Goal: Communication & Community: Answer question/provide support

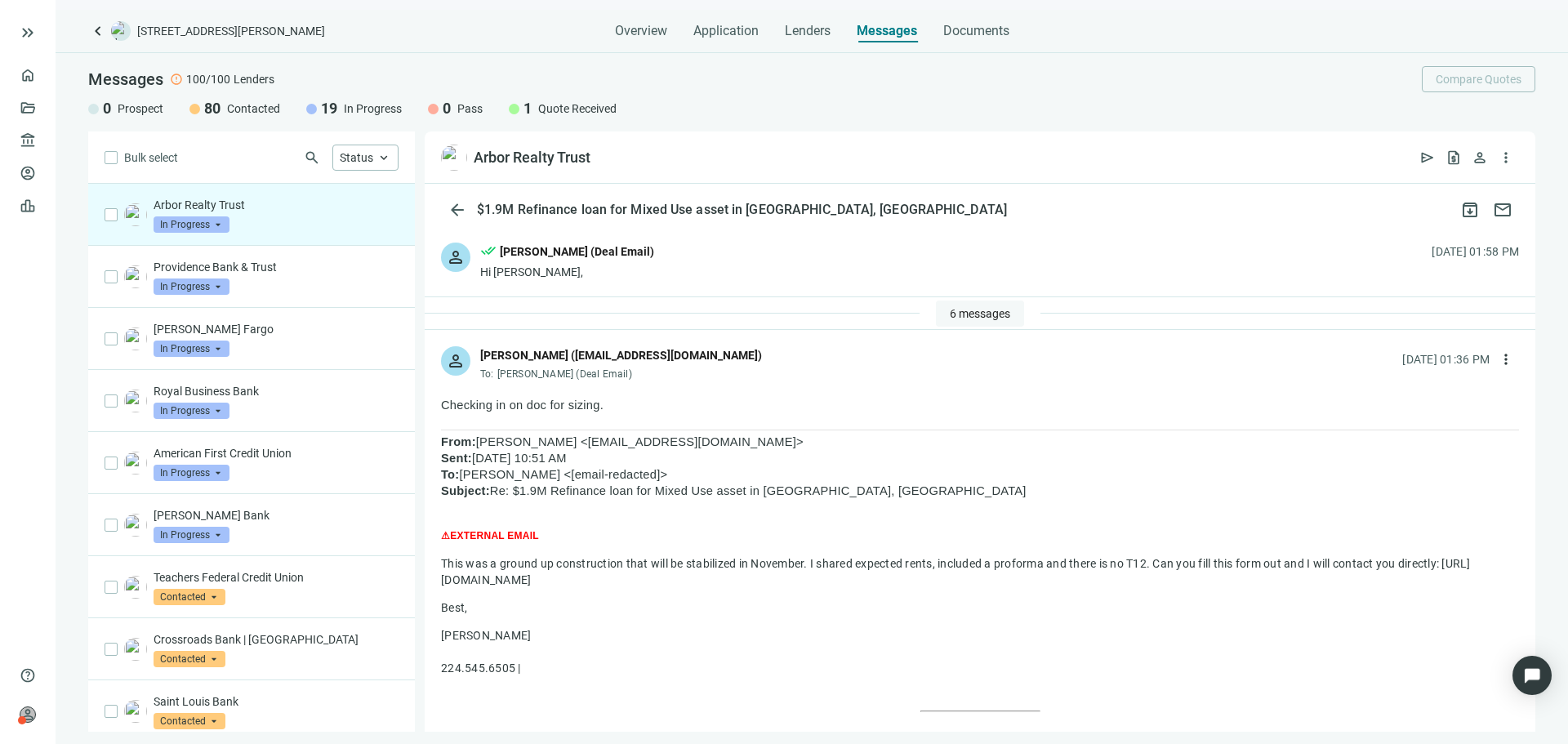
click at [965, 316] on span "6 messages" at bounding box center [980, 313] width 61 height 13
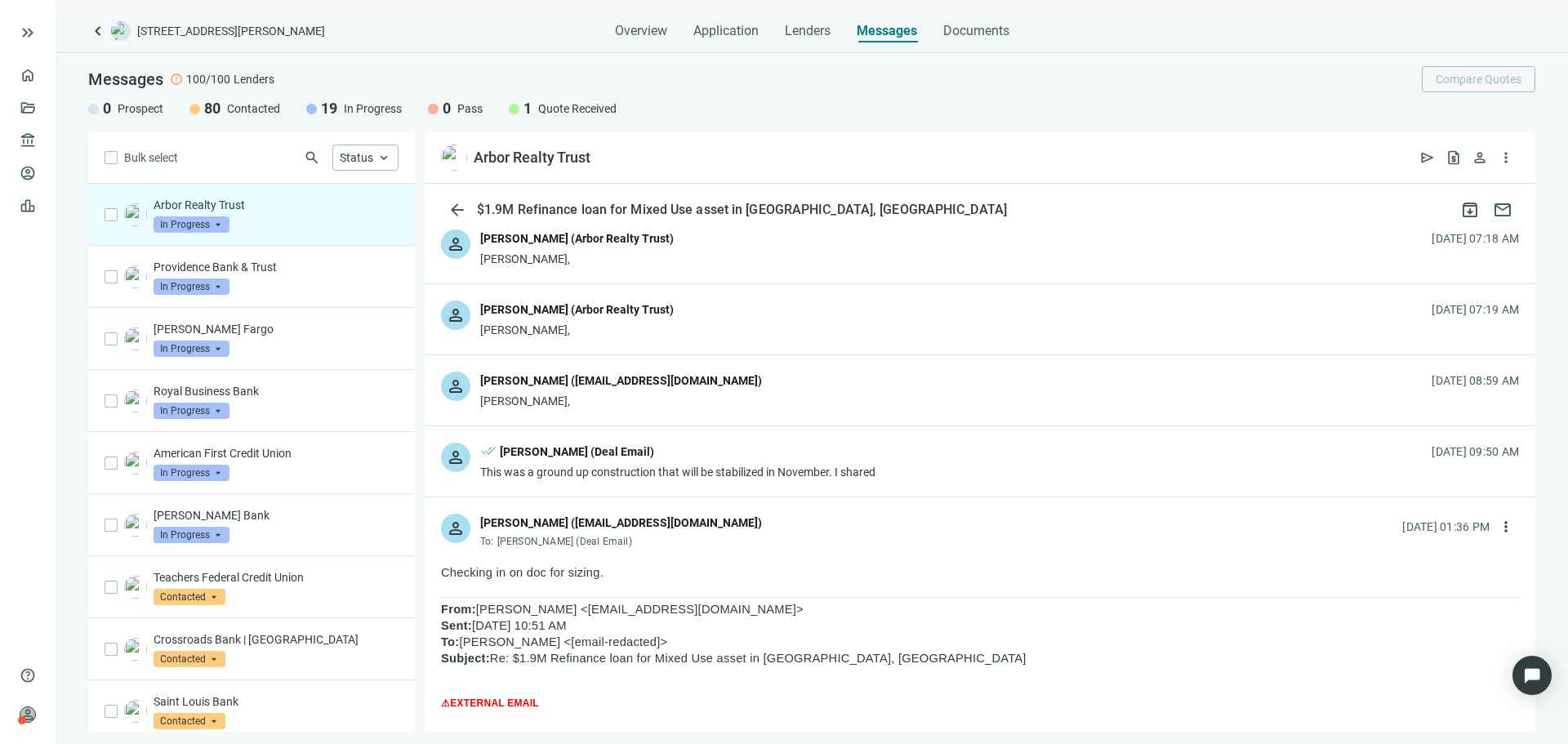
scroll to position [245, 0]
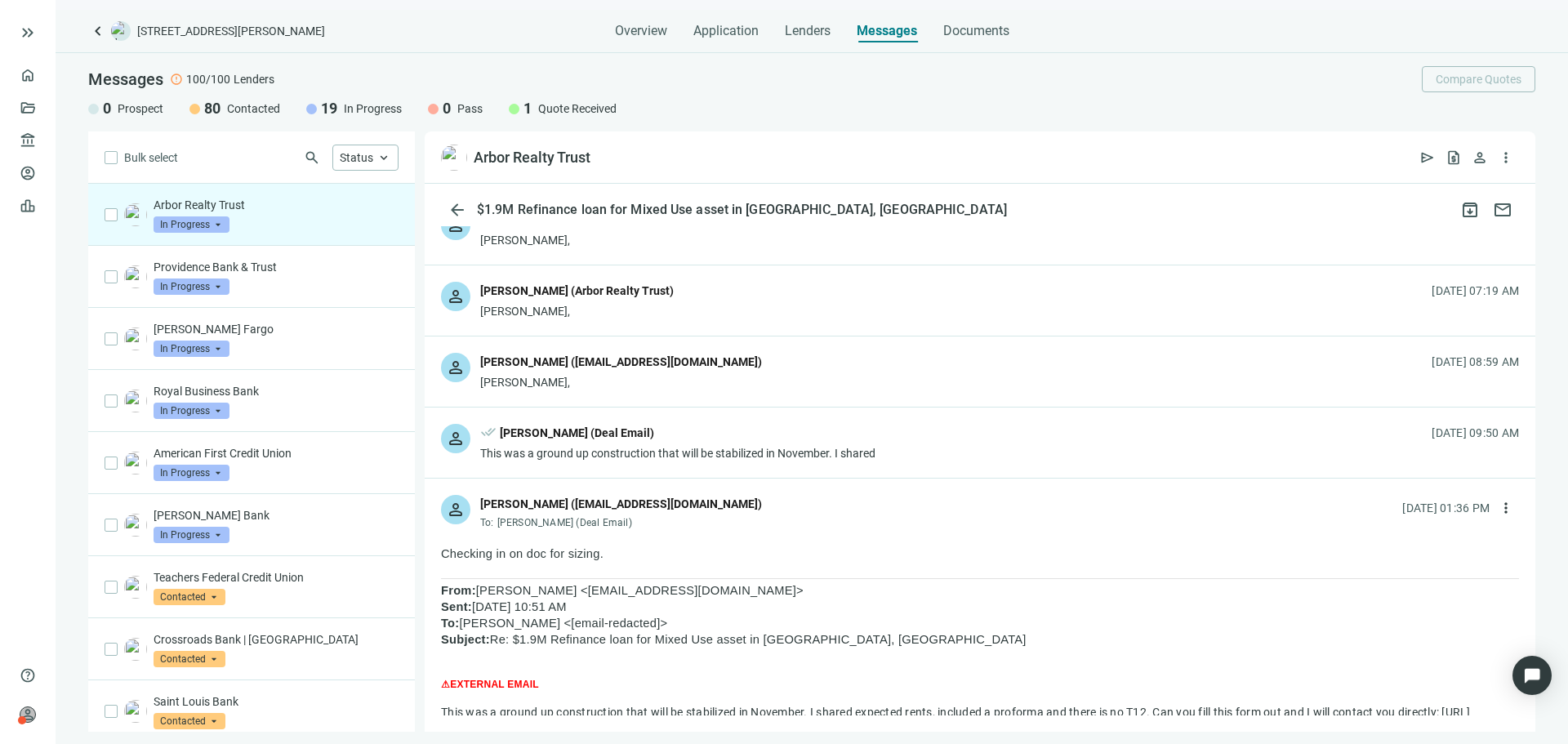
click at [808, 378] on div "person Jake McMahon (jmcmahon@arbor.com) Asher, 09.15.2025, 08:59 AM" at bounding box center [980, 371] width 1110 height 70
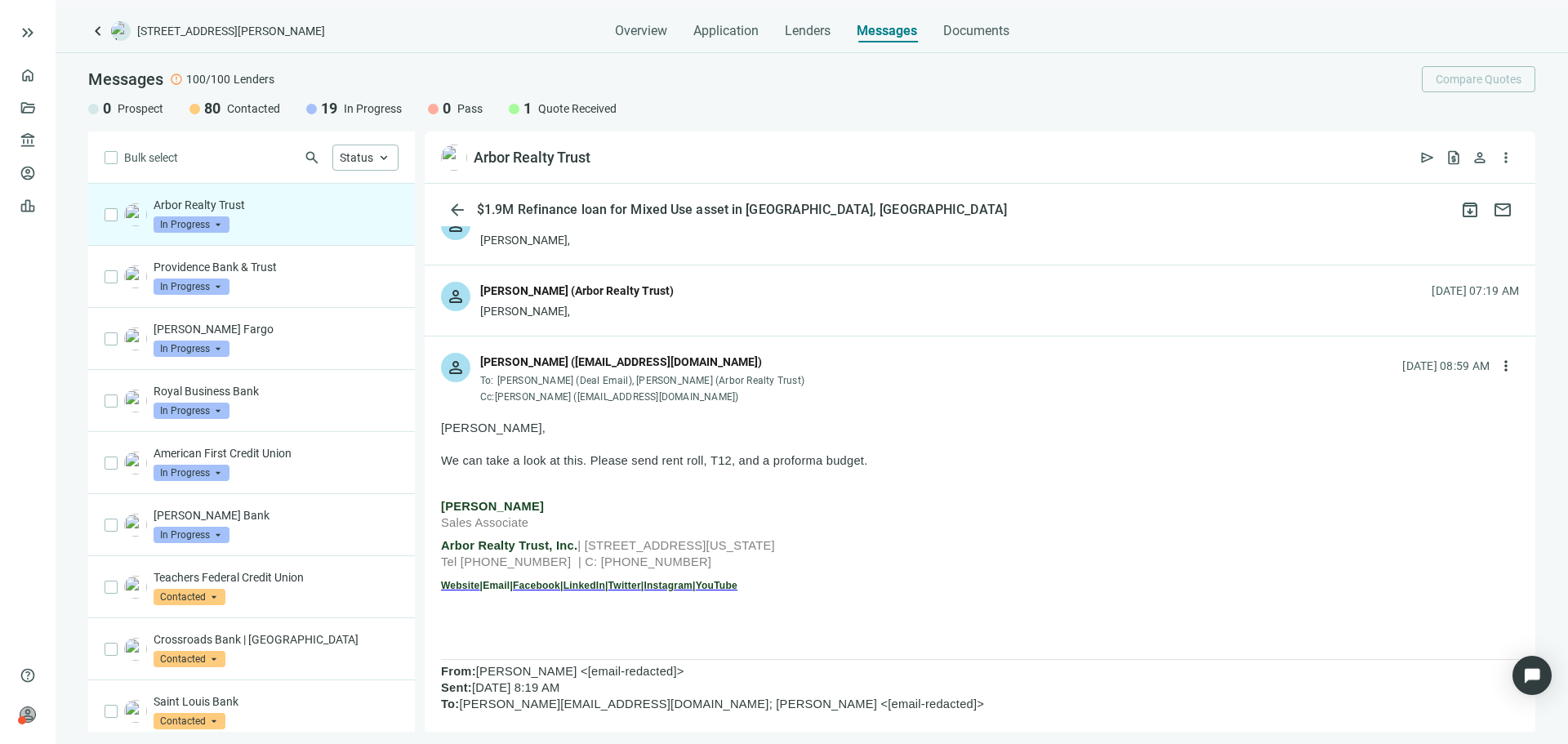
click at [869, 288] on div "person Geoffrey Plat (Arbor Realty Trust) Asher, 09.15.2025, 07:19 AM" at bounding box center [980, 300] width 1110 height 70
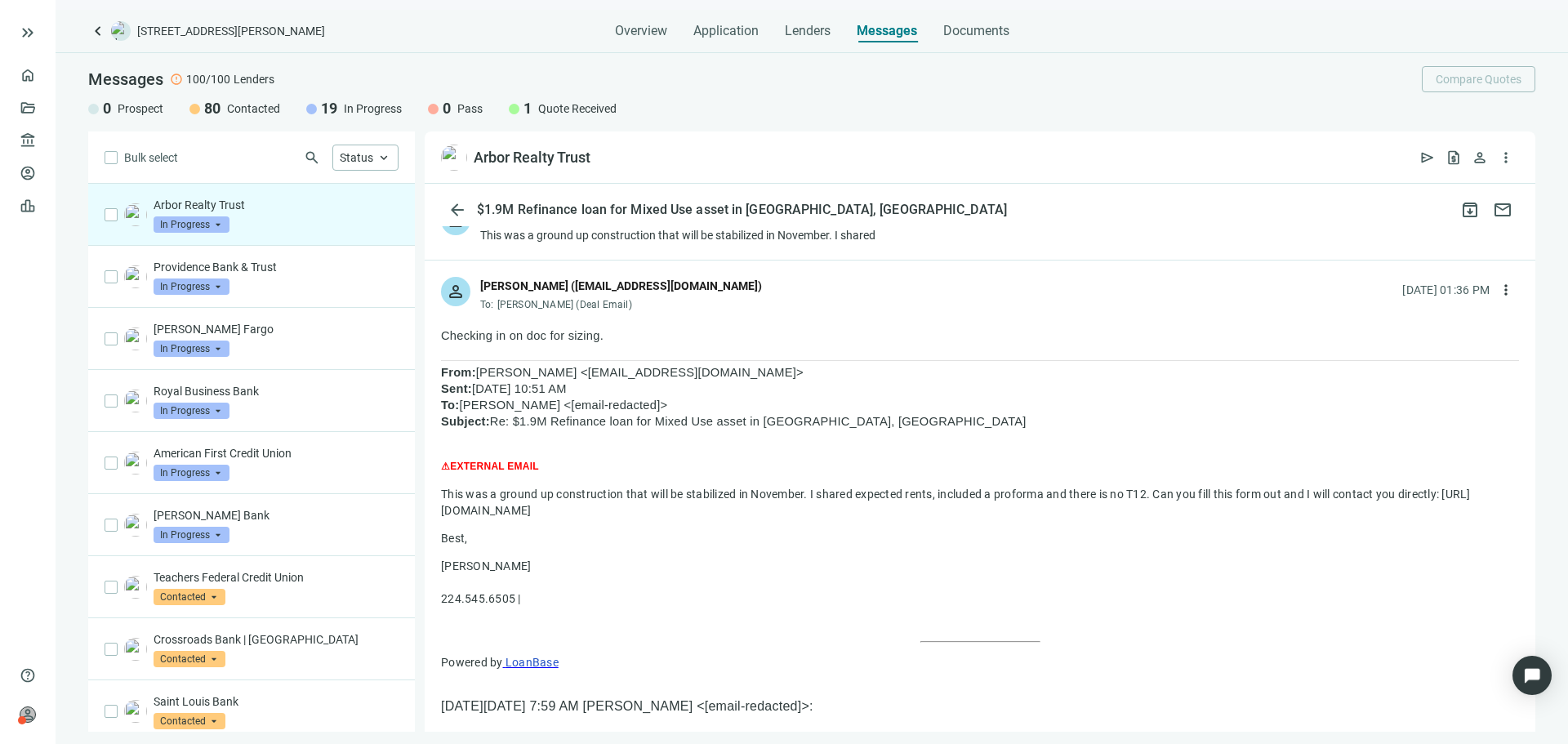
scroll to position [3595, 0]
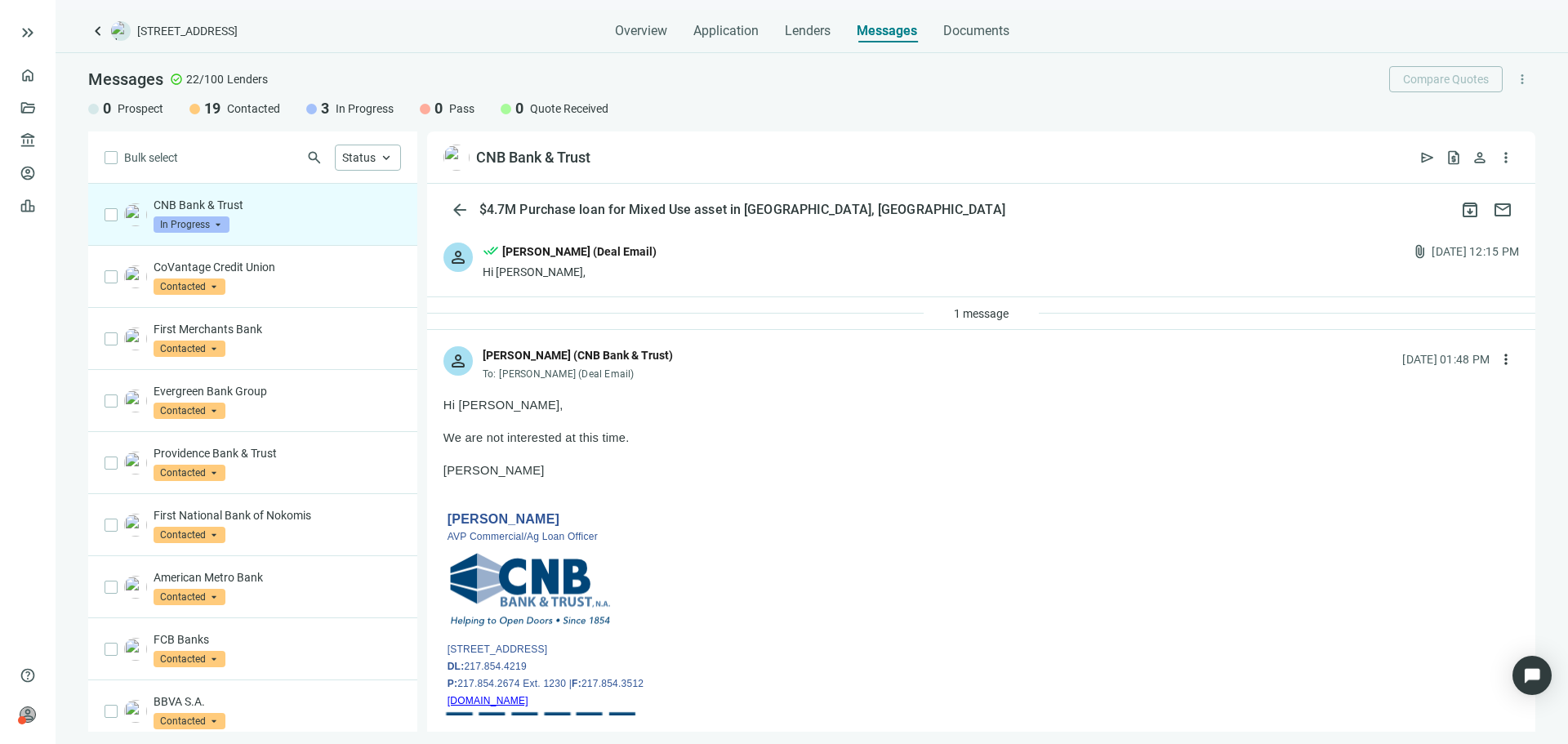
click at [106, 29] on span "keyboard_arrow_left" at bounding box center [98, 30] width 19 height 19
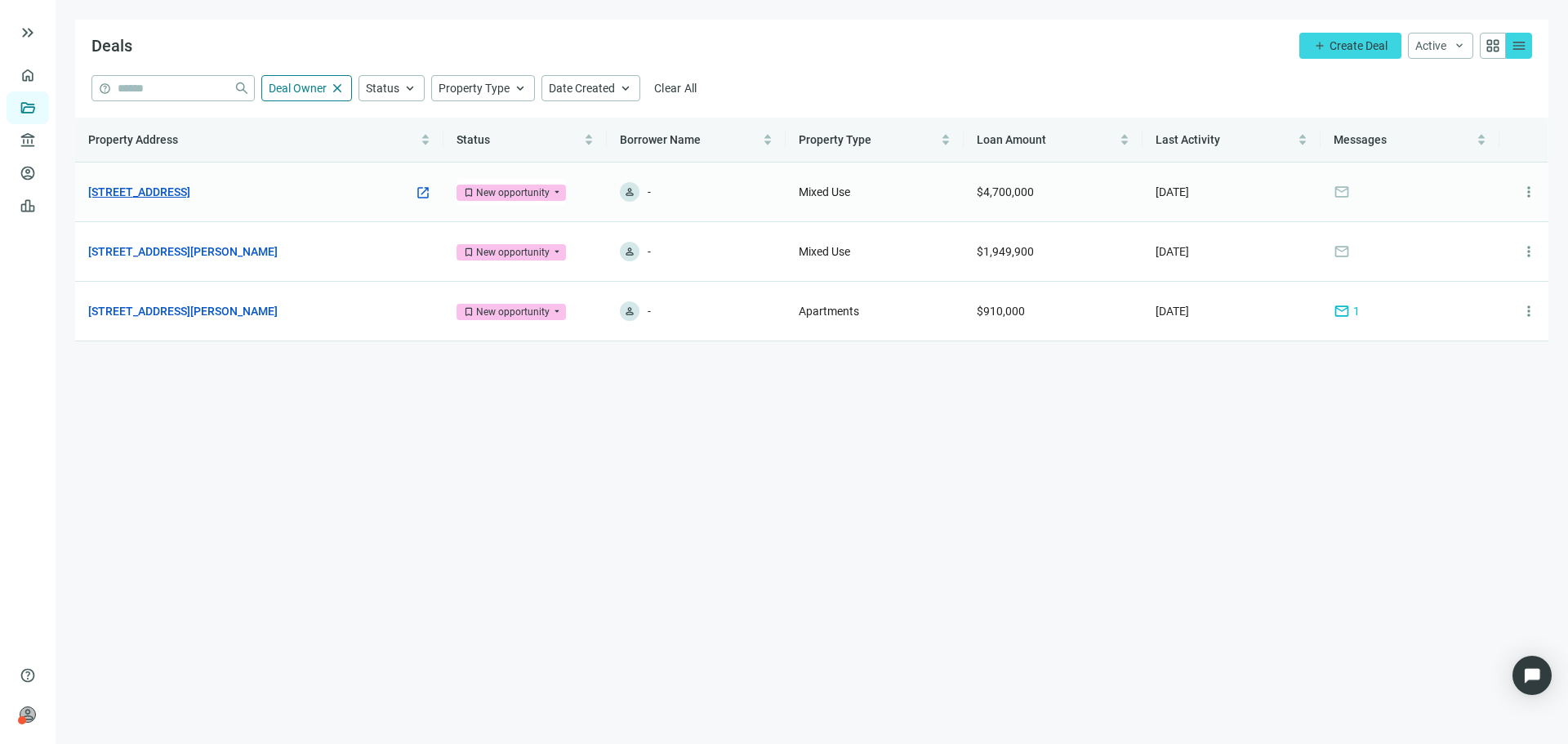
click at [191, 196] on link "[STREET_ADDRESS]" at bounding box center [139, 191] width 102 height 18
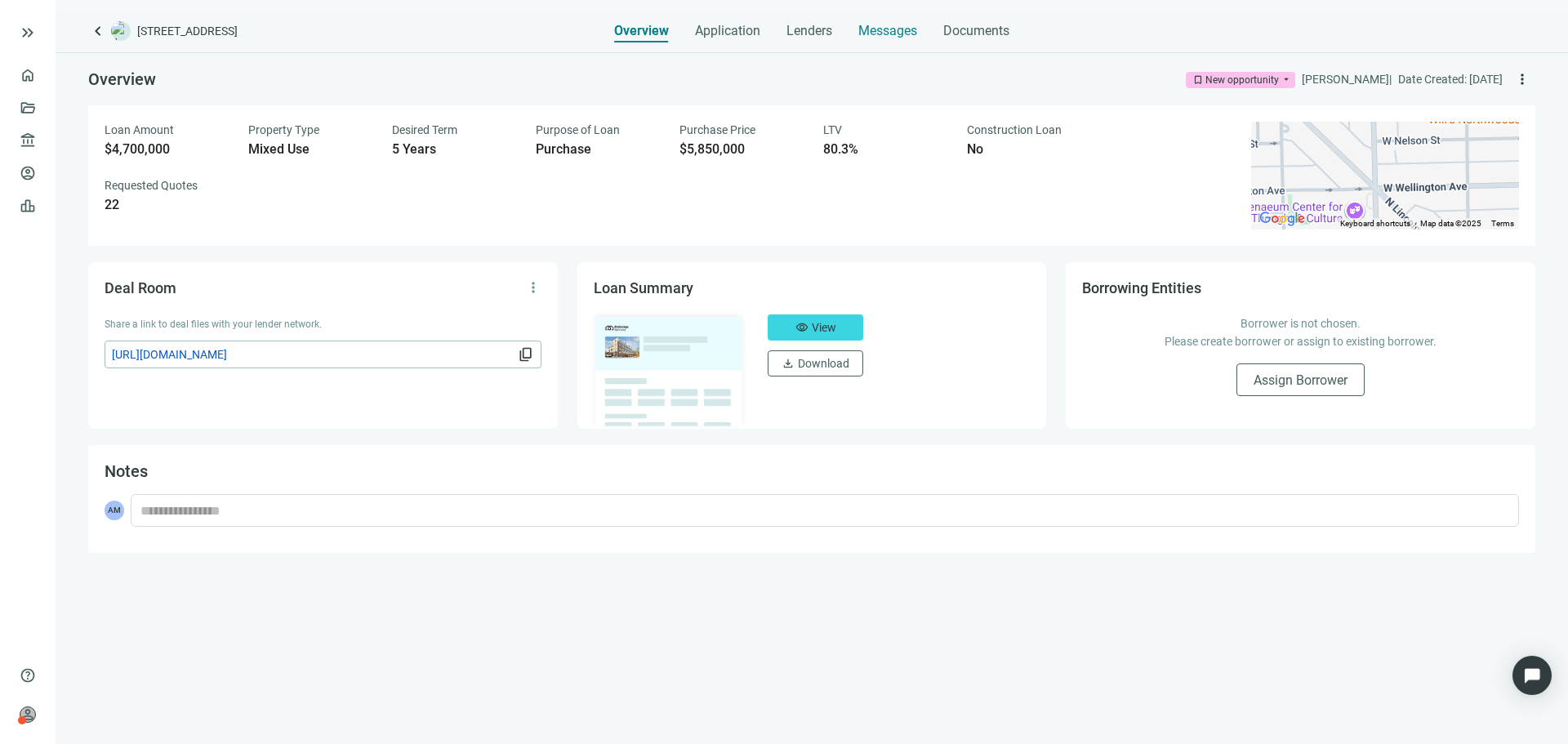
click at [911, 38] on span "Messages" at bounding box center [888, 30] width 59 height 15
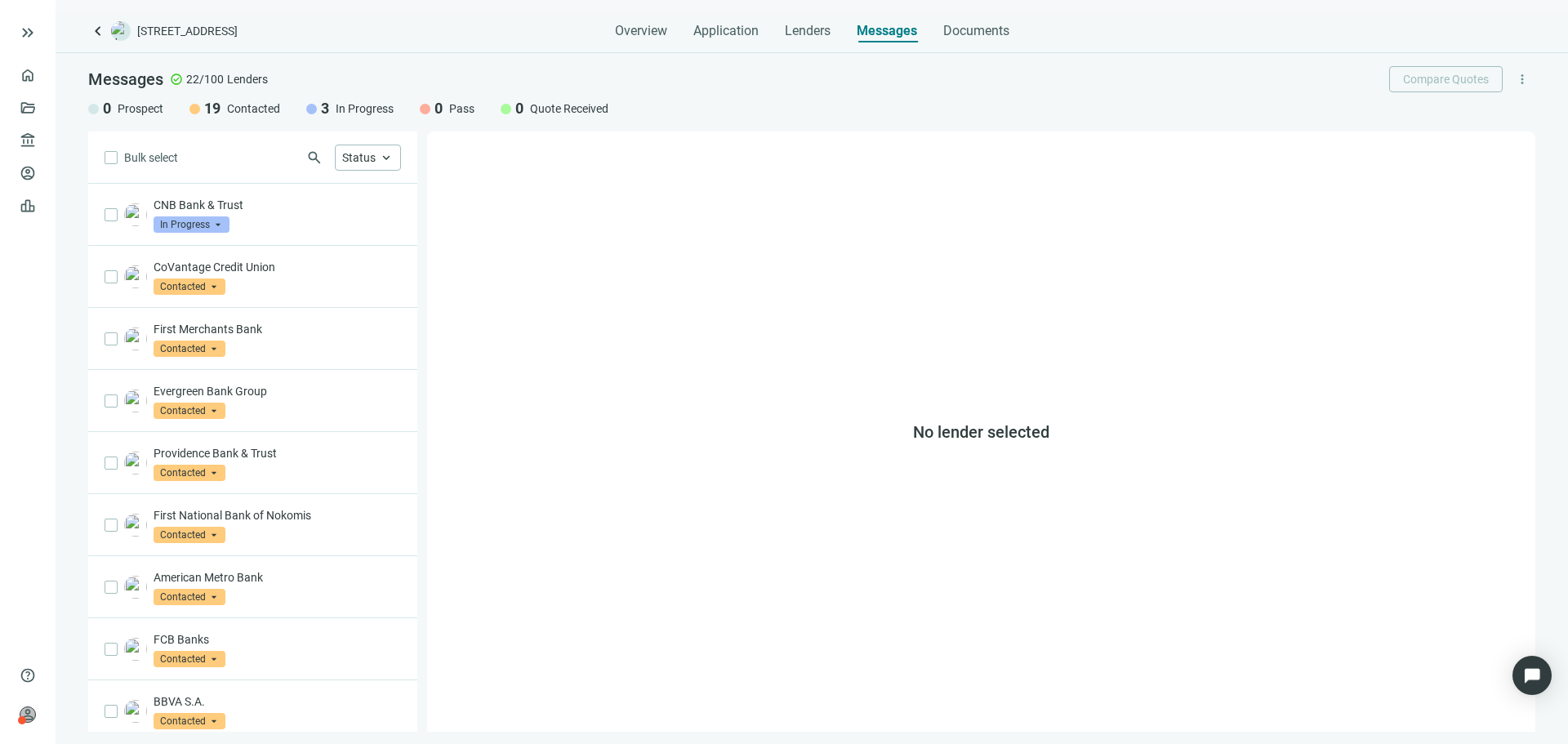
click at [363, 114] on span "In Progress" at bounding box center [364, 108] width 58 height 16
click at [341, 104] on span "In Progress" at bounding box center [364, 108] width 58 height 16
click at [320, 109] on div "3 In Progress" at bounding box center [350, 108] width 88 height 19
click at [371, 168] on div "Status keyboard_arrow_up" at bounding box center [368, 157] width 66 height 26
click at [356, 251] on span "In Progress Only" at bounding box center [395, 250] width 79 height 18
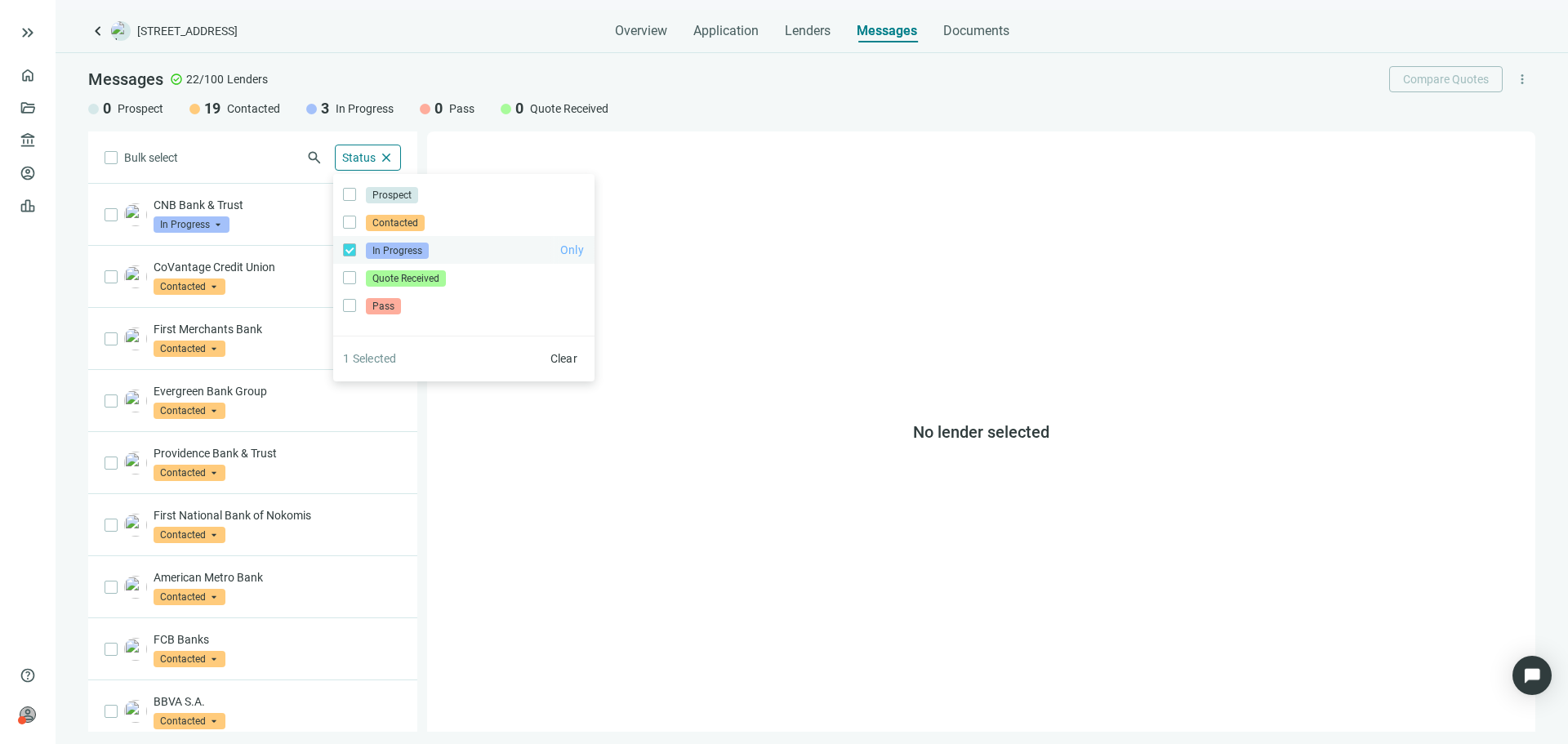
click at [567, 254] on span "Only" at bounding box center [572, 250] width 24 height 13
click at [569, 245] on span "Only" at bounding box center [572, 250] width 24 height 13
click at [717, 283] on div "No lender selected" at bounding box center [981, 432] width 1109 height 601
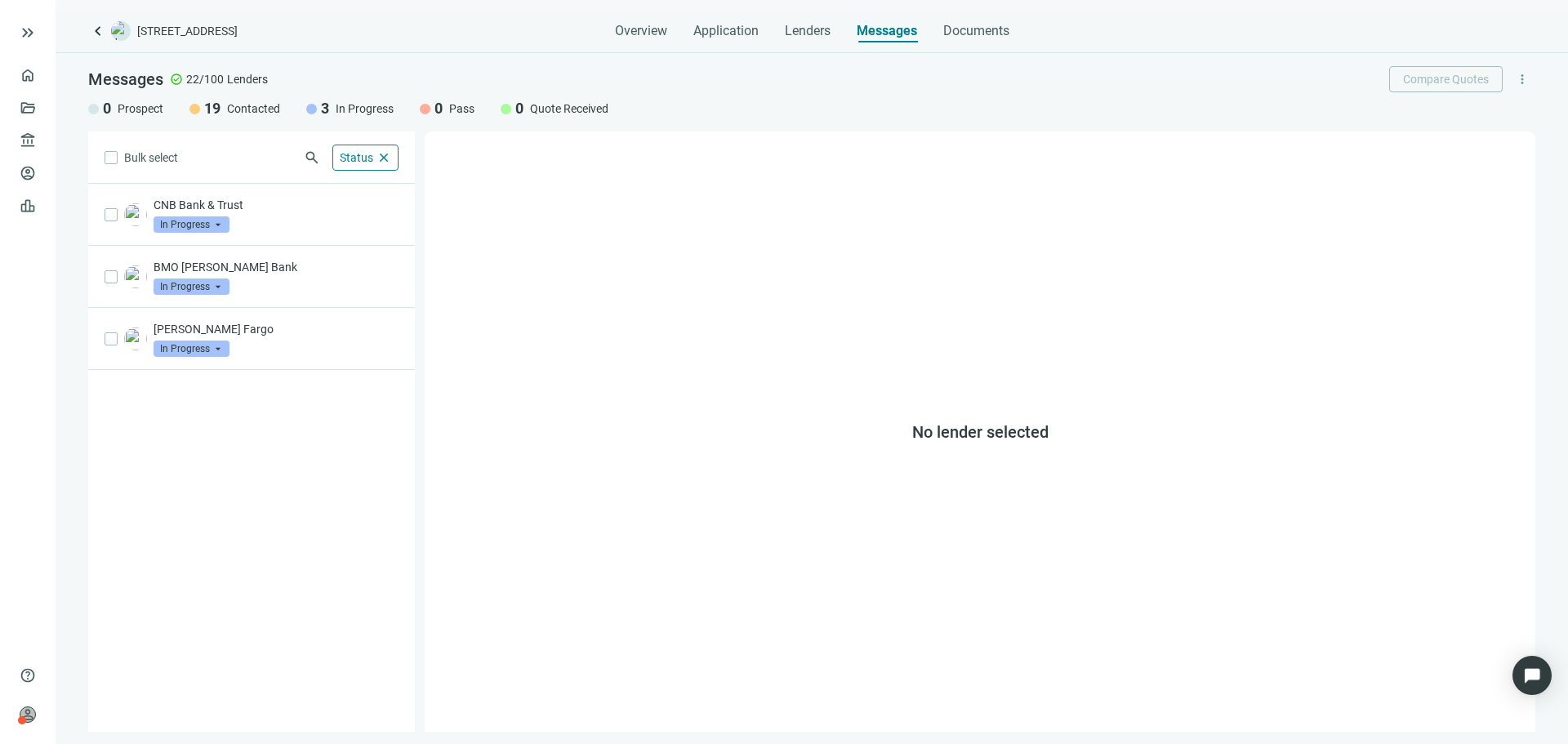
click at [94, 35] on span "keyboard_arrow_left" at bounding box center [98, 30] width 19 height 19
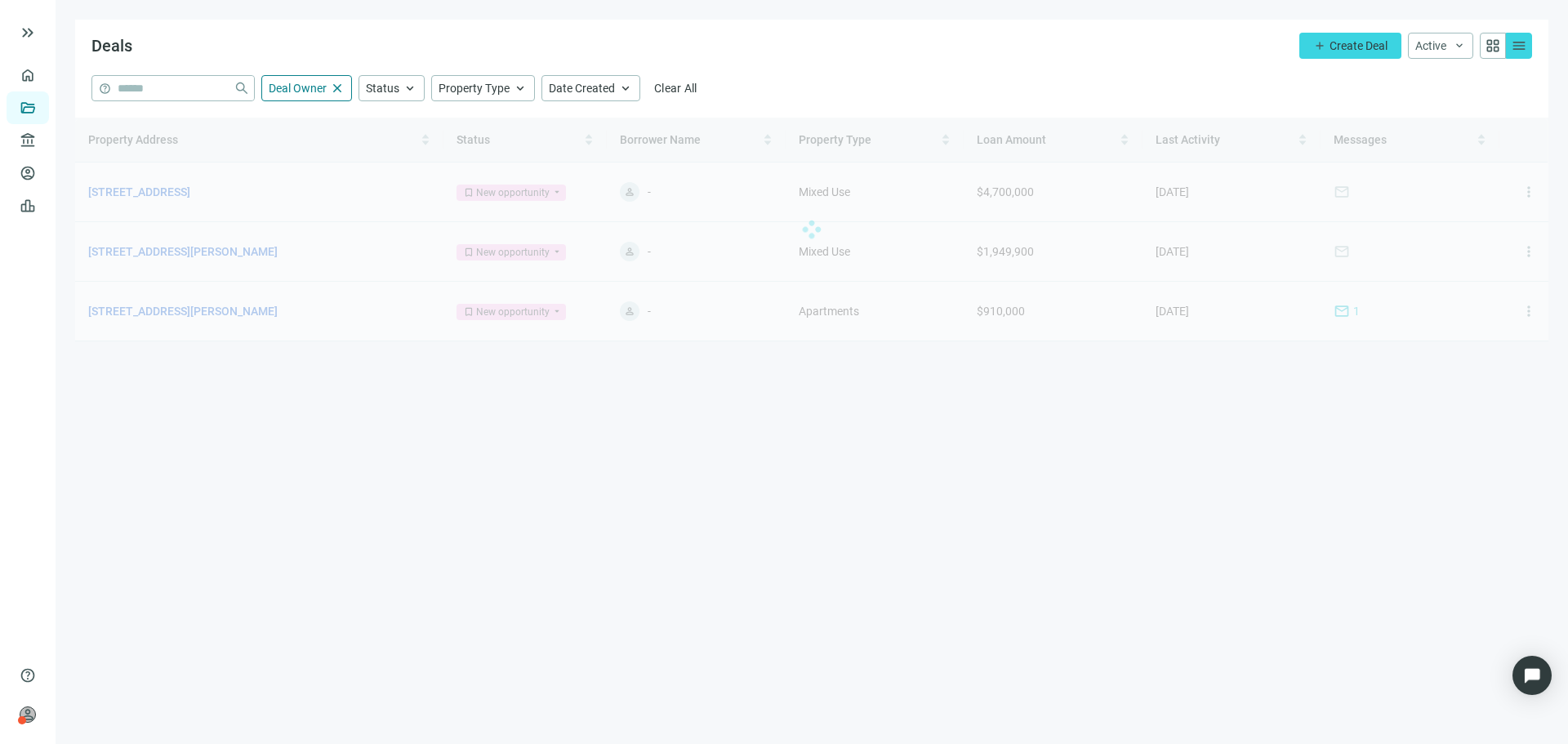
click at [251, 240] on div at bounding box center [812, 229] width 1474 height 224
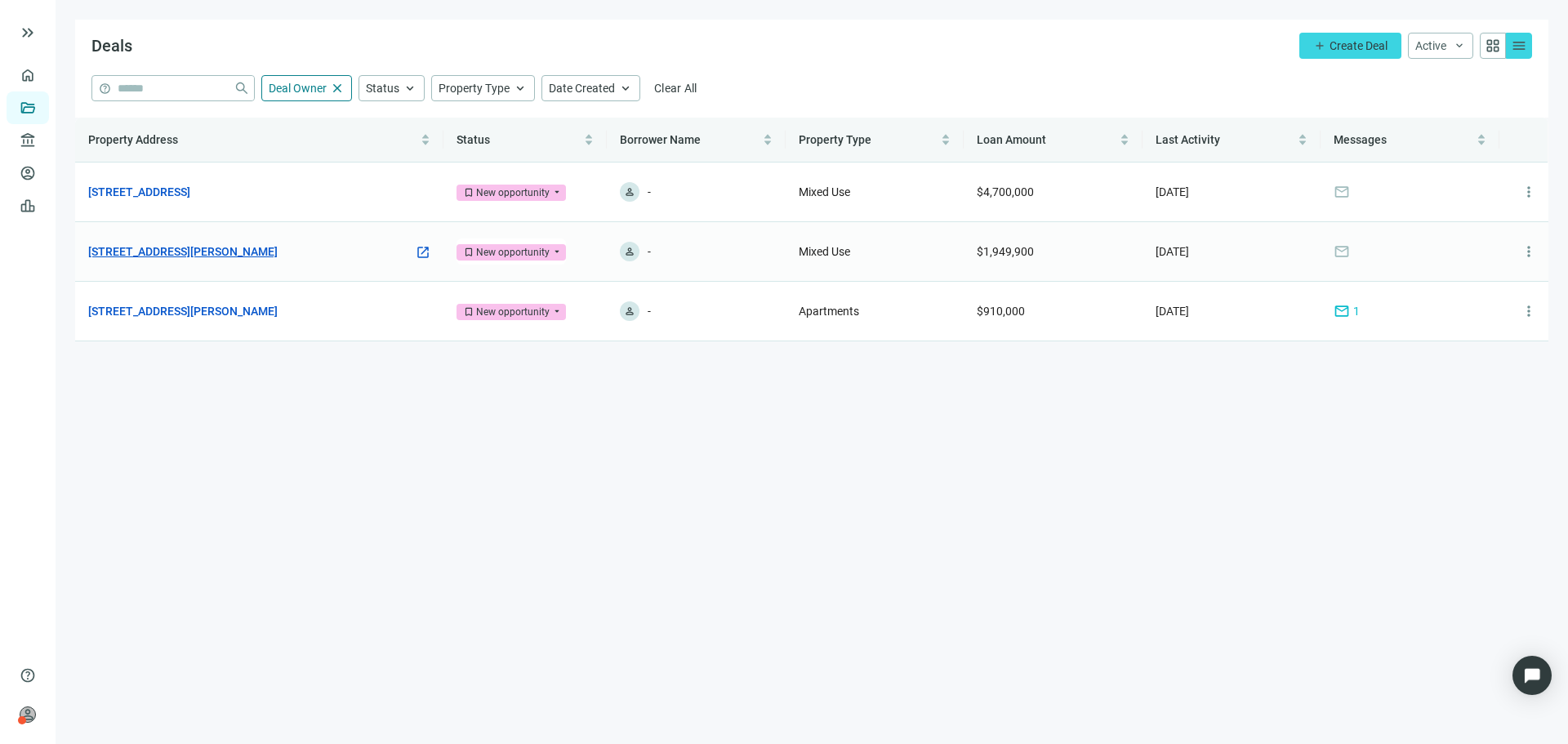
click at [260, 250] on link "[STREET_ADDRESS][PERSON_NAME]" at bounding box center [183, 251] width 190 height 18
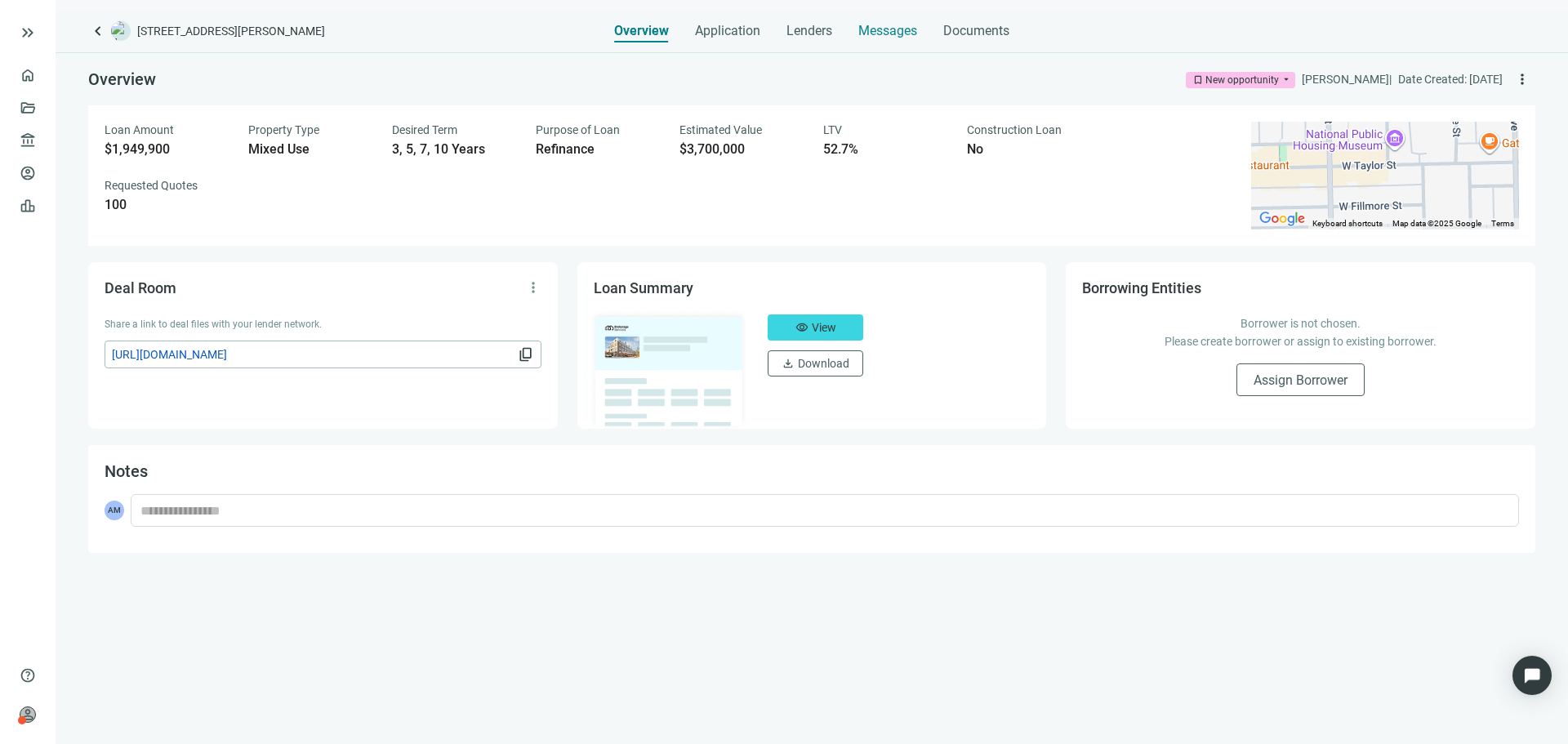
click at [890, 31] on span "Messages" at bounding box center [888, 30] width 59 height 15
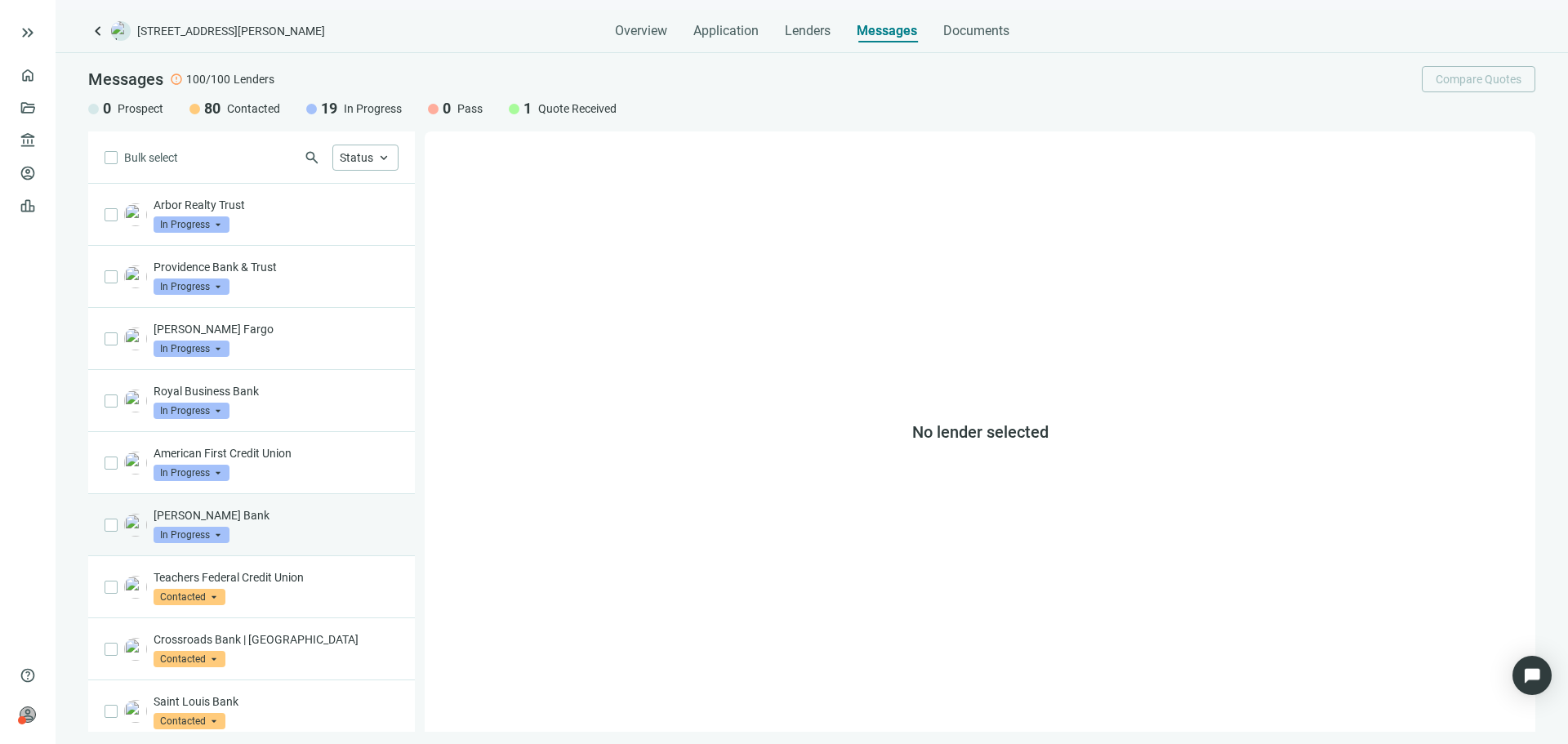
click at [309, 497] on div "Waterman Bank In Progress arrow_drop_down" at bounding box center [251, 526] width 326 height 62
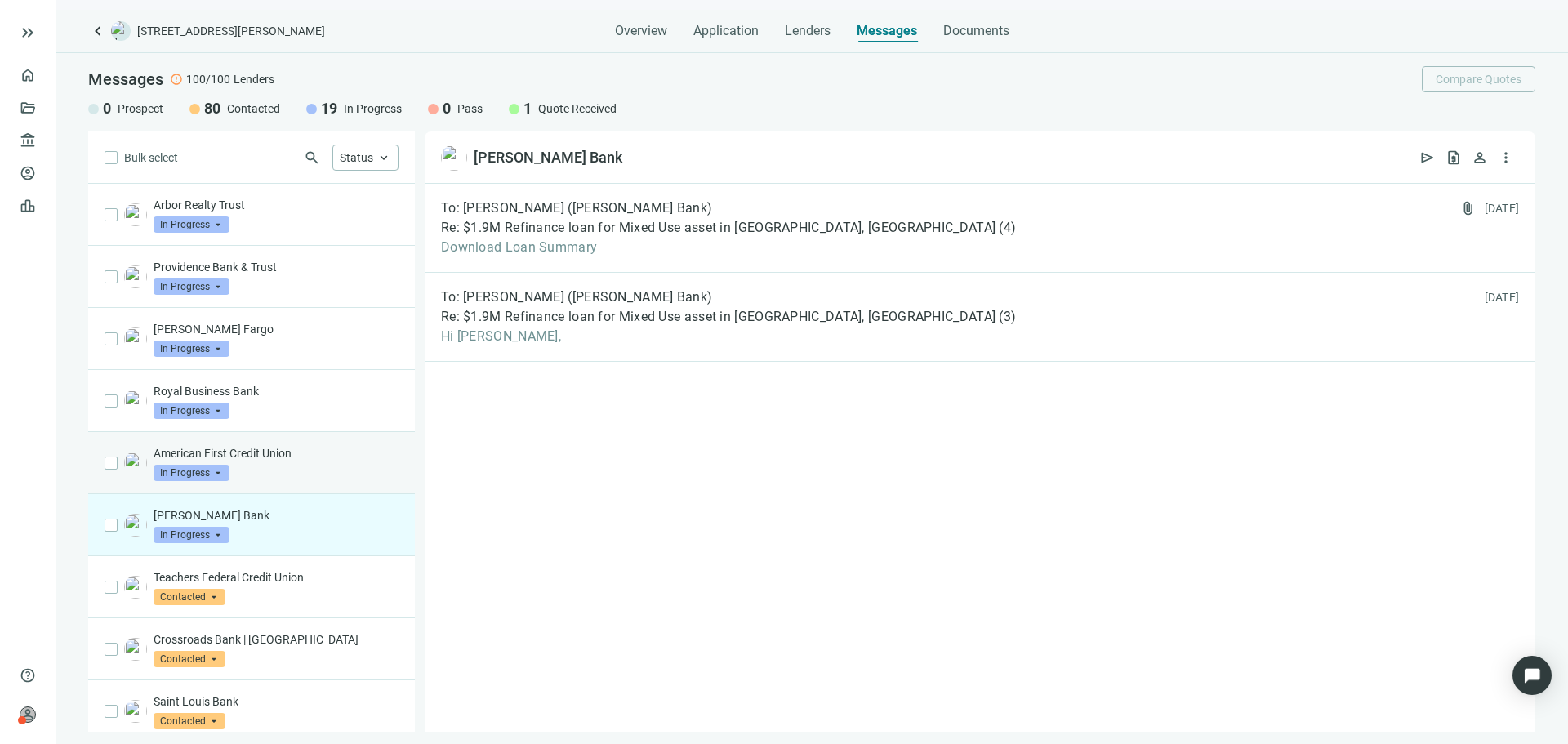
click at [300, 459] on p "American First Credit Union" at bounding box center [276, 453] width 245 height 16
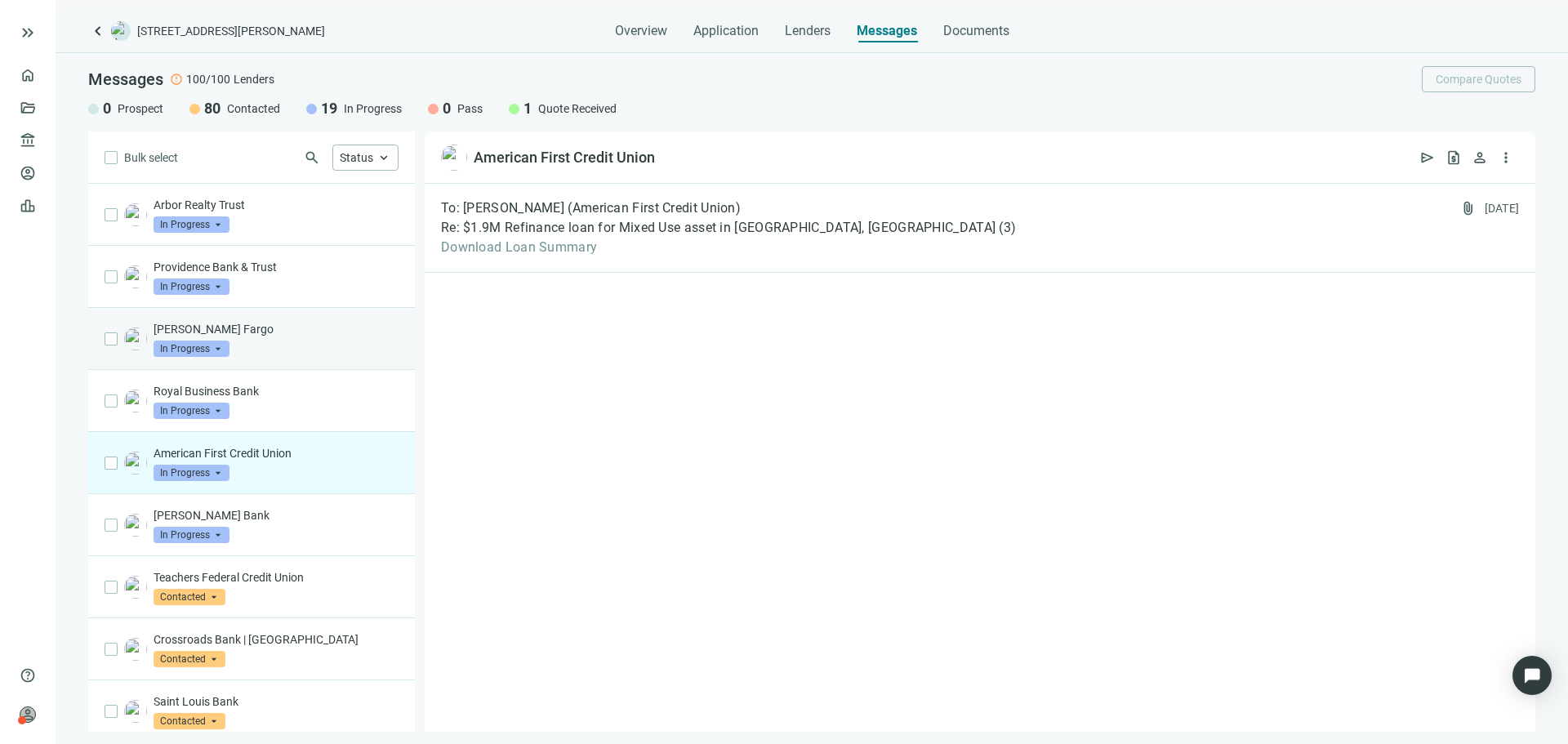
click at [304, 369] on div "Wells Fargo In Progress arrow_drop_down" at bounding box center [251, 339] width 326 height 62
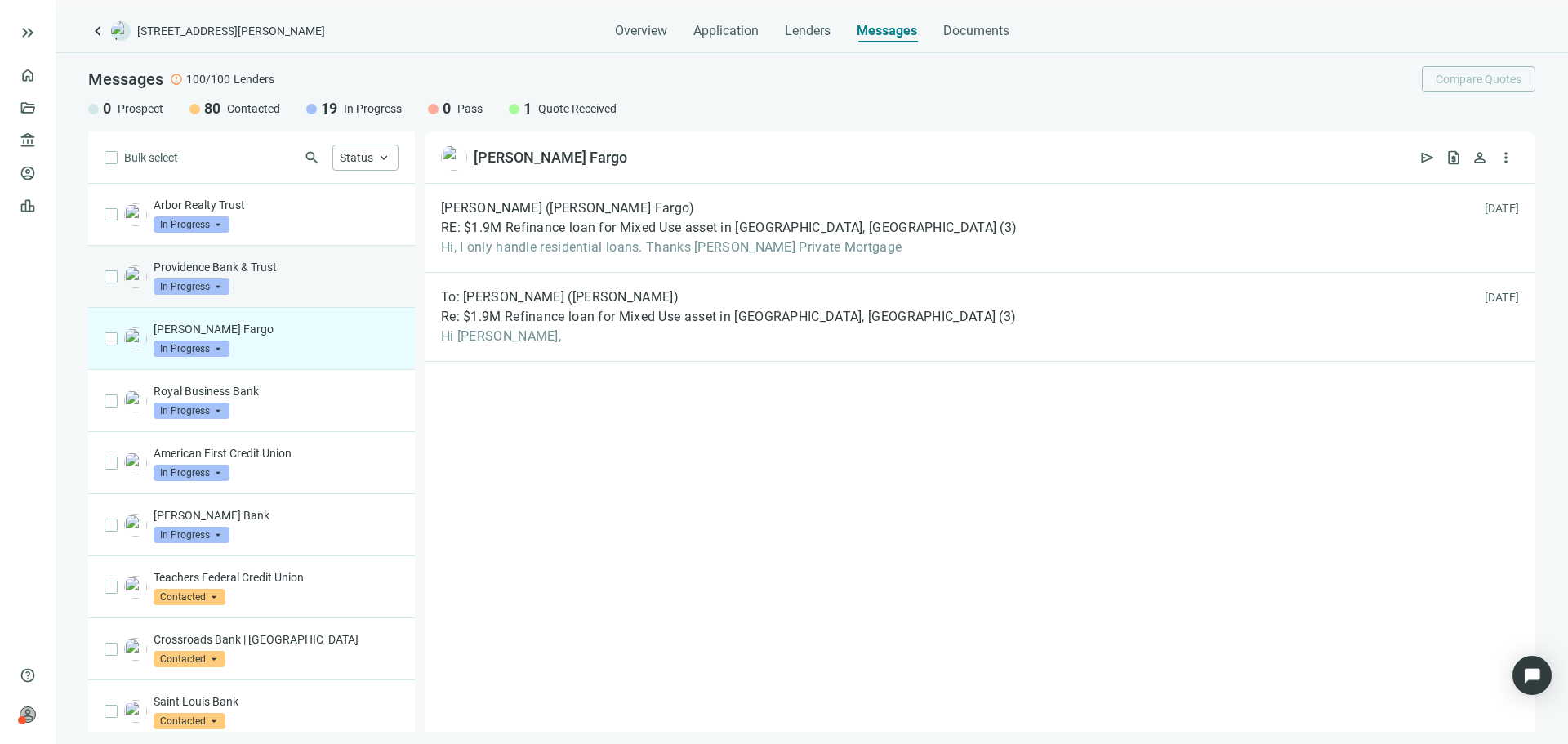
click at [347, 283] on div "Providence Bank & Trust In Progress arrow_drop_down" at bounding box center [276, 277] width 245 height 36
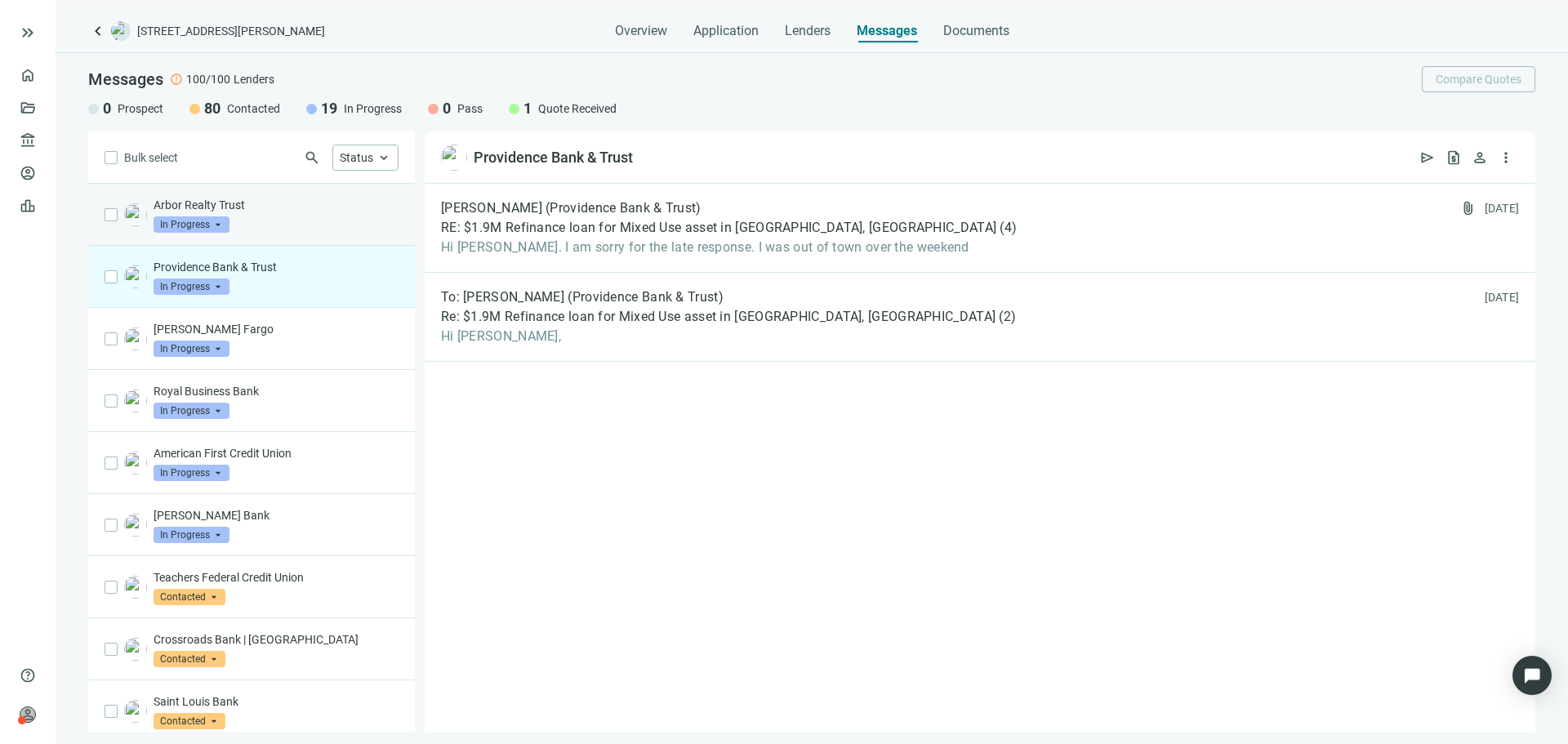
click at [225, 221] on span "In Progress" at bounding box center [191, 224] width 76 height 16
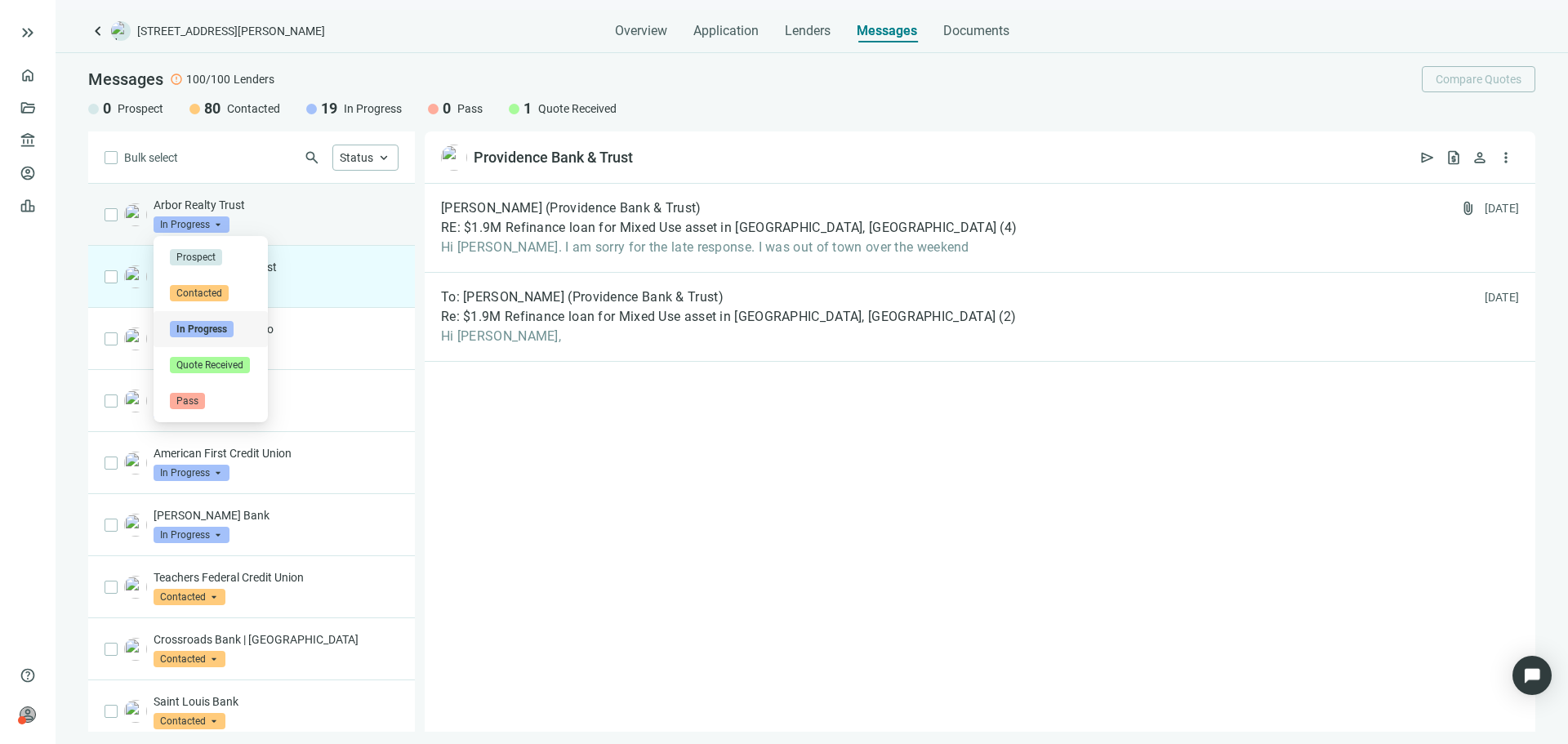
click at [274, 218] on div "Arbor Realty Trust In Progress arrow_drop_down contacted in_progress quote_rece…" at bounding box center [276, 214] width 245 height 36
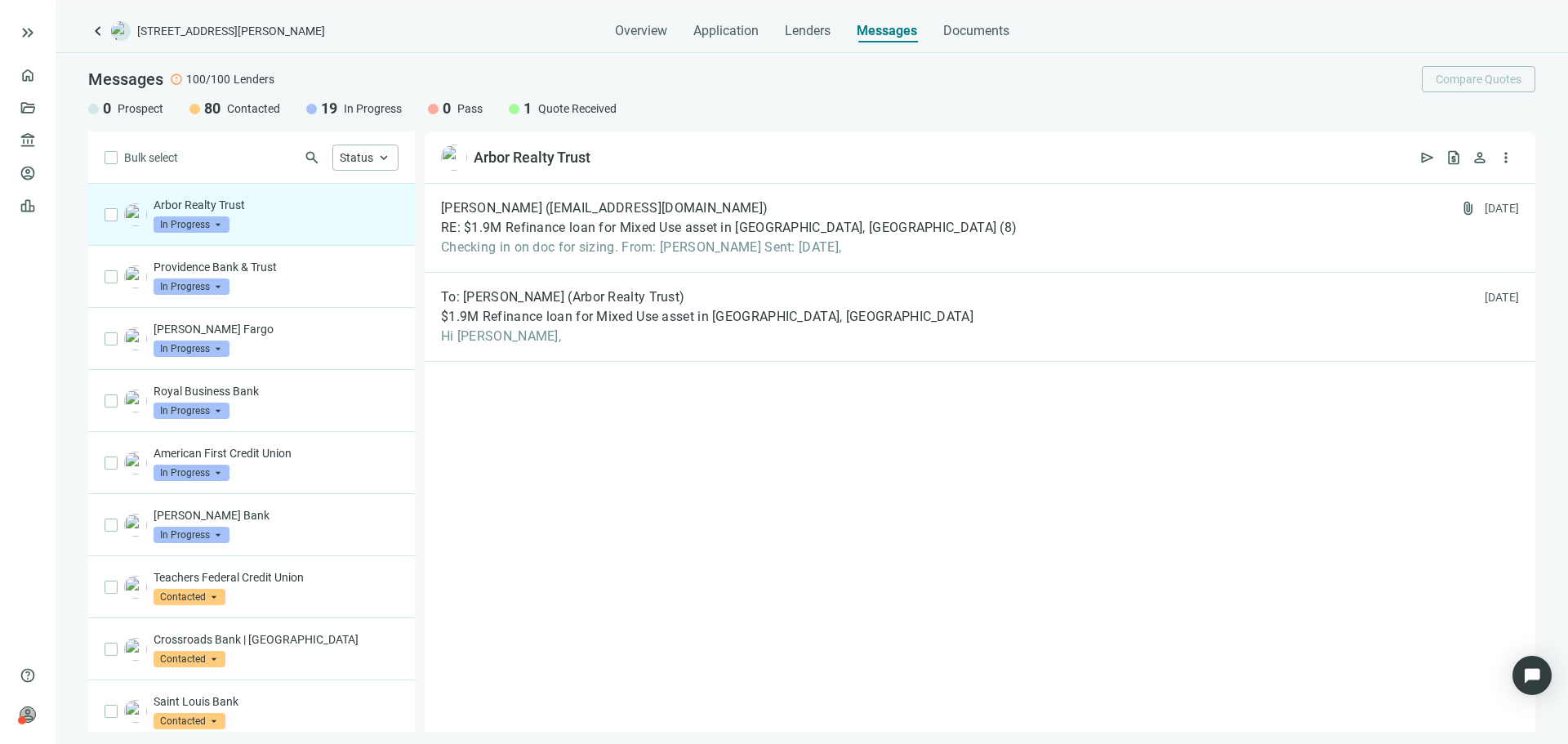
click at [91, 24] on span "keyboard_arrow_left" at bounding box center [98, 30] width 19 height 19
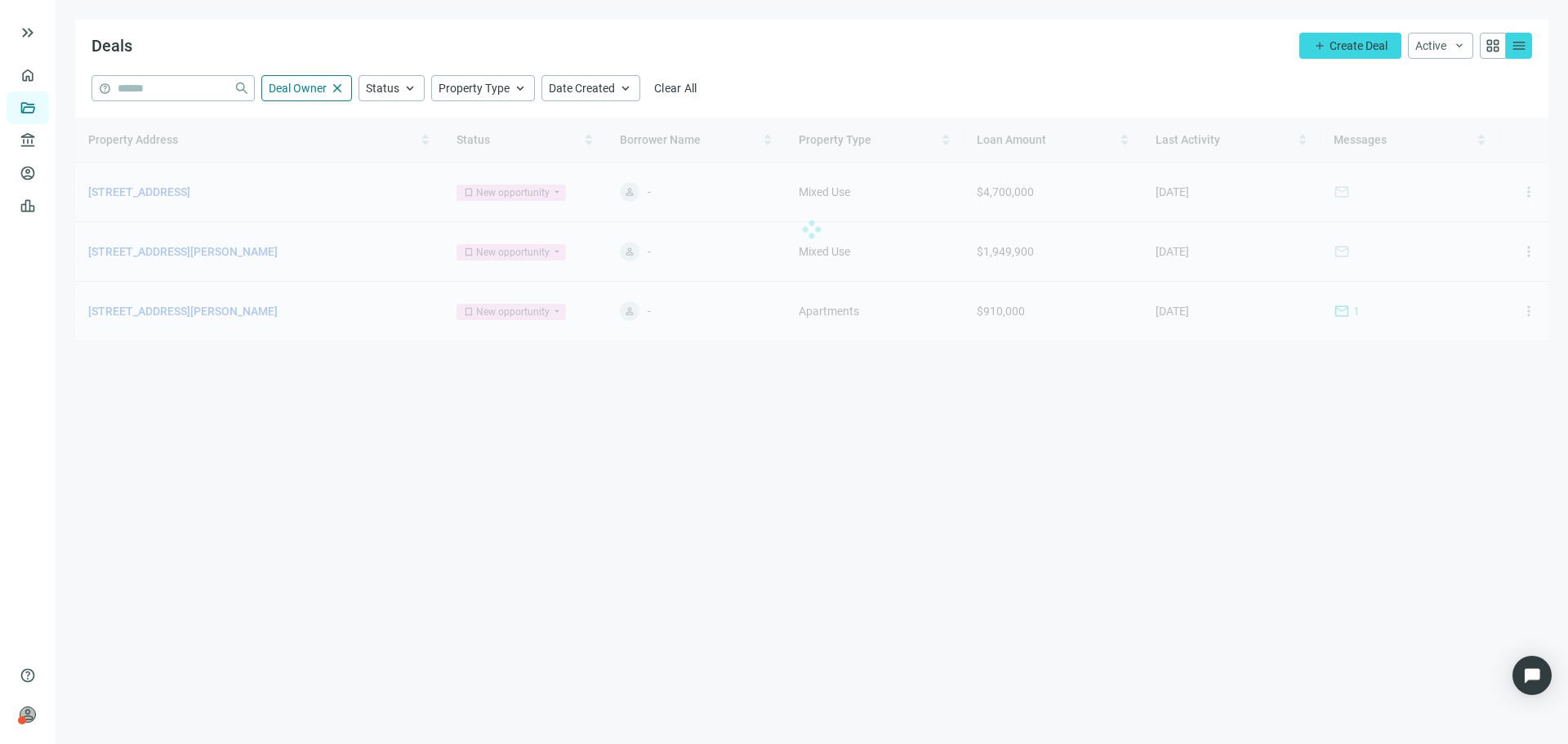
click at [247, 314] on div at bounding box center [812, 229] width 1474 height 224
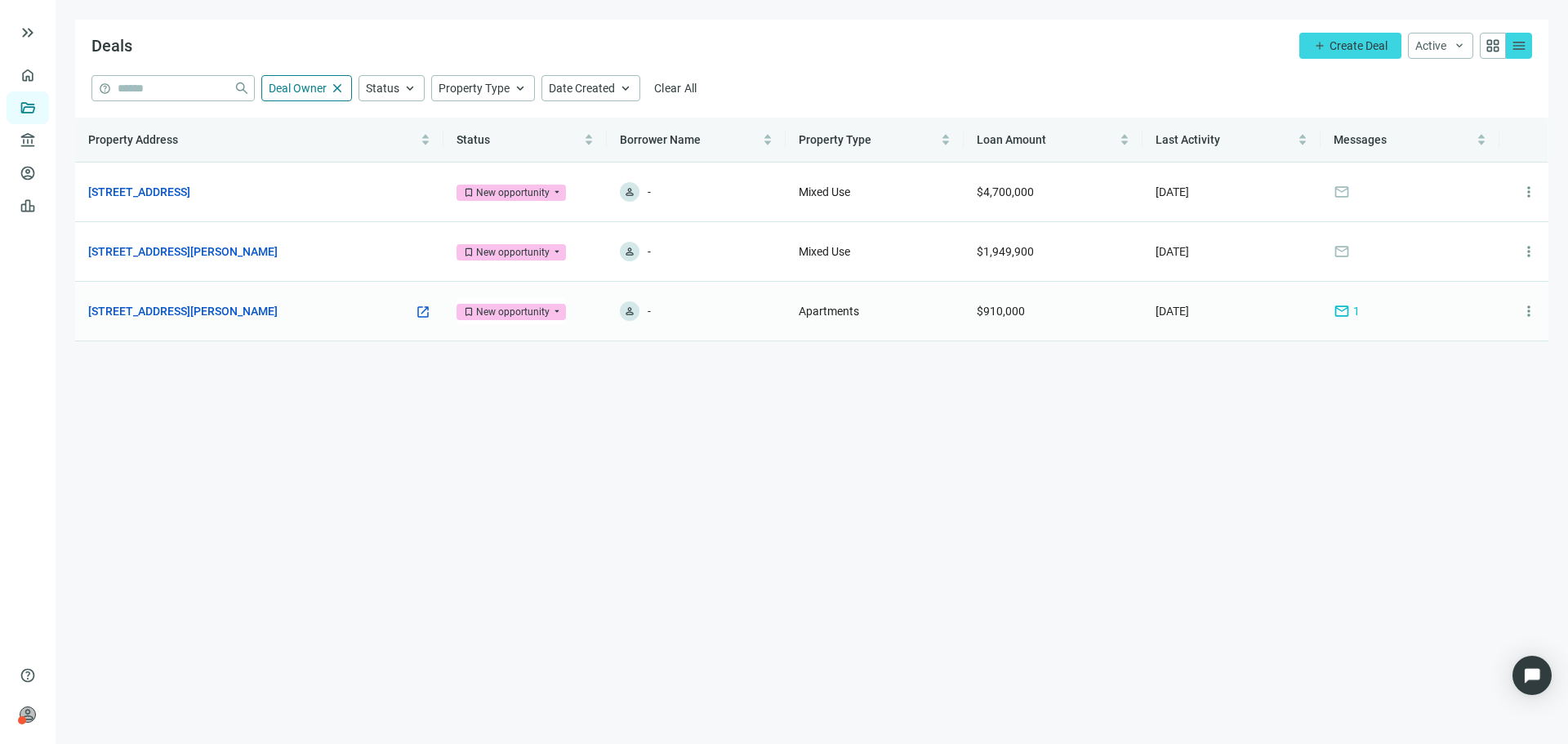
click at [282, 311] on div "6912 N Wayne Ave, Chicago, IL 60626 open_in_new" at bounding box center [260, 310] width 342 height 18
click at [263, 311] on link "[STREET_ADDRESS][PERSON_NAME]" at bounding box center [183, 310] width 190 height 18
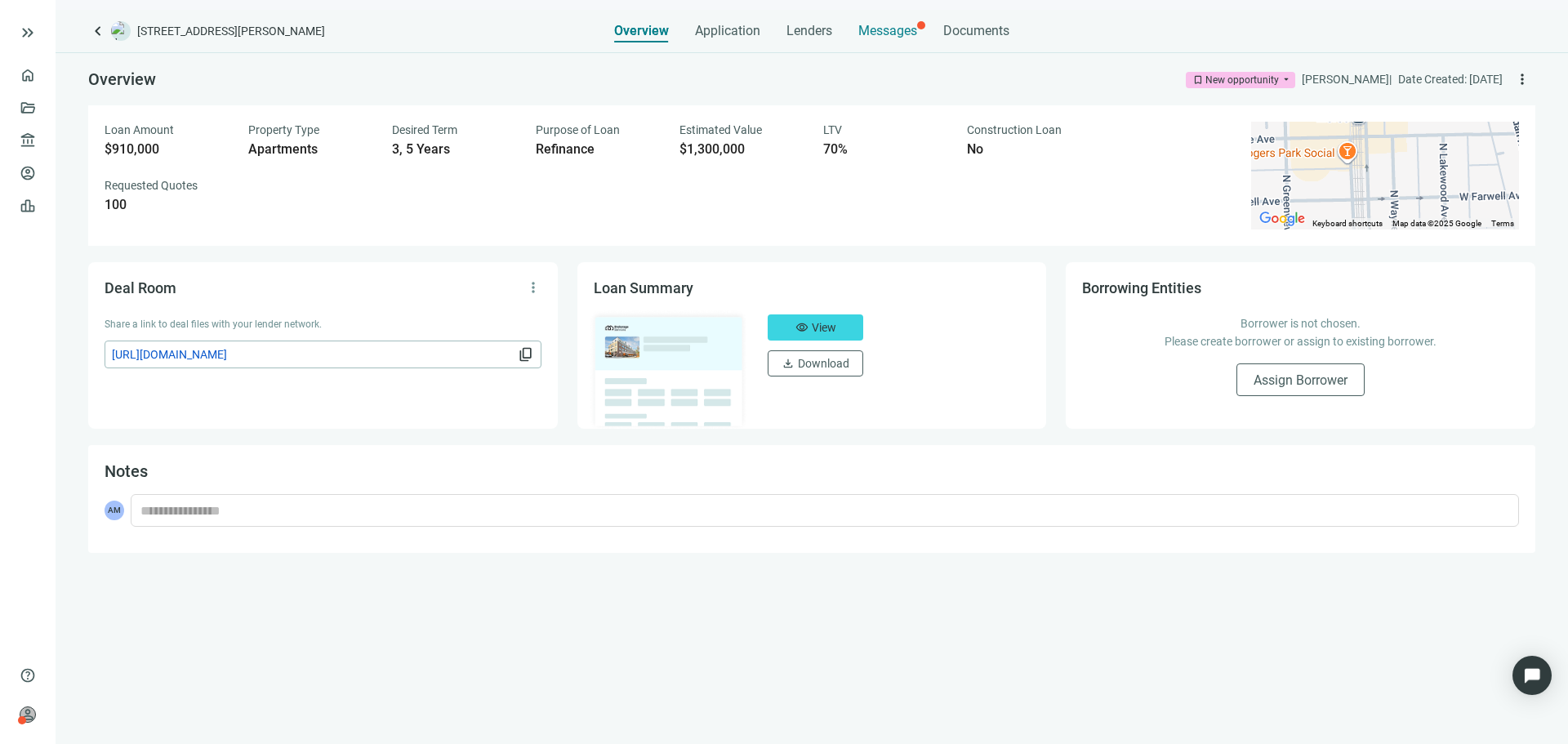
click at [877, 28] on span "Messages" at bounding box center [888, 30] width 59 height 15
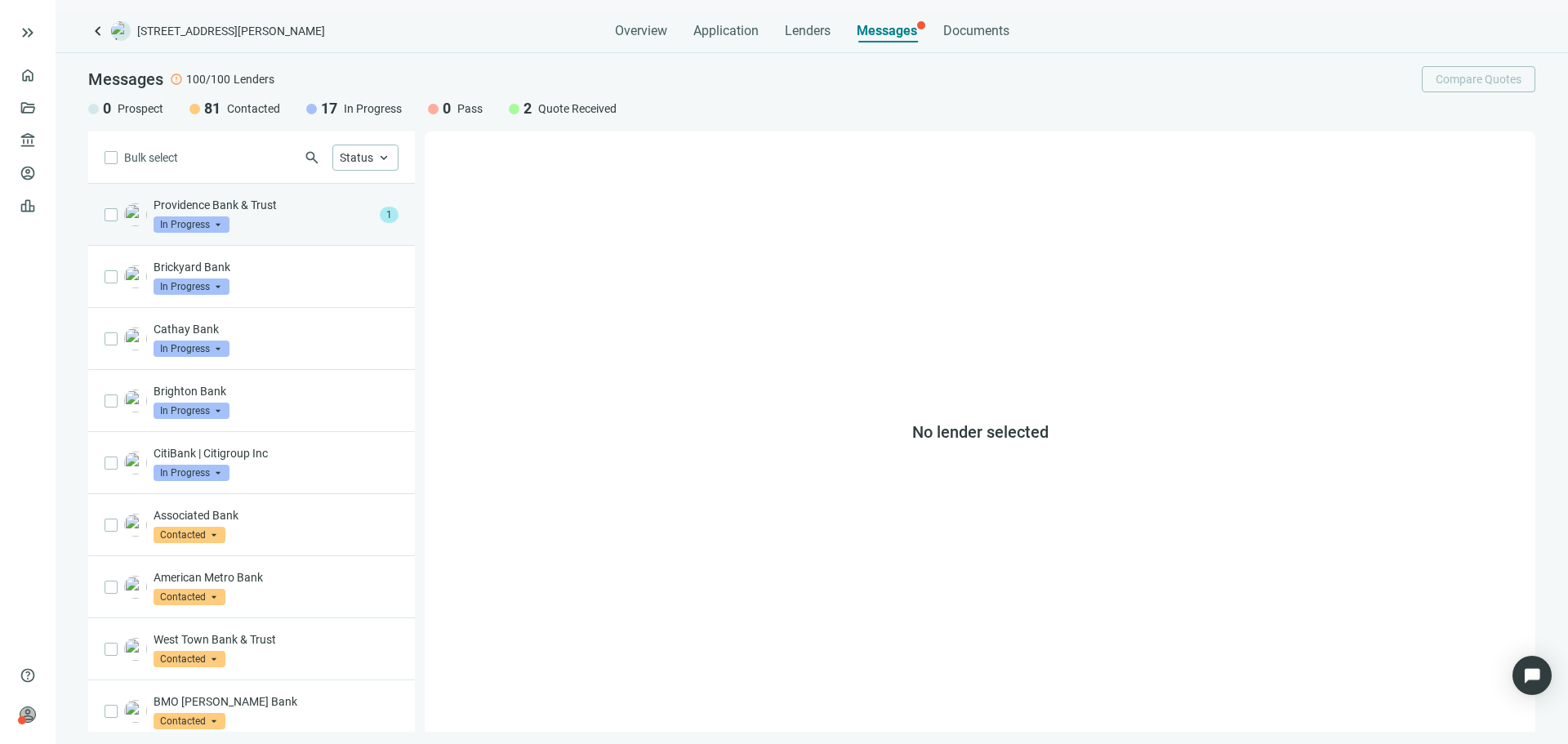
click at [295, 230] on div "Providence Bank & Trust In Progress arrow_drop_down" at bounding box center [263, 214] width 220 height 36
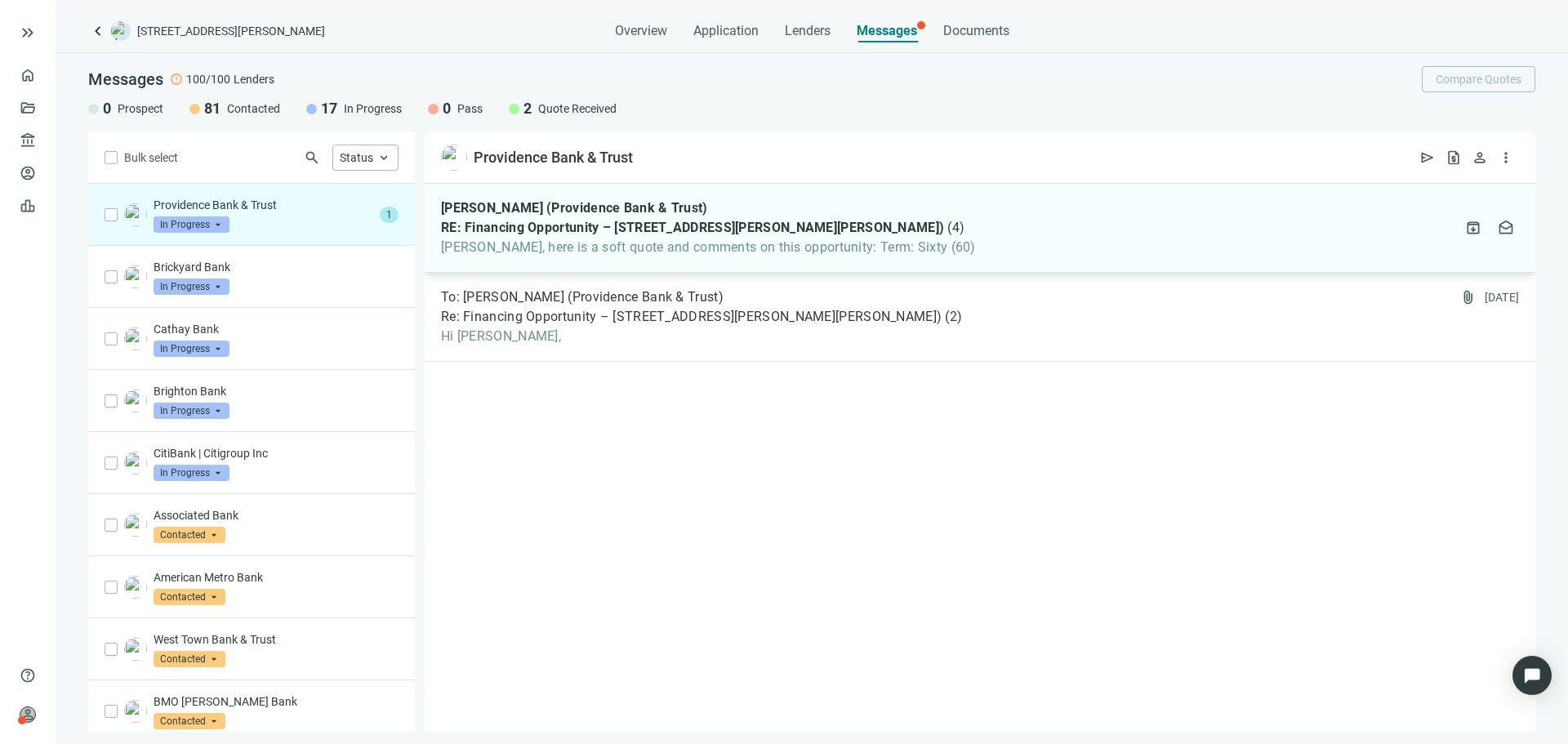
click at [607, 248] on span "Asher, here is a soft quote and comments on this opportunity: Term: Sixty (60)" at bounding box center [708, 247] width 534 height 16
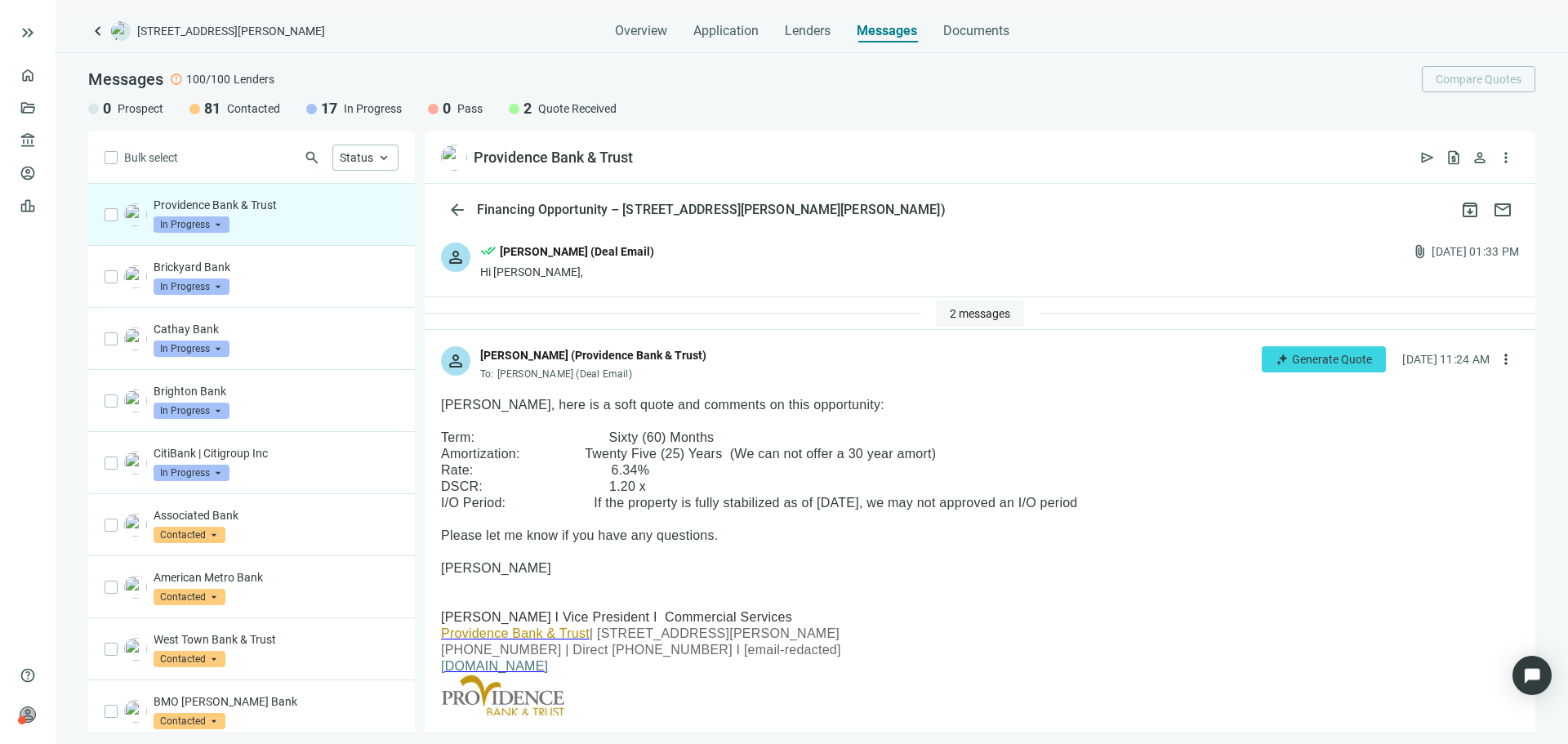
click at [996, 313] on span "2 messages" at bounding box center [980, 313] width 61 height 13
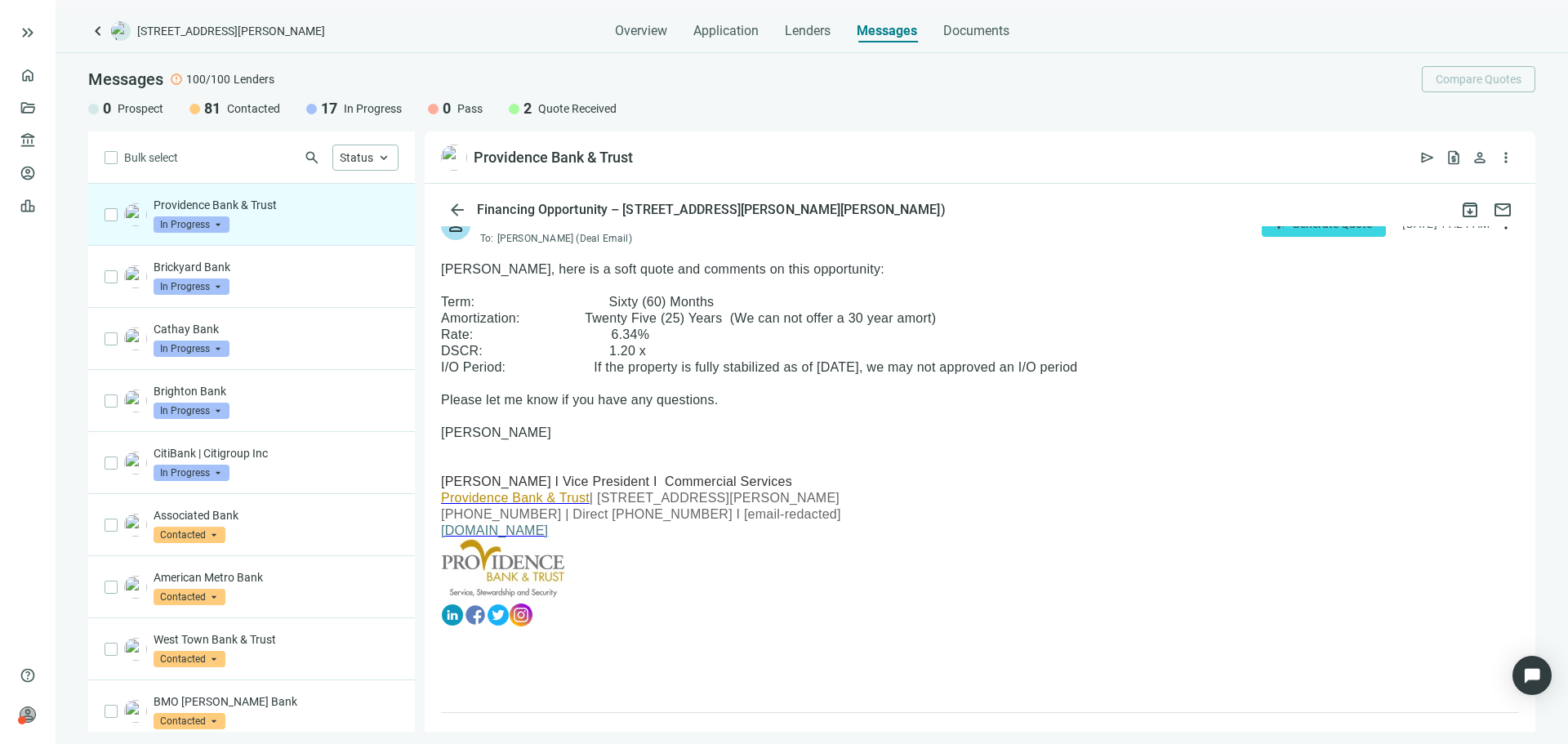
scroll to position [164, 0]
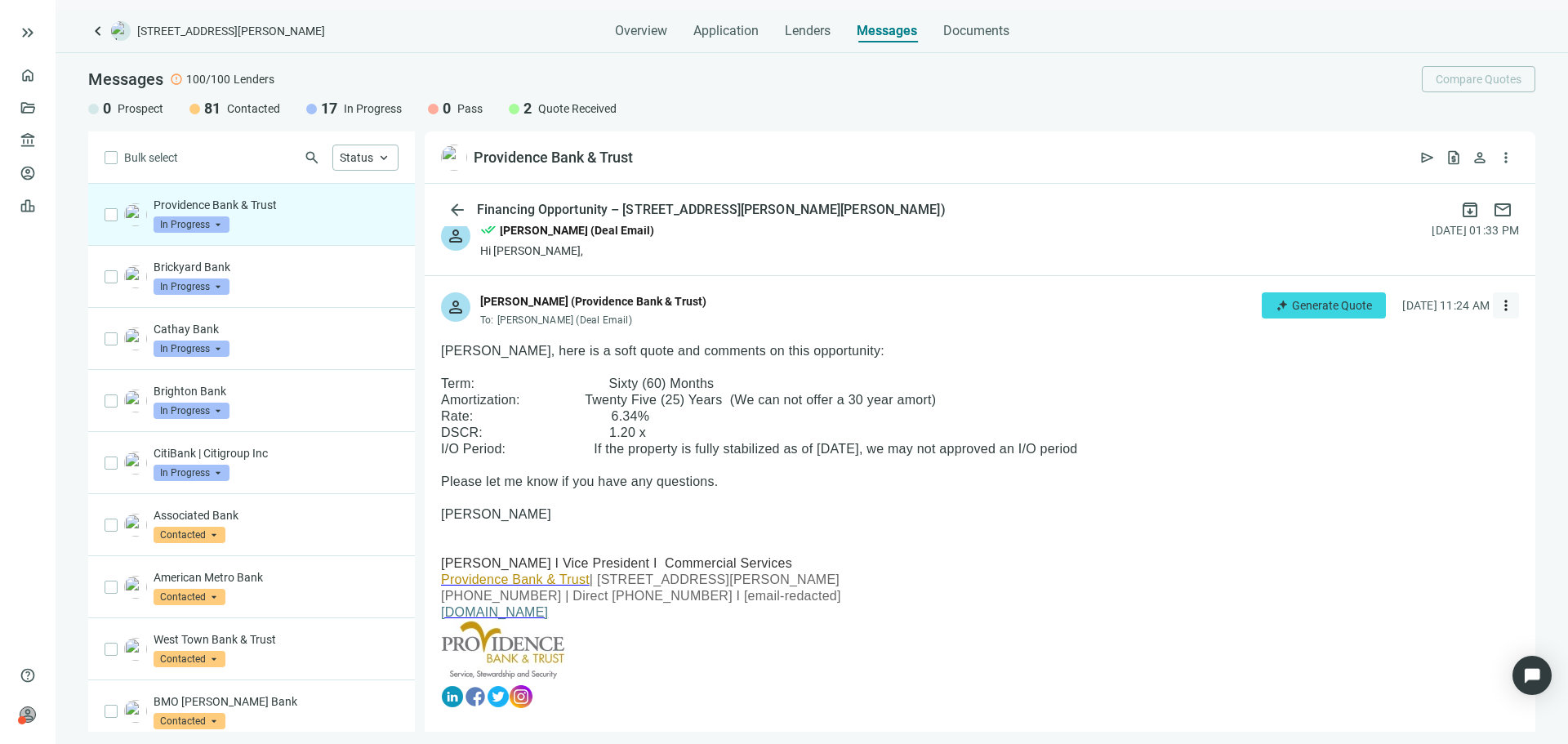
click at [1498, 303] on span "more_vert" at bounding box center [1506, 305] width 16 height 16
click at [1408, 339] on div "reply Reply" at bounding box center [1415, 342] width 173 height 30
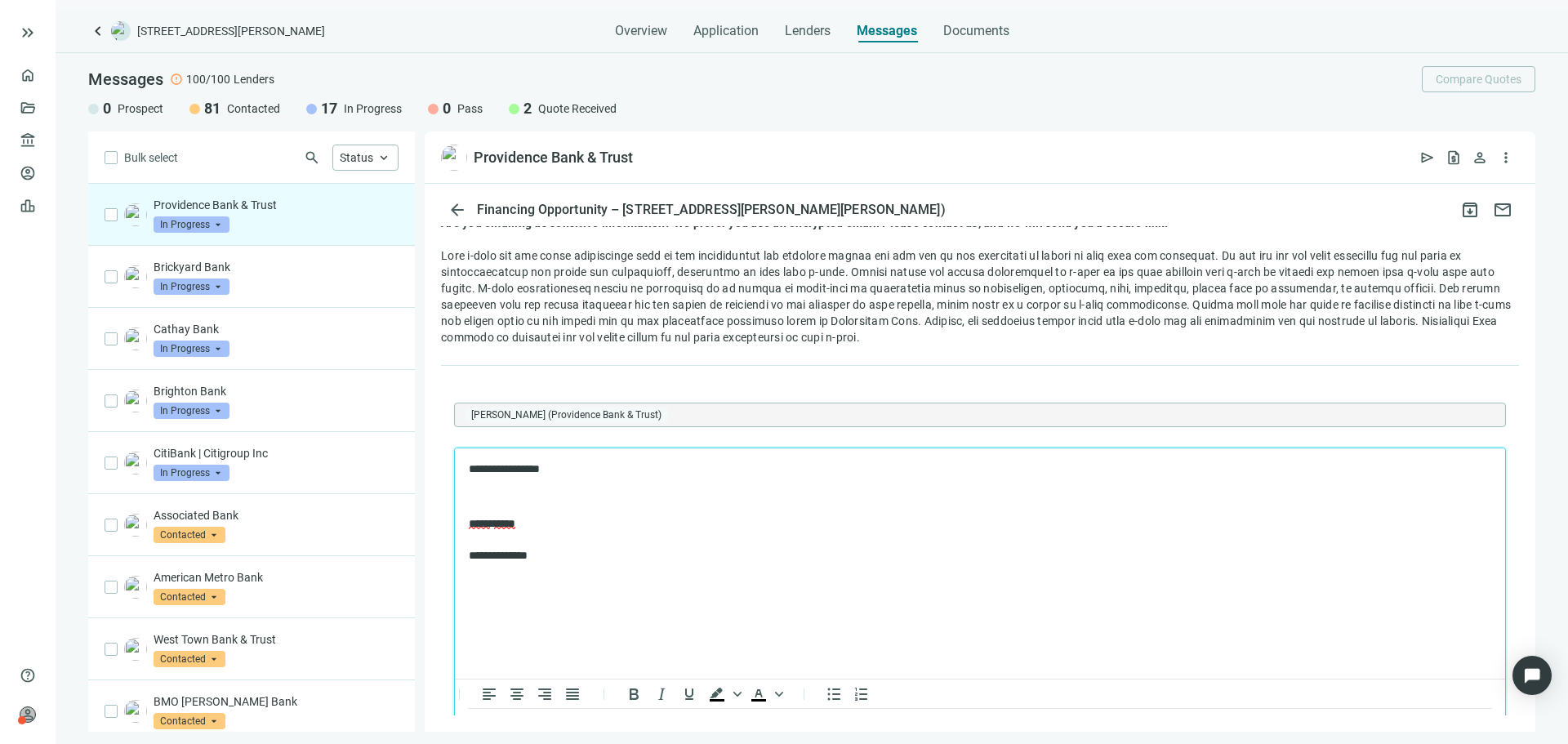
scroll to position [1976, 0]
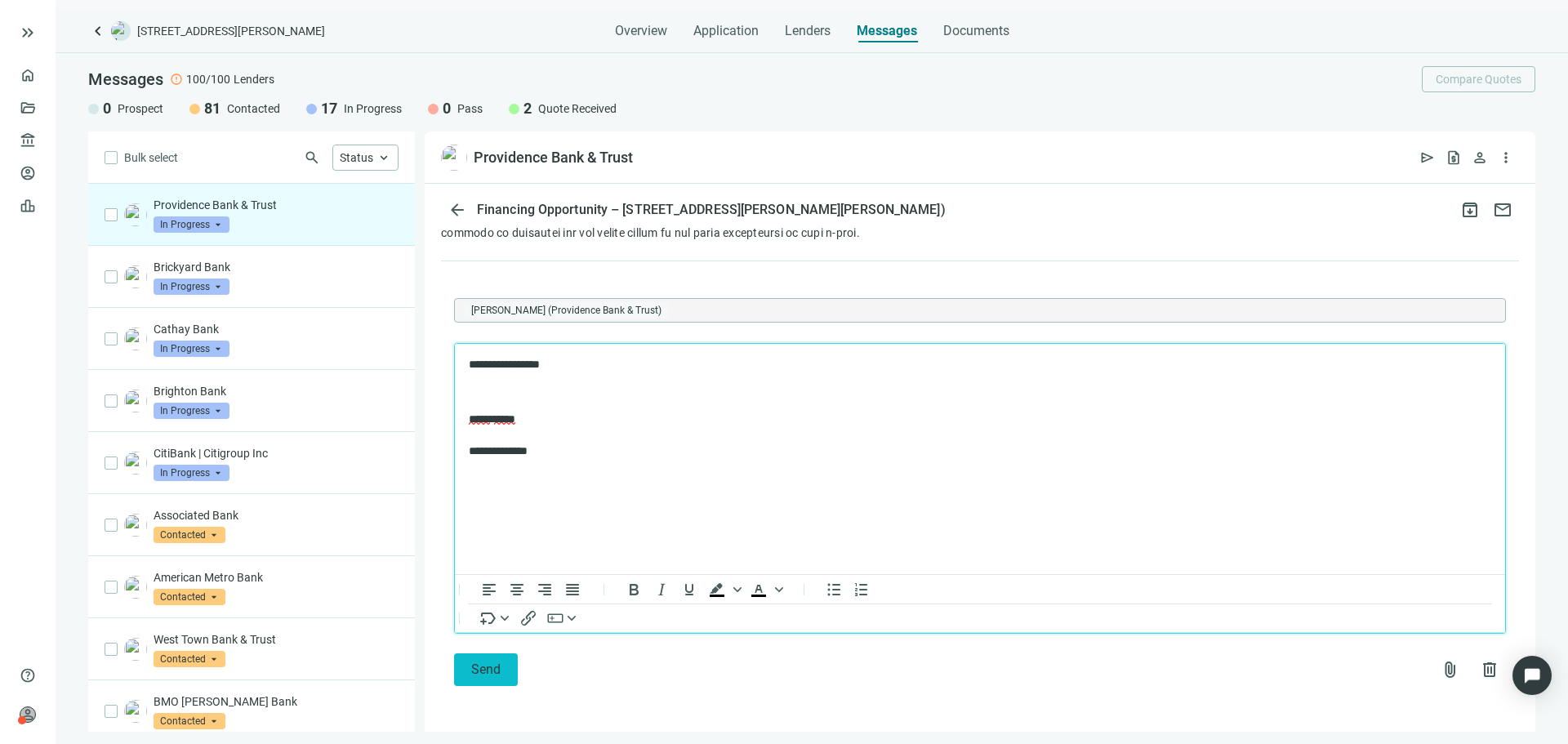
click at [472, 666] on span "Send" at bounding box center [486, 670] width 30 height 15
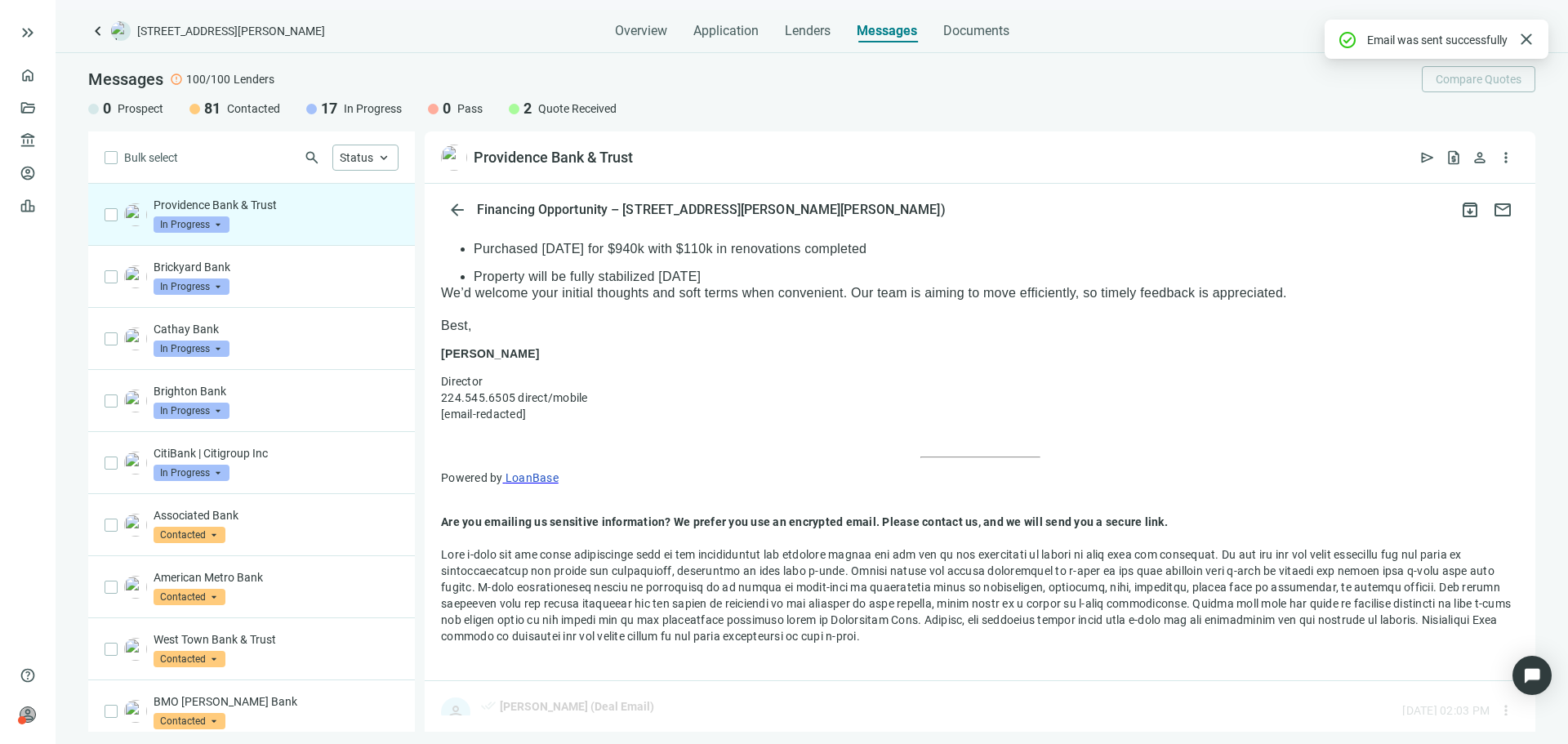
scroll to position [1886, 0]
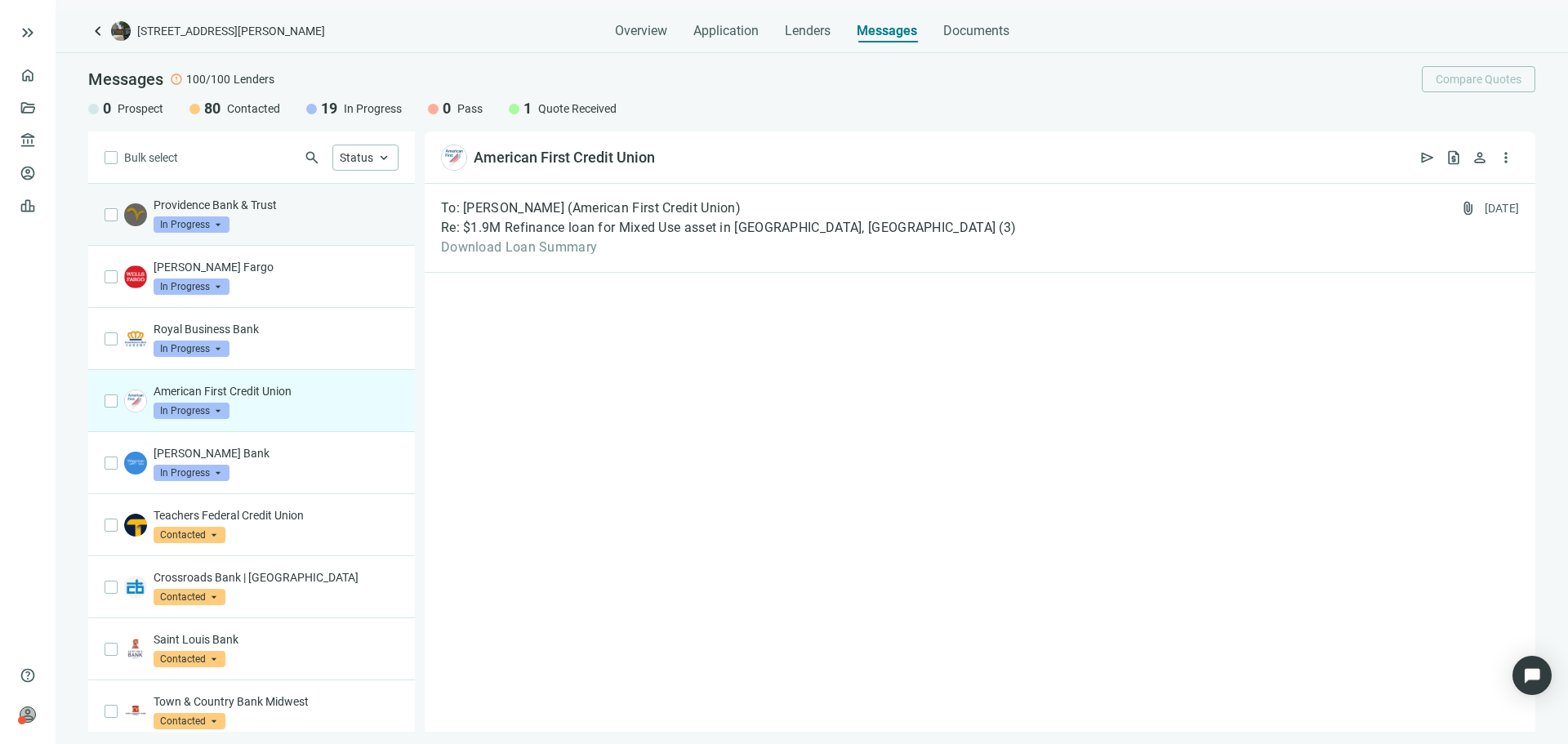
click at [318, 203] on p "Providence Bank & Trust" at bounding box center [276, 204] width 245 height 16
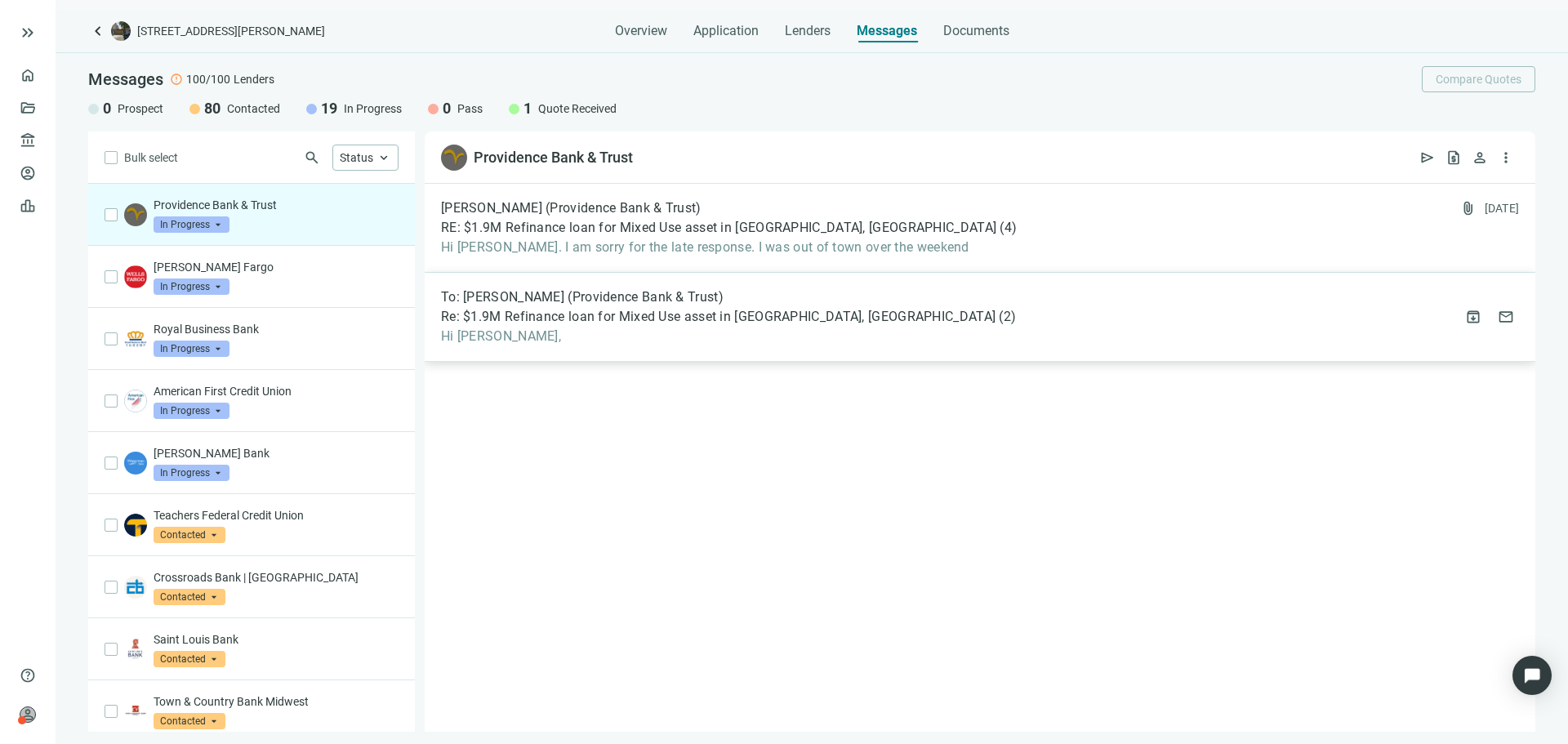
click at [706, 315] on span "Re: $1.9M Refinance loan for Mixed Use asset in Chicago, IL" at bounding box center [718, 316] width 555 height 16
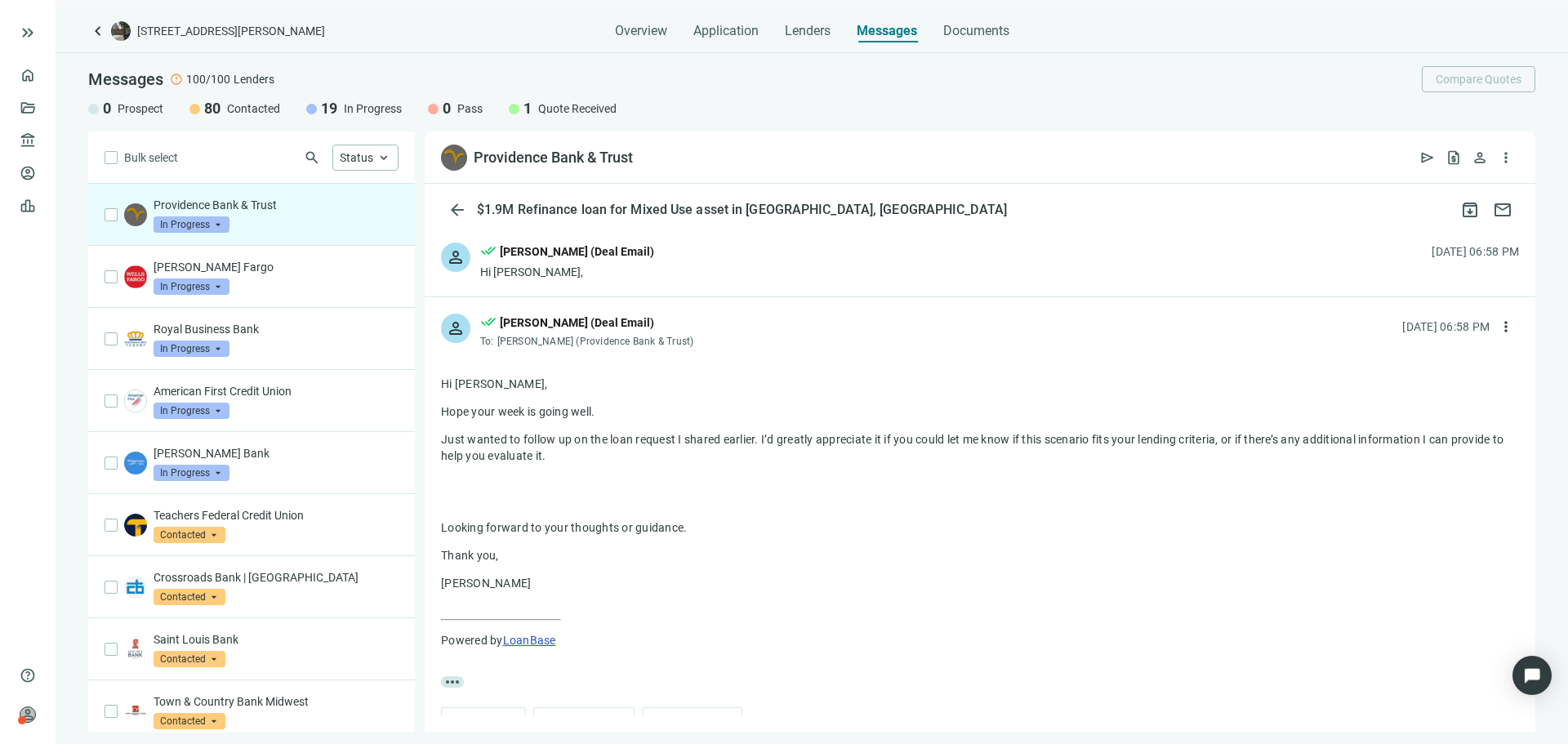
click at [630, 260] on div "Asher Motew (Deal Email)" at bounding box center [577, 251] width 154 height 18
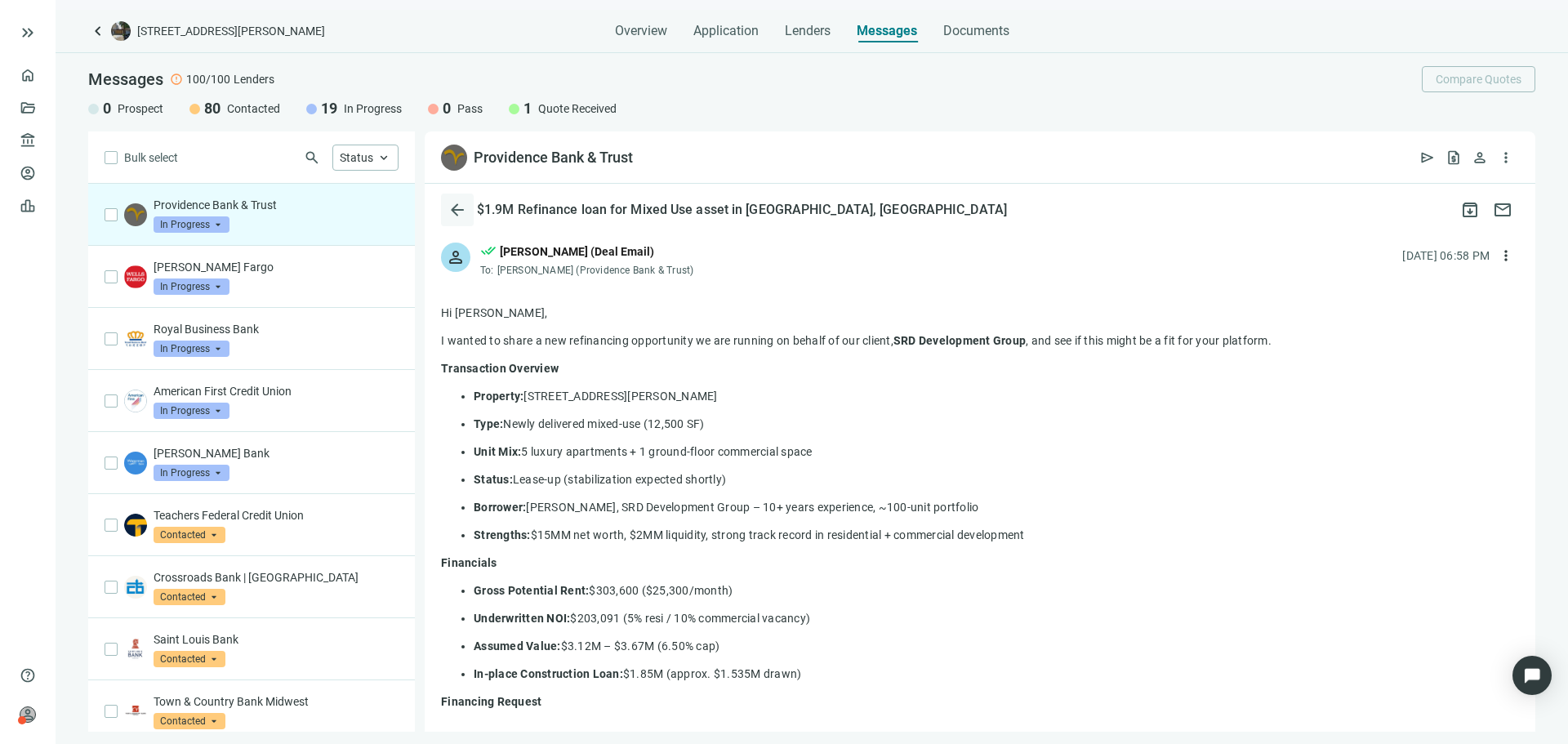
click at [461, 213] on span "arrow_back" at bounding box center [457, 209] width 19 height 19
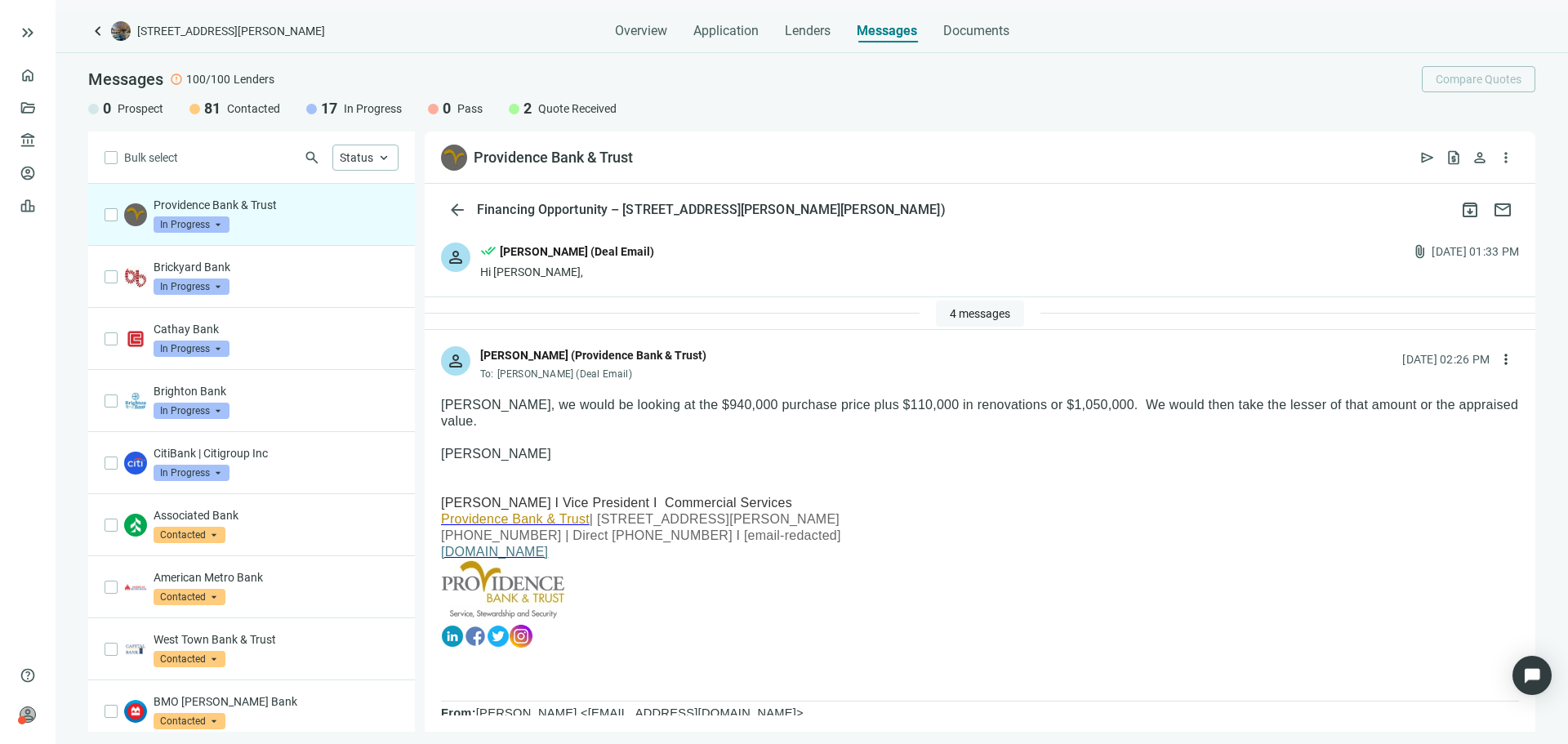
click at [982, 319] on span "4 messages" at bounding box center [980, 313] width 61 height 13
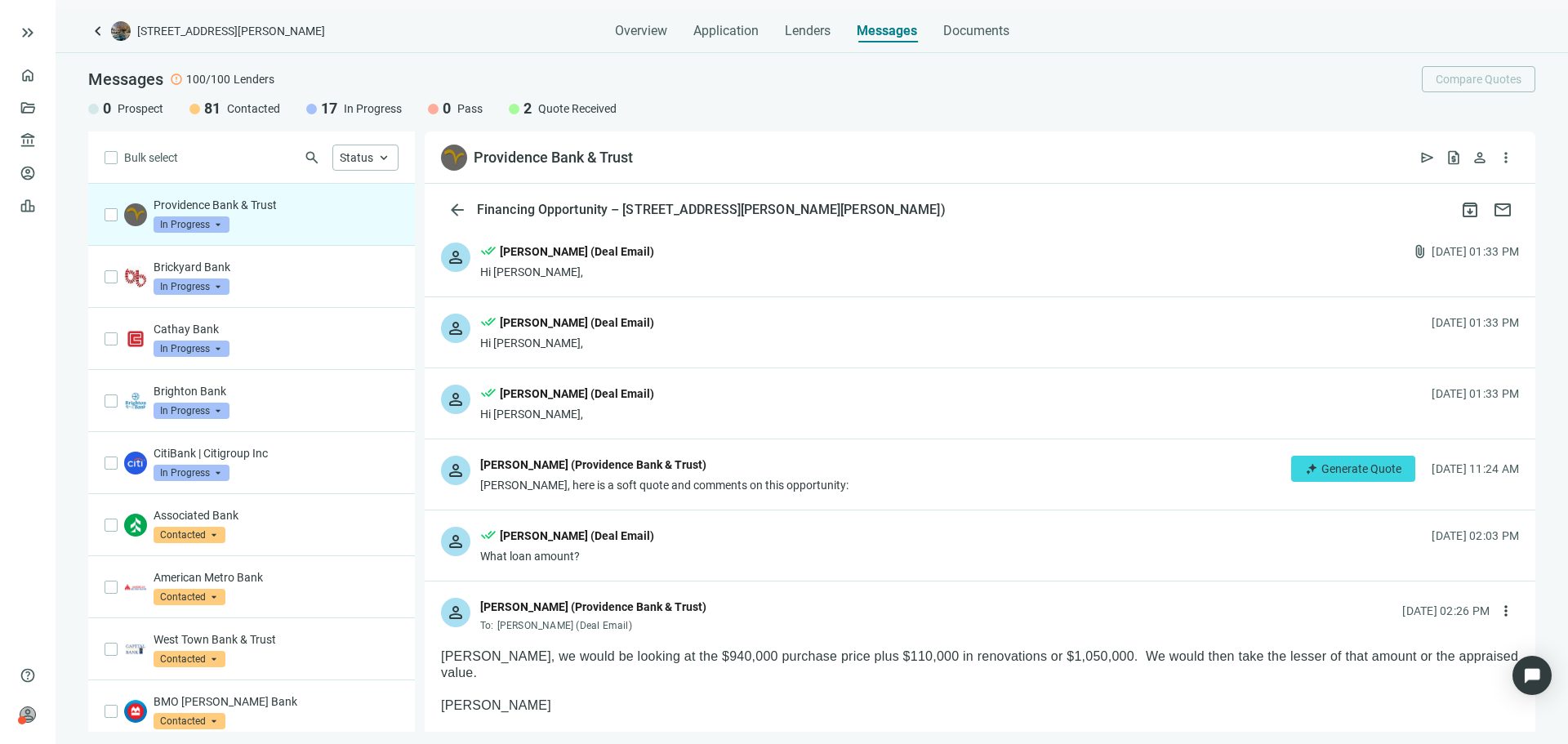
click at [919, 484] on div "person Kevin Karstens (Providence Bank & Trust) Asher, here is a soft quote and…" at bounding box center [980, 474] width 1110 height 70
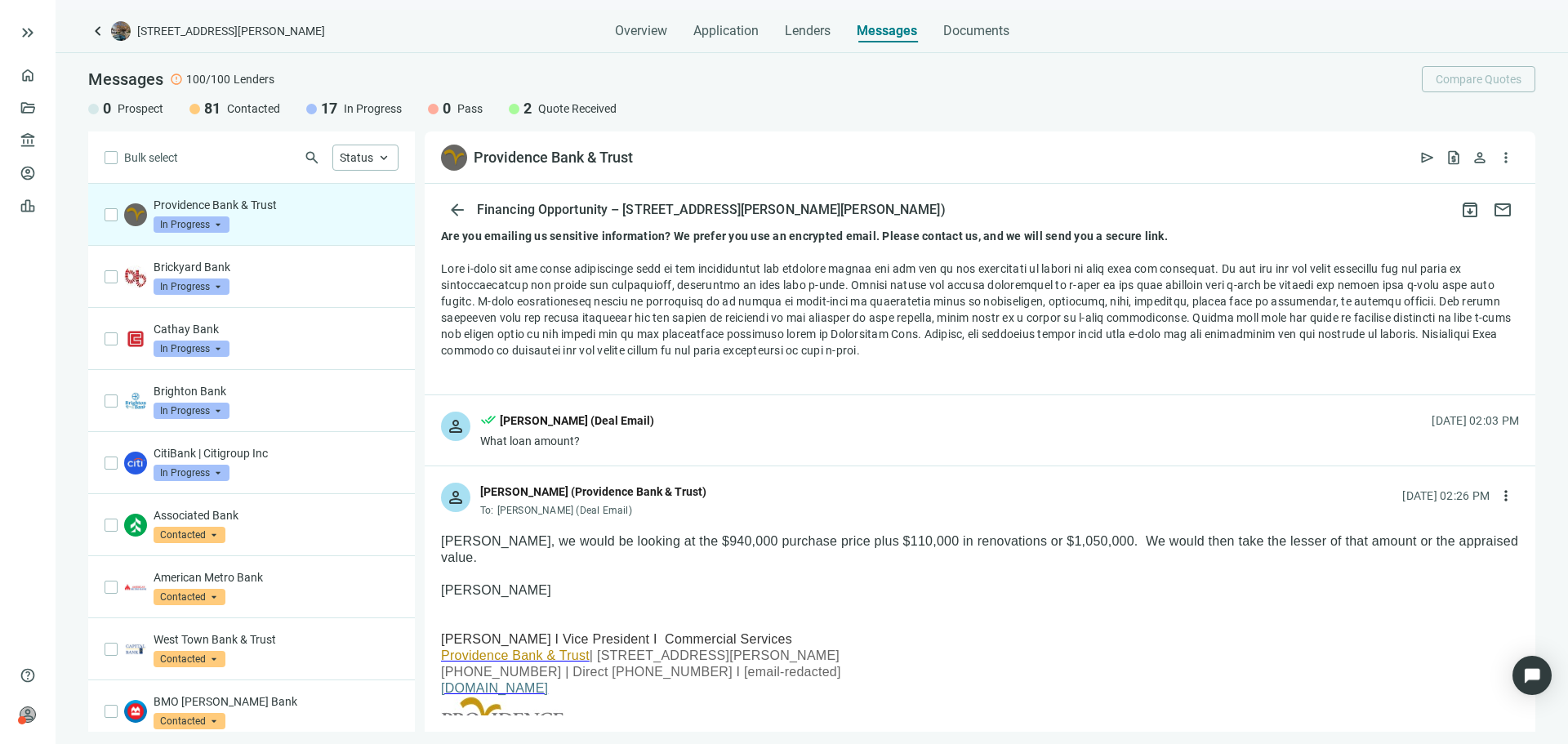
scroll to position [1879, 0]
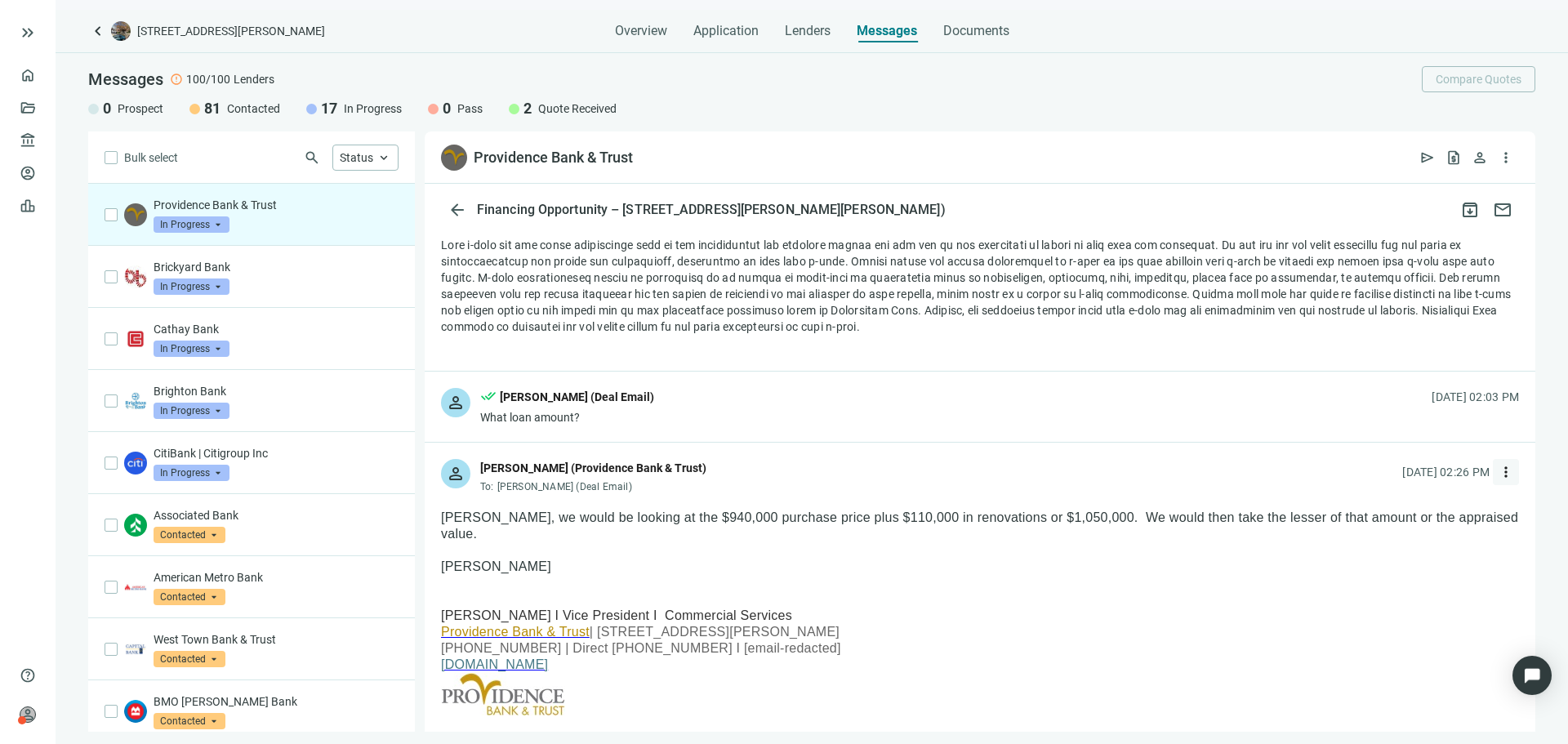
click at [1498, 480] on span "more_vert" at bounding box center [1506, 472] width 16 height 16
click at [1399, 514] on div "reply Reply" at bounding box center [1415, 512] width 173 height 30
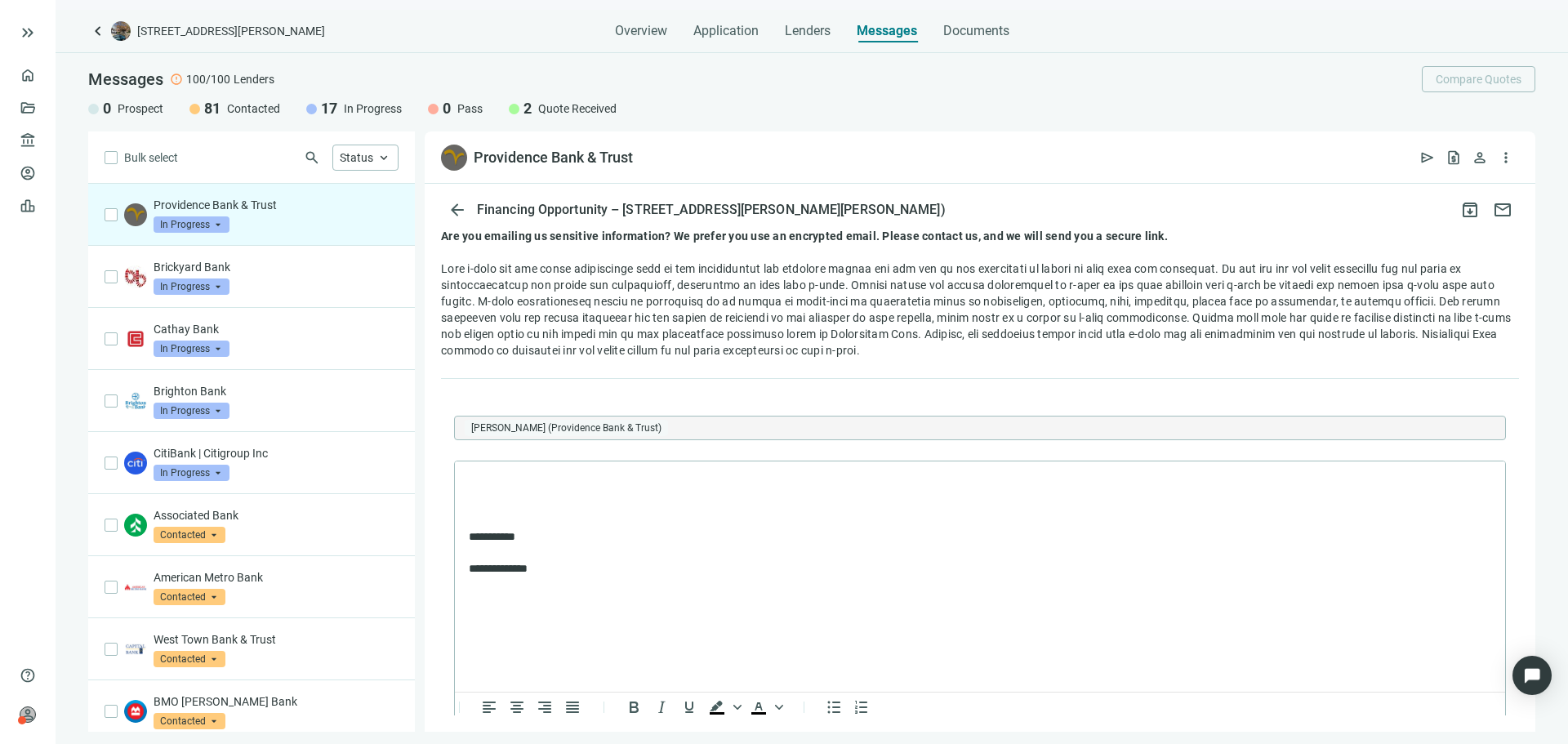
scroll to position [0, 0]
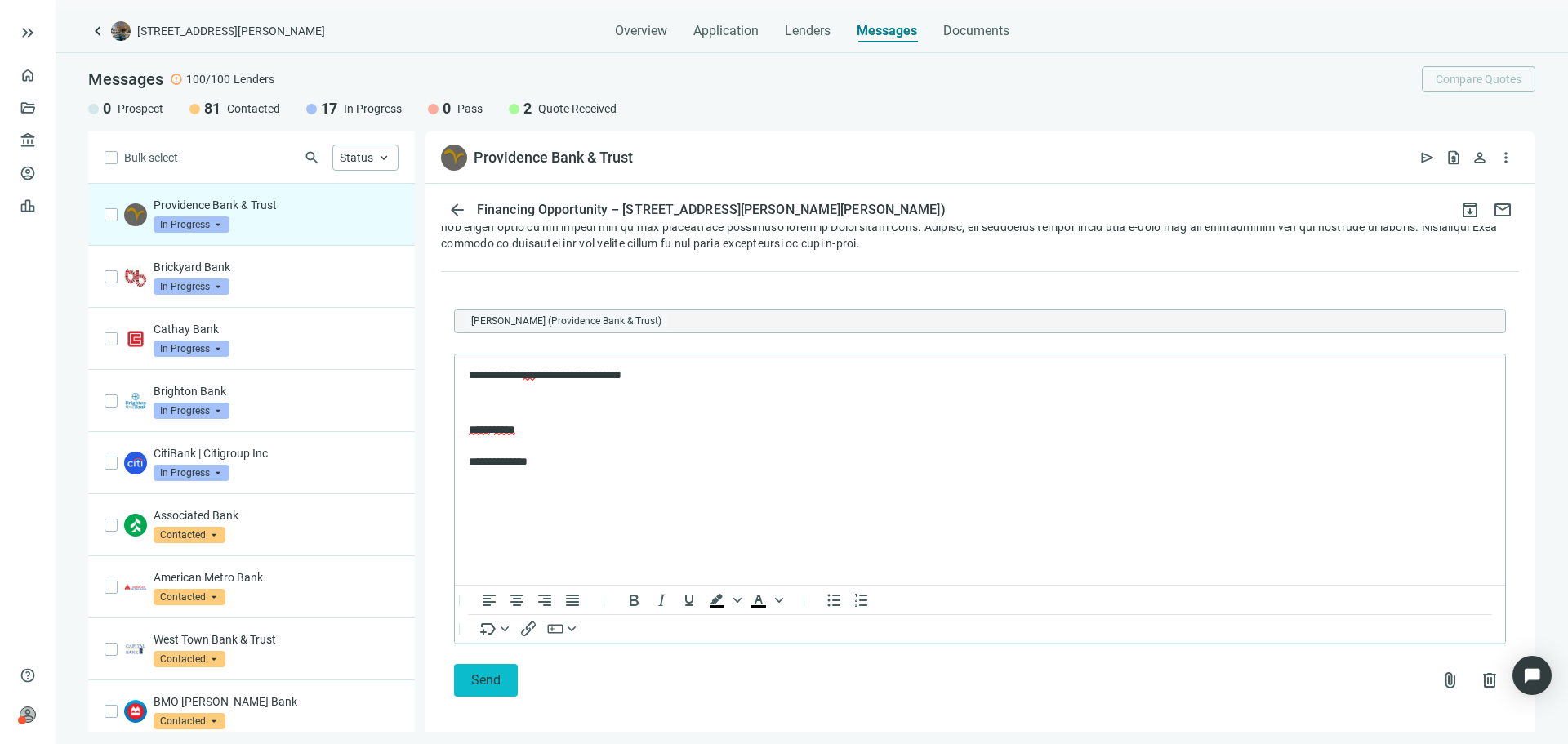
click at [492, 672] on span "Send" at bounding box center [486, 680] width 30 height 15
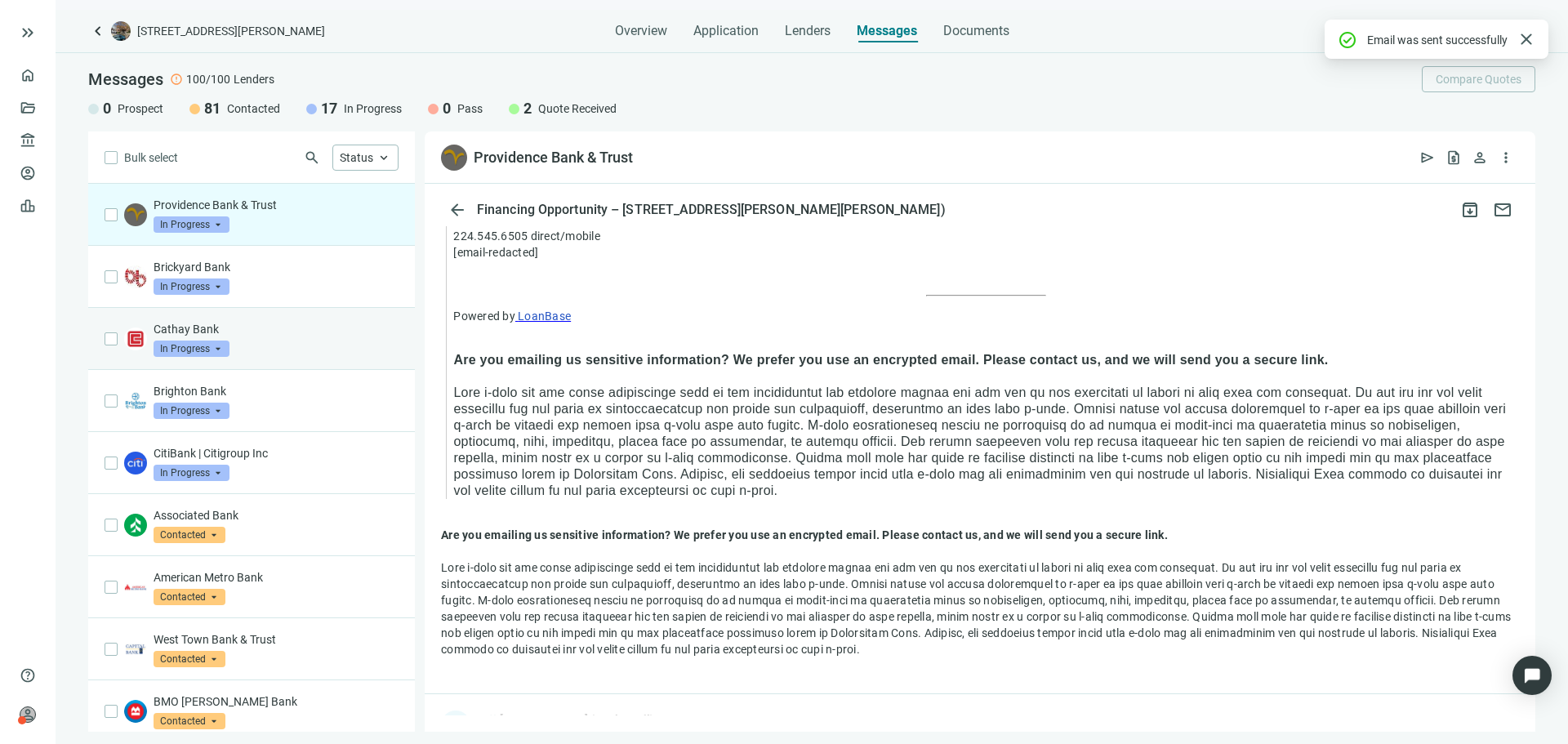
scroll to position [4608, 0]
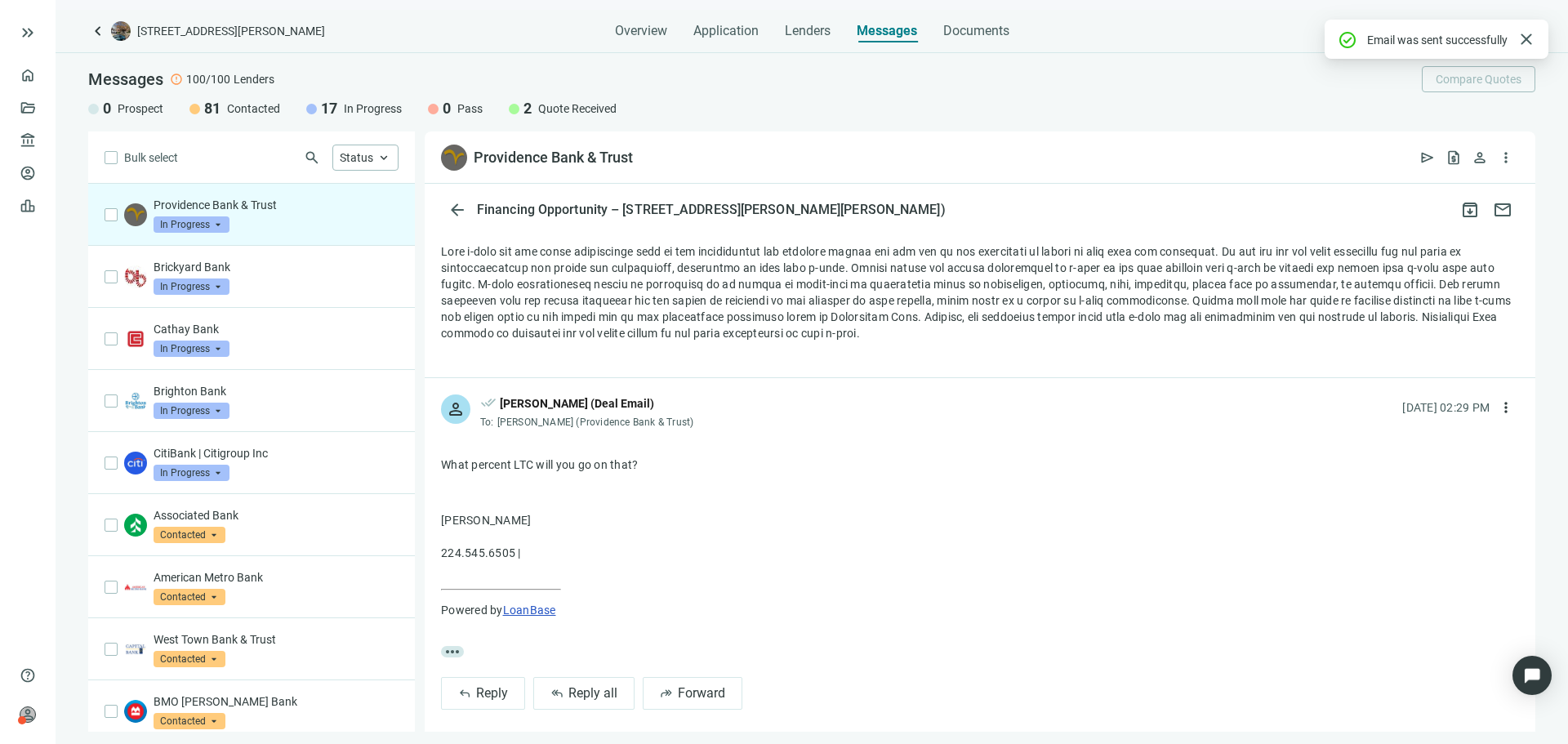
click at [636, 24] on span "Overview" at bounding box center [641, 30] width 52 height 16
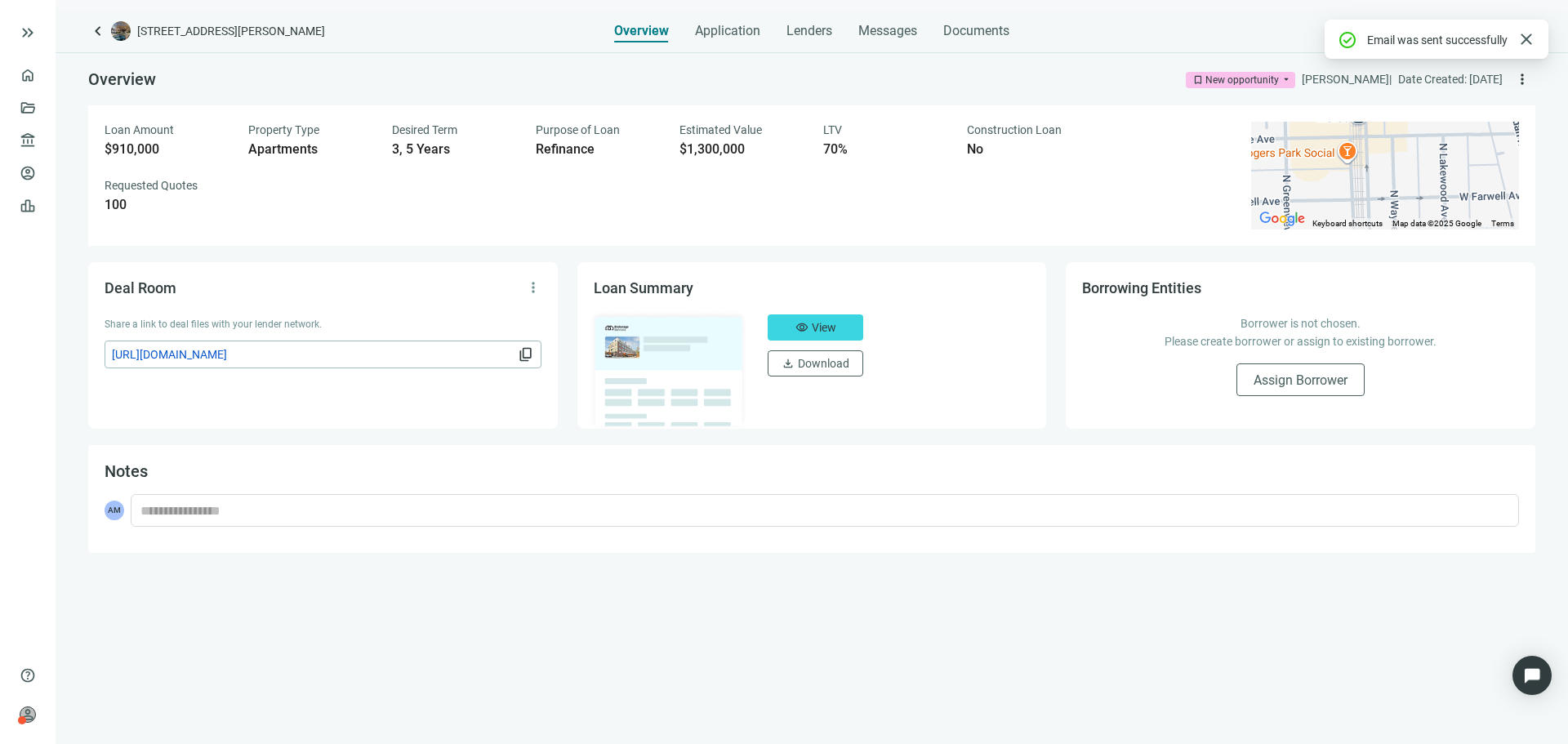
click at [111, 31] on img at bounding box center [121, 30] width 19 height 19
click at [107, 31] on span "keyboard_arrow_left" at bounding box center [98, 30] width 19 height 19
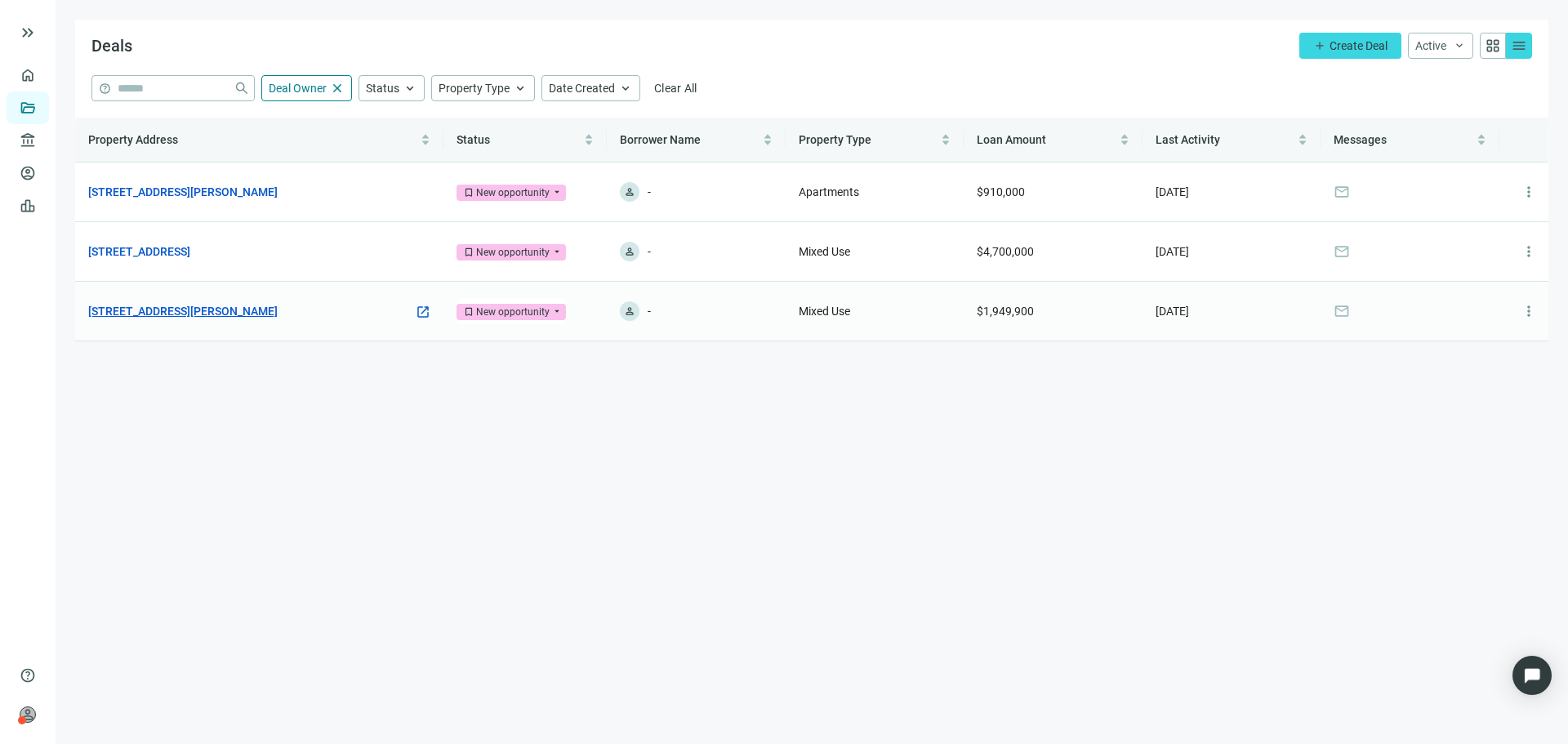
click at [255, 308] on link "[STREET_ADDRESS][PERSON_NAME]" at bounding box center [183, 310] width 190 height 18
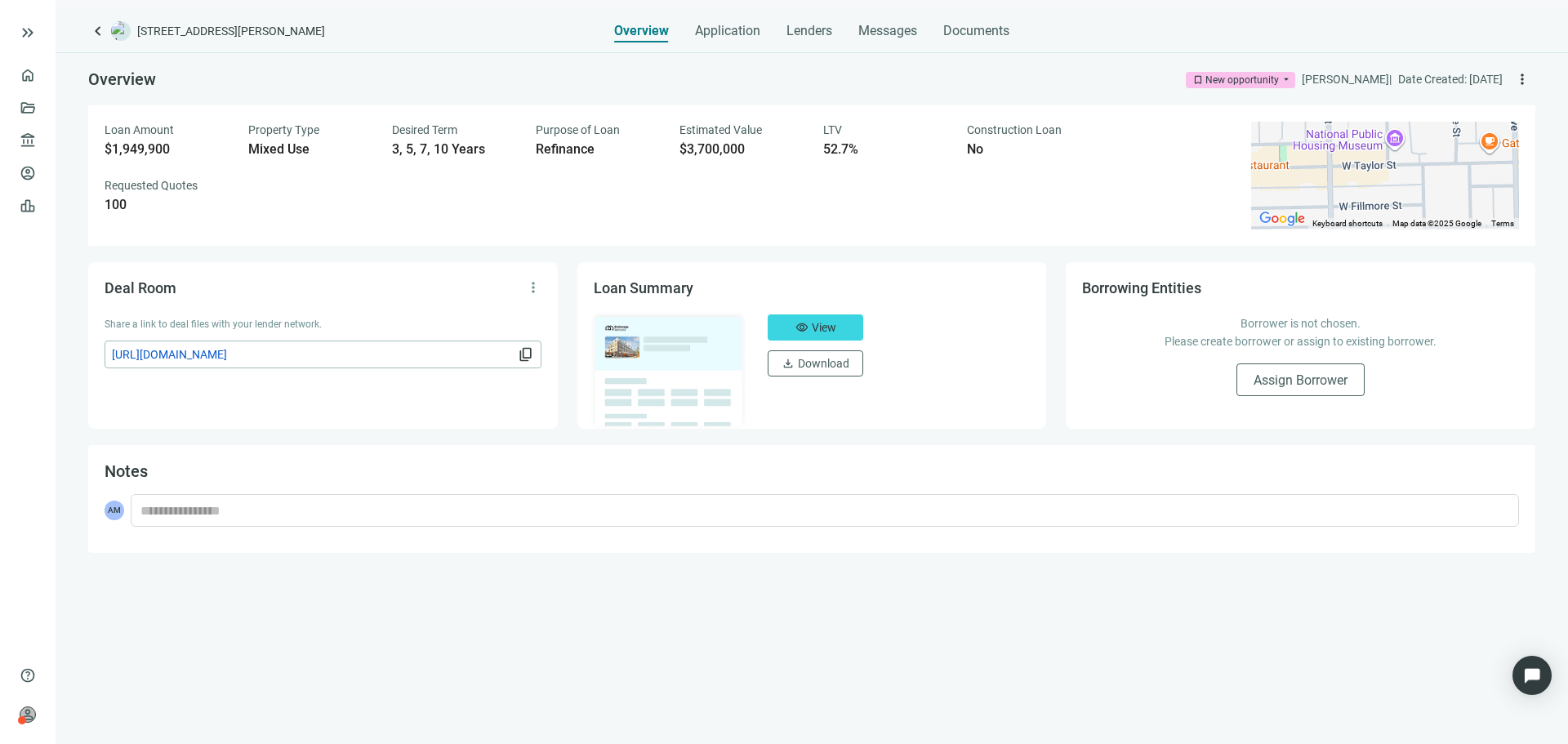
click at [102, 45] on div "keyboard_arrow_left 1325 W Taylor St, Chicago, IL 60607 Overview Application Le…" at bounding box center [812, 377] width 1512 height 735
click at [99, 35] on span "keyboard_arrow_left" at bounding box center [98, 30] width 19 height 19
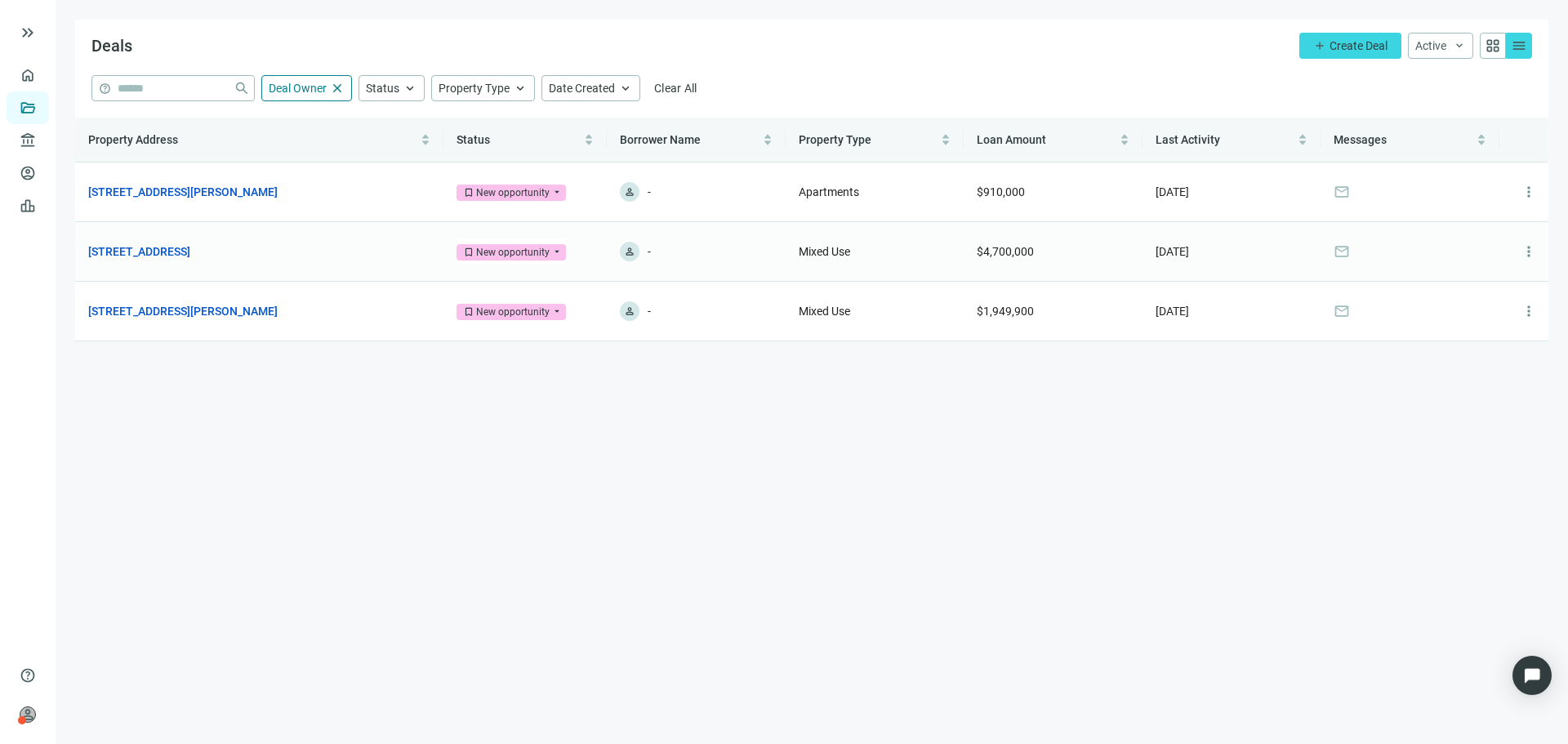
click at [231, 240] on td "3001 N Southport Ave, Chicago, IL 60657 open_in_new" at bounding box center [259, 251] width 368 height 60
click at [191, 253] on link "[STREET_ADDRESS]" at bounding box center [139, 251] width 102 height 18
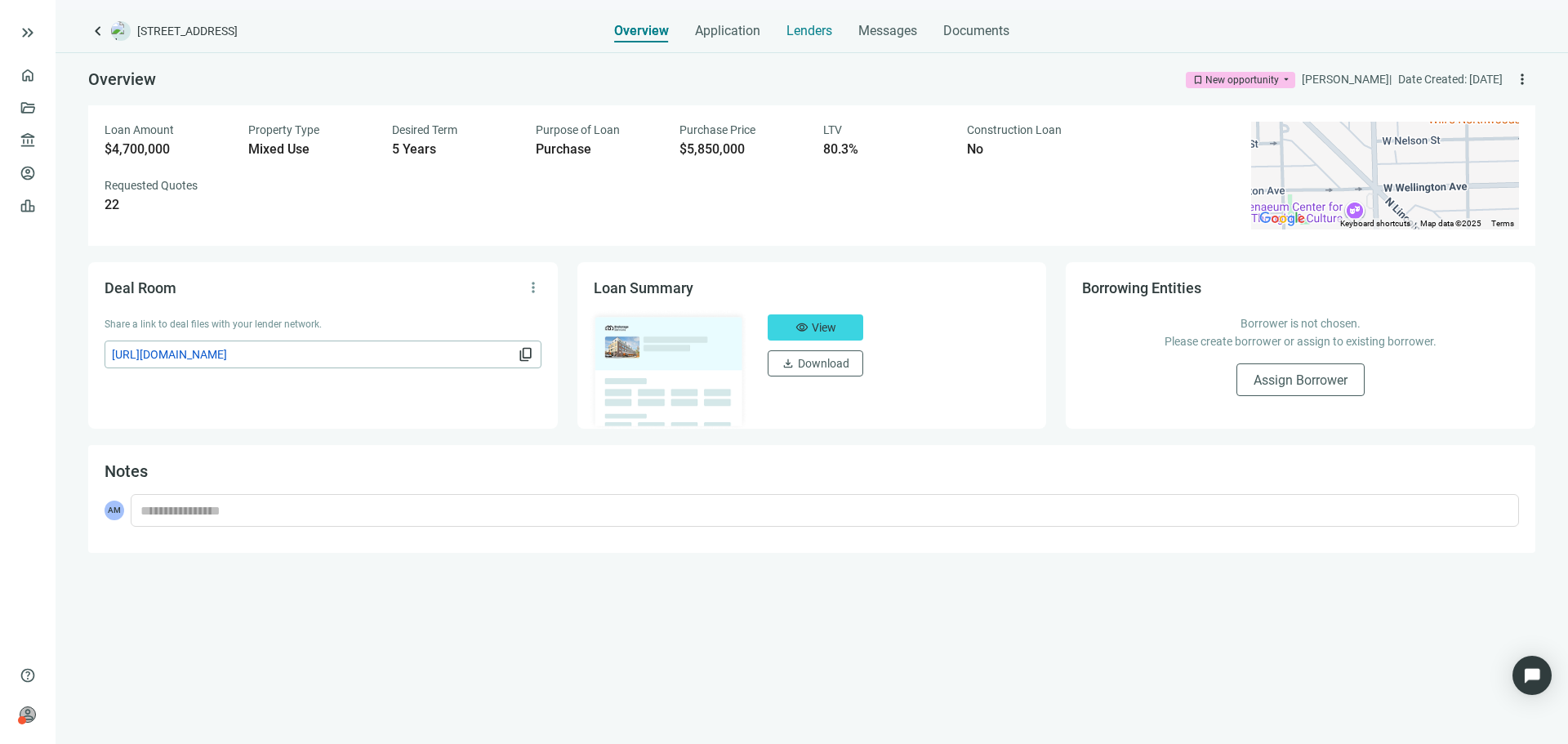
click at [819, 31] on span "Lenders" at bounding box center [809, 30] width 46 height 16
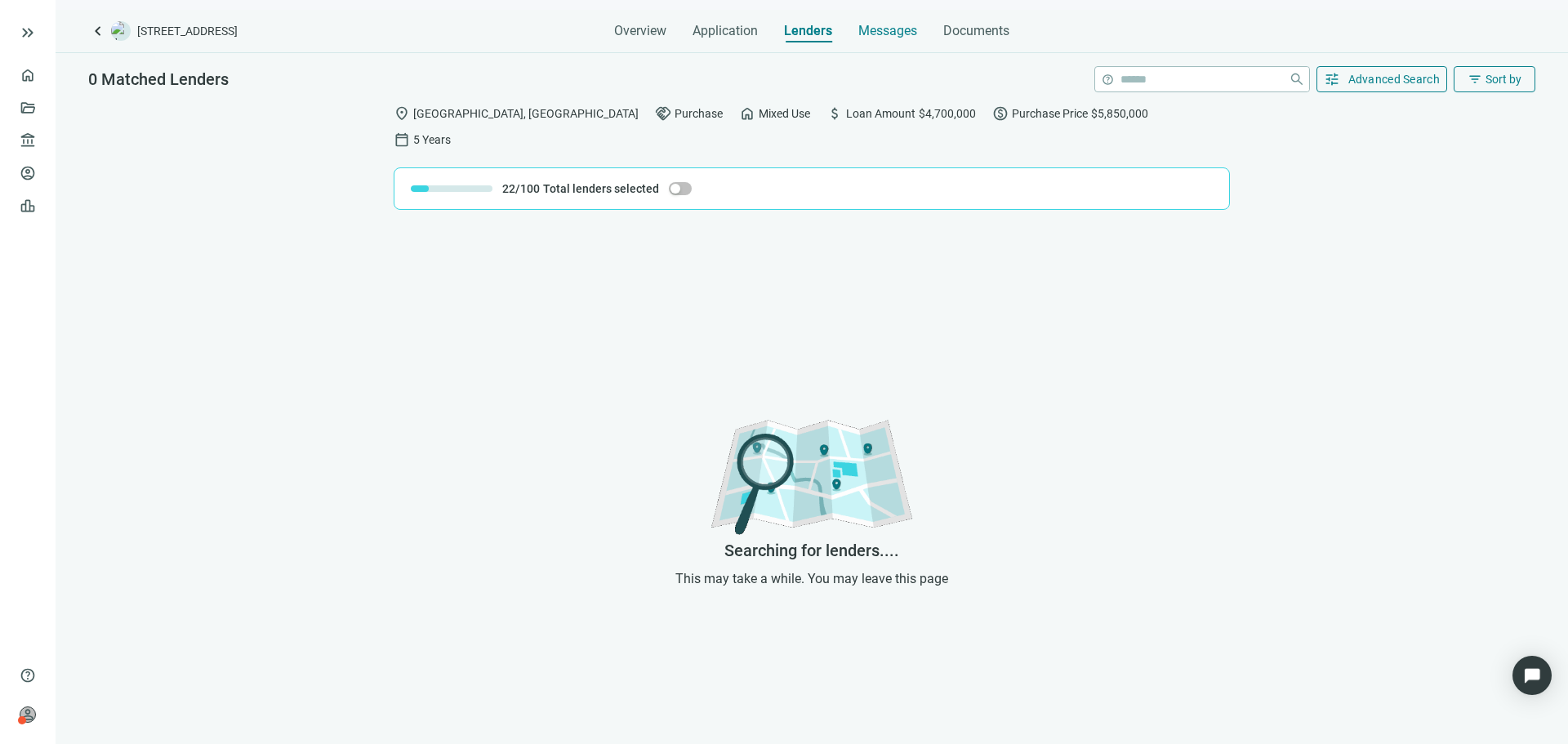
click at [866, 31] on span "Messages" at bounding box center [888, 30] width 59 height 15
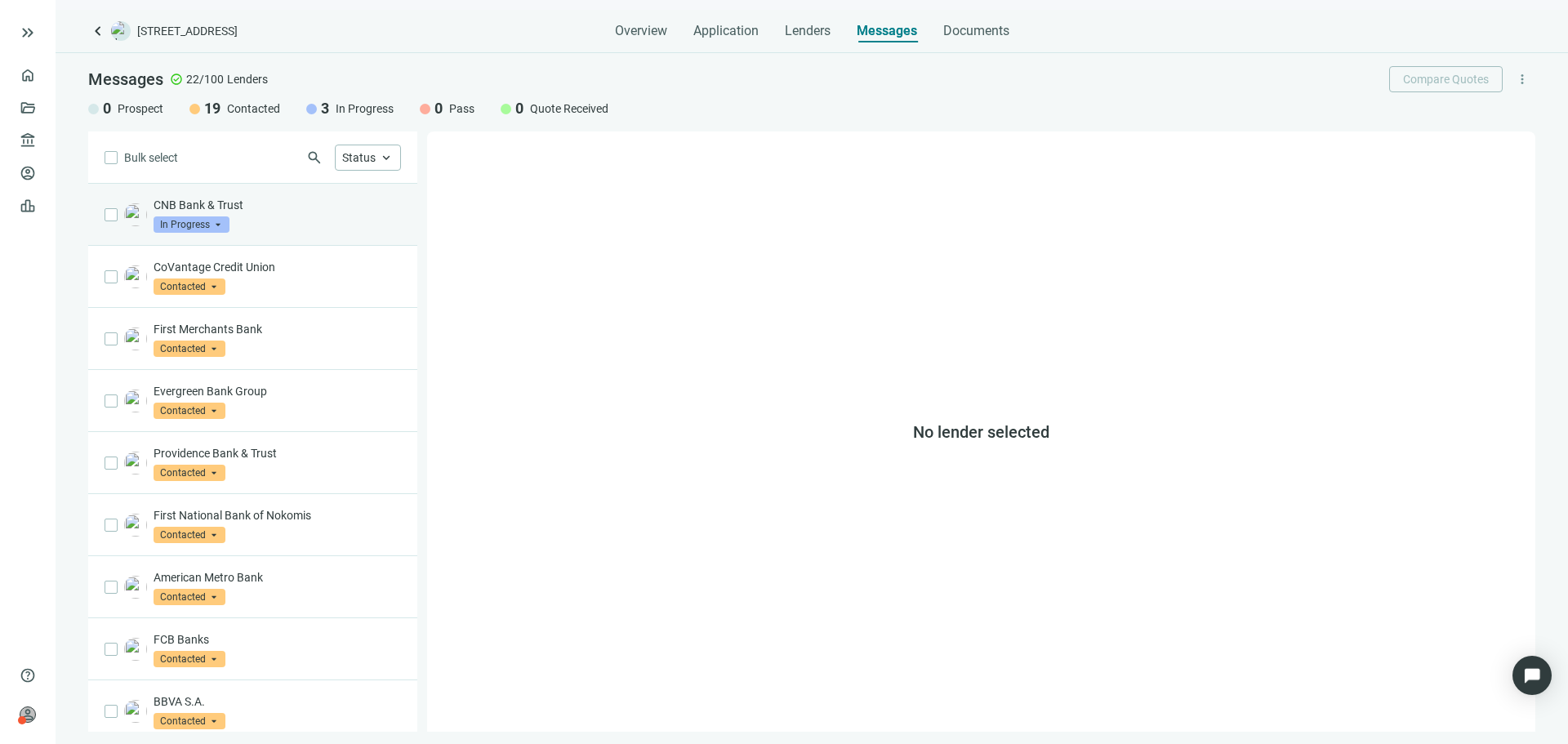
click at [343, 224] on div "CNB Bank & Trust In Progress arrow_drop_down" at bounding box center [277, 214] width 248 height 36
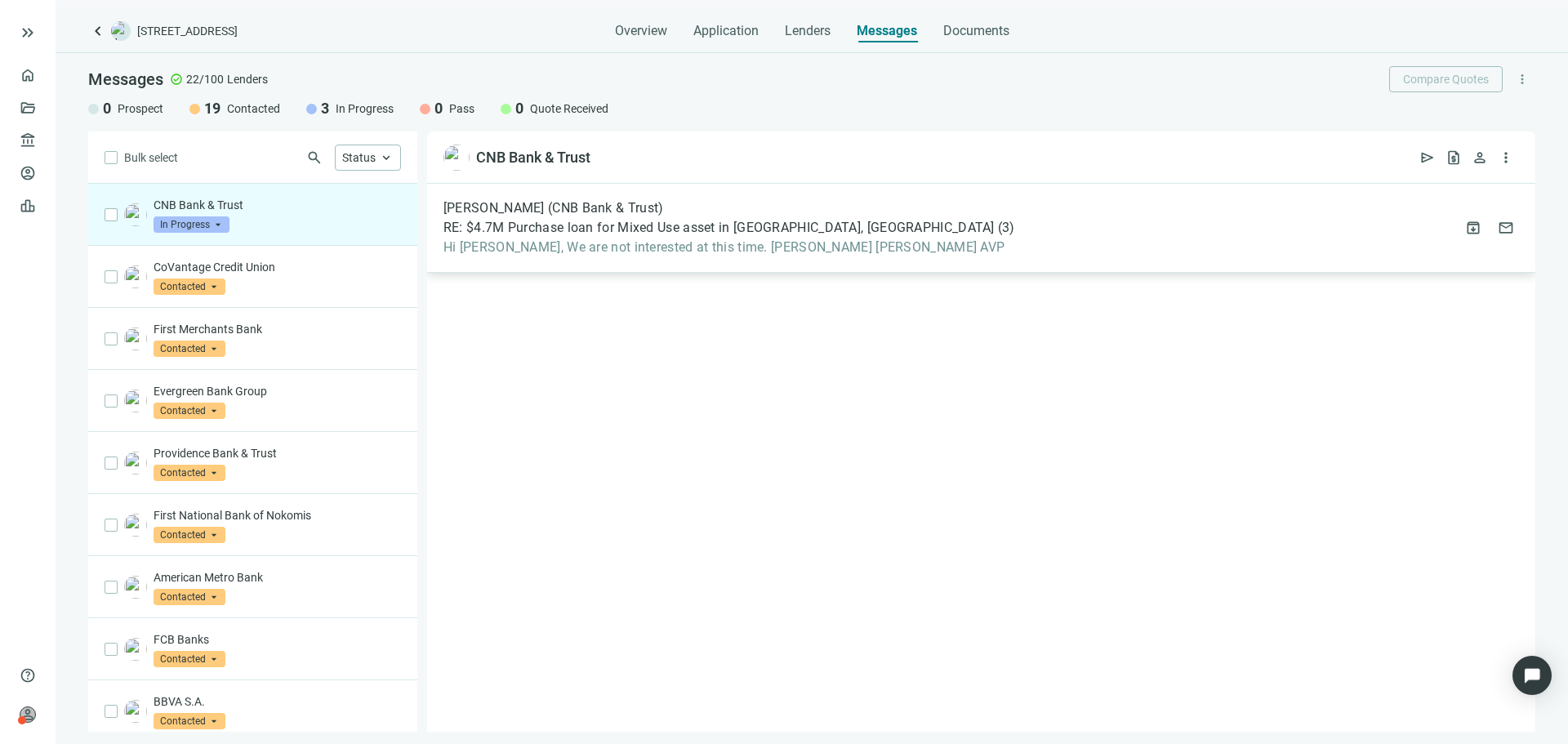
click at [605, 251] on span "Hi Asher, We are not interested at this time. Matt Matthew Slightom AVP" at bounding box center [729, 247] width 572 height 16
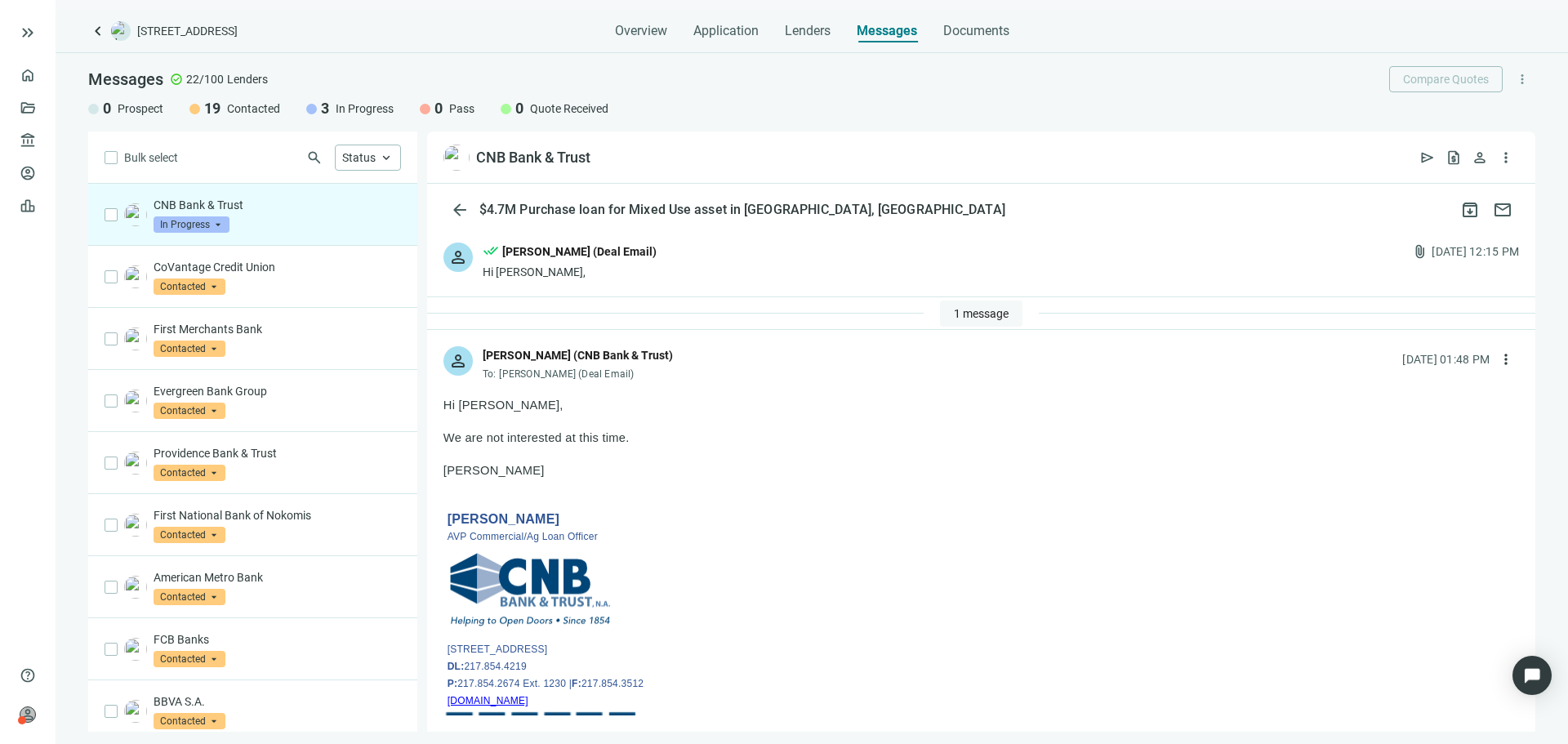
click at [978, 311] on span "1 message" at bounding box center [980, 313] width 55 height 13
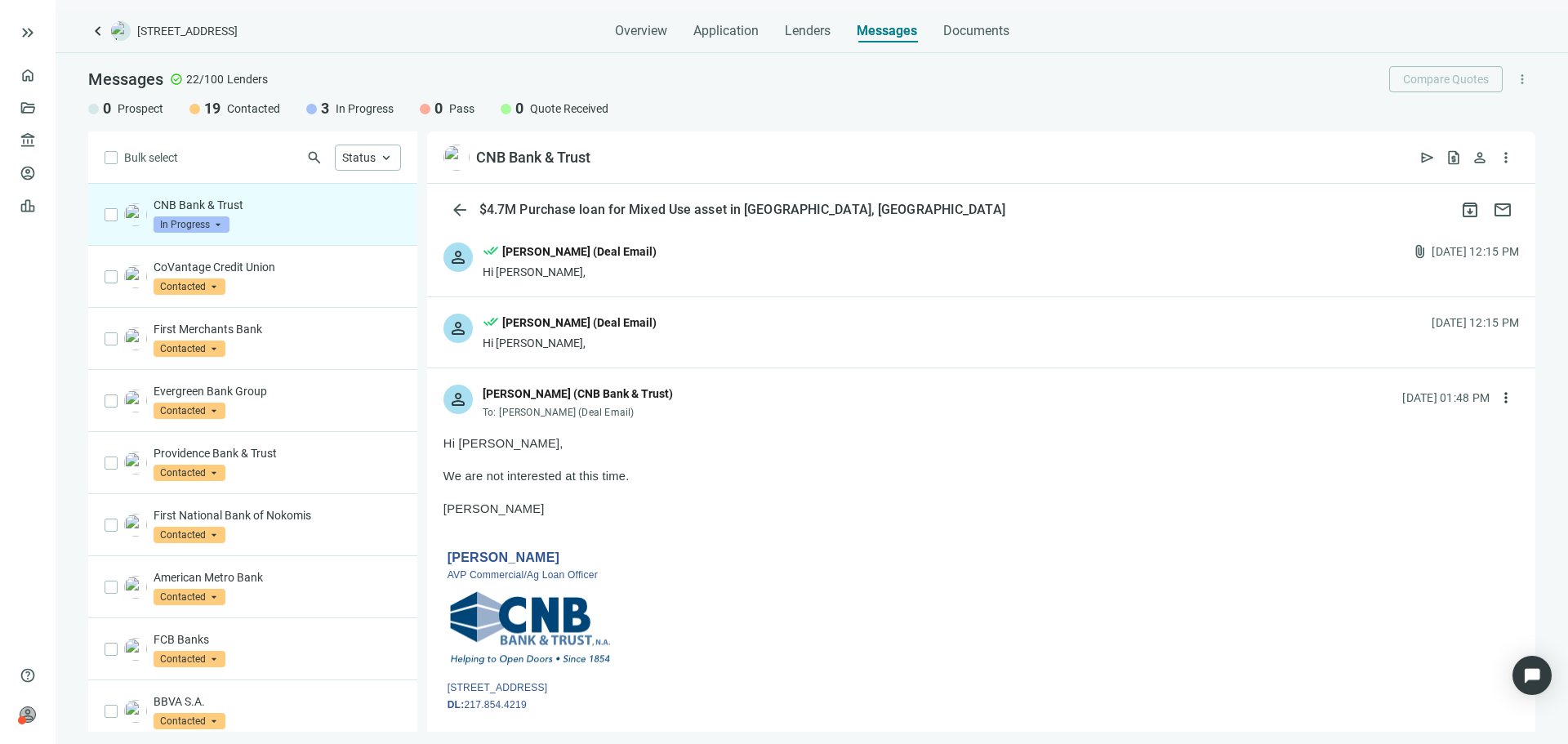
scroll to position [82, 0]
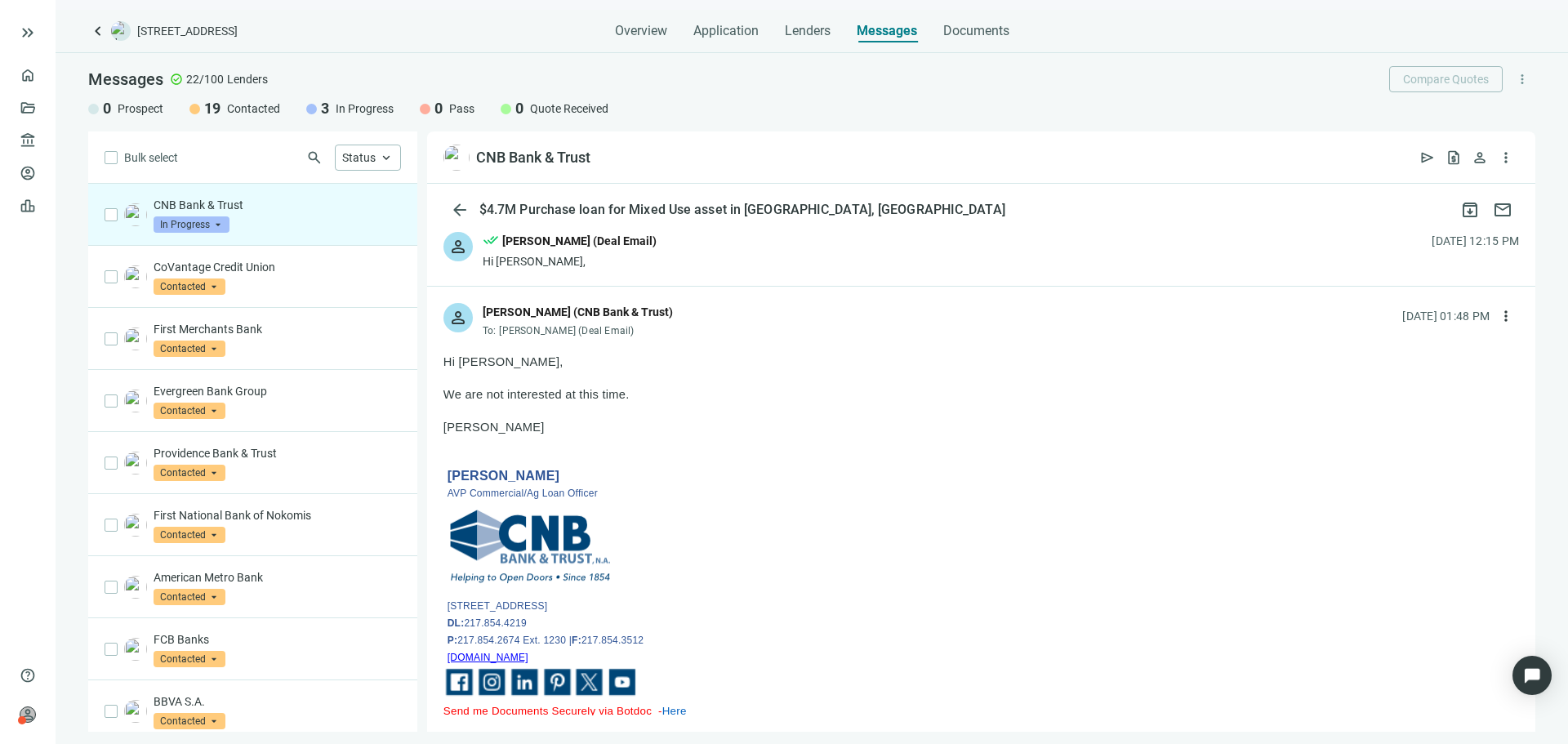
click at [1503, 331] on div "person Matthew Slightom (CNB Bank & Trust) To: Asher Motew (Deal Email) 09.16.2…" at bounding box center [981, 314] width 1109 height 54
click at [1497, 328] on button "more_vert" at bounding box center [1506, 315] width 26 height 26
click at [1462, 349] on div "reply Reply" at bounding box center [1415, 353] width 173 height 30
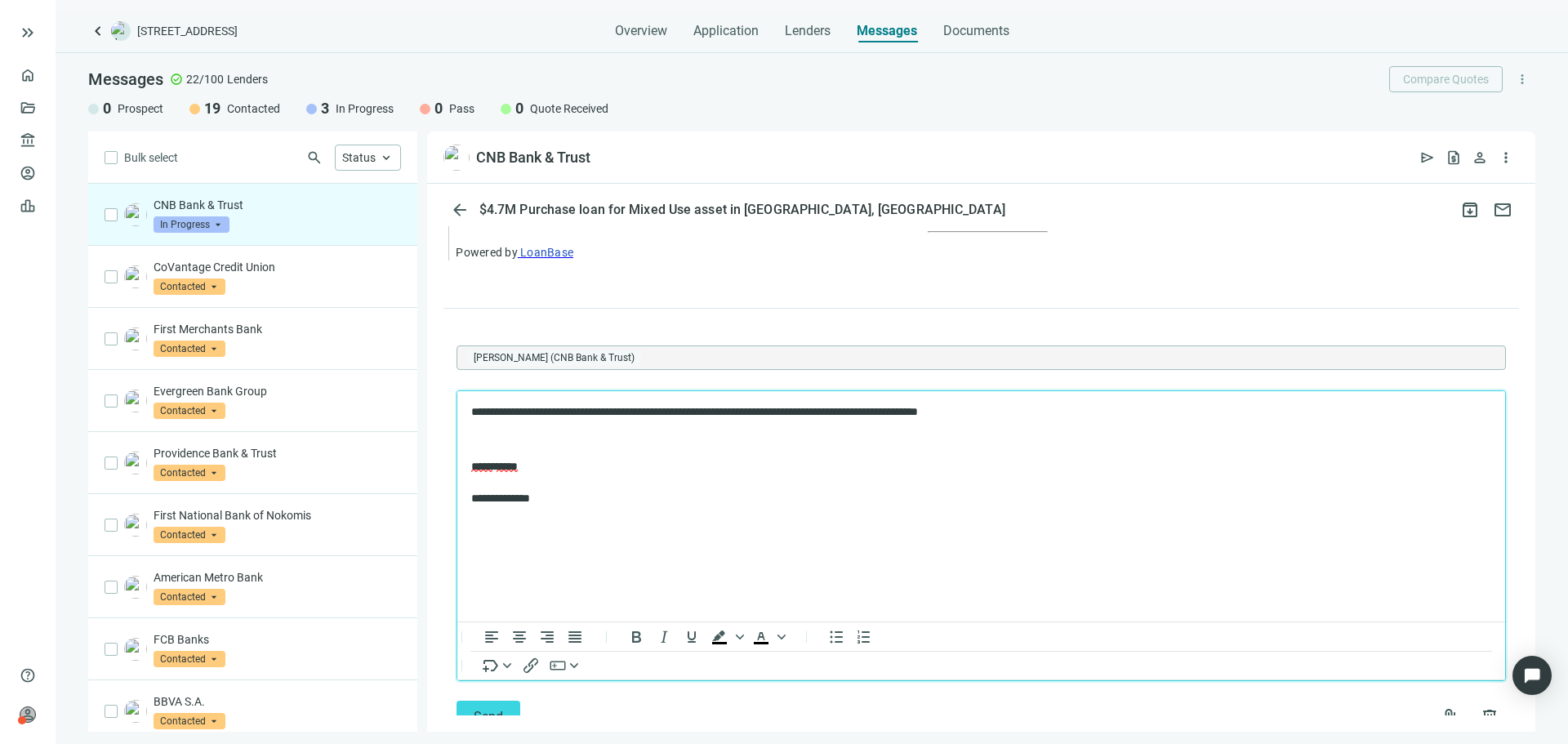
scroll to position [2131, 0]
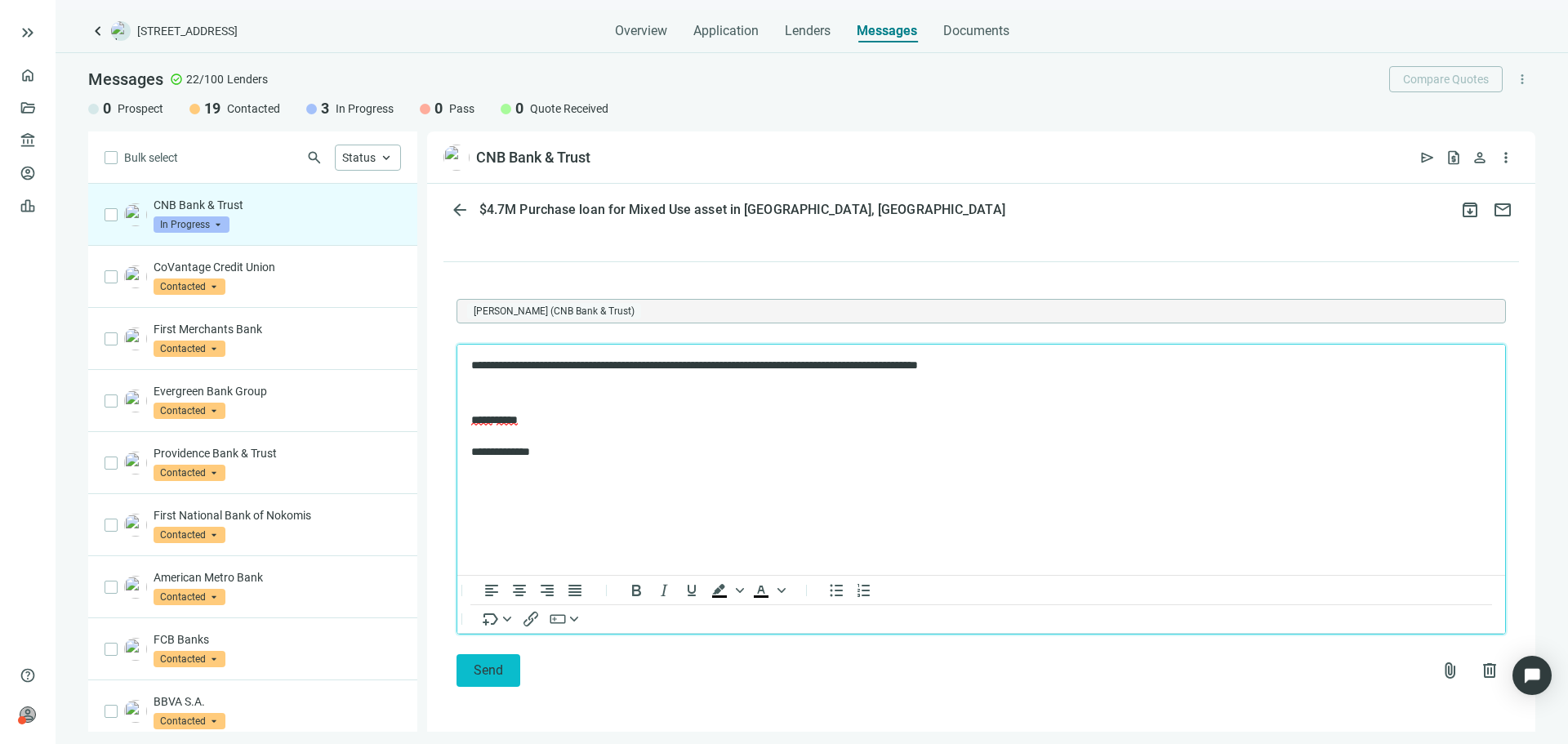
click at [487, 676] on span "Send" at bounding box center [488, 671] width 30 height 15
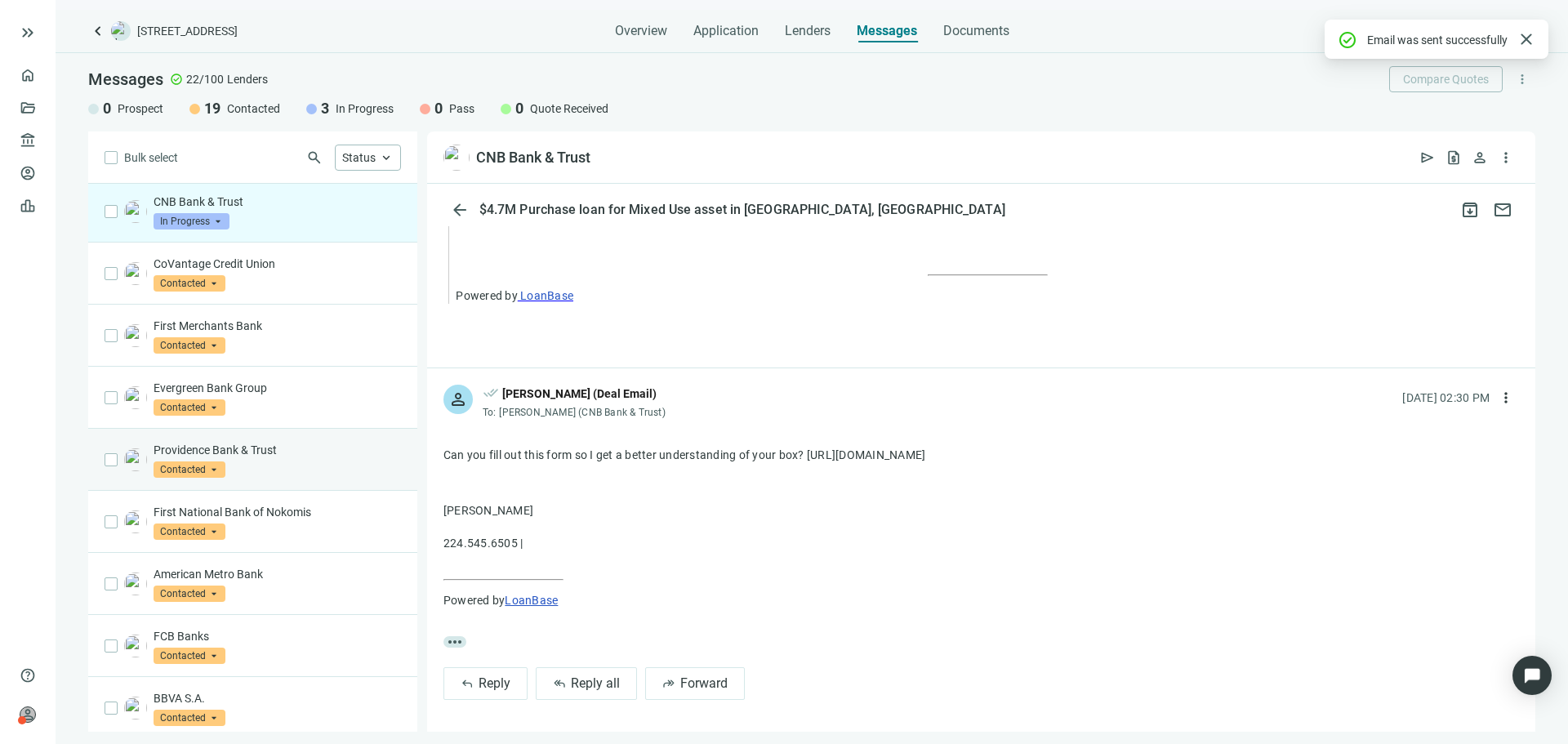
scroll to position [0, 0]
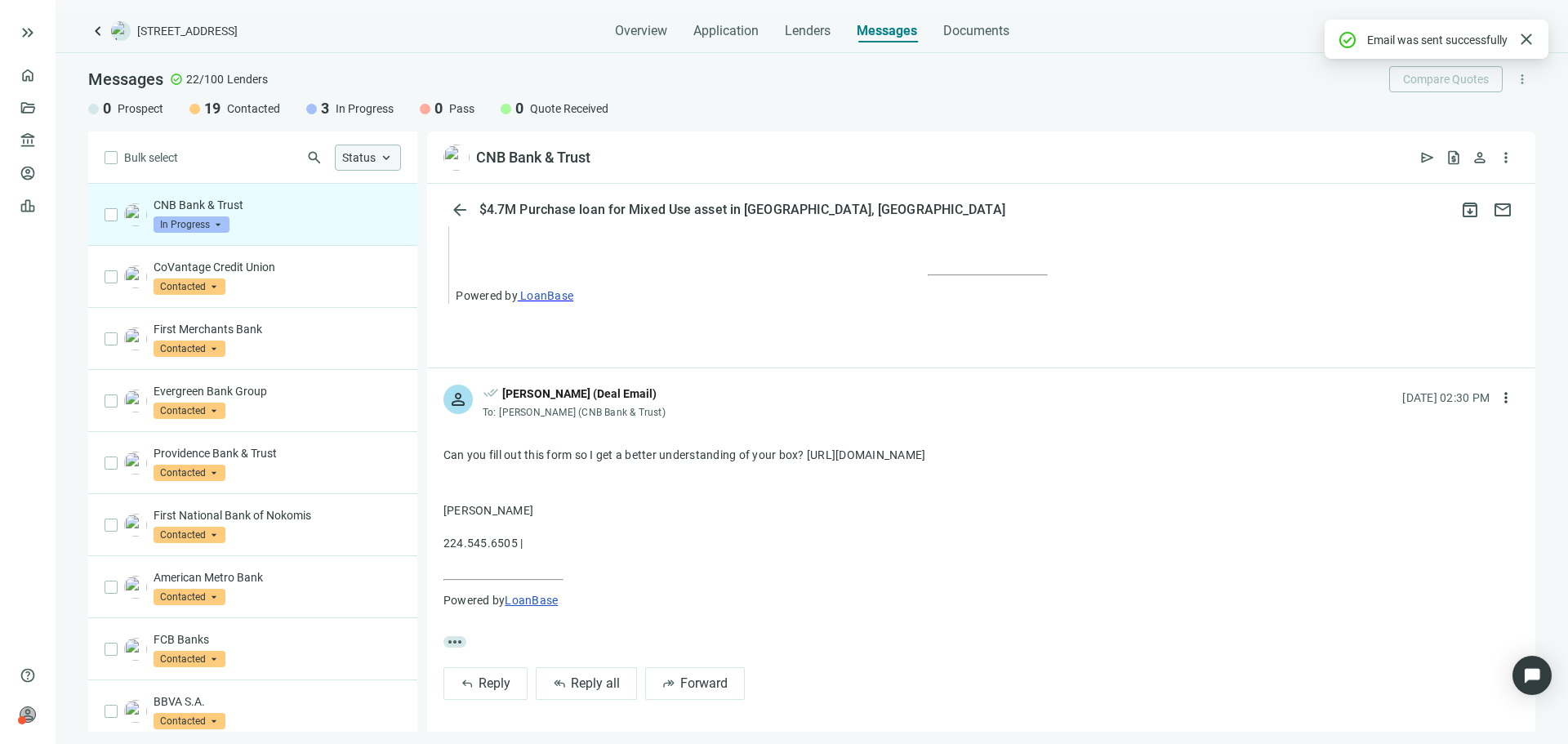
click at [342, 160] on span "Status" at bounding box center [359, 157] width 34 height 13
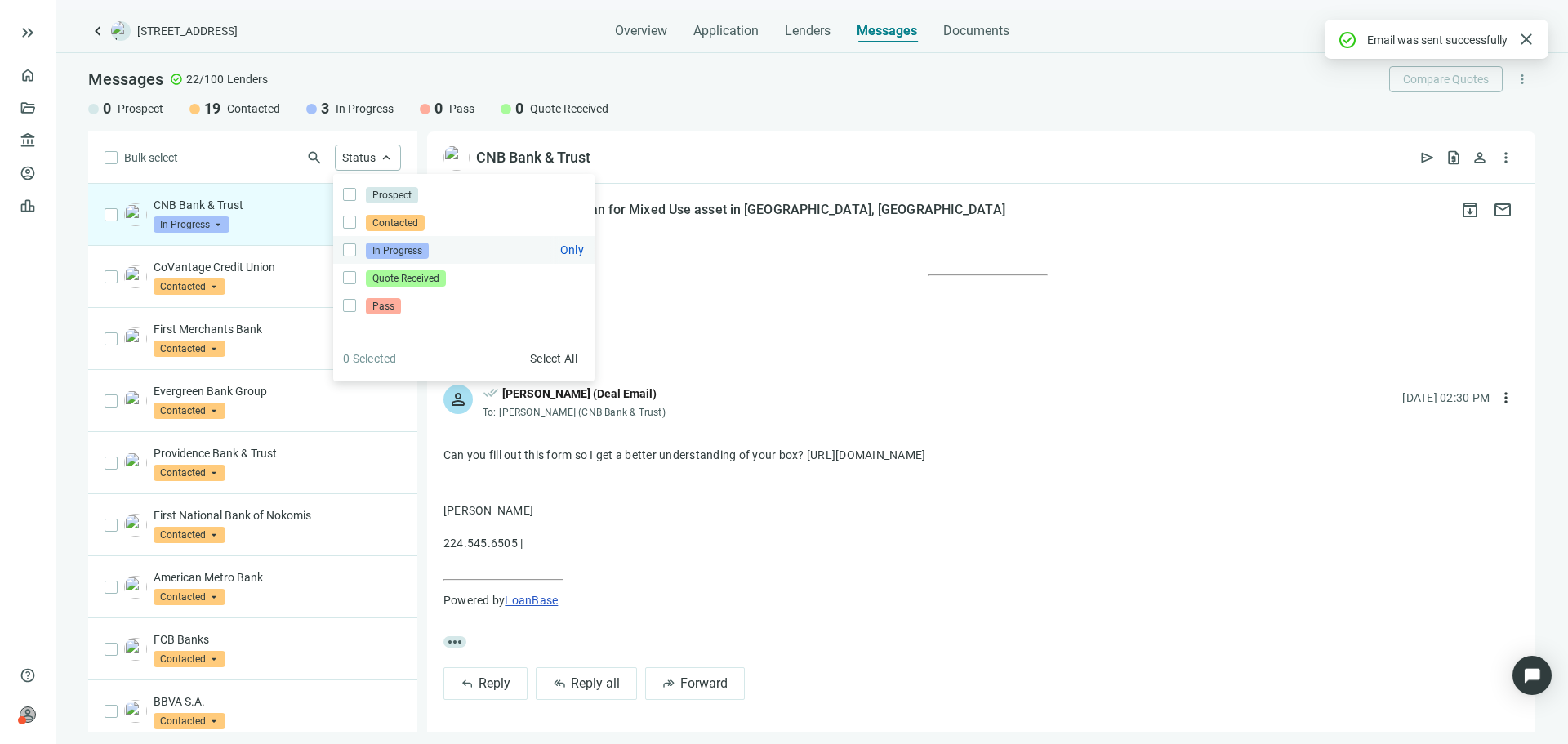
click at [359, 255] on span "In Progress Only" at bounding box center [395, 250] width 79 height 18
click at [561, 251] on span "Only" at bounding box center [572, 250] width 24 height 13
click at [843, 196] on div "arrow_back $4.7M Purchase loan for Mixed Use asset in Chicago, IL archive mail" at bounding box center [981, 210] width 1109 height 33
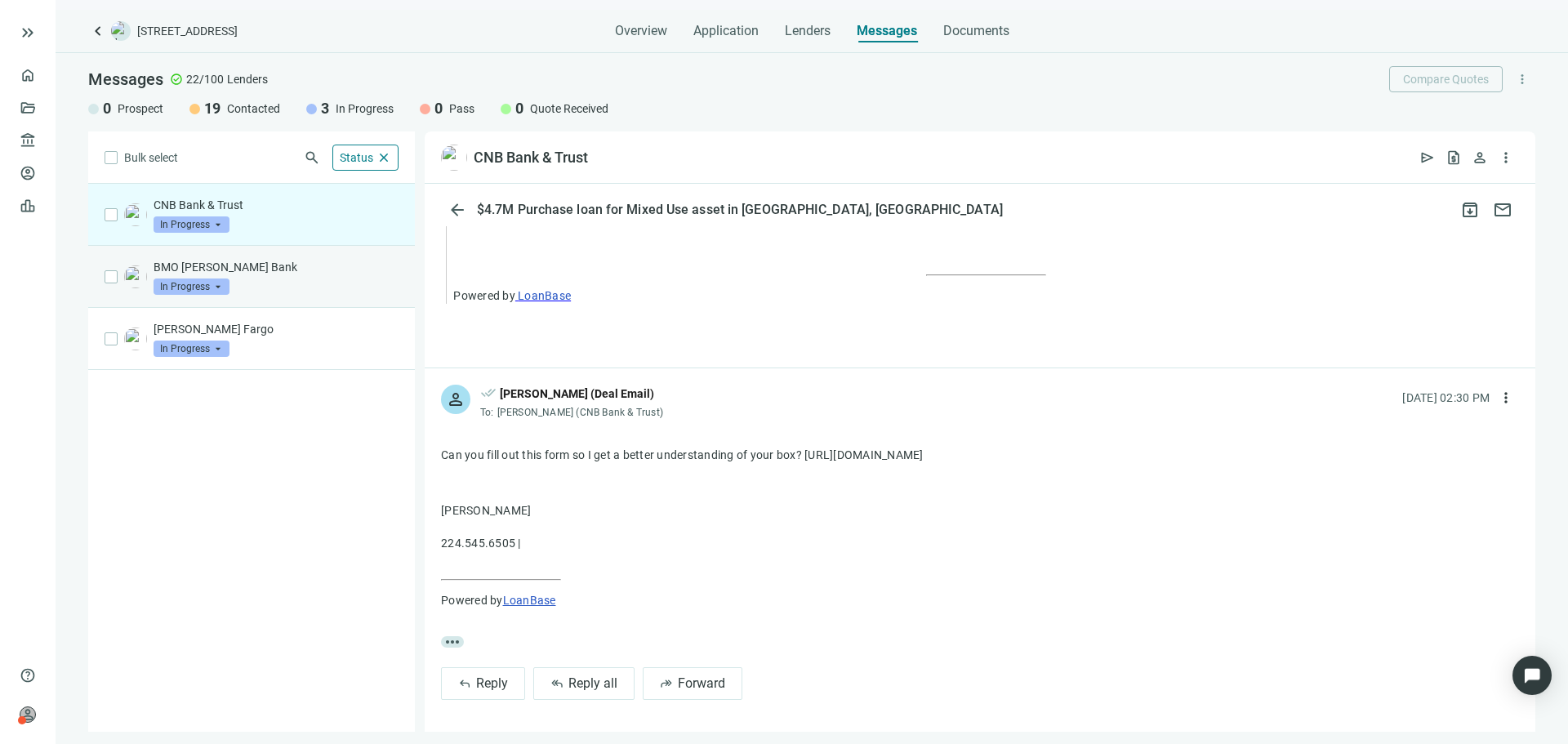
click at [308, 300] on div "BMO Harris Bank In Progress arrow_drop_down" at bounding box center [251, 278] width 326 height 62
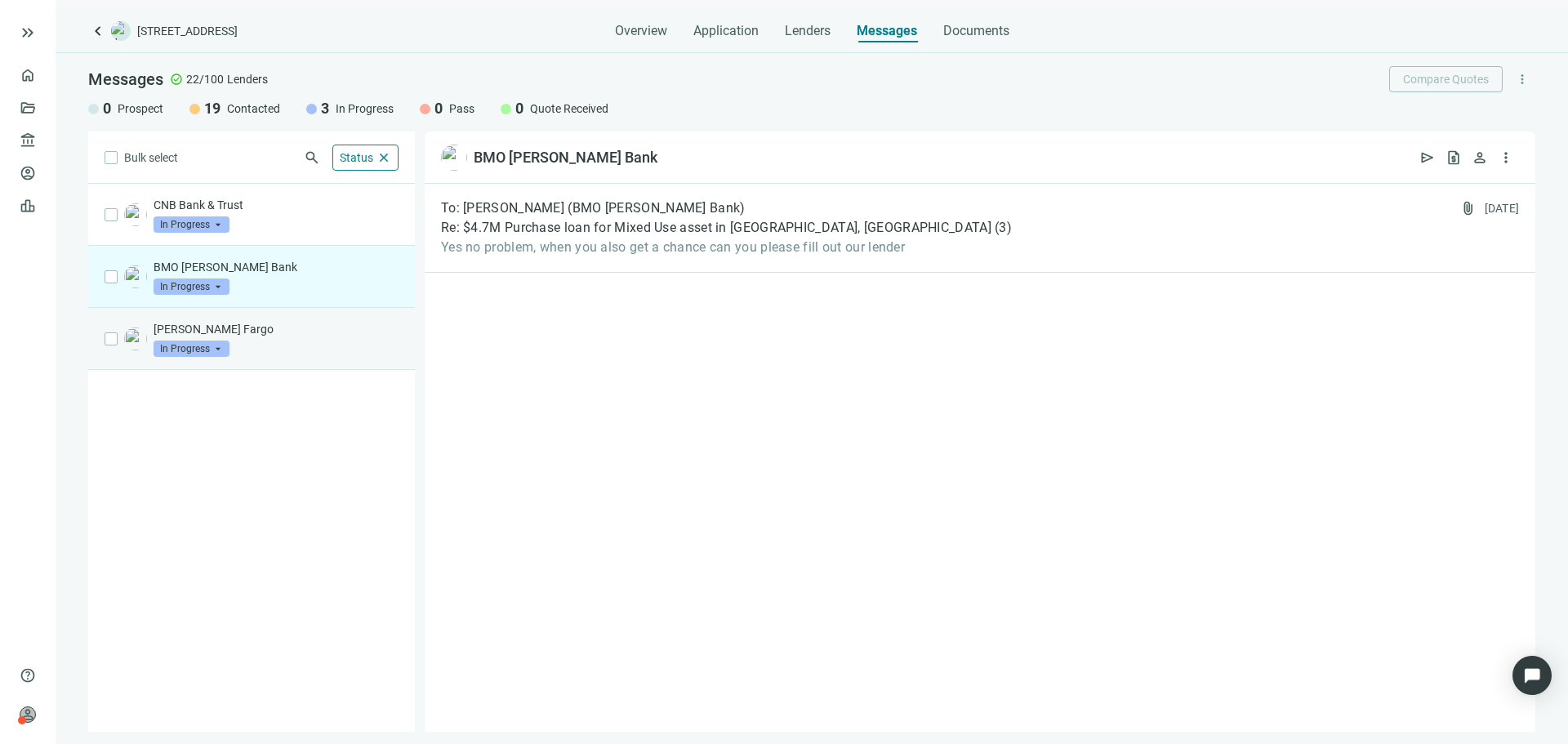
click at [314, 342] on div "Wells Fargo In Progress arrow_drop_down" at bounding box center [276, 339] width 245 height 36
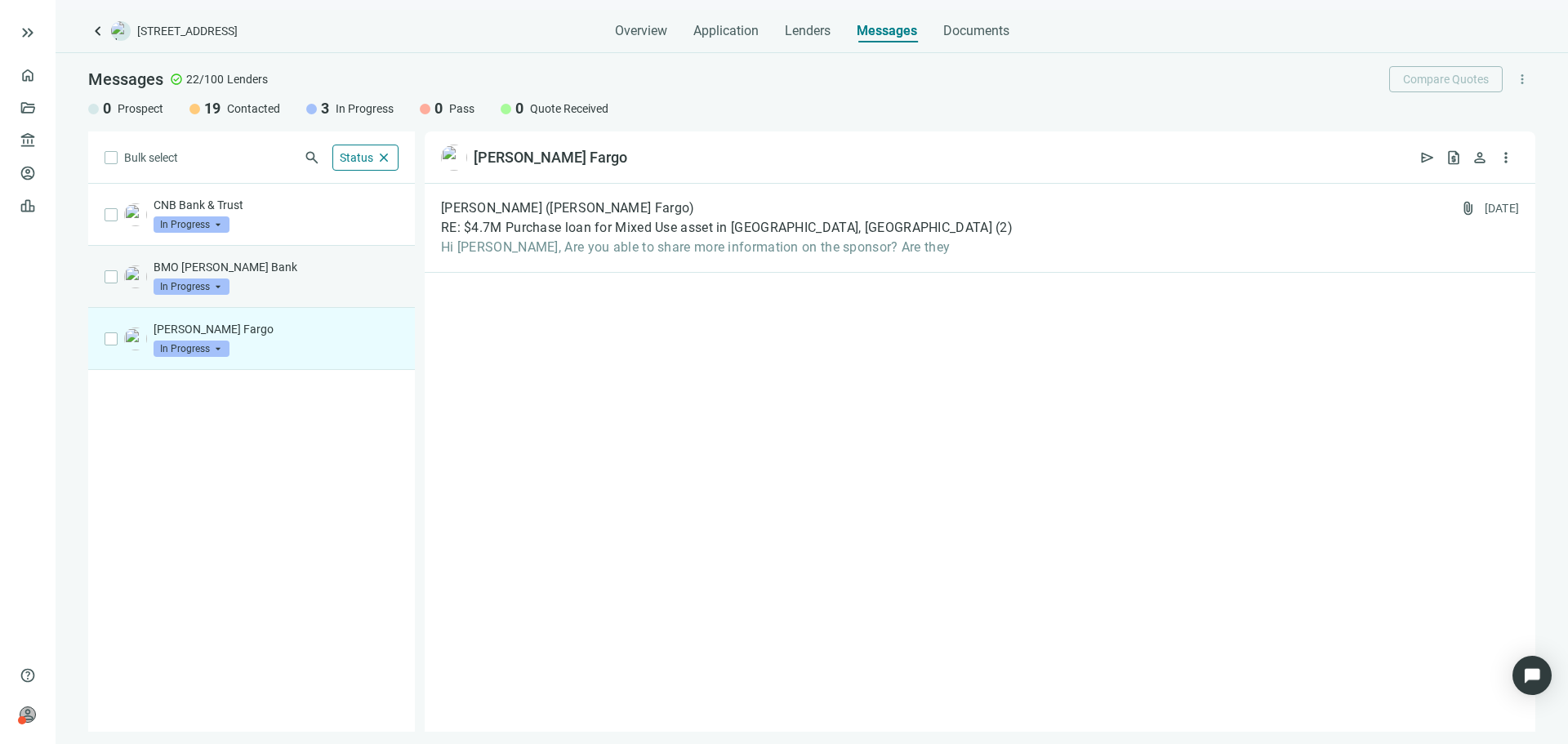
click at [314, 281] on div "BMO Harris Bank In Progress arrow_drop_down" at bounding box center [276, 277] width 245 height 36
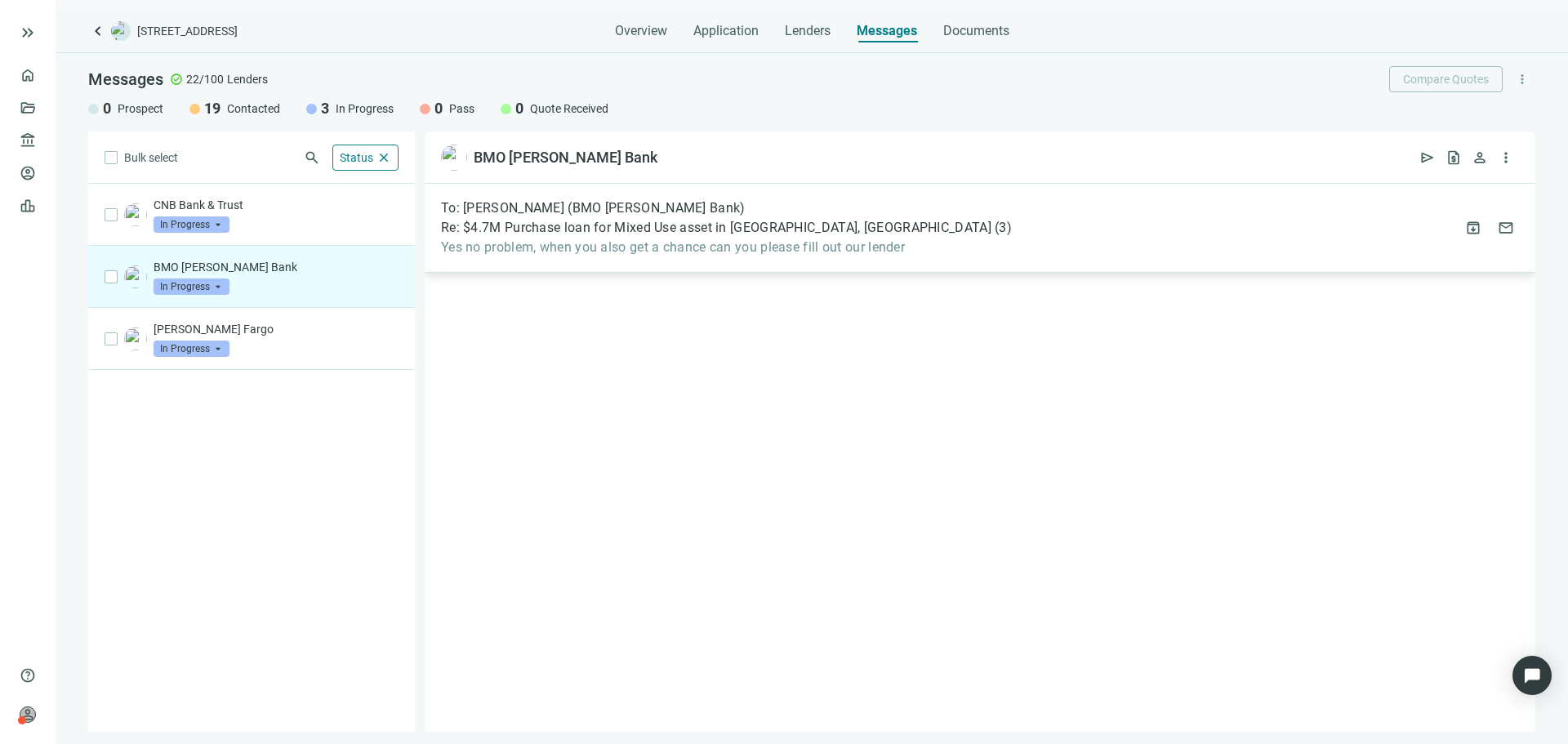
click at [727, 239] on div "To: Thomas Miller (BMO Harris Bank) Re: $4.7M Purchase loan for Mixed Use asset…" at bounding box center [726, 228] width 571 height 56
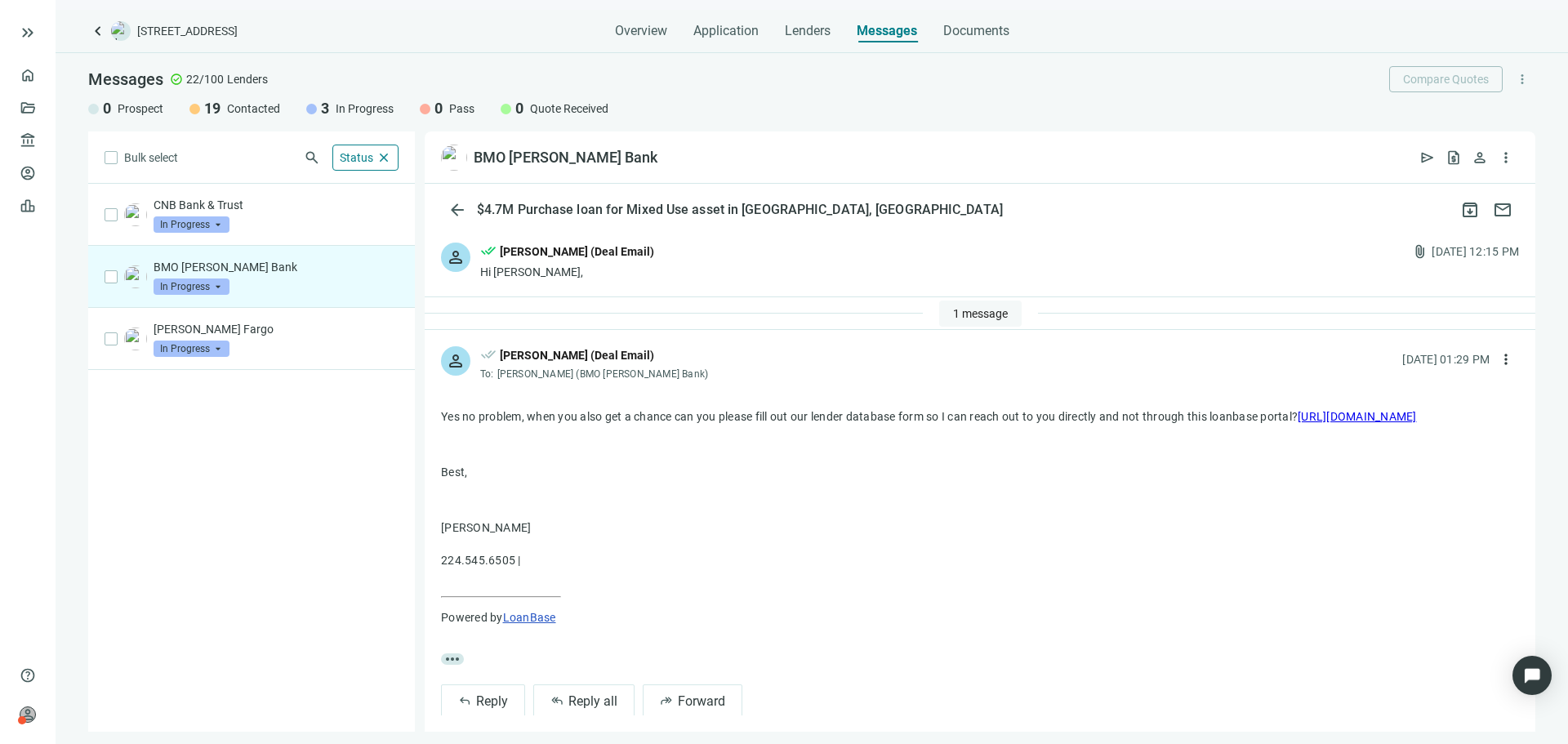
click at [975, 315] on span "1 message" at bounding box center [980, 313] width 55 height 13
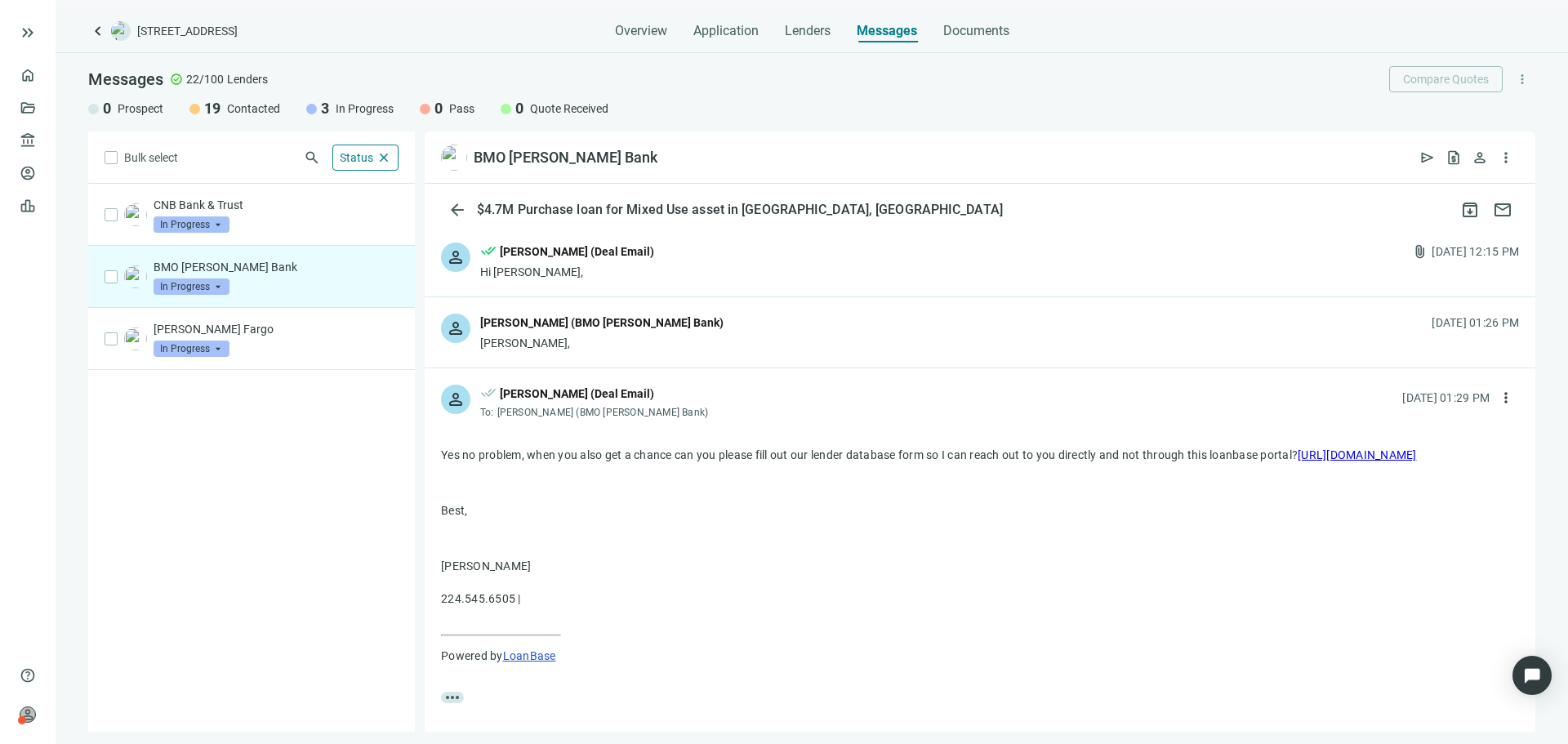
click at [746, 334] on div "person Thomas Miller (BMO Harris Bank) Asher, 09.15.2025, 01:26 PM" at bounding box center [980, 332] width 1110 height 70
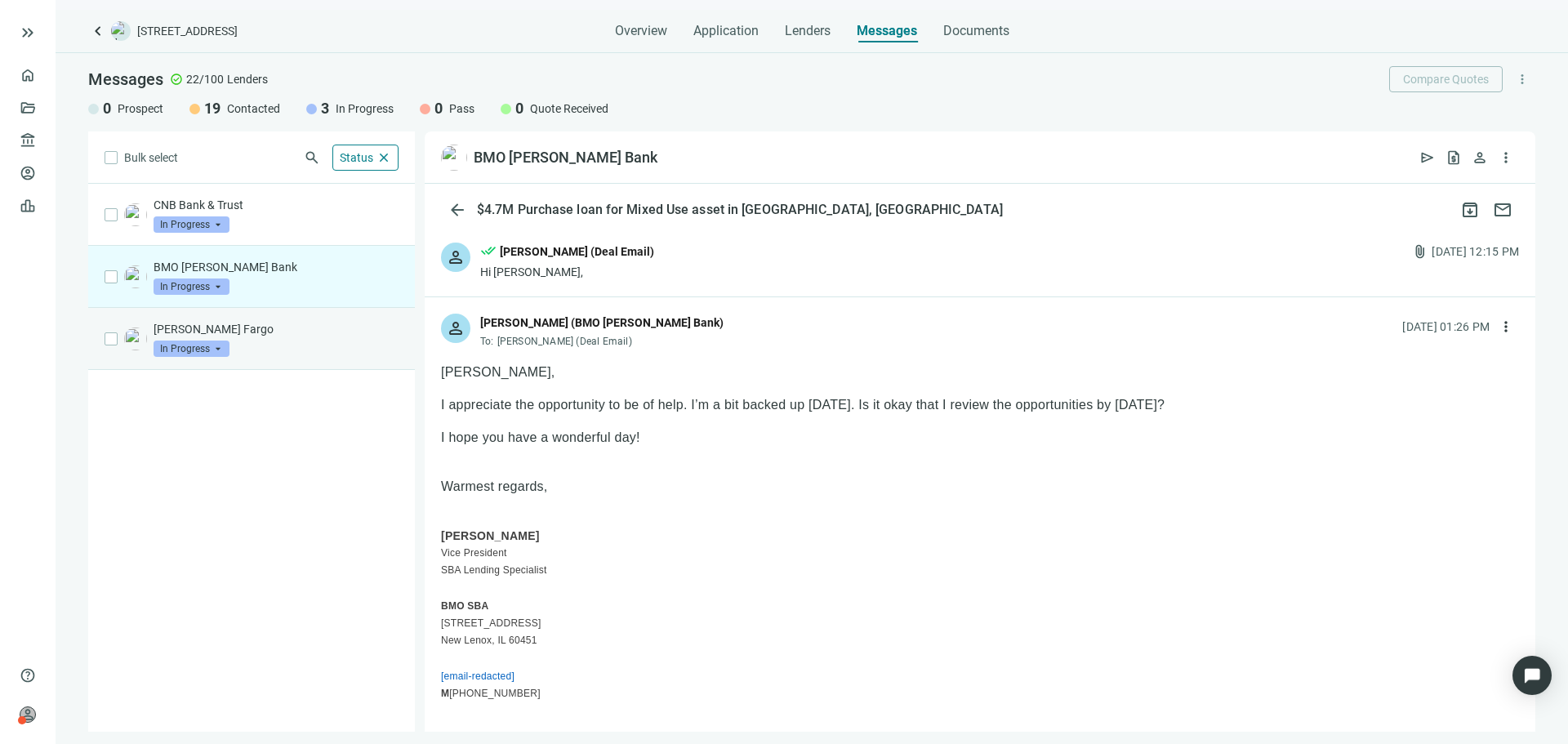
click at [308, 364] on div "Wells Fargo In Progress arrow_drop_down" at bounding box center [251, 339] width 326 height 62
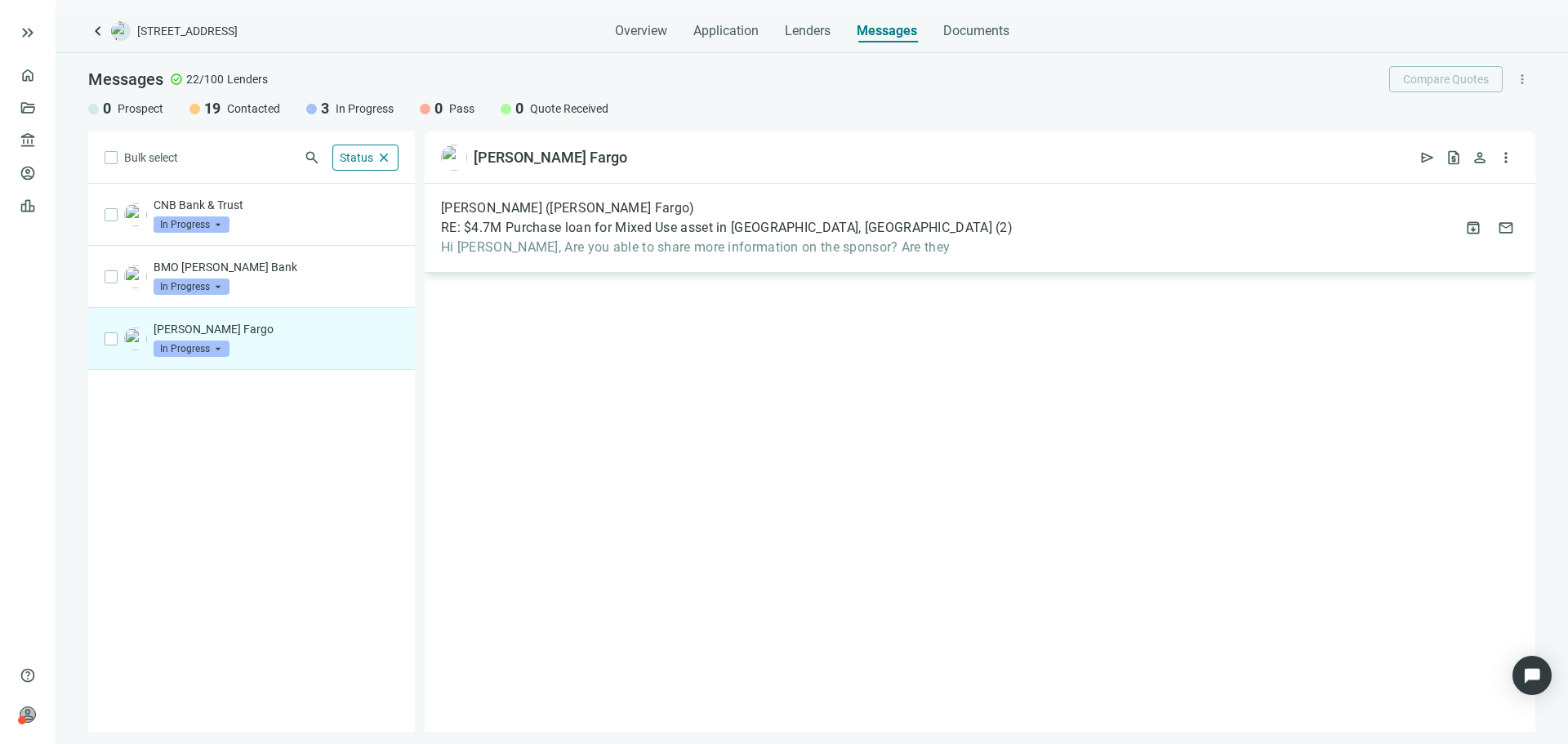
click at [816, 245] on span "Hi Asher, Are you able to share more information on the sponsor? Are they" at bounding box center [727, 247] width 572 height 16
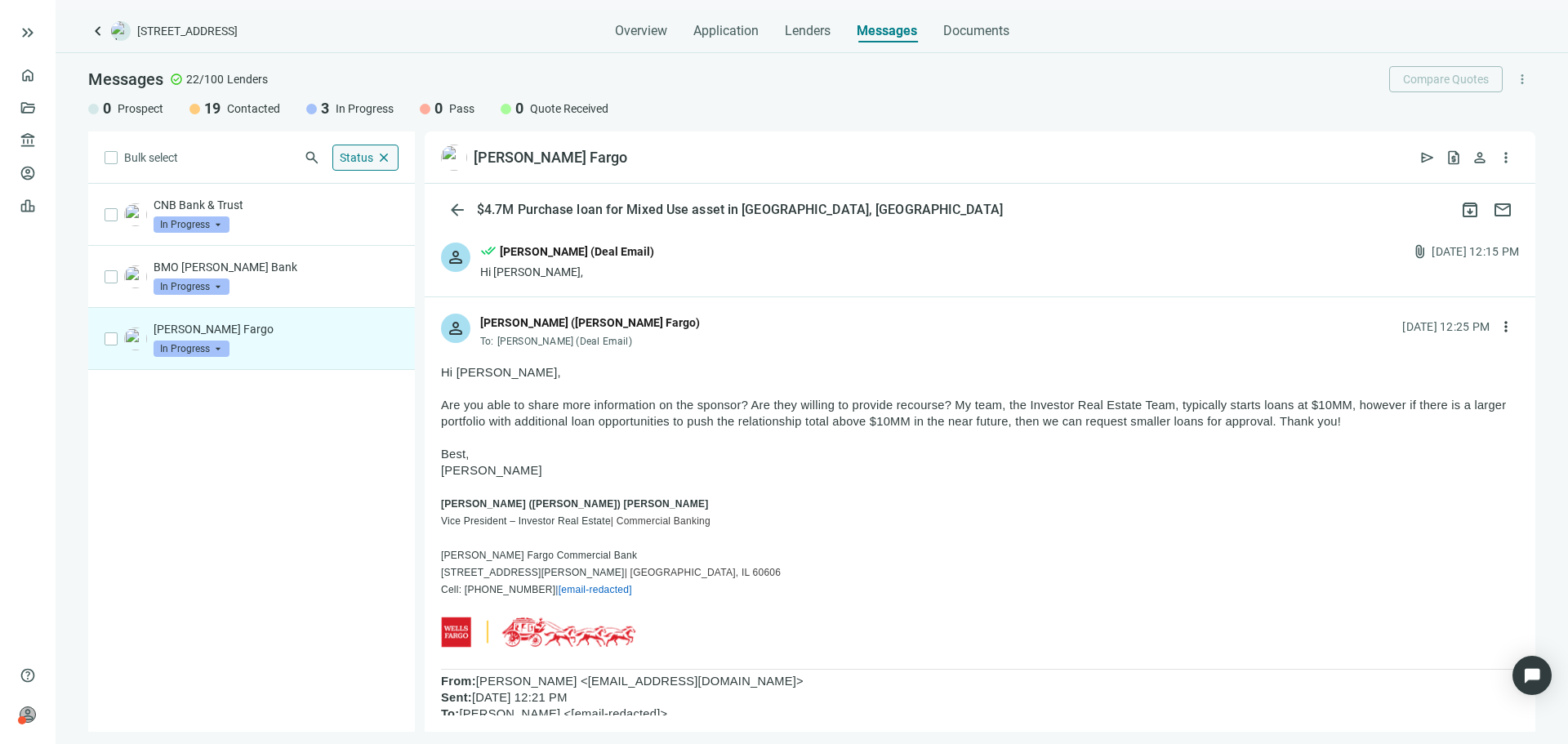
click at [367, 164] on span "Status" at bounding box center [357, 157] width 34 height 13
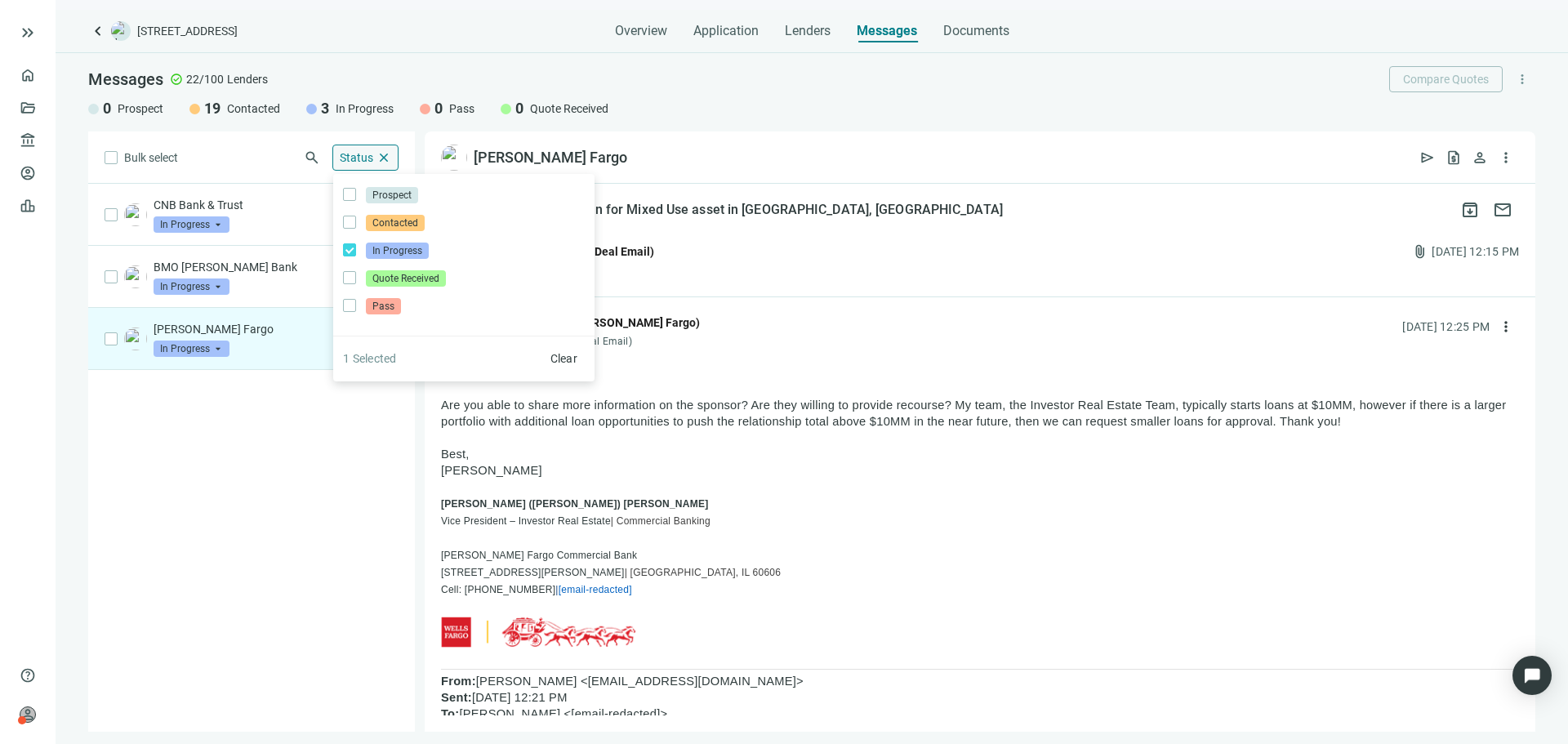
click at [380, 163] on span "close" at bounding box center [384, 157] width 14 height 14
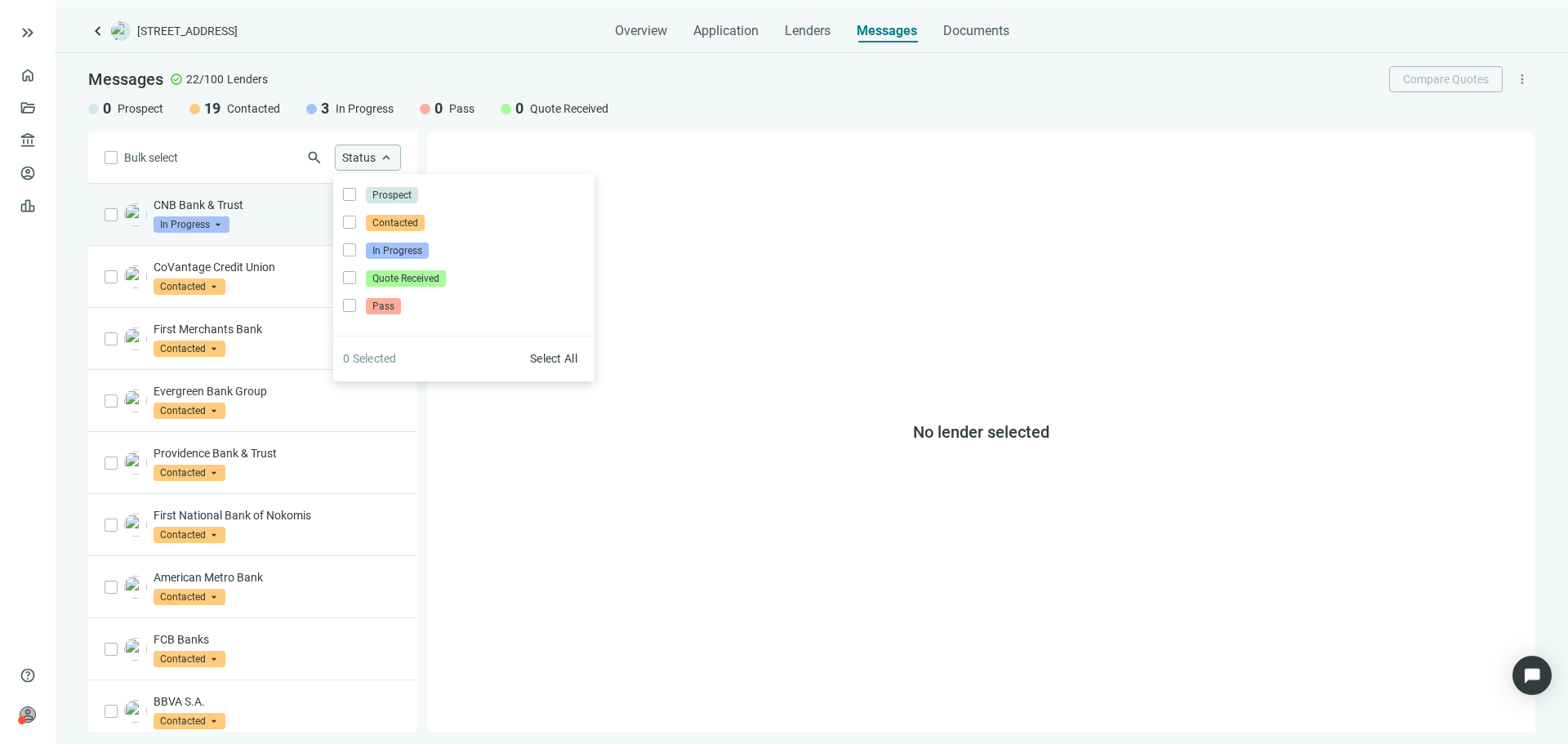
click at [269, 191] on div "Bulk select search Status keyboard_arrow_up Prospect Only Contacted Only In Pro…" at bounding box center [253, 432] width 329 height 601
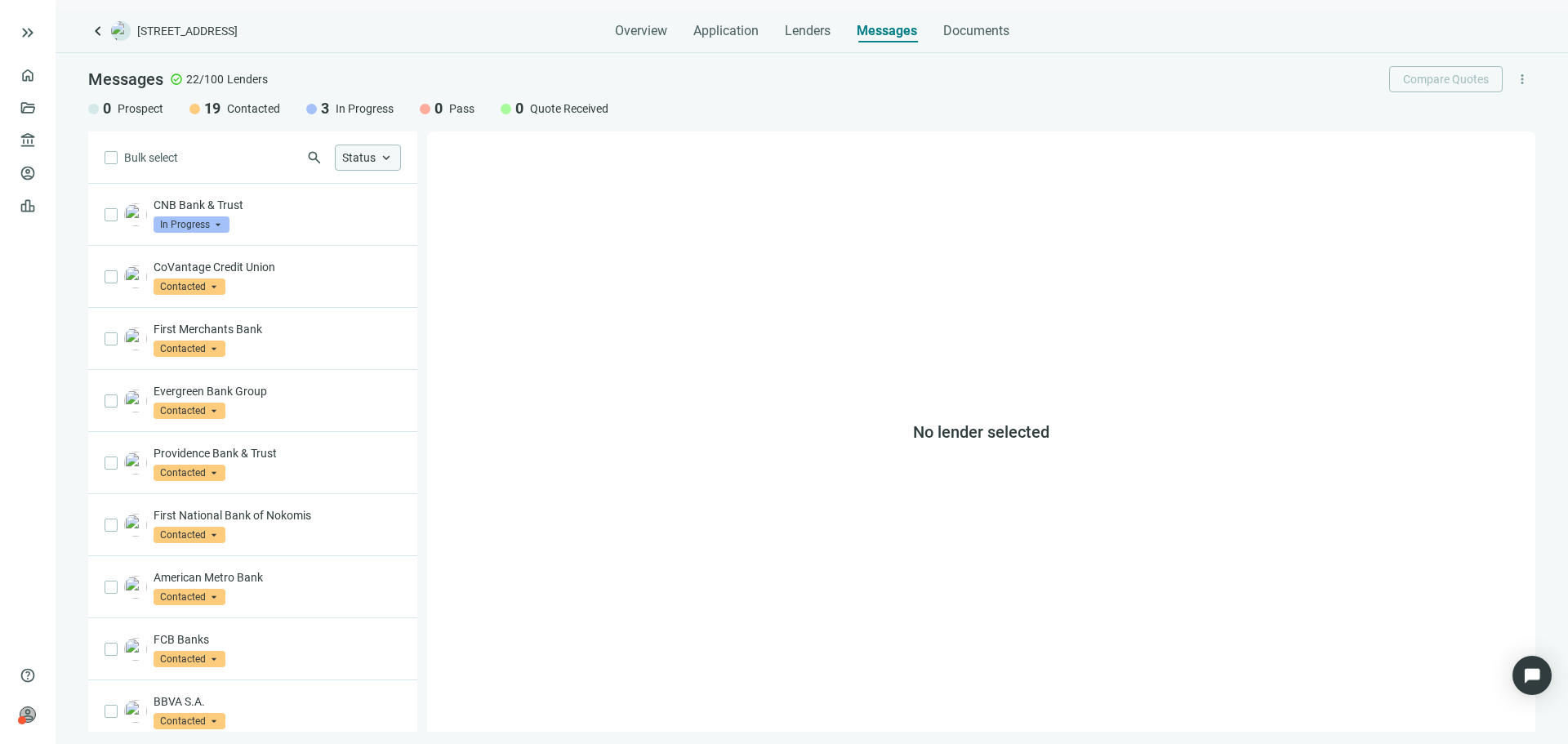
click at [274, 179] on div "Bulk select search Status keyboard_arrow_up Prospect Only Contacted Only In Pro…" at bounding box center [253, 158] width 329 height 52
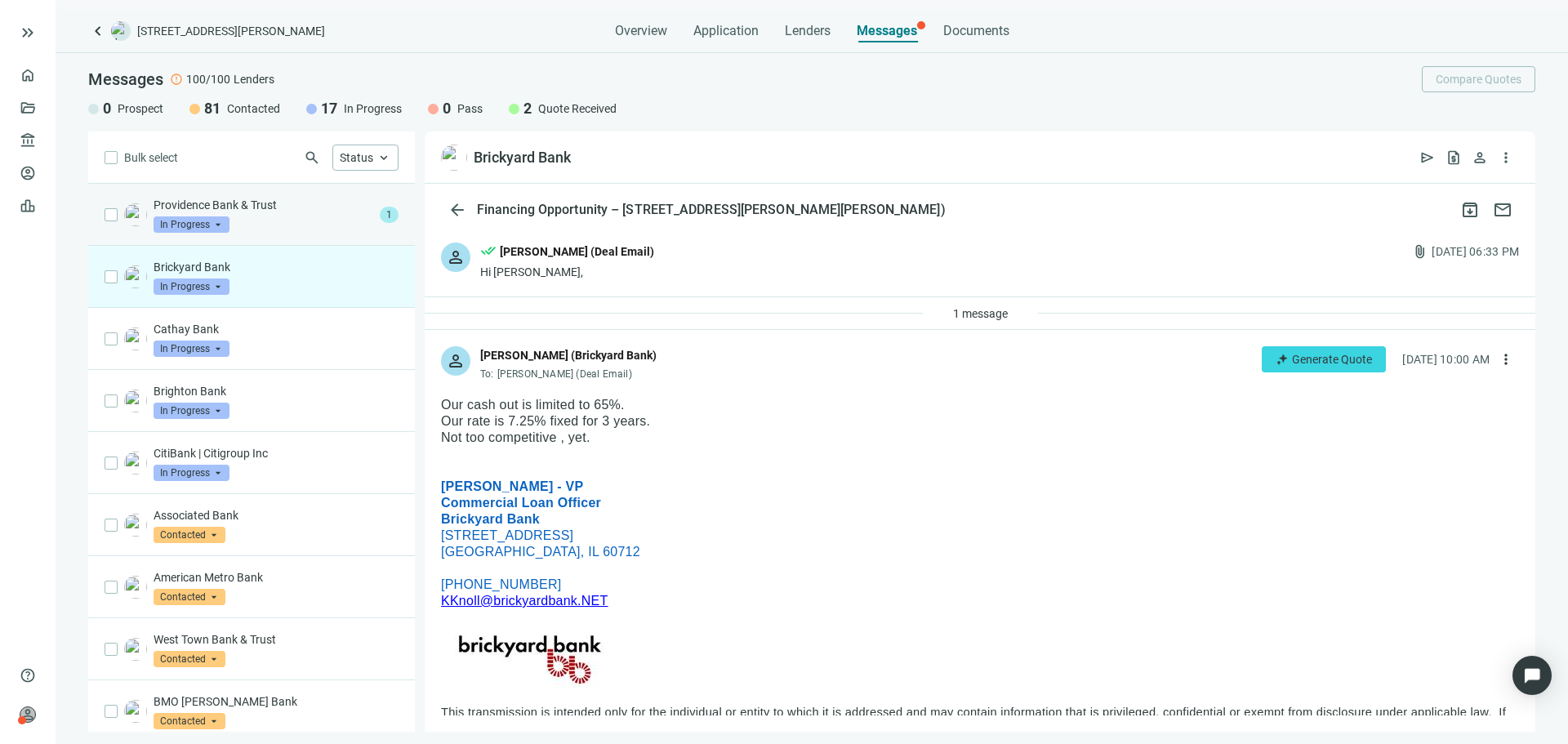
click at [270, 208] on p "Providence Bank & Trust" at bounding box center [263, 204] width 220 height 16
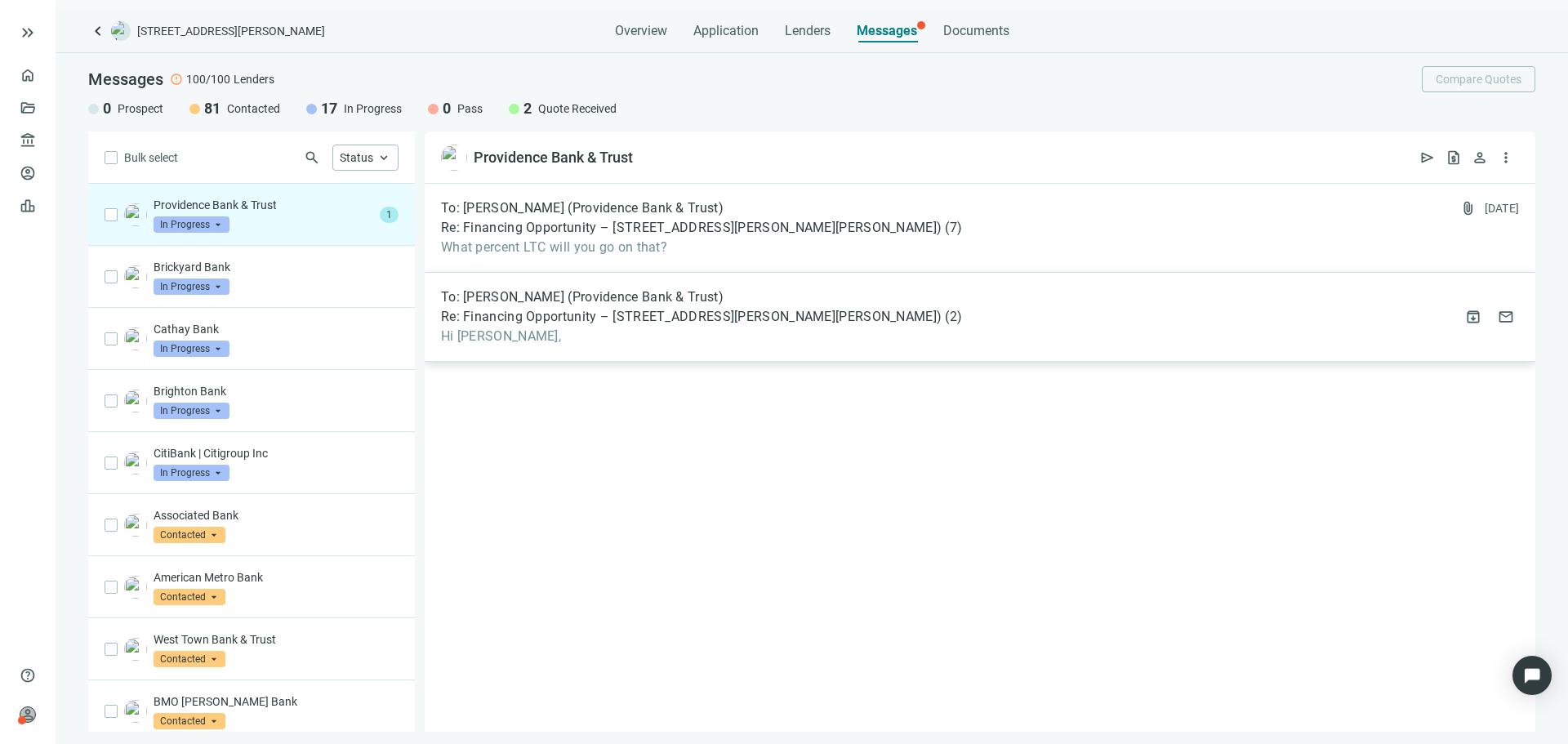
click at [696, 330] on span "Hi [PERSON_NAME]," at bounding box center [701, 336] width 521 height 16
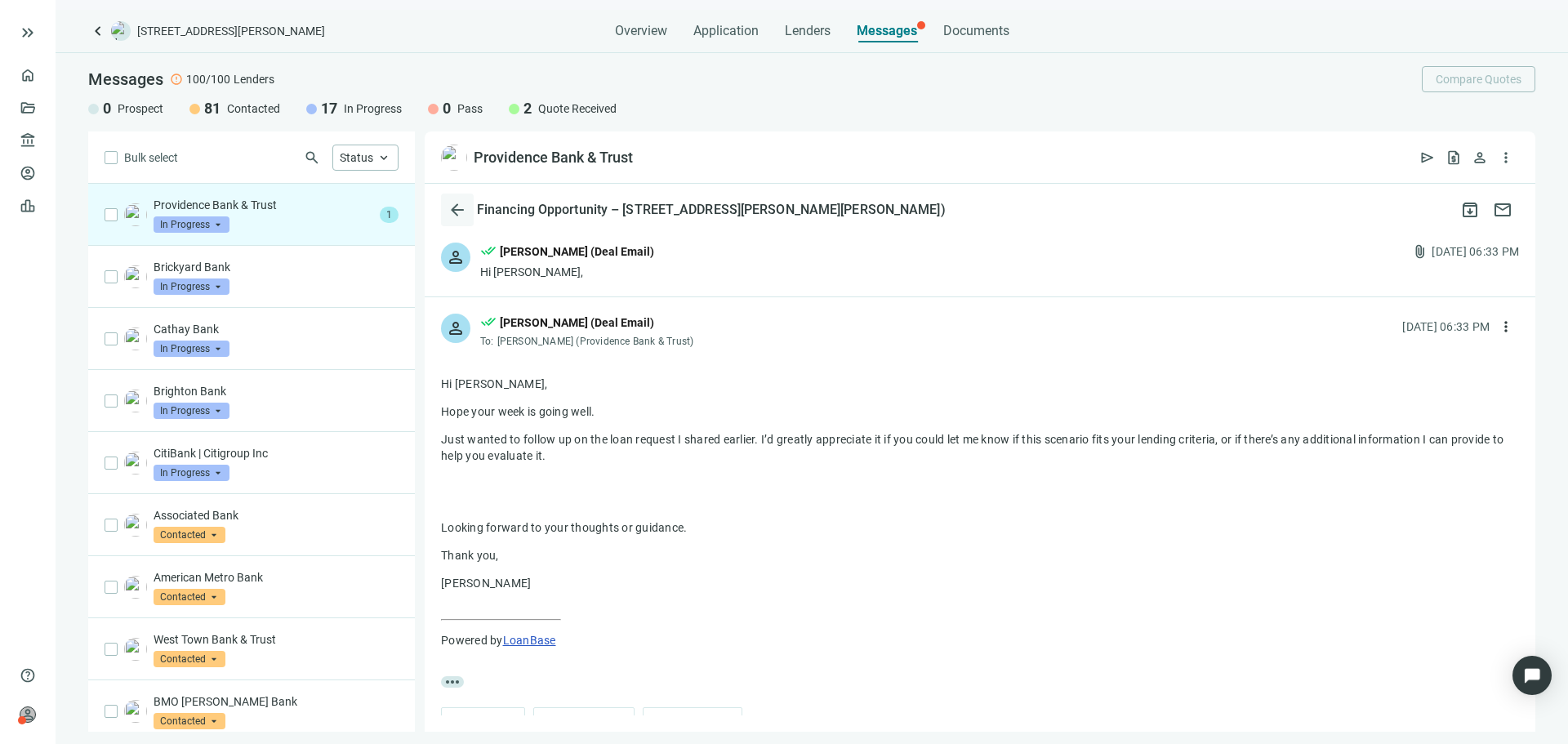
click at [453, 216] on span "arrow_back" at bounding box center [457, 209] width 19 height 19
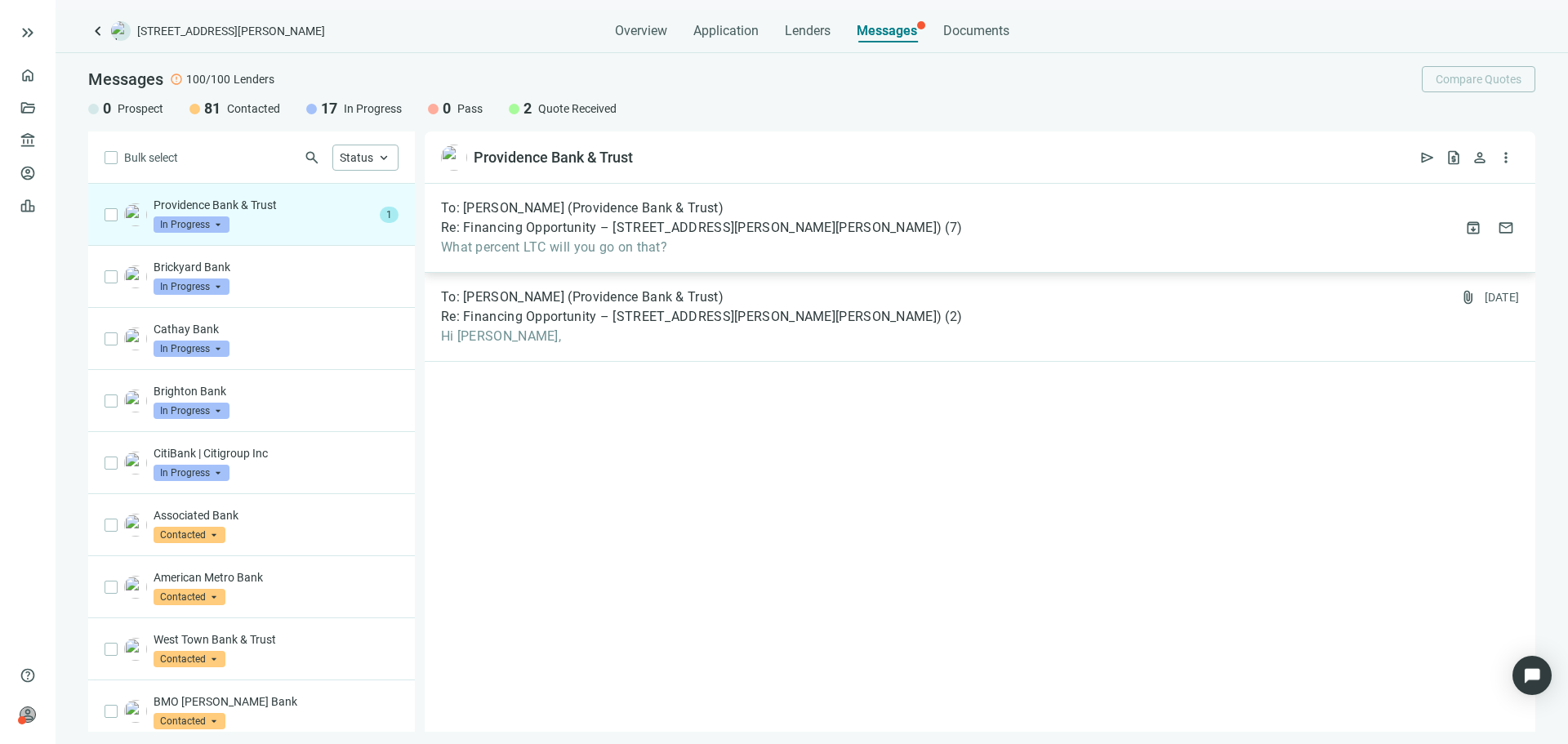
click at [823, 231] on span "Re: Financing Opportunity – [STREET_ADDRESS][PERSON_NAME][PERSON_NAME])" at bounding box center [691, 228] width 501 height 16
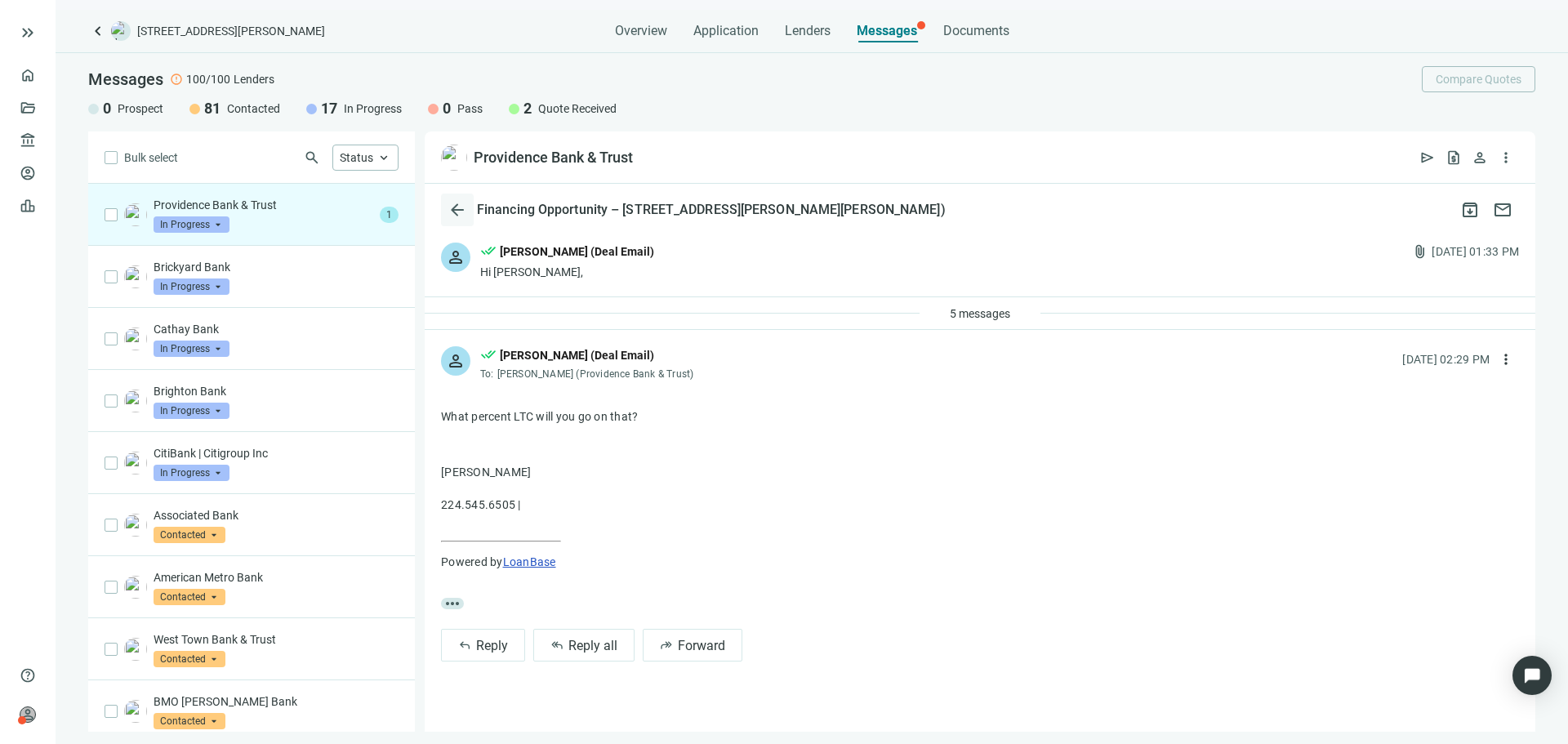
click at [447, 202] on button "arrow_back" at bounding box center [457, 210] width 33 height 33
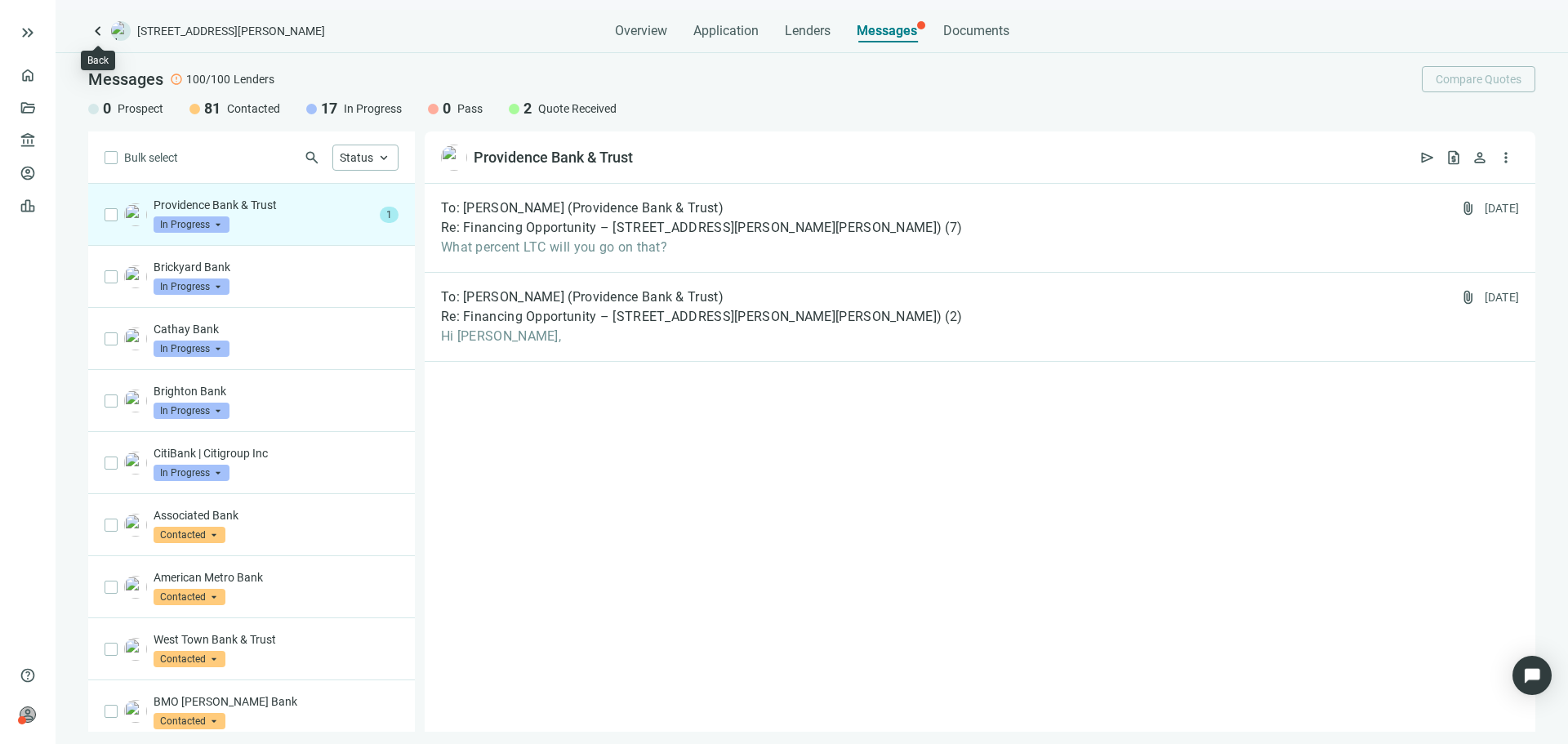
click at [106, 33] on span "keyboard_arrow_left" at bounding box center [98, 30] width 19 height 19
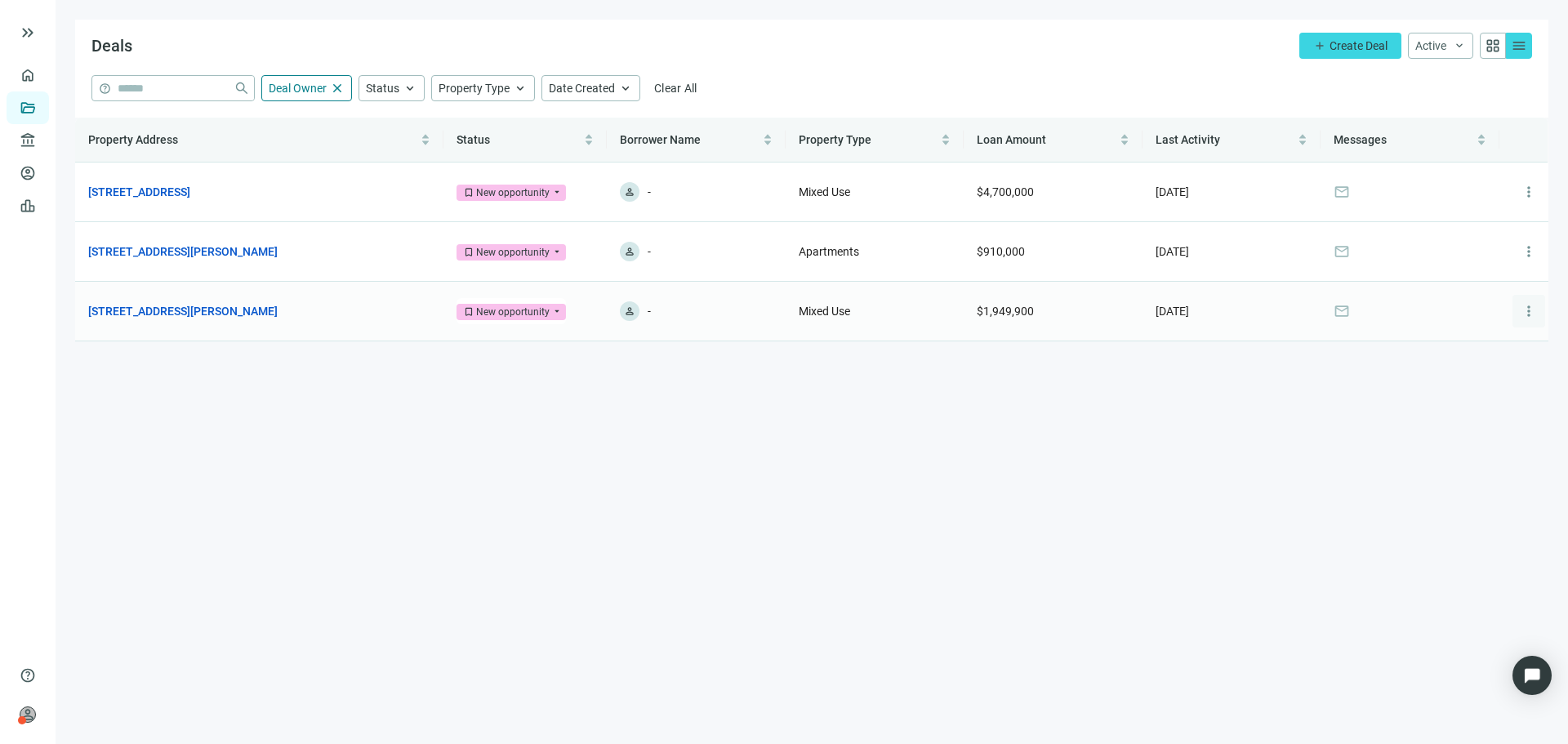
drag, startPoint x: 1530, startPoint y: 318, endPoint x: 1512, endPoint y: 316, distance: 18.1
click at [1530, 317] on span "more_vert" at bounding box center [1528, 310] width 16 height 16
click at [1442, 393] on div "archive Archive" at bounding box center [1474, 381] width 142 height 30
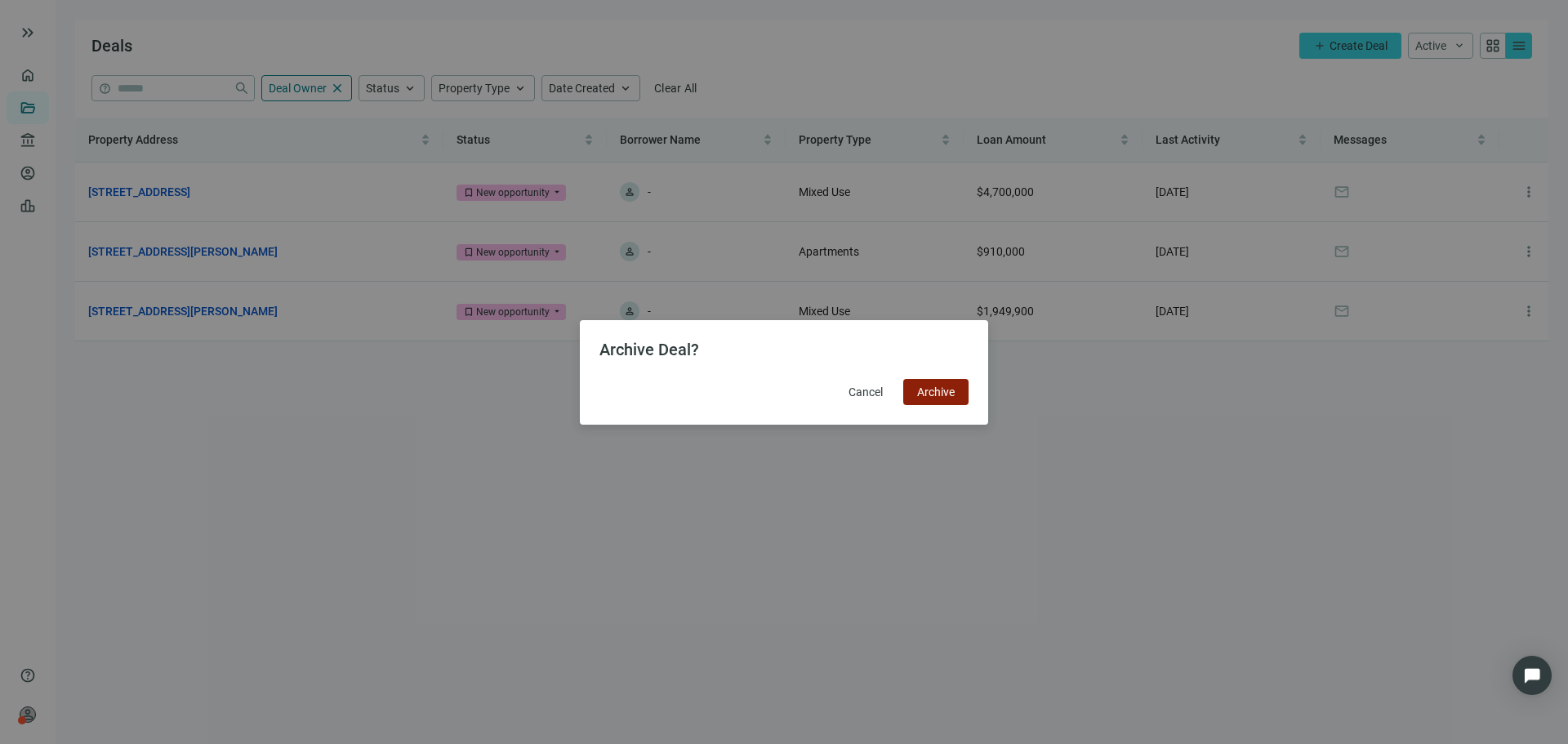
click at [953, 396] on span "Archive" at bounding box center [936, 391] width 38 height 13
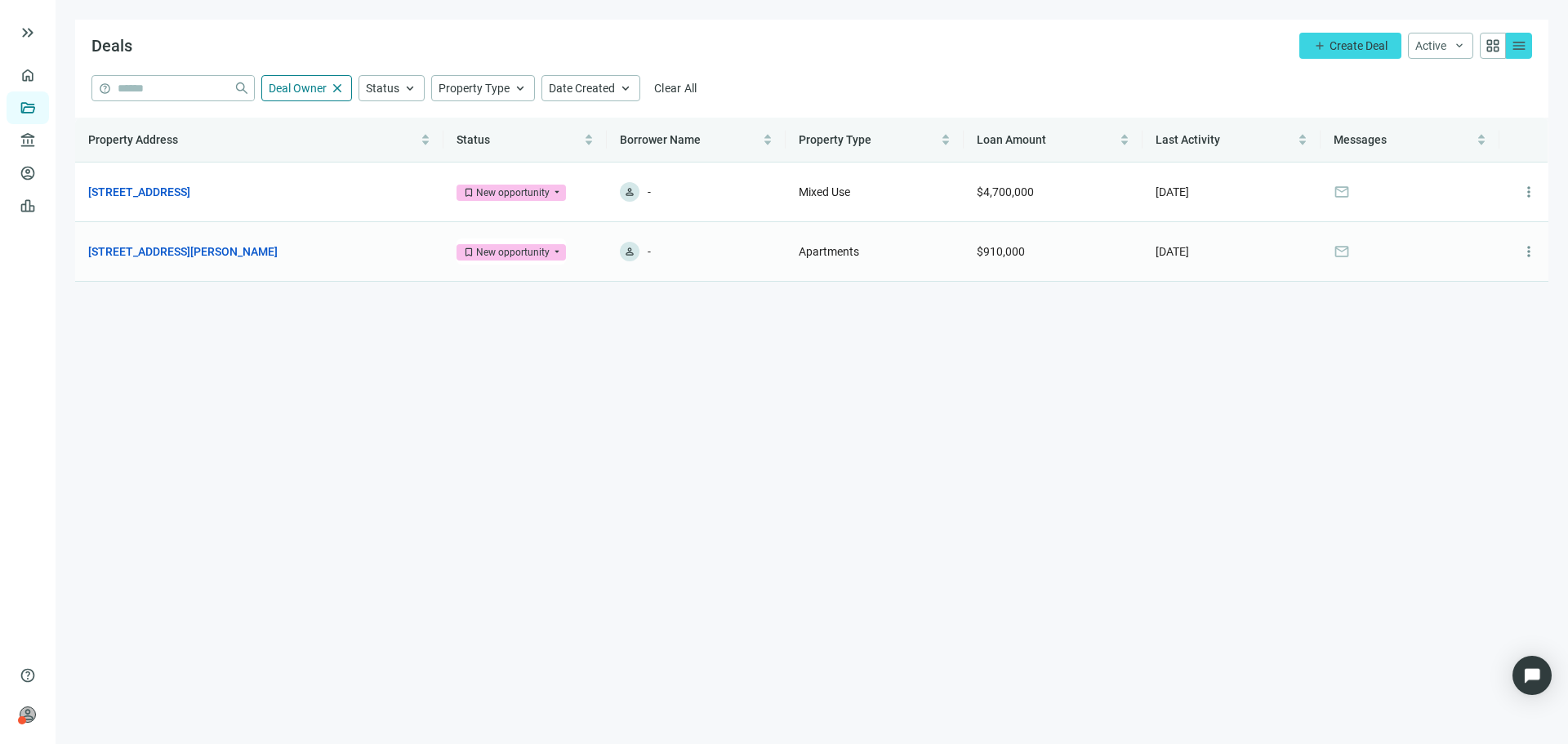
click at [733, 274] on td "person -" at bounding box center [696, 251] width 179 height 60
click at [218, 250] on link "[STREET_ADDRESS][PERSON_NAME]" at bounding box center [183, 251] width 190 height 18
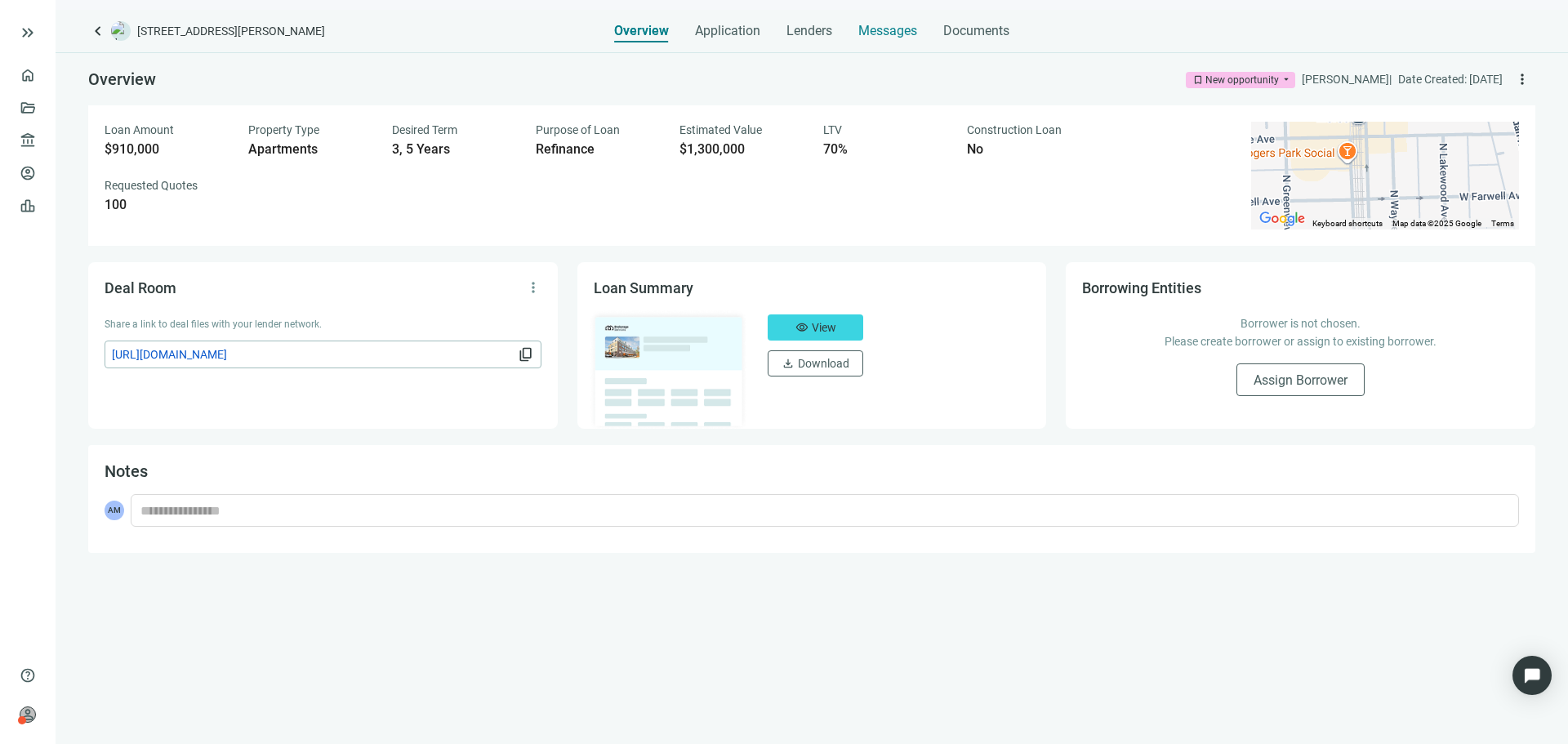
click at [908, 21] on div "Messages" at bounding box center [888, 26] width 59 height 33
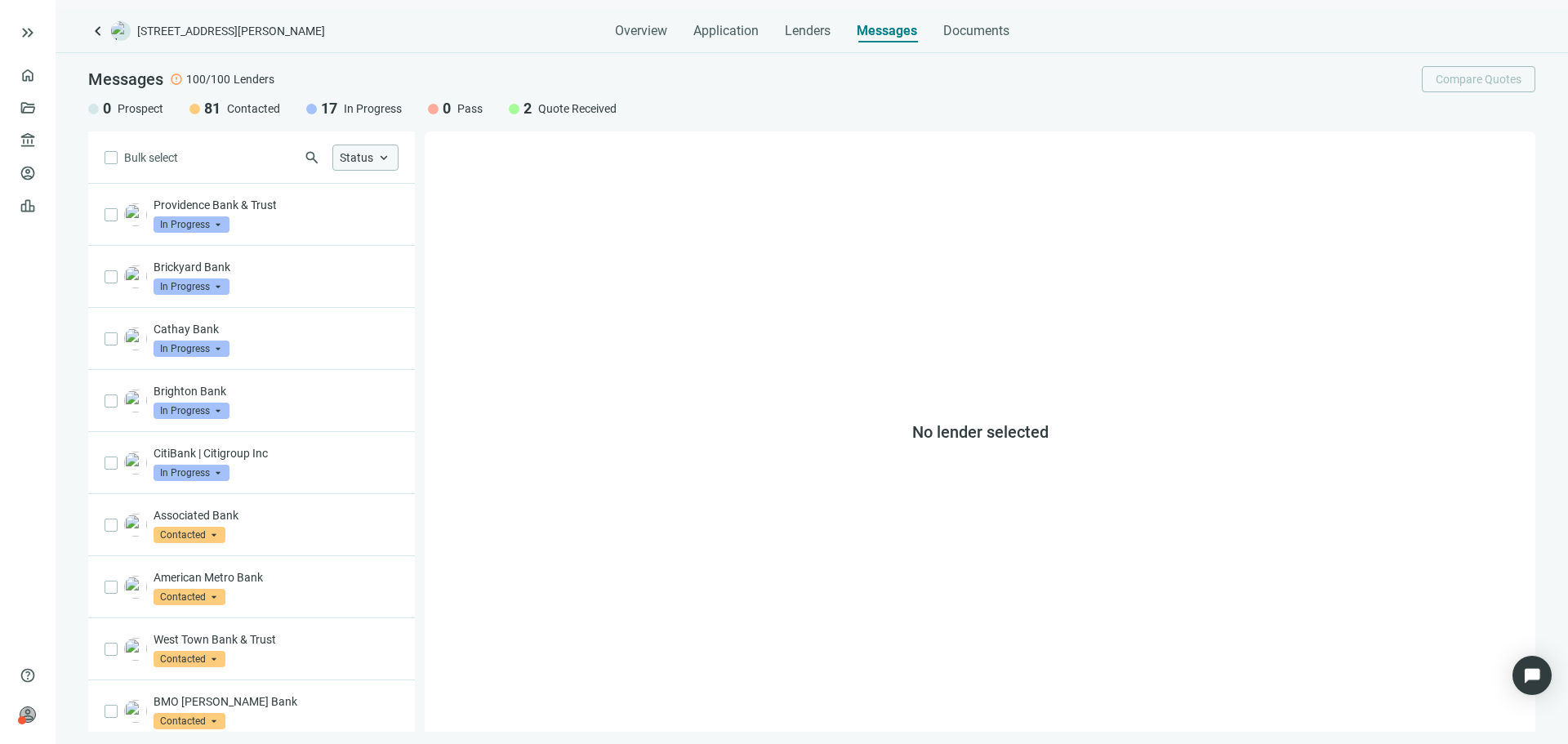
click at [379, 161] on span "keyboard_arrow_up" at bounding box center [384, 157] width 14 height 14
click at [366, 241] on span "In Progress Only" at bounding box center [395, 250] width 79 height 18
click at [586, 246] on button "Only" at bounding box center [572, 250] width 45 height 28
click at [572, 251] on span "Only" at bounding box center [572, 250] width 24 height 13
click at [713, 244] on div "No lender selected" at bounding box center [980, 432] width 1110 height 601
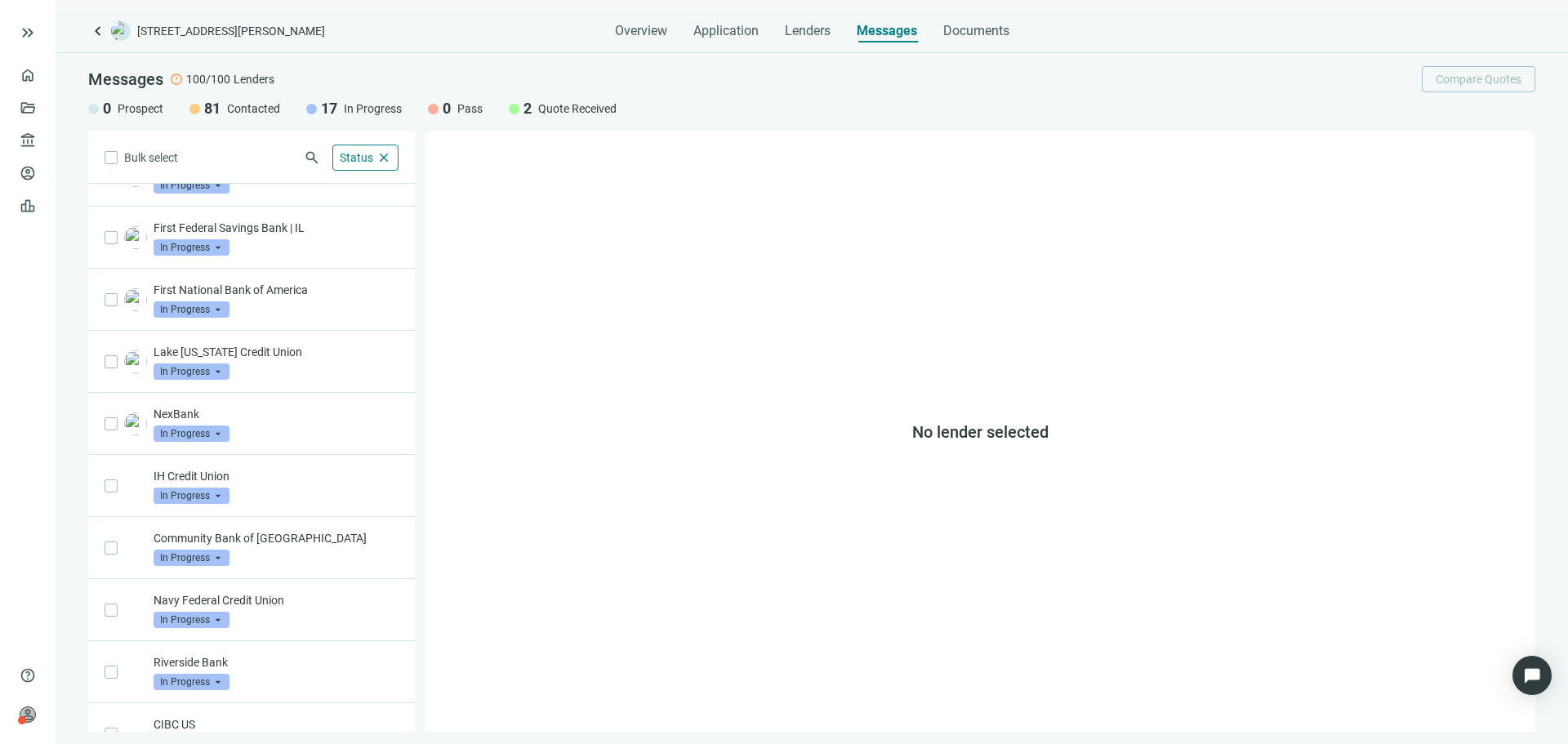
scroll to position [524, 0]
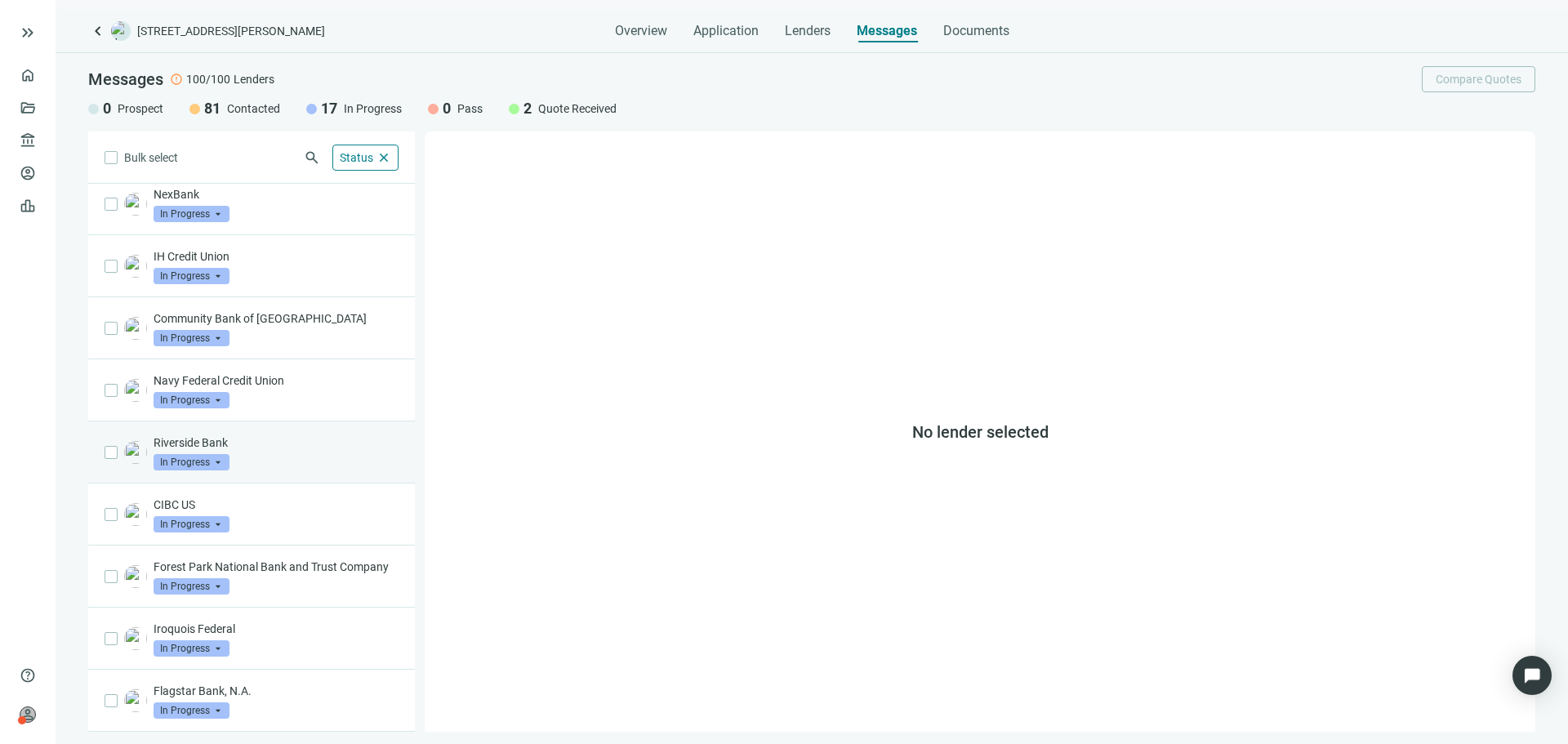
click at [287, 449] on div "Riverside Bank In Progress arrow_drop_down" at bounding box center [276, 452] width 245 height 36
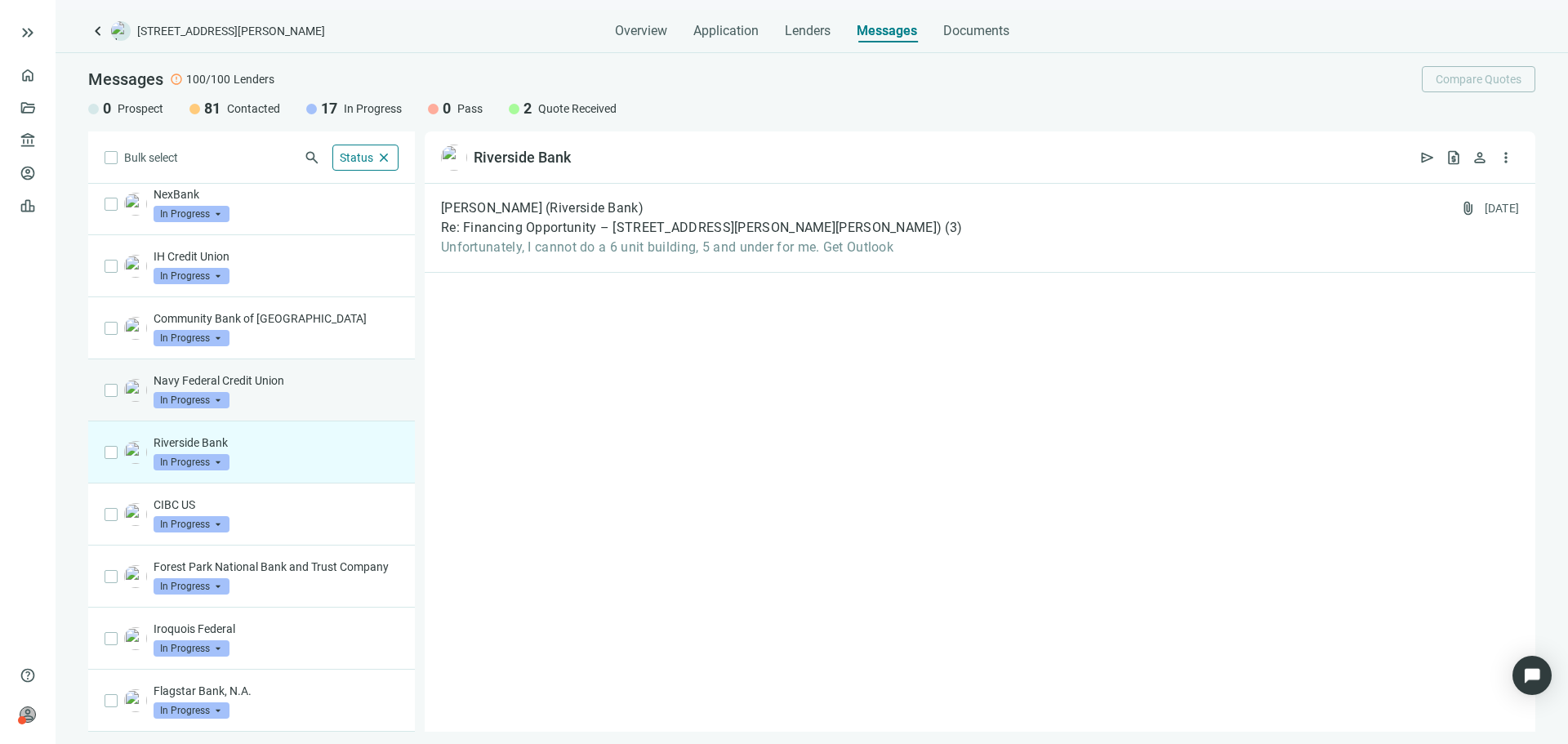
click at [314, 373] on p "Navy Federal Credit Union" at bounding box center [276, 380] width 245 height 16
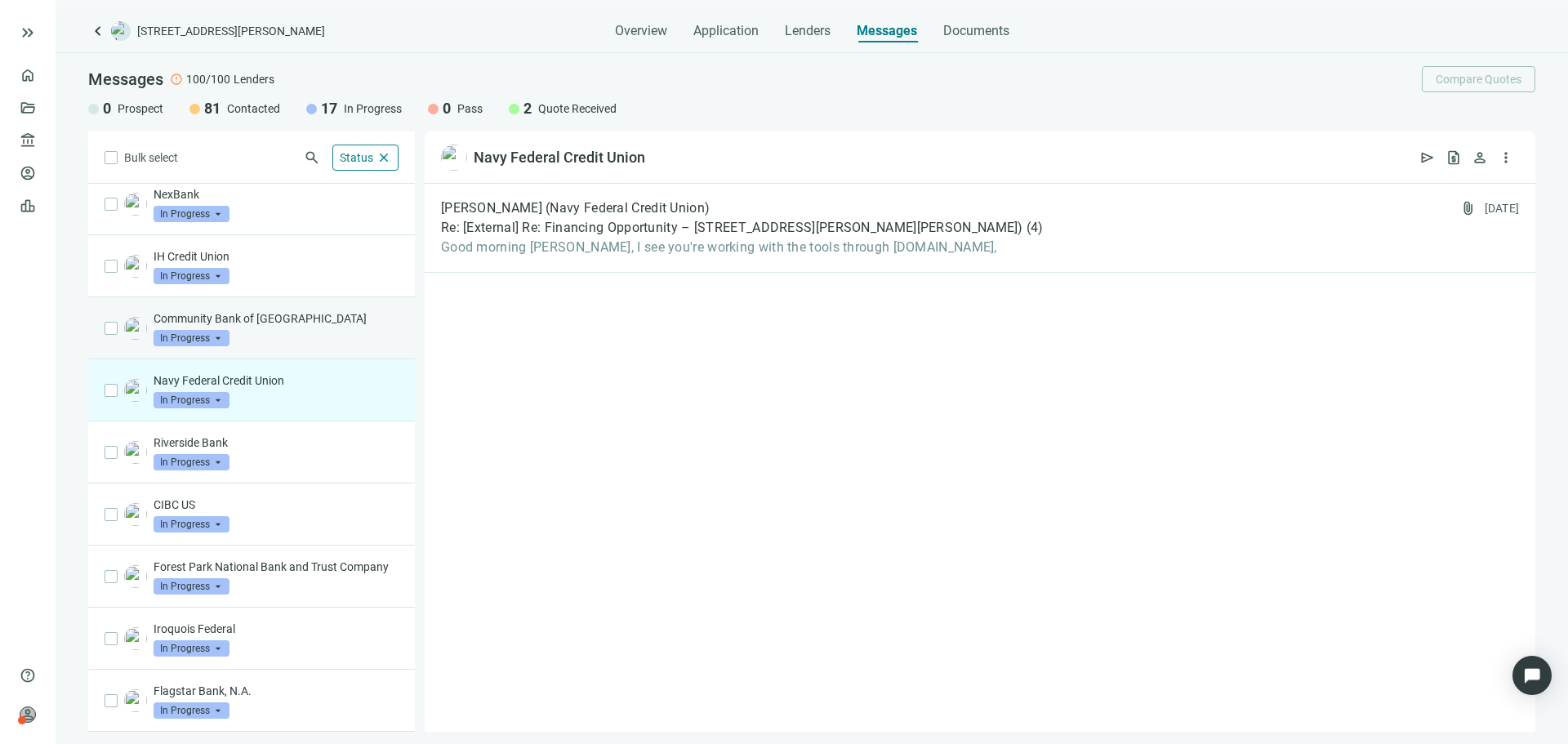
click at [322, 313] on div "Community Bank of Elmhurst In Progress arrow_drop_down" at bounding box center [276, 328] width 245 height 36
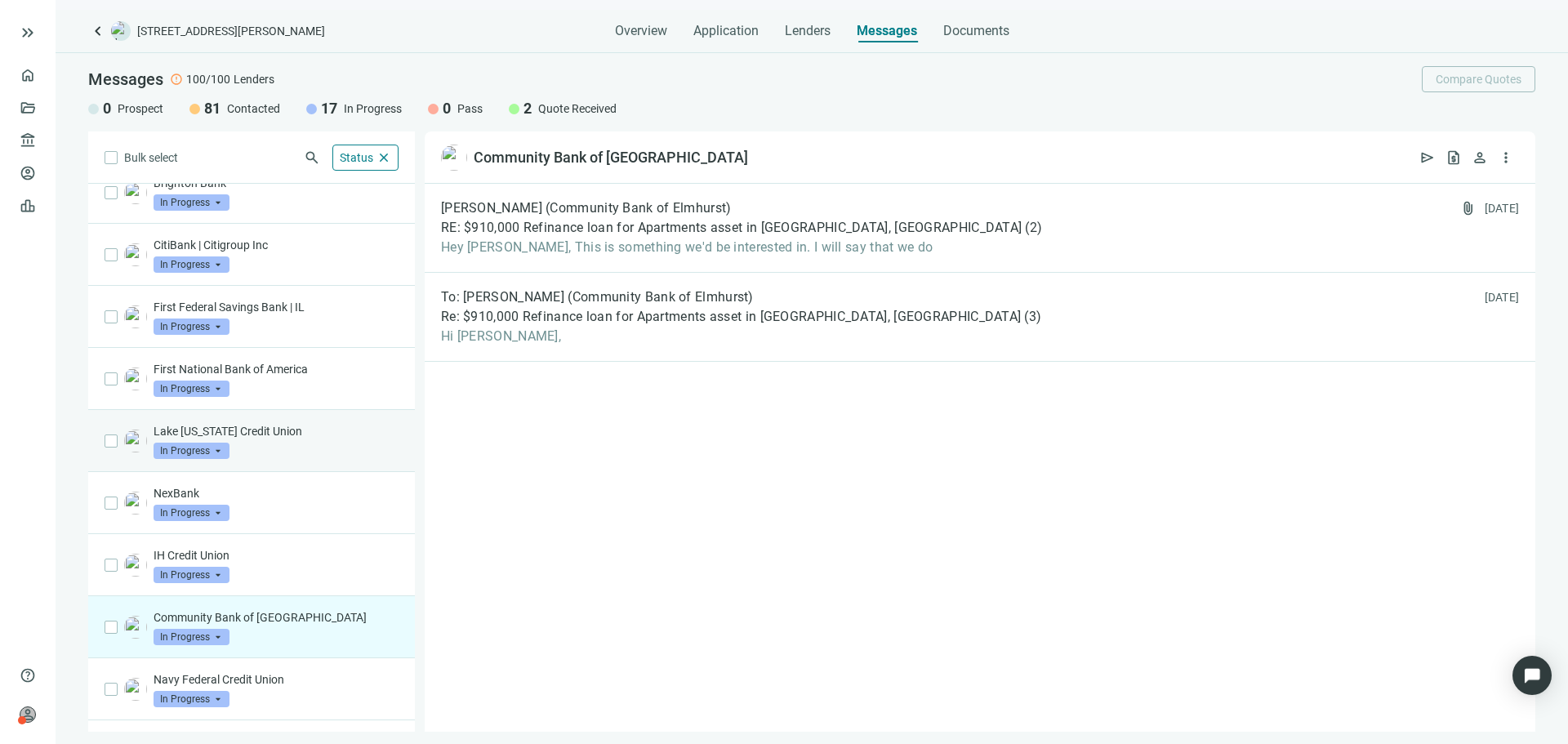
scroll to position [197, 0]
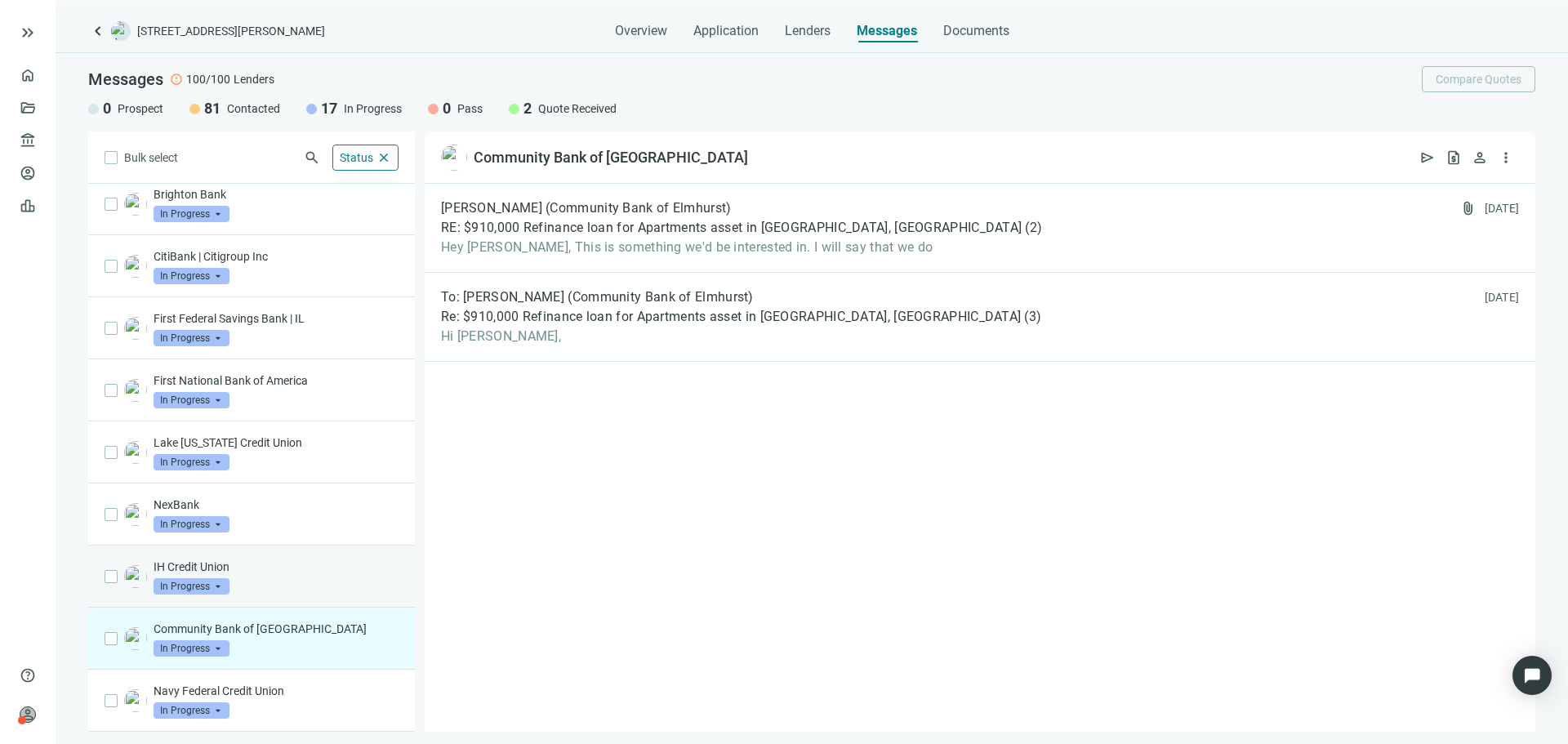
click at [285, 558] on div "IH Credit Union In Progress arrow_drop_down" at bounding box center [251, 577] width 326 height 62
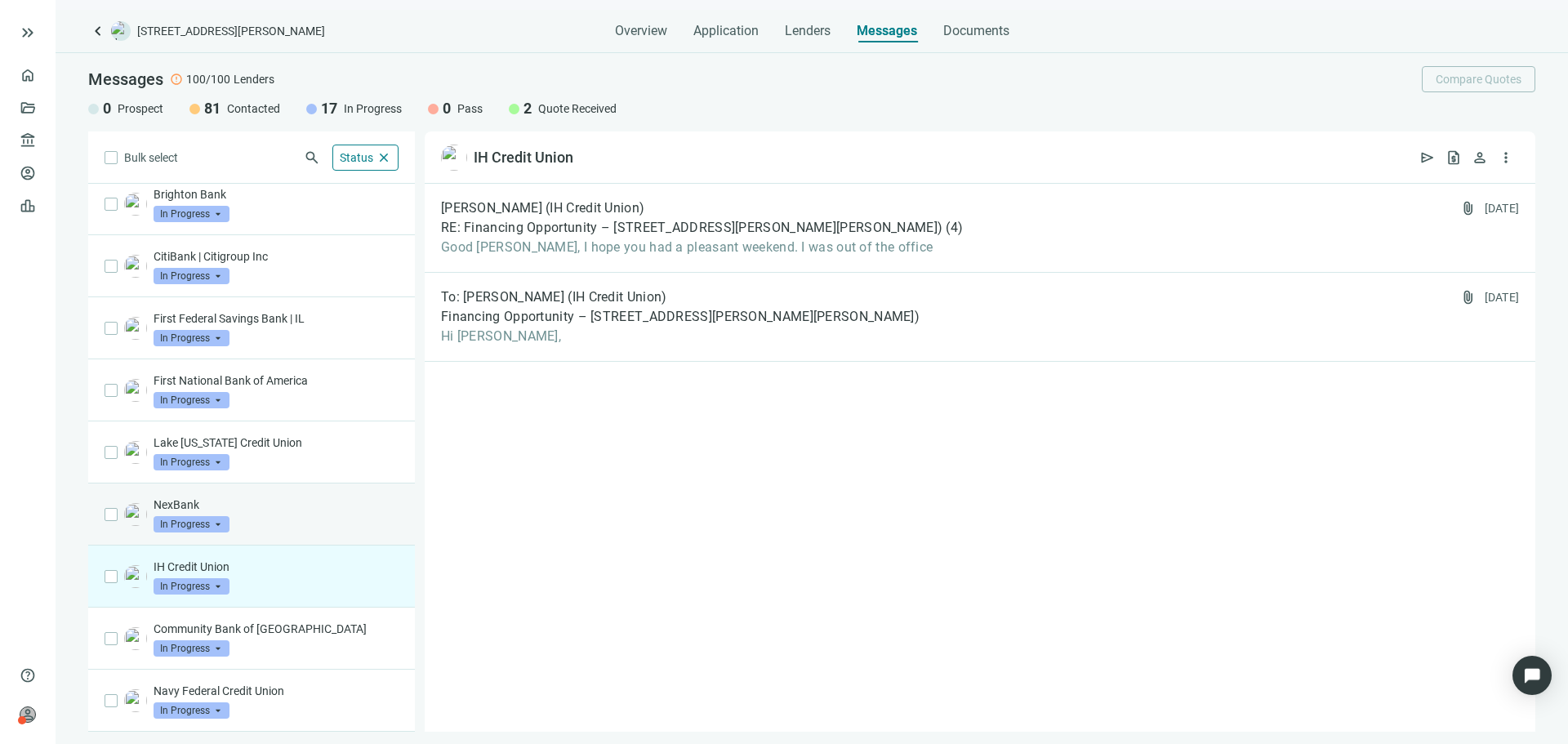
click at [294, 513] on div "NexBank In Progress arrow_drop_down" at bounding box center [276, 515] width 245 height 36
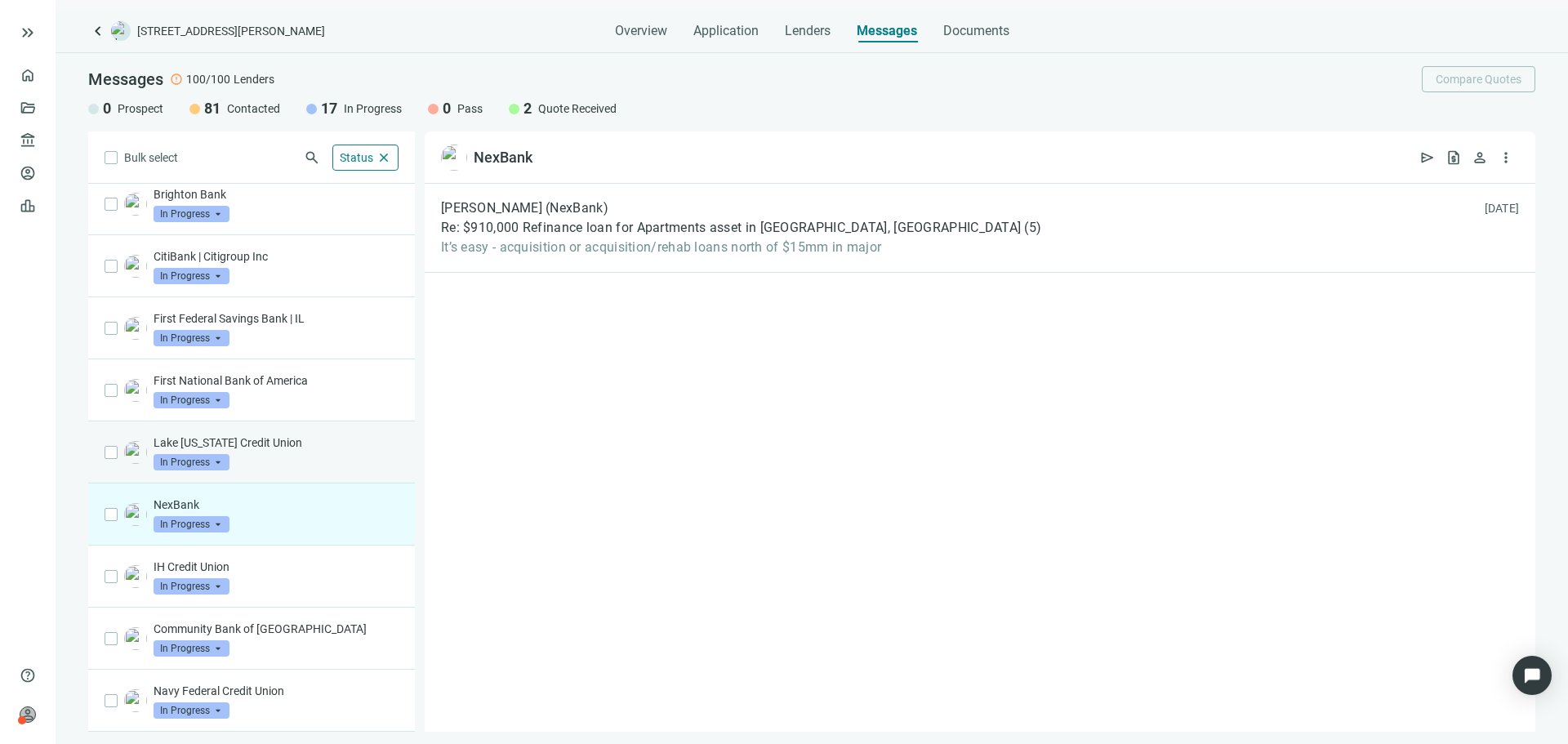
click at [303, 458] on div "Lake Michigan Credit Union In Progress arrow_drop_down" at bounding box center [276, 452] width 245 height 36
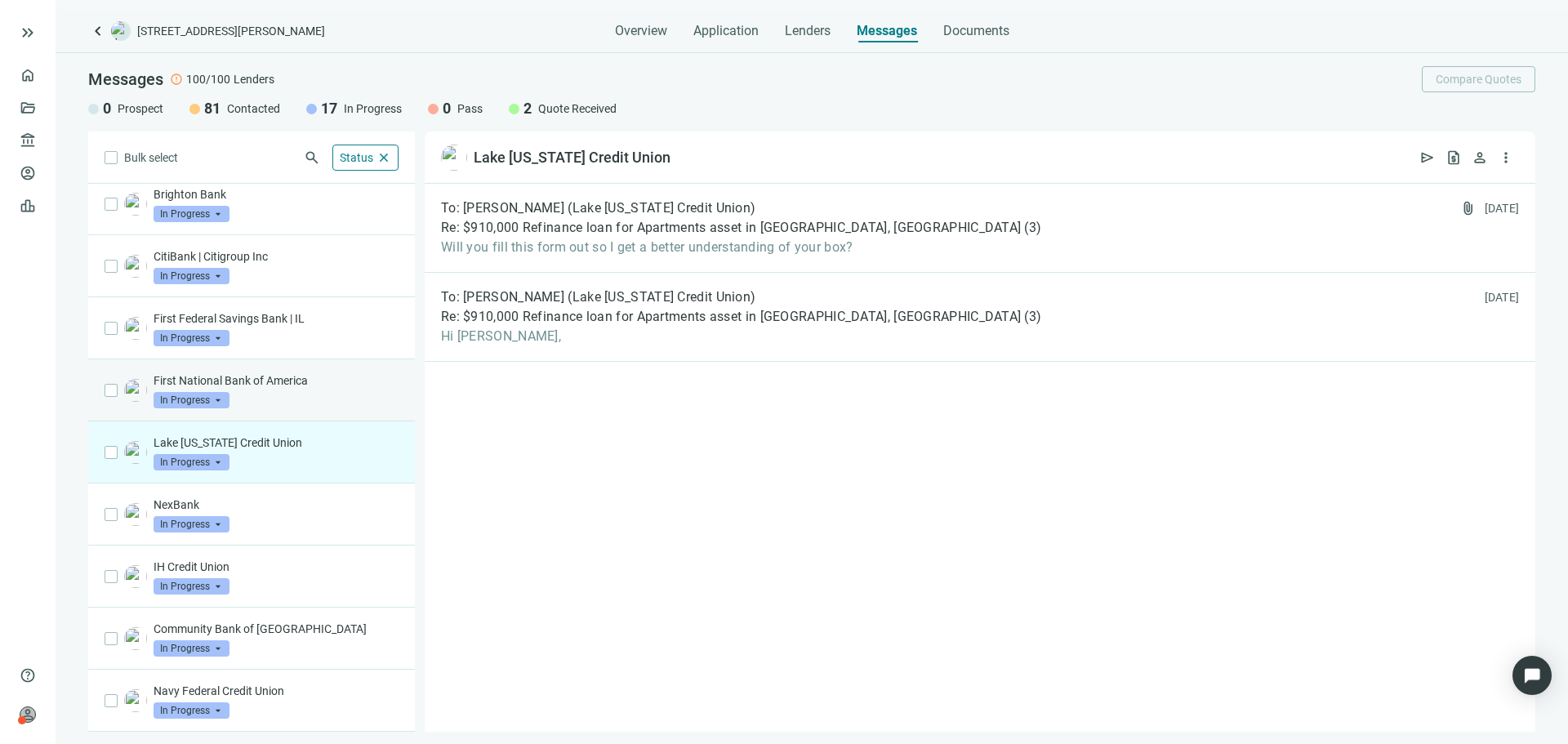
click at [313, 409] on div "First National Bank of America In Progress arrow_drop_down" at bounding box center [251, 391] width 326 height 62
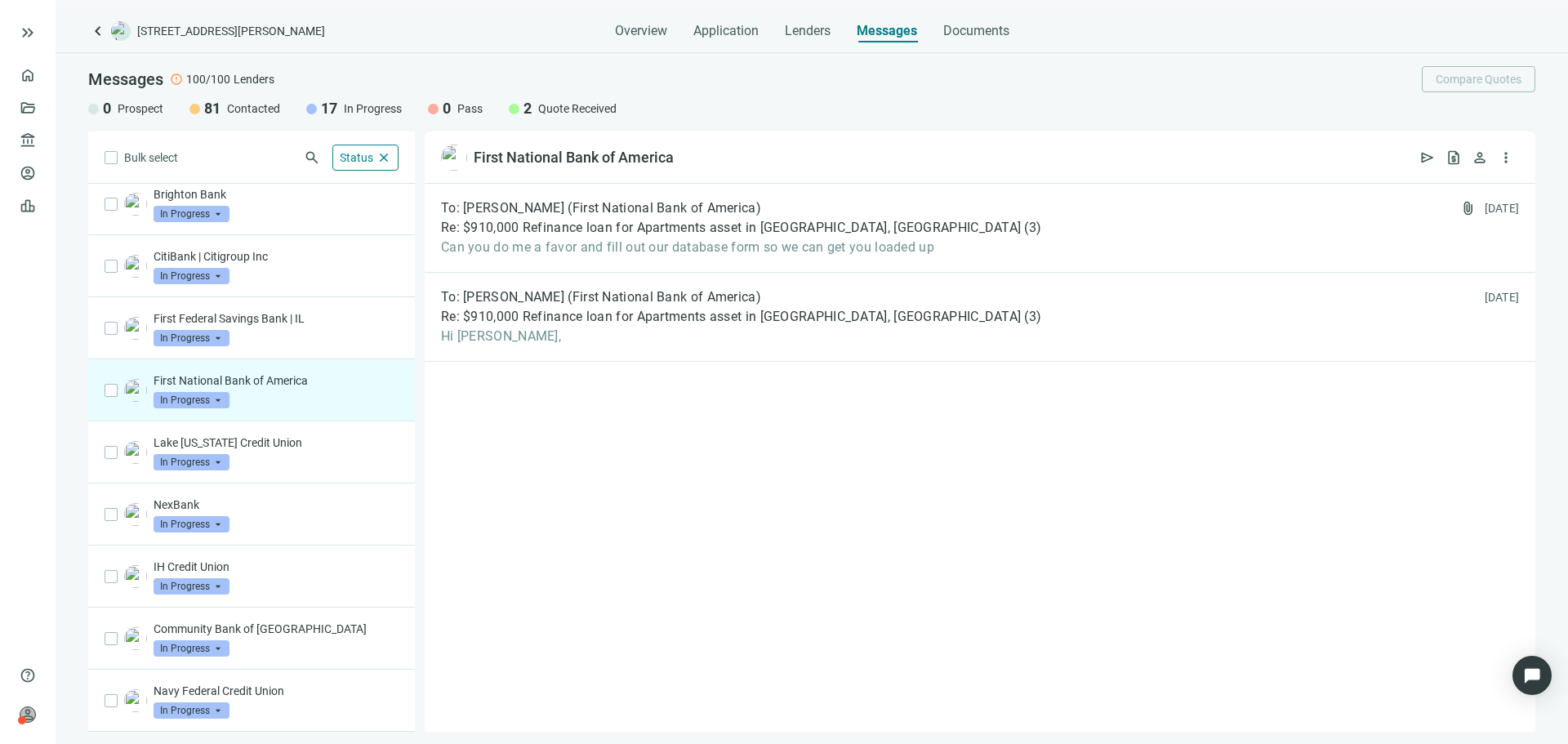
click at [315, 364] on div "First National Bank of America In Progress arrow_drop_down" at bounding box center [251, 391] width 326 height 62
click at [312, 348] on div "First Federal Savings Bank | IL In Progress arrow_drop_down" at bounding box center [251, 329] width 326 height 62
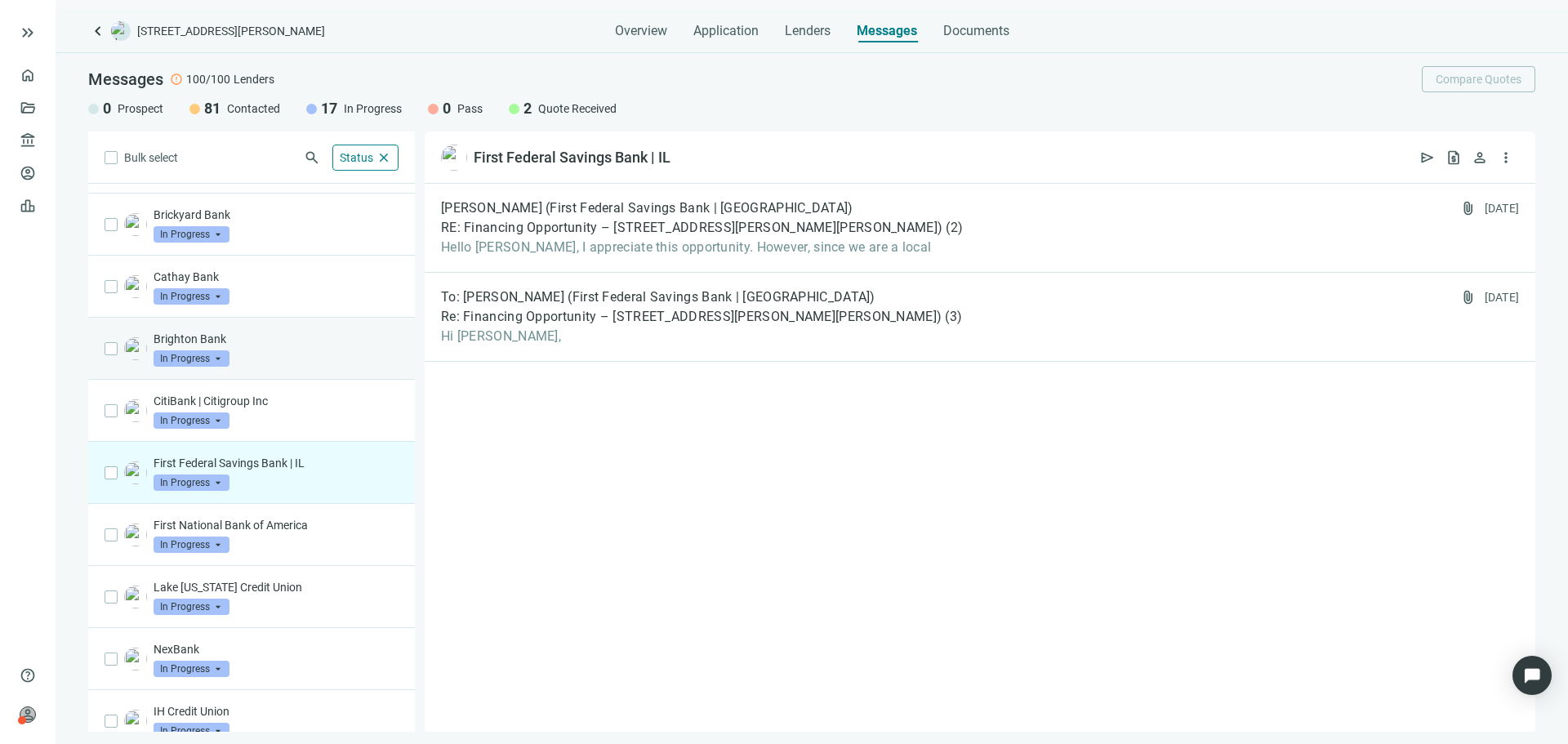
scroll to position [34, 0]
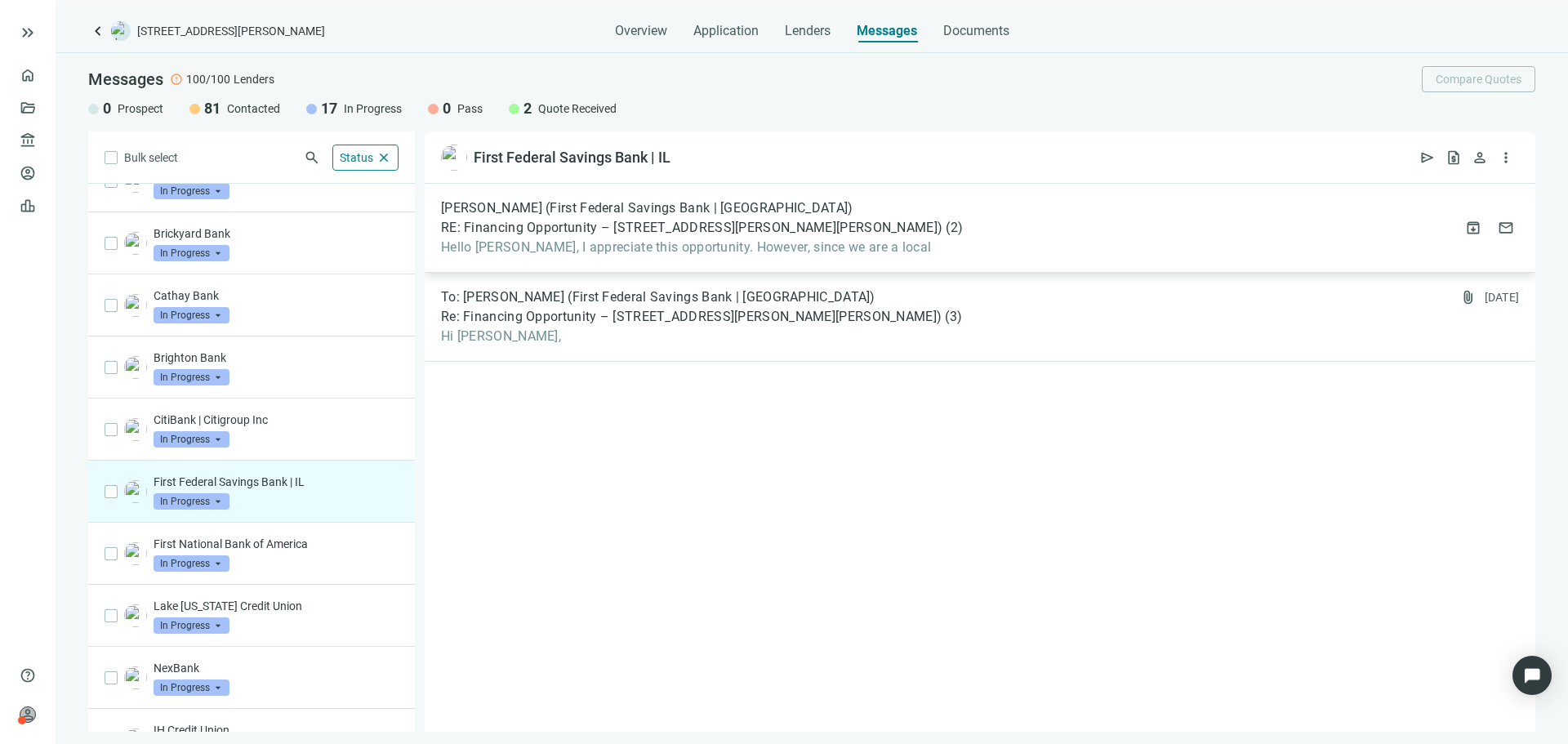
click at [597, 266] on div "John Fonck (First Federal Savings Bank | IL) RE: Financing Opportunity – 6912-1…" at bounding box center [980, 229] width 1110 height 89
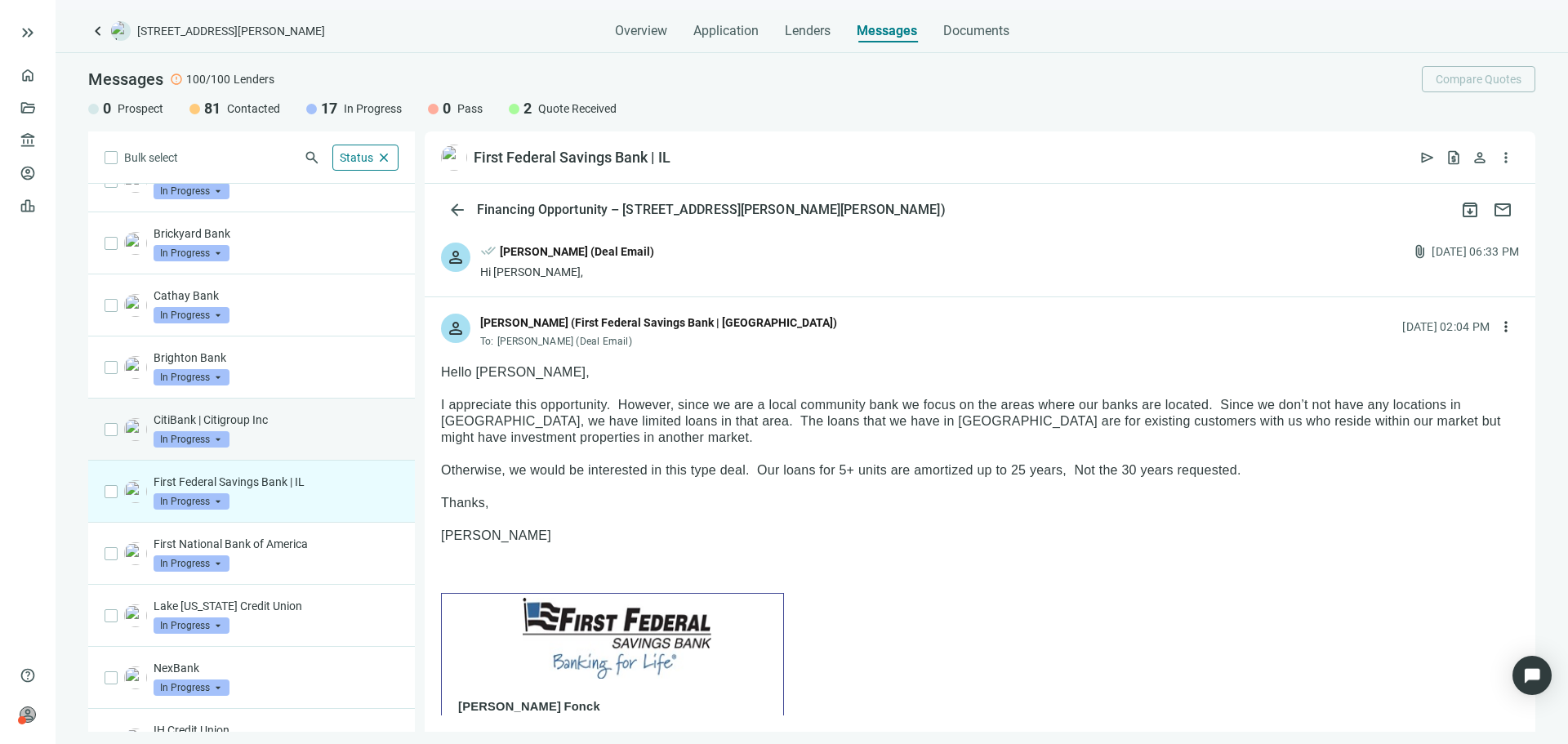
click at [290, 434] on div "CitiBank | Citigroup Inc In Progress arrow_drop_down" at bounding box center [276, 429] width 245 height 36
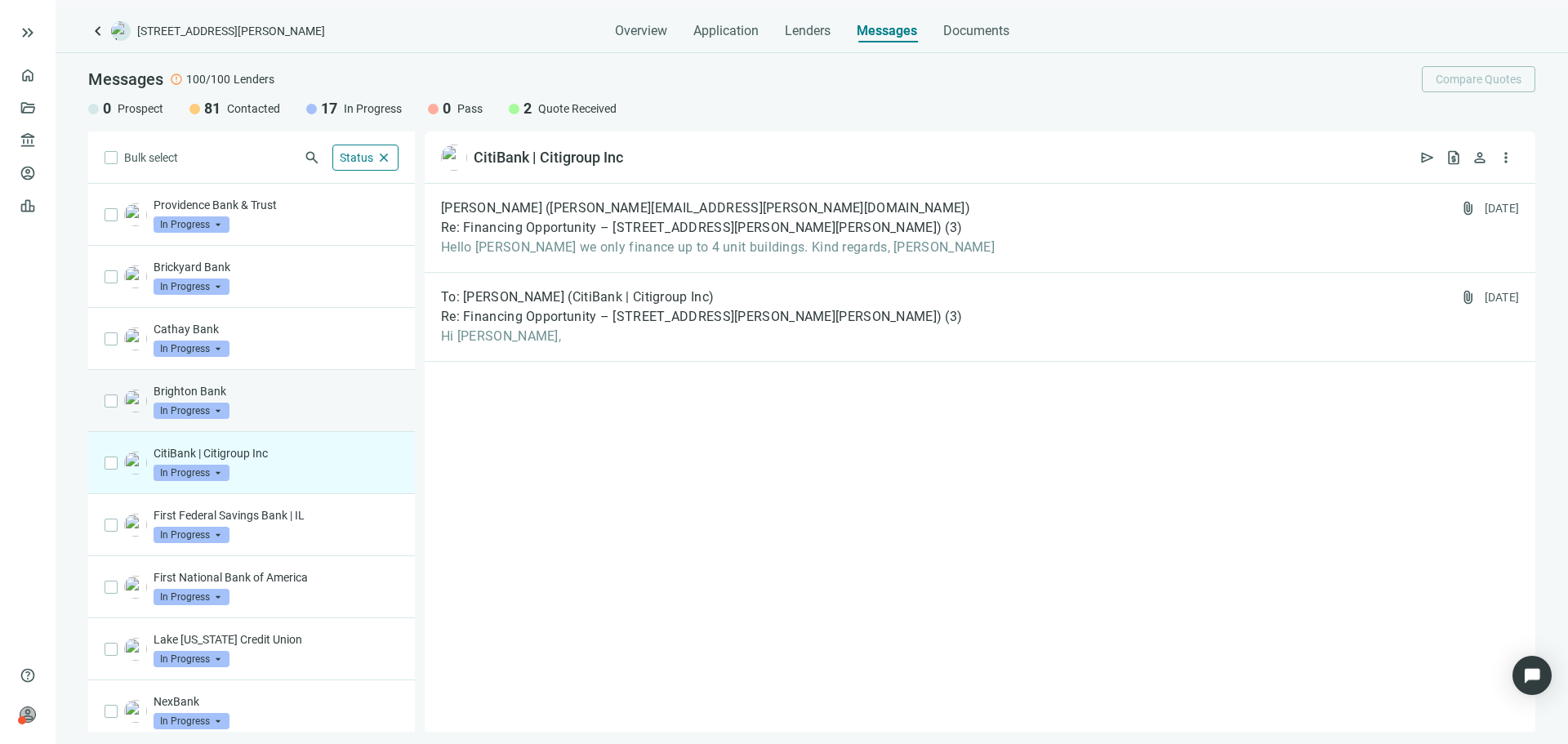
click at [295, 407] on div "Brighton Bank In Progress arrow_drop_down" at bounding box center [276, 401] width 245 height 36
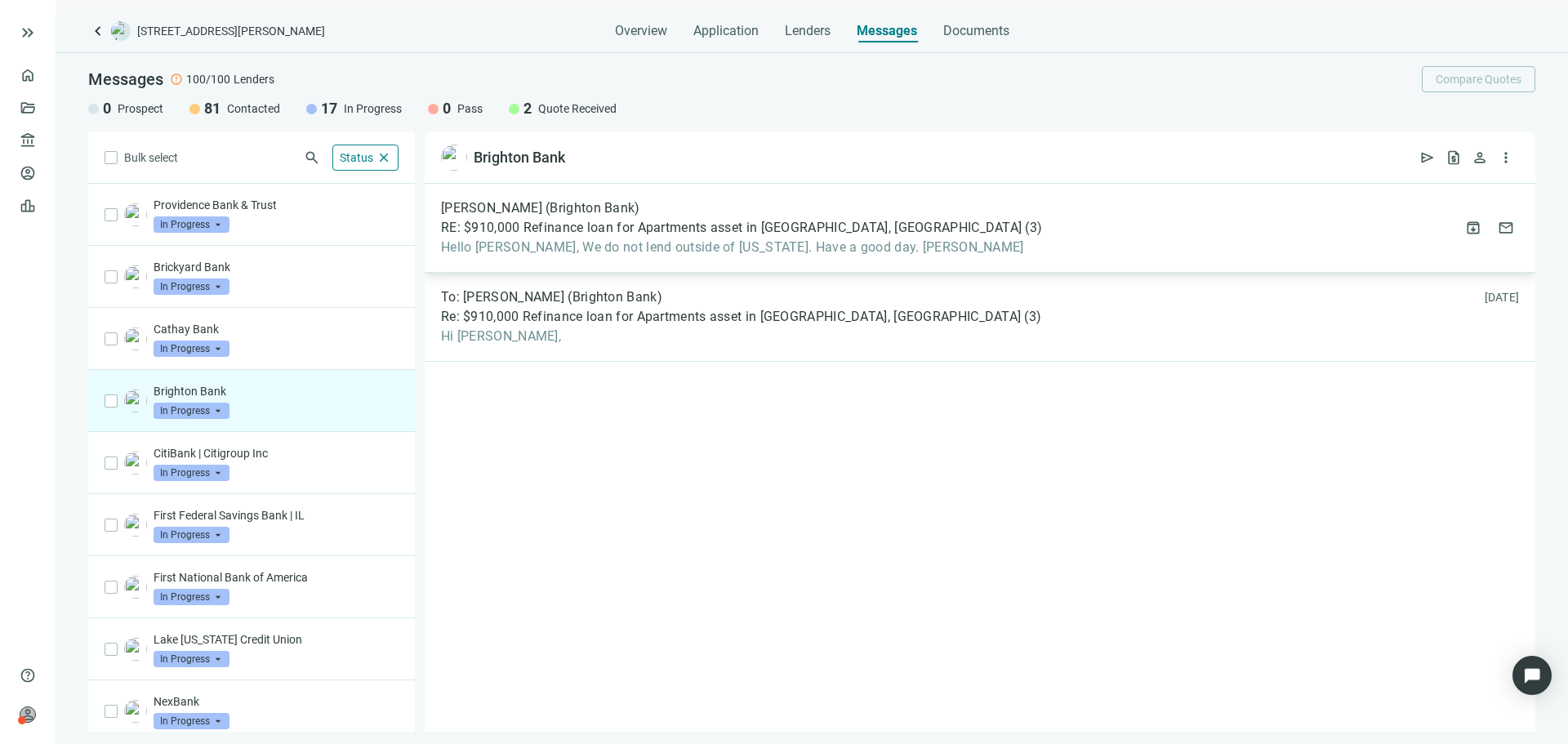
click at [566, 261] on div "Eric Karjalainen (Brighton Bank) RE: $910,000 Refinance loan for Apartments ass…" at bounding box center [980, 229] width 1110 height 89
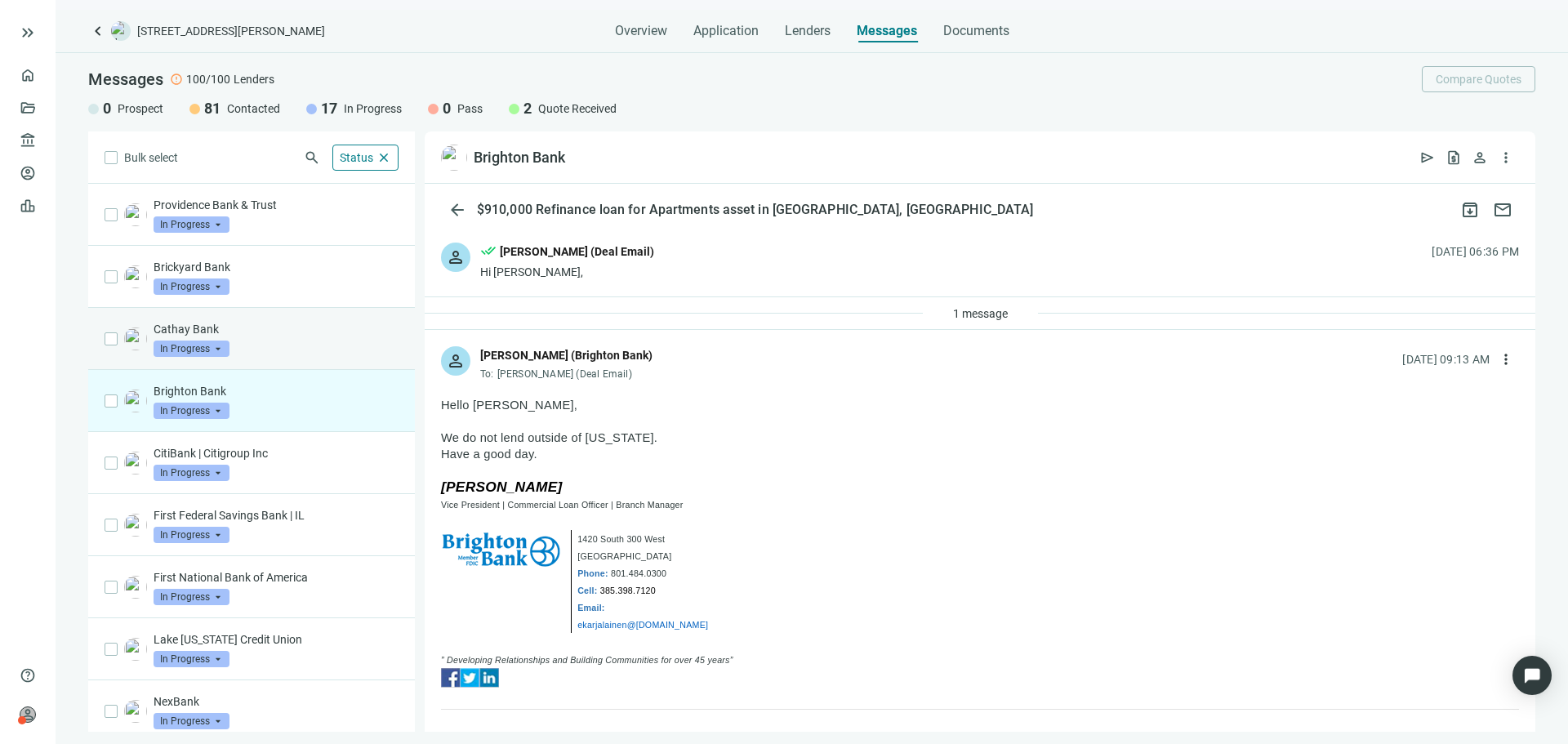
click at [296, 348] on div "Cathay Bank In Progress arrow_drop_down" at bounding box center [276, 339] width 245 height 36
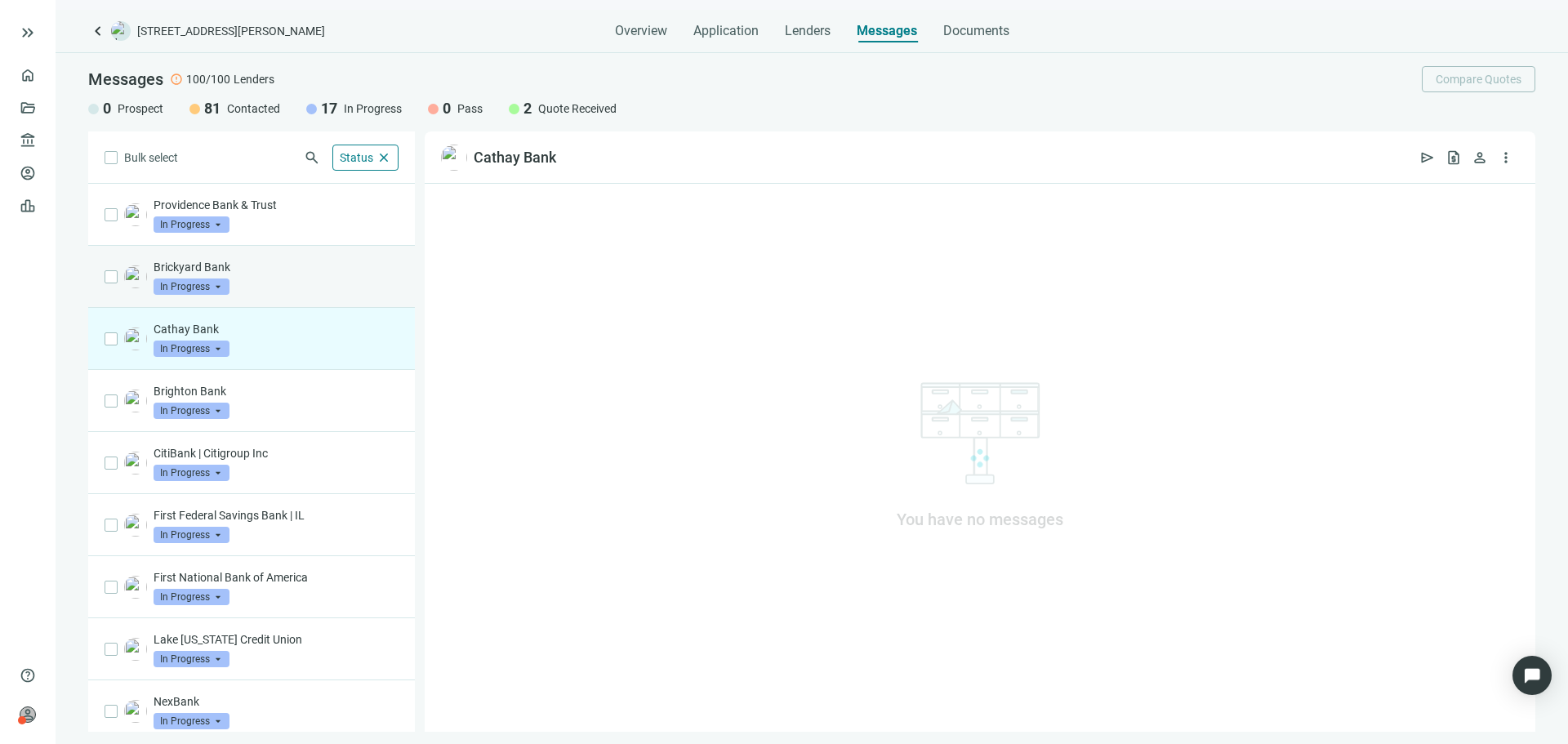
click at [309, 283] on div "Brickyard Bank In Progress arrow_drop_down" at bounding box center [276, 277] width 245 height 36
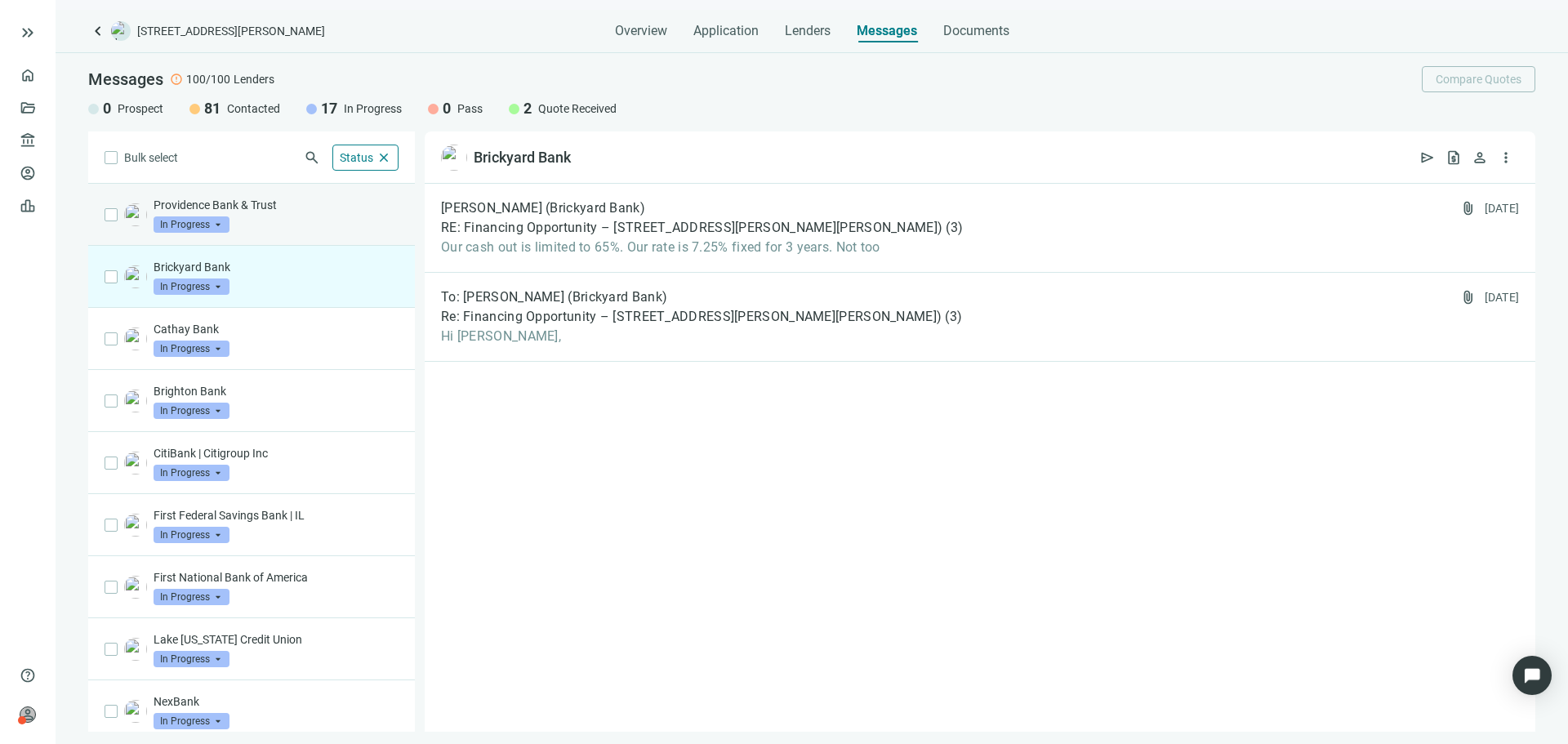
click at [327, 225] on div "Providence Bank & Trust In Progress arrow_drop_down" at bounding box center [276, 214] width 245 height 36
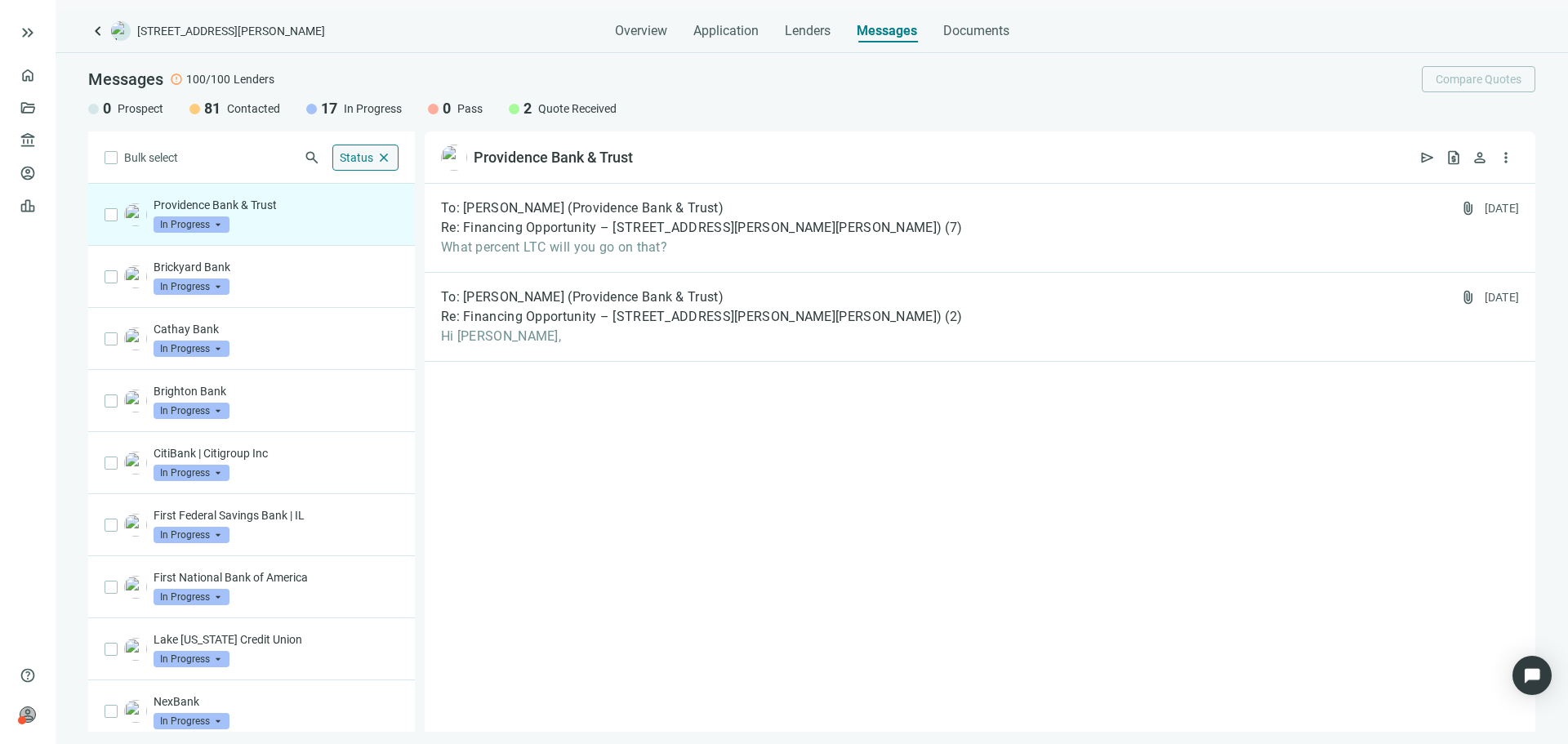
click at [384, 154] on span "close" at bounding box center [384, 157] width 14 height 14
click at [105, 30] on span "keyboard_arrow_left" at bounding box center [98, 30] width 19 height 19
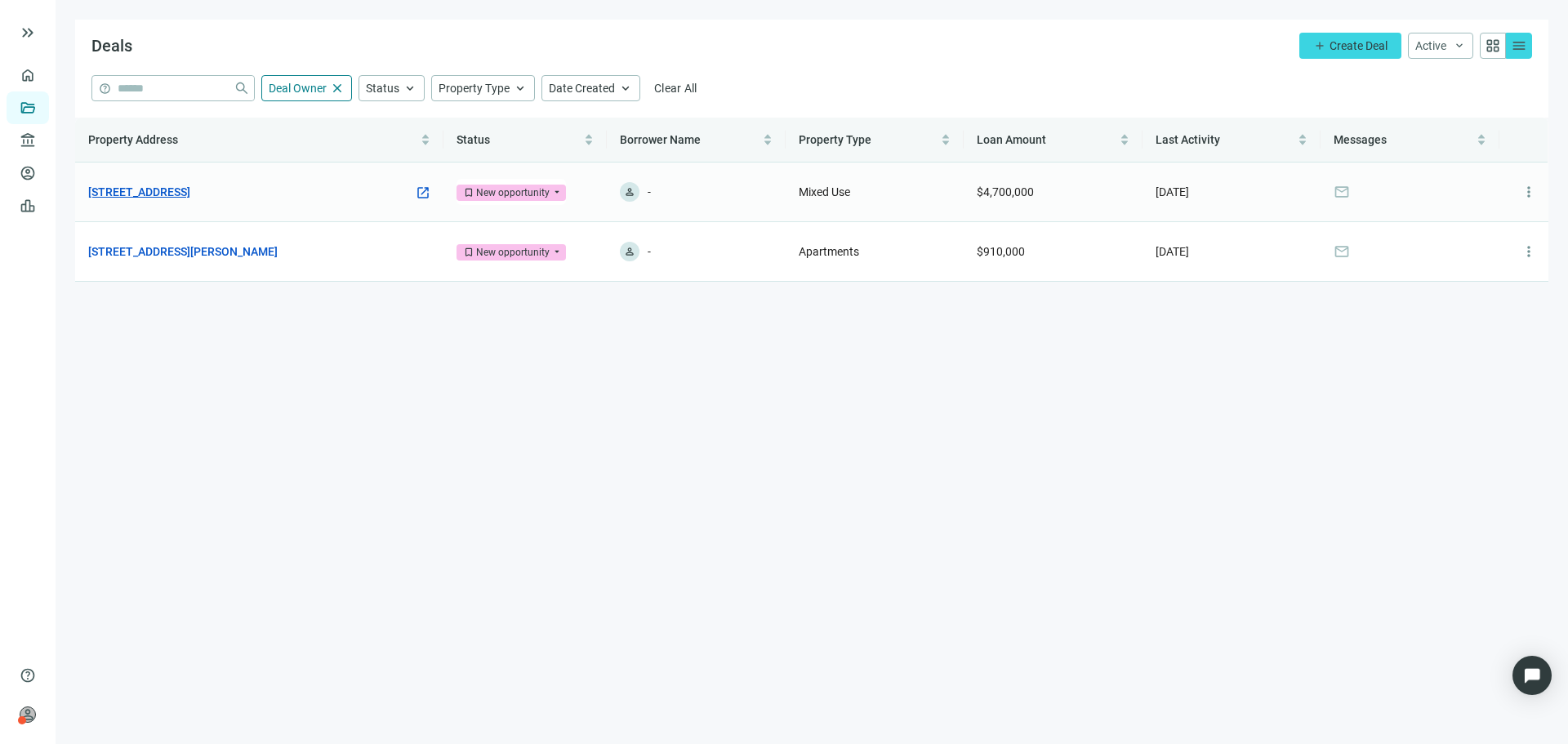
click at [191, 191] on link "[STREET_ADDRESS]" at bounding box center [139, 191] width 102 height 18
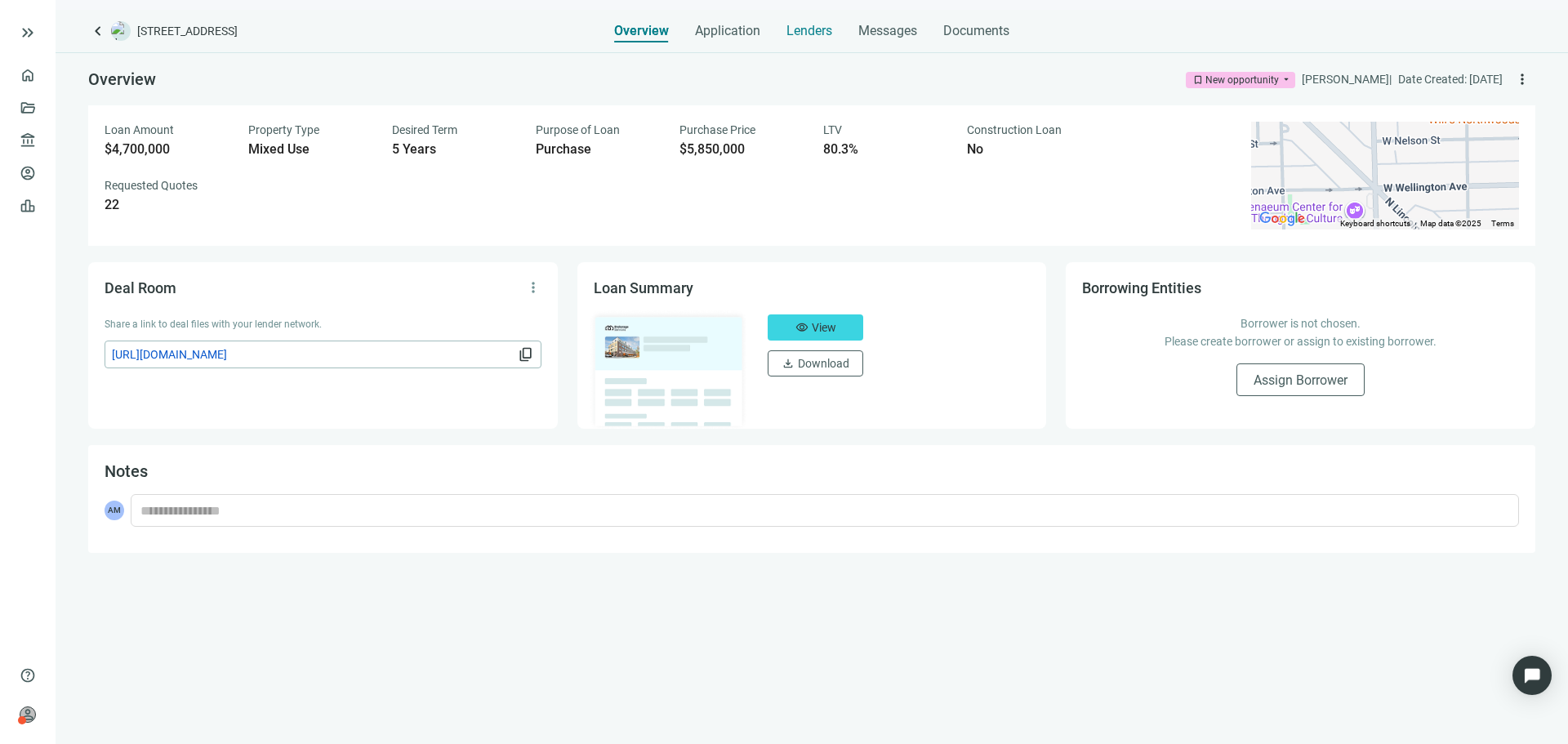
click at [810, 35] on span "Lenders" at bounding box center [809, 30] width 46 height 16
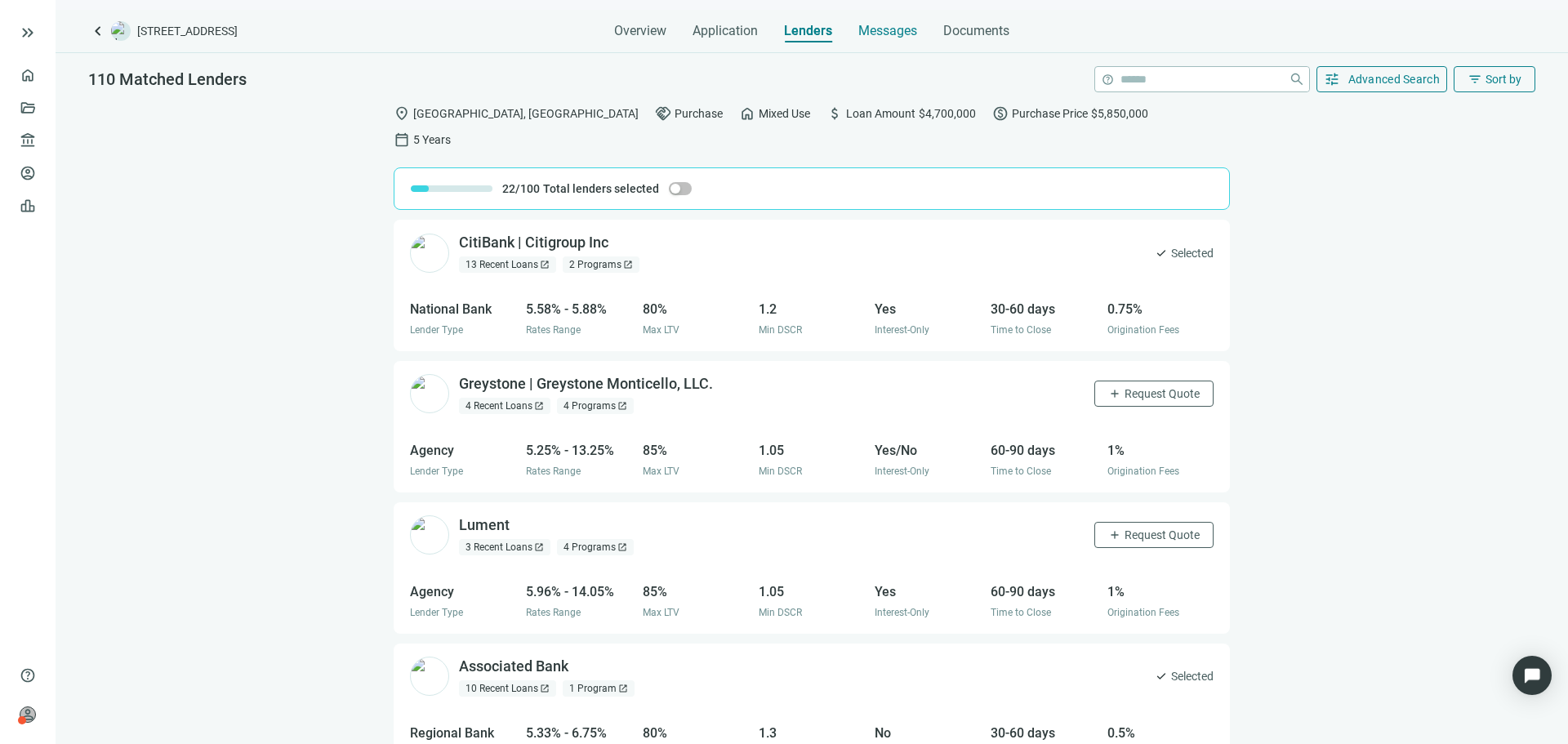
click at [872, 39] on div "Messages" at bounding box center [888, 26] width 59 height 33
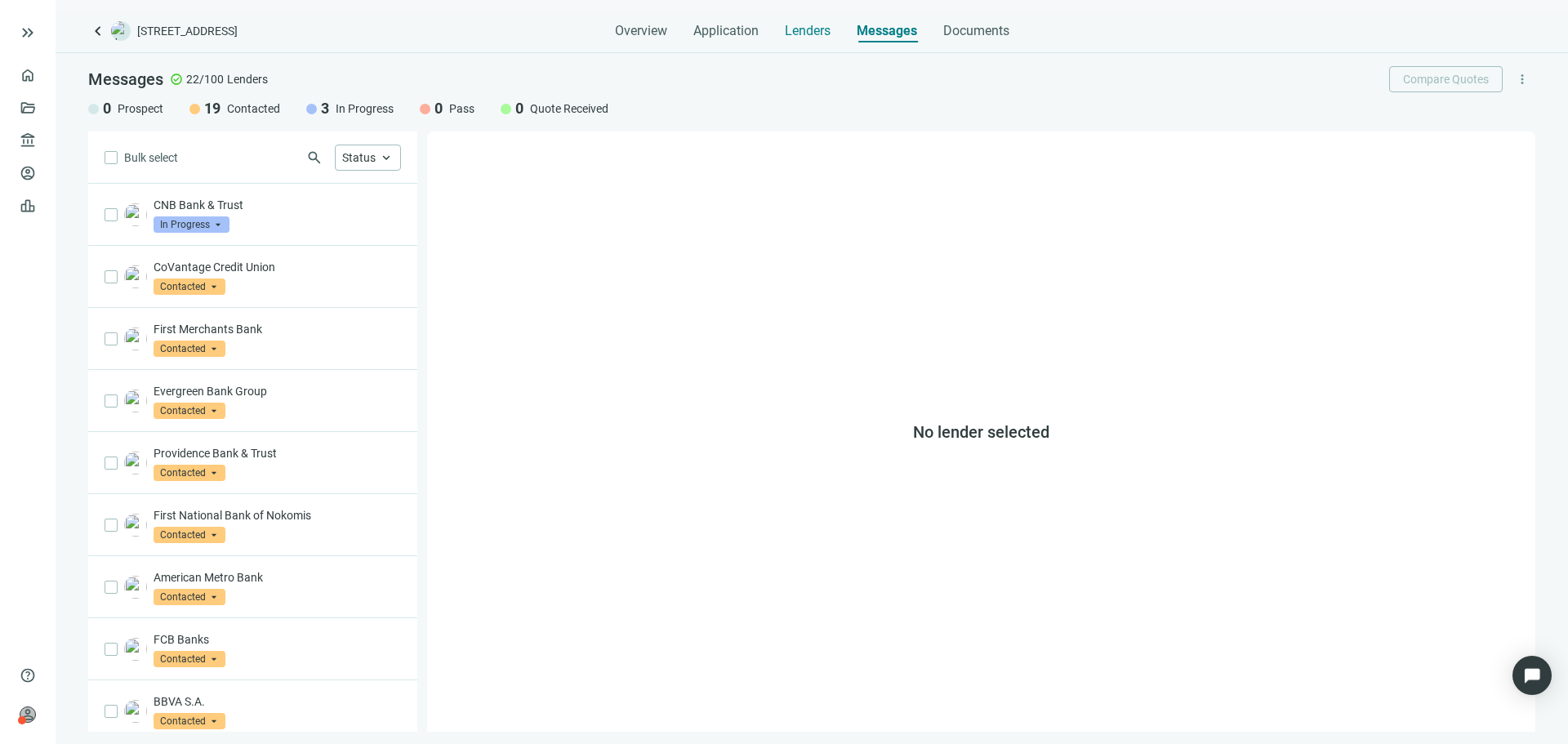
click at [823, 39] on span "Lenders" at bounding box center [808, 30] width 46 height 16
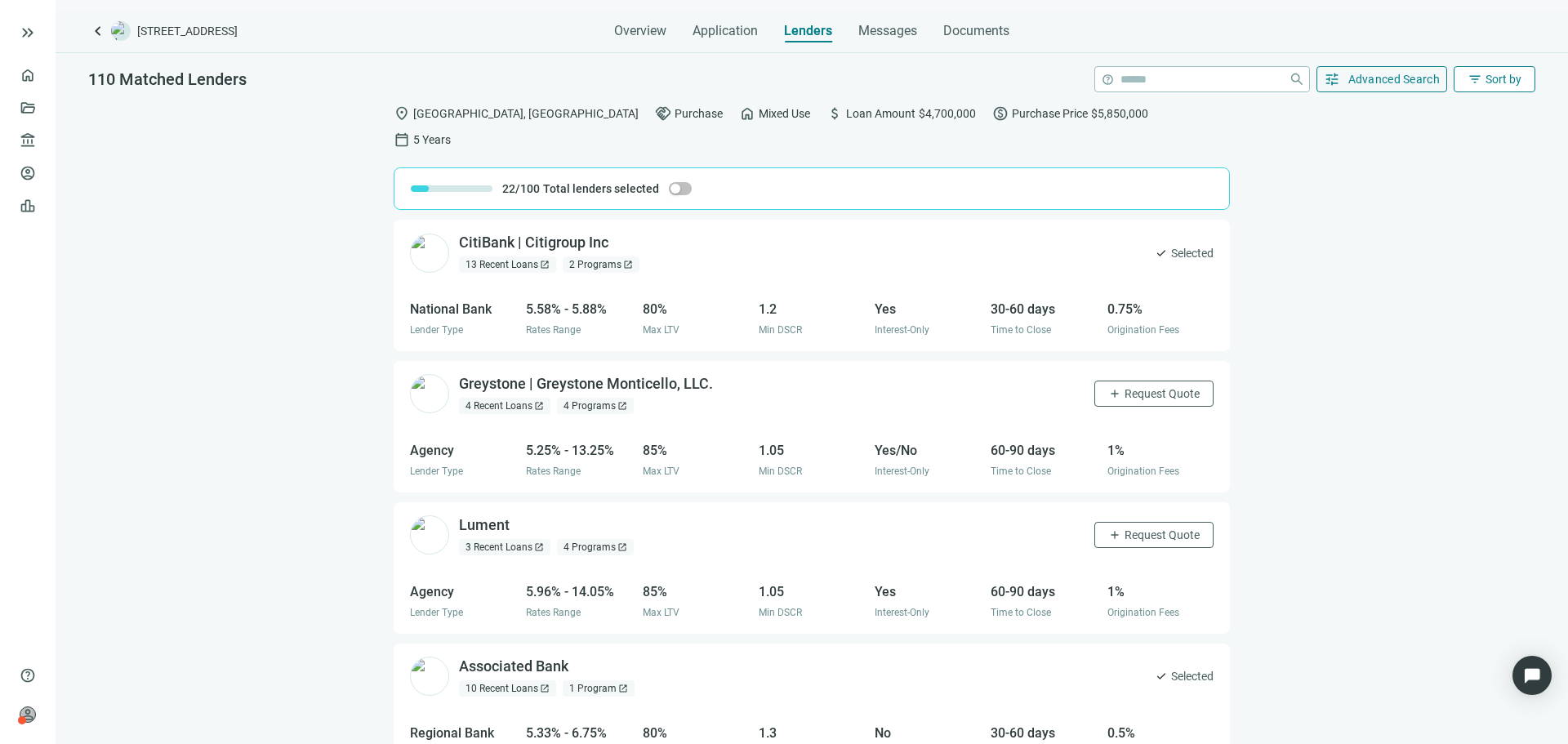
click at [1486, 67] on button "filter_list Sort by" at bounding box center [1494, 78] width 82 height 26
click at [1388, 85] on span "Advanced Search" at bounding box center [1393, 78] width 92 height 13
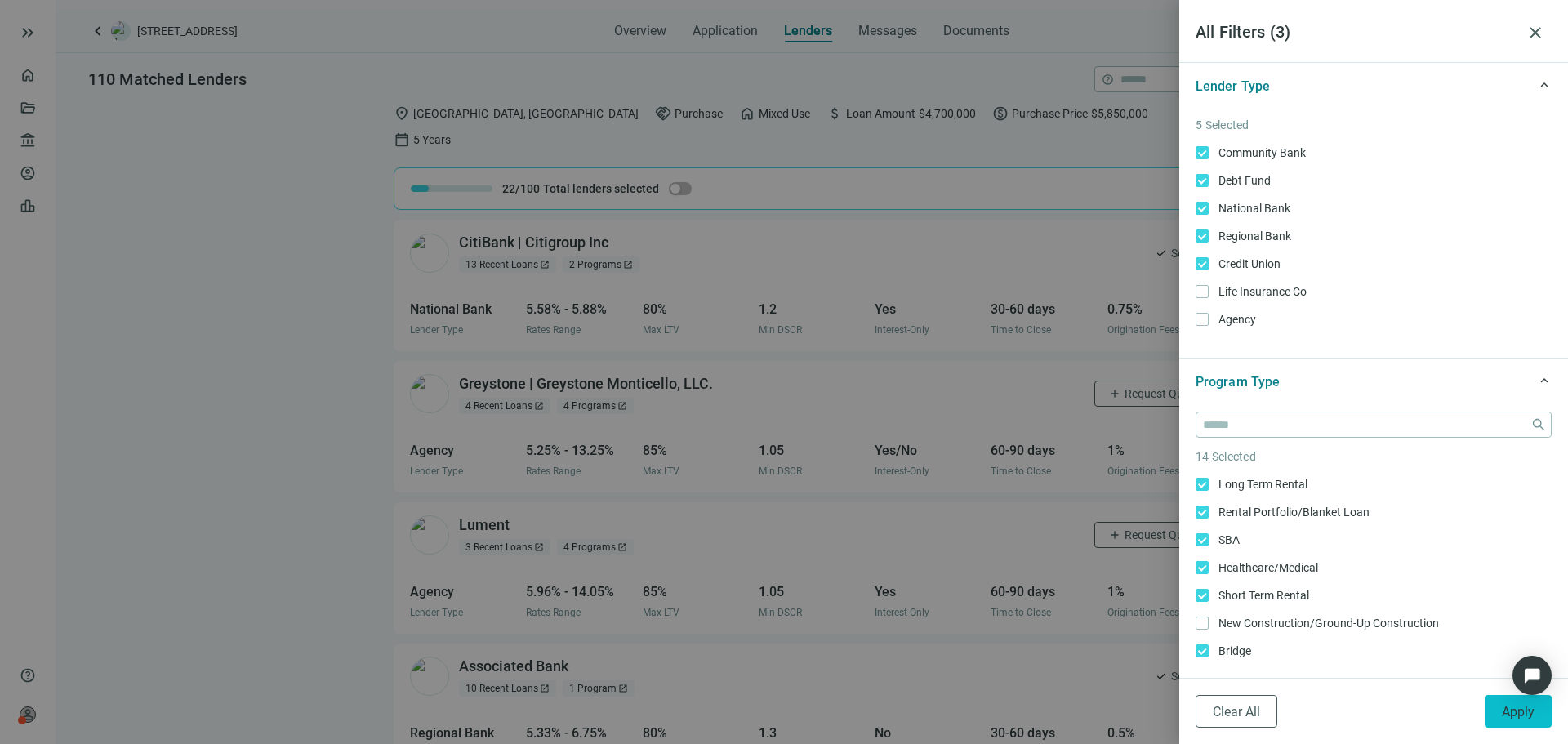
click at [1511, 720] on button "Apply" at bounding box center [1517, 711] width 67 height 33
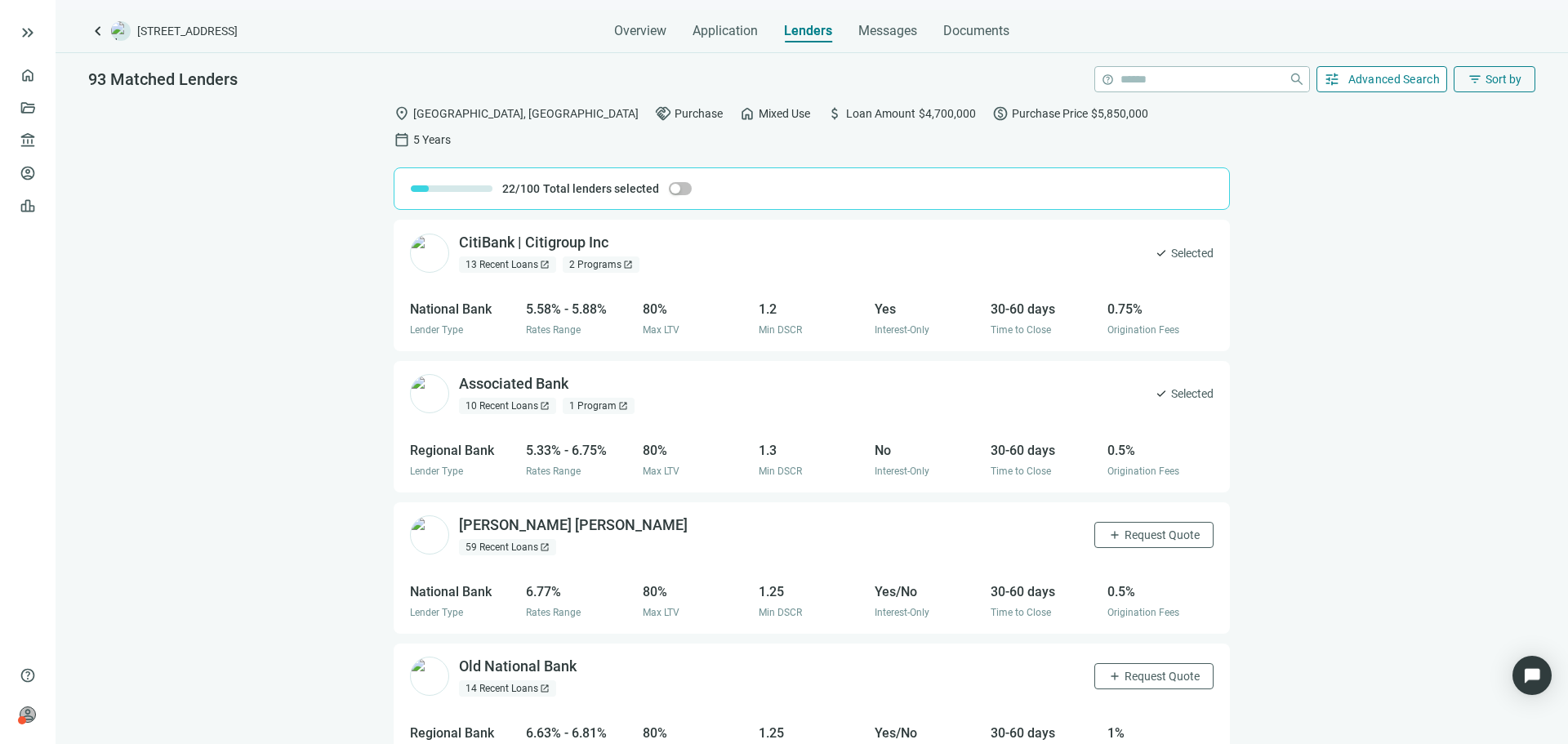
click at [1367, 89] on button "tune Advanced Search" at bounding box center [1383, 78] width 132 height 26
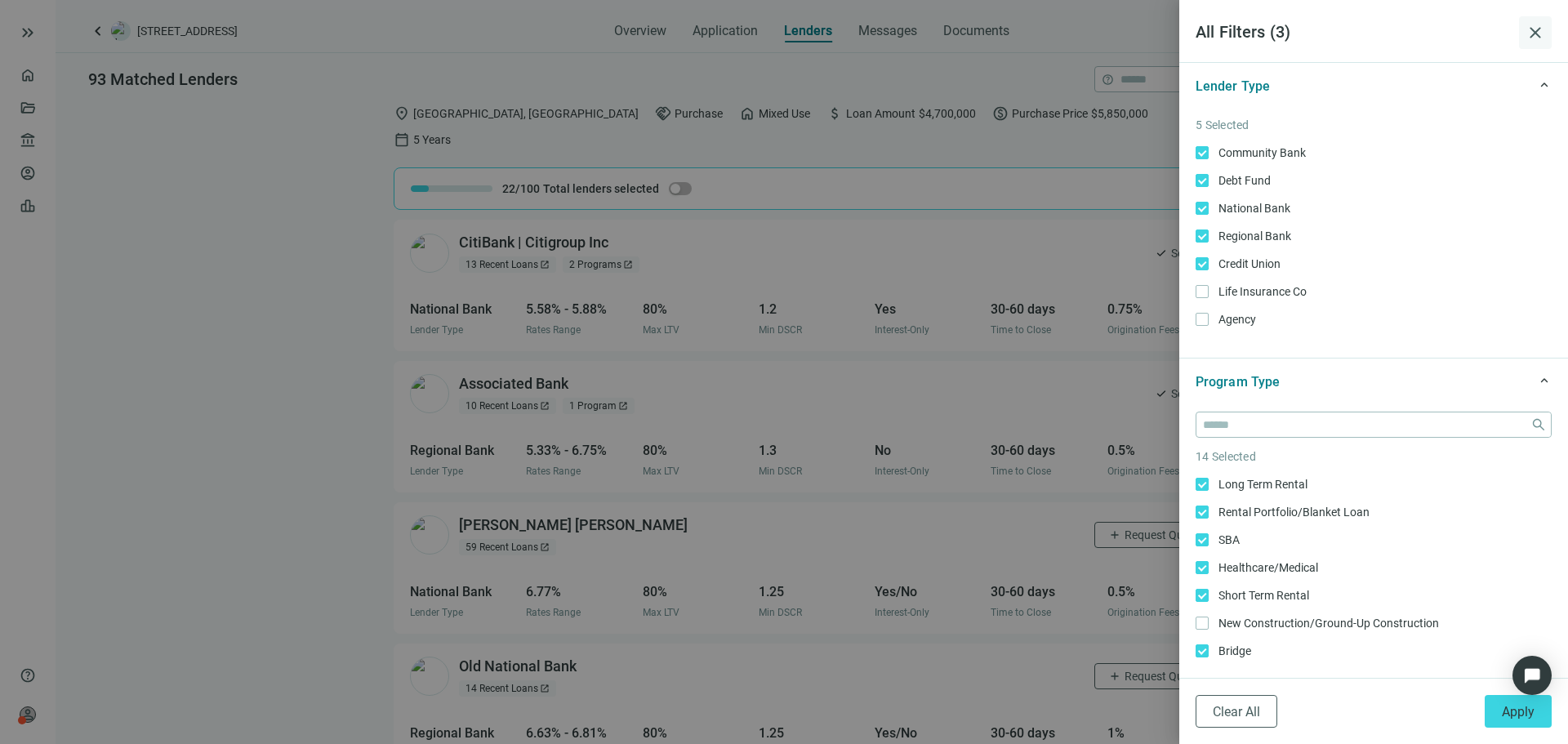
click at [1543, 33] on span "close" at bounding box center [1535, 32] width 19 height 19
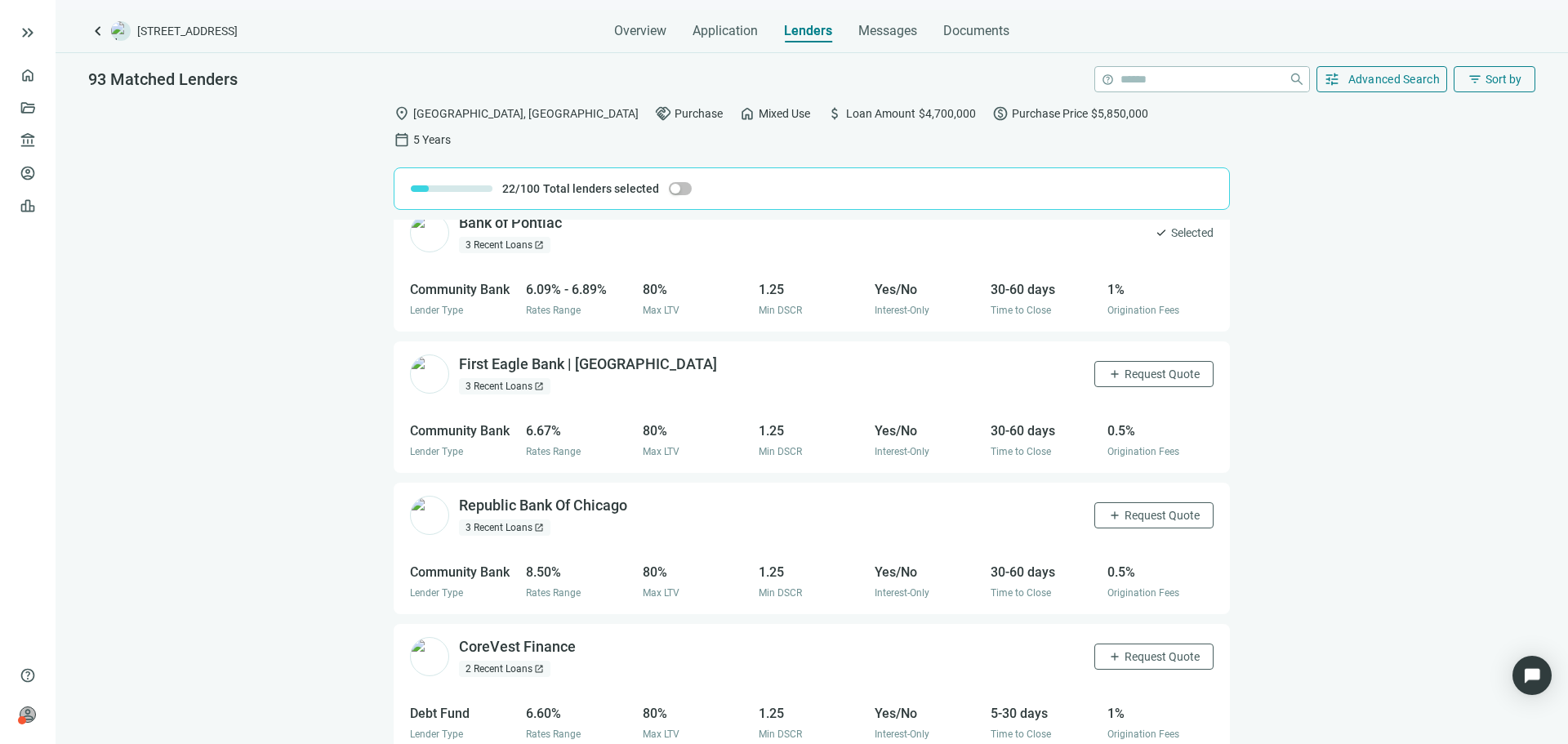
scroll to position [2921, 0]
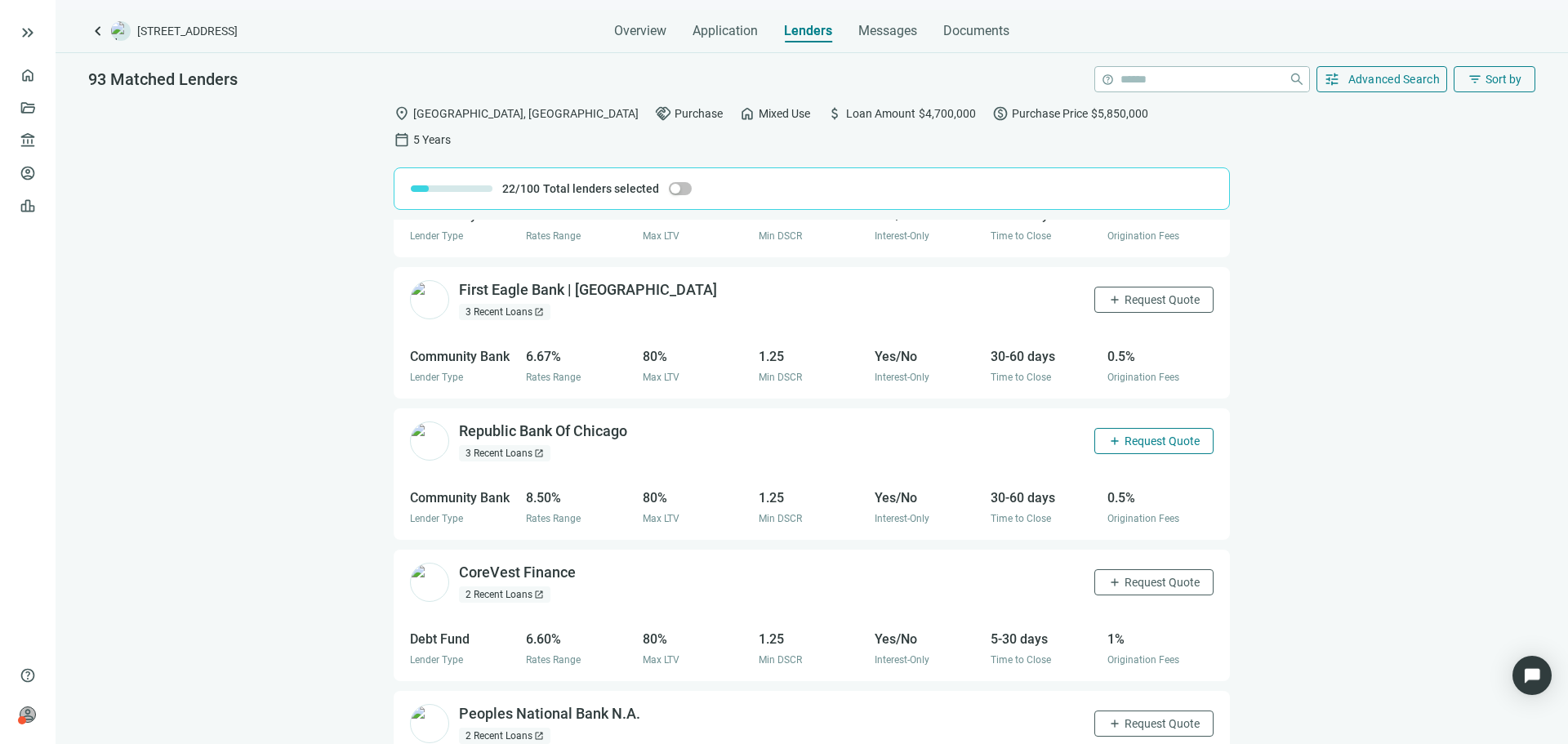
click at [1109, 434] on span "add" at bounding box center [1114, 440] width 13 height 13
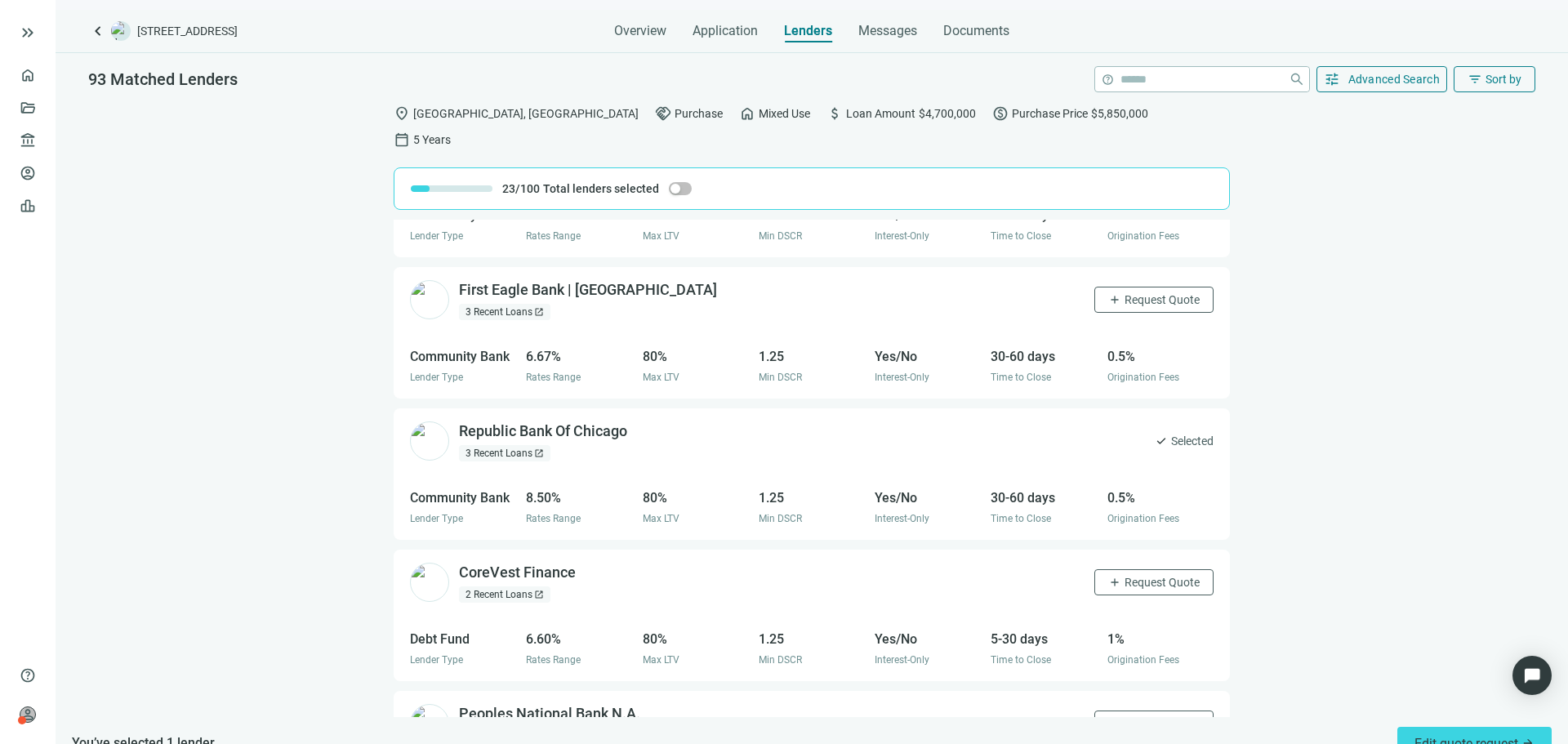
scroll to position [3167, 0]
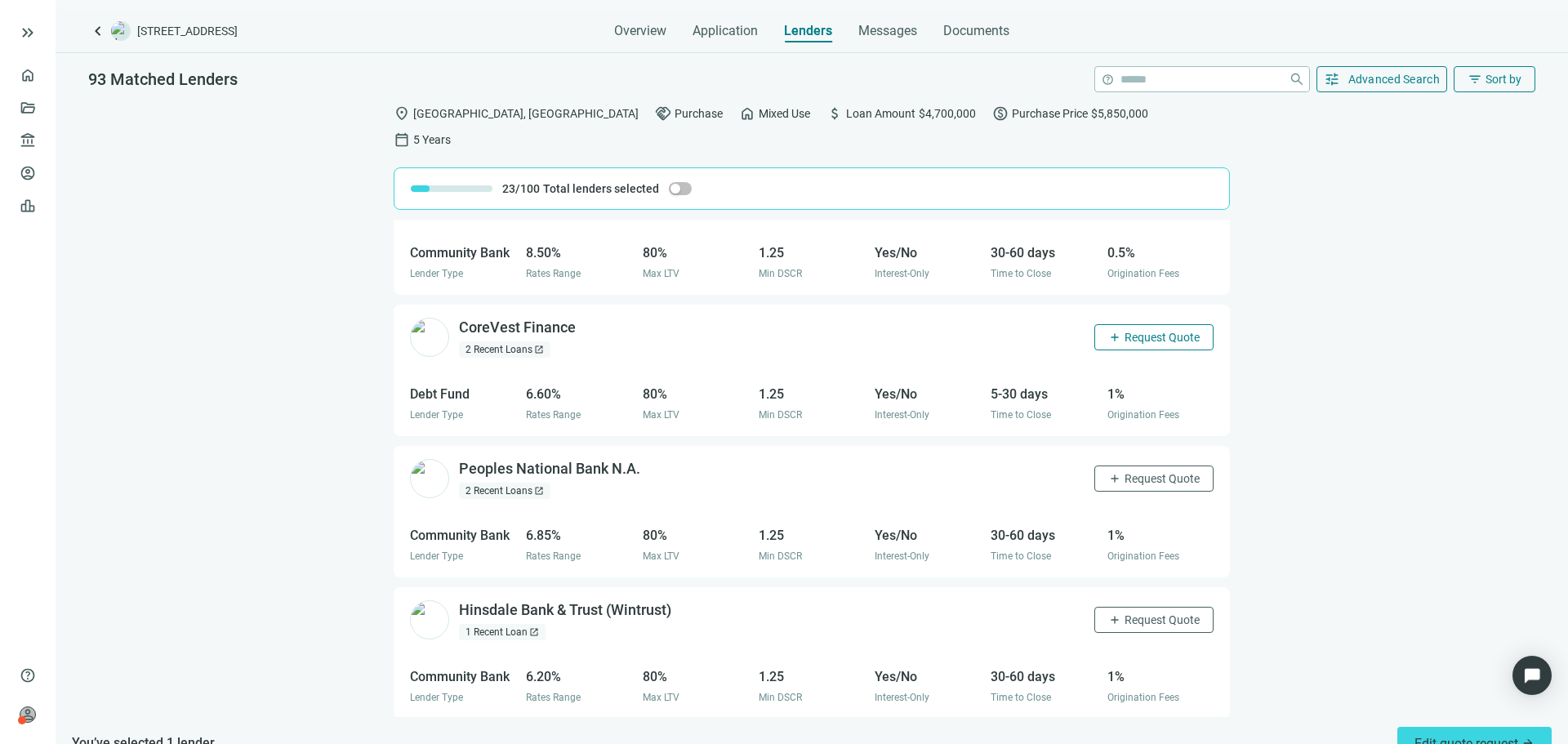
click at [1161, 331] on span "Request Quote" at bounding box center [1162, 337] width 75 height 13
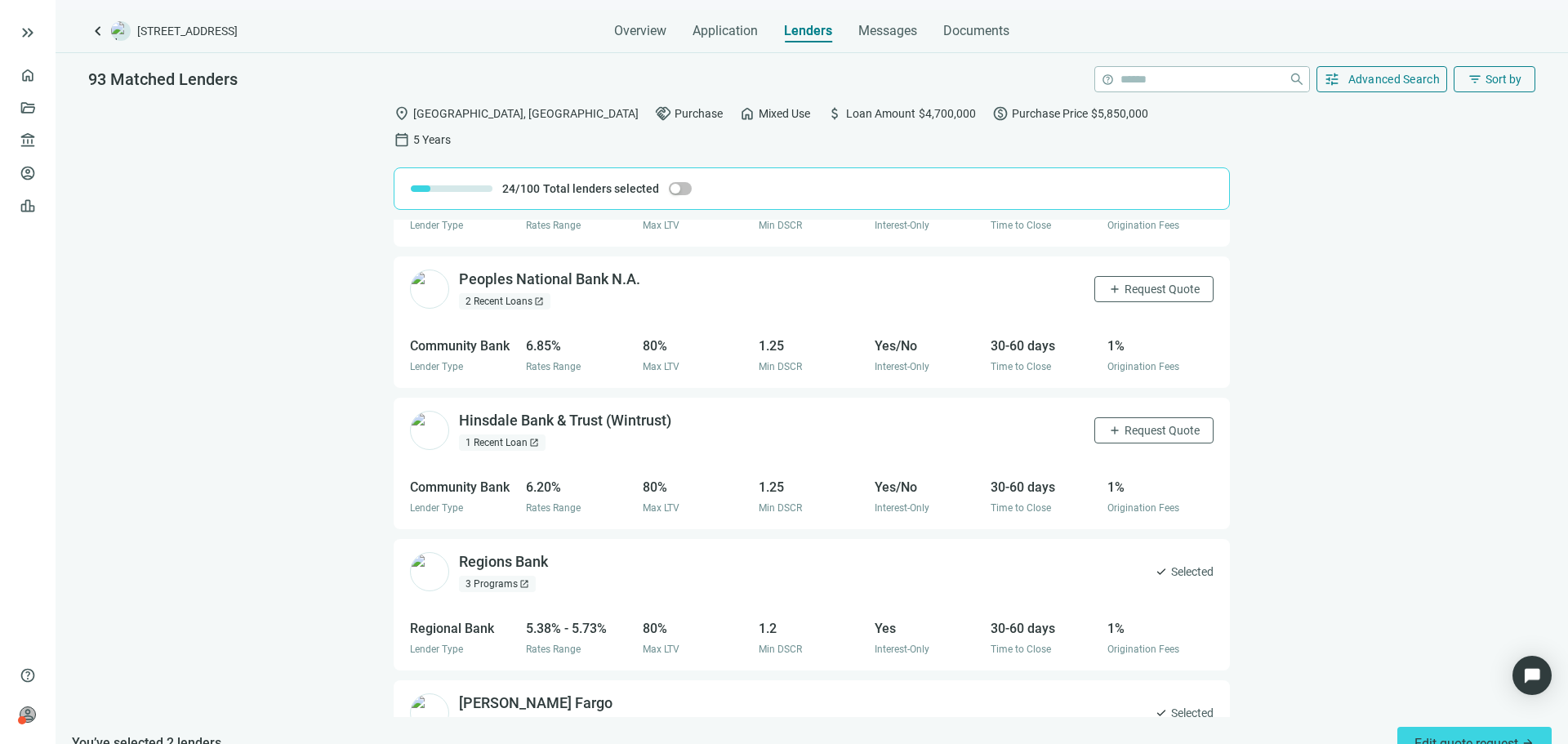
scroll to position [3329, 0]
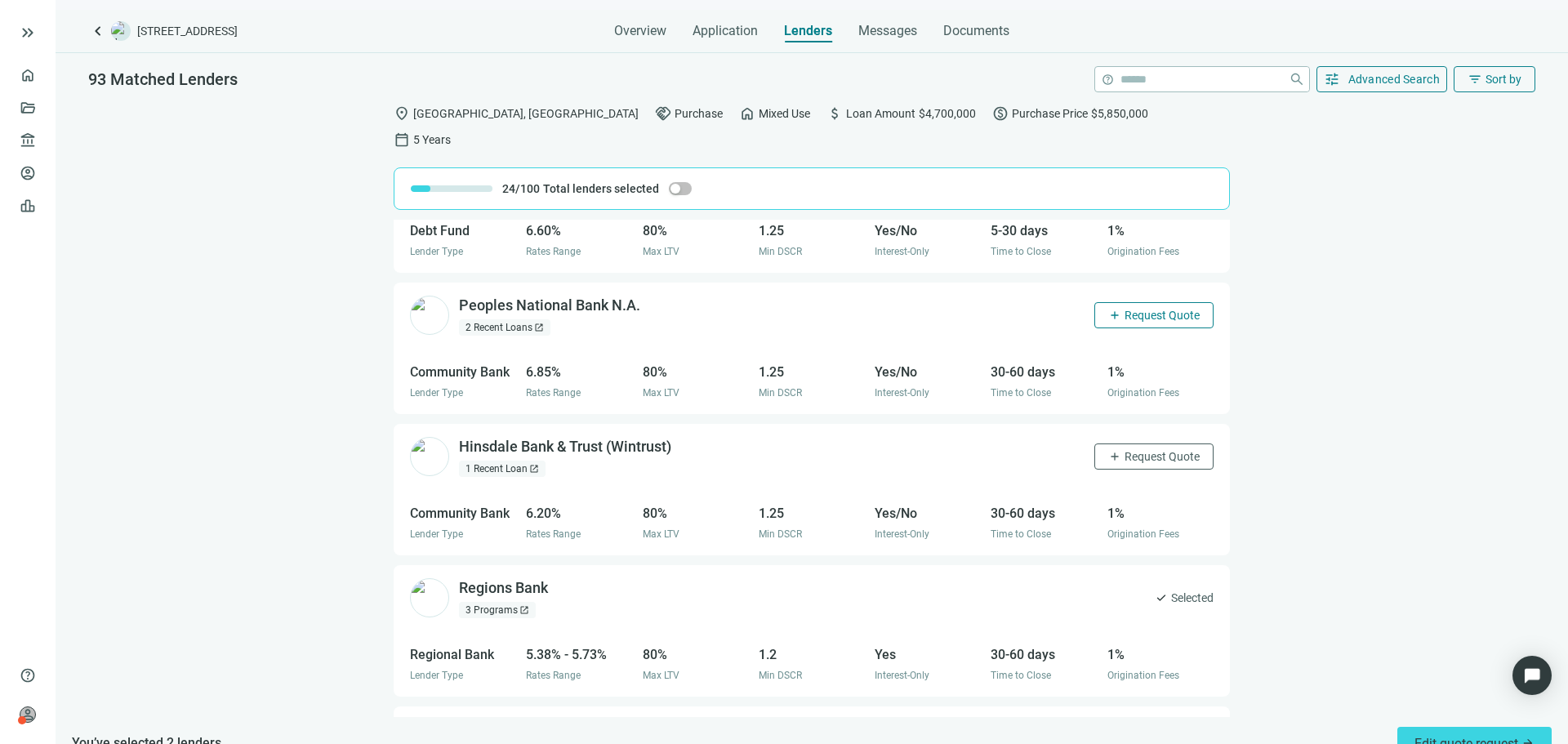
click at [1133, 309] on span "Request Quote" at bounding box center [1162, 315] width 75 height 13
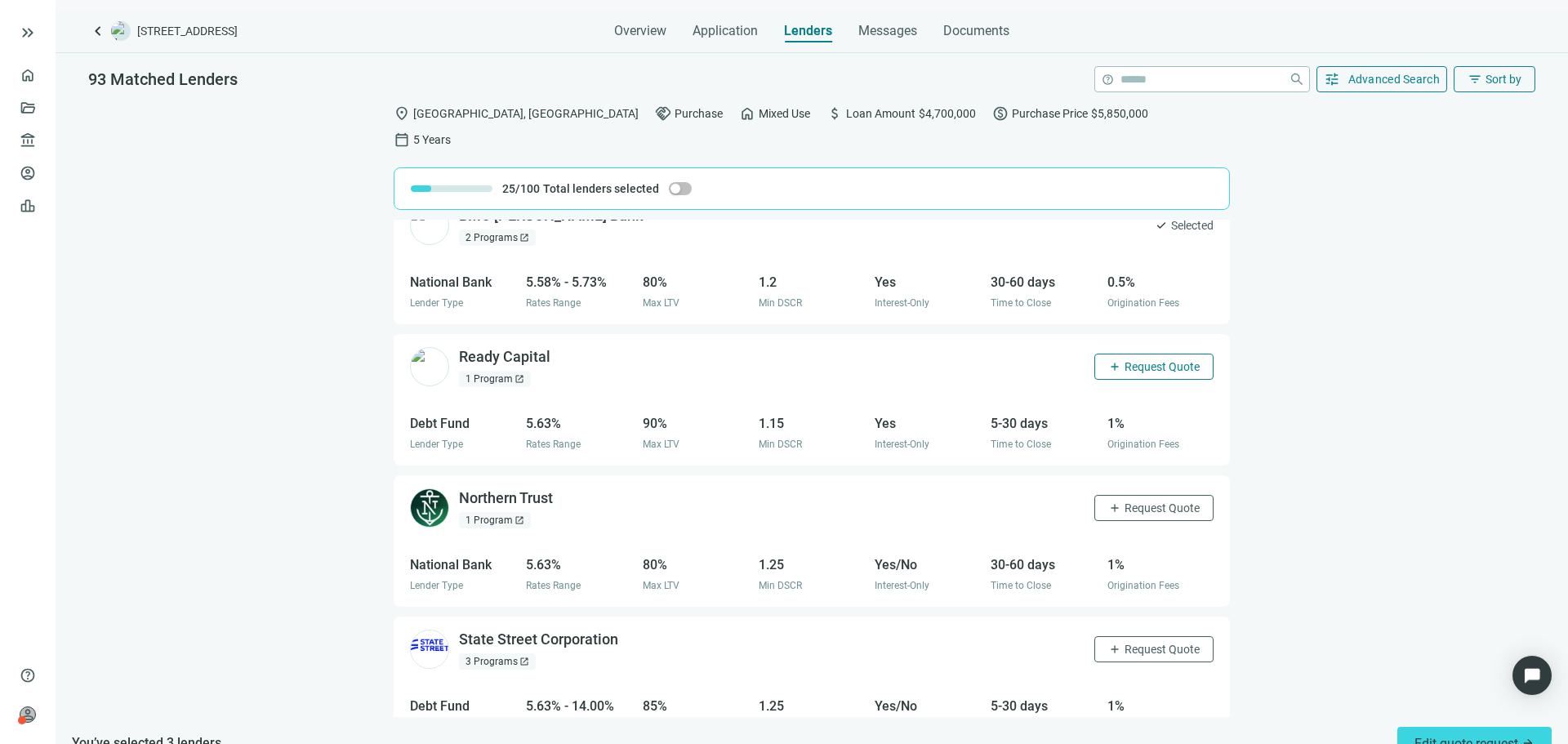
scroll to position [3979, 0]
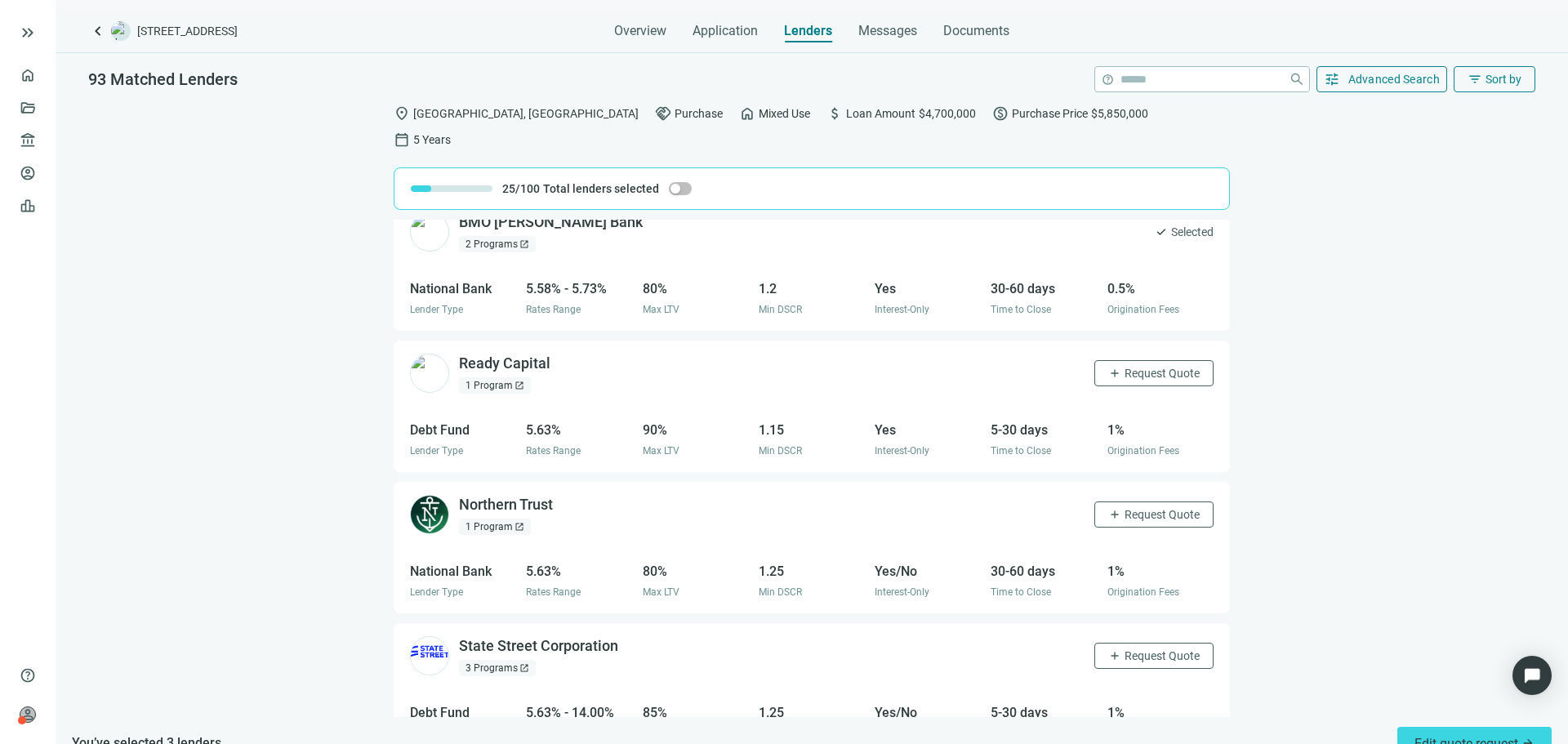
click at [1157, 367] on span "Request Quote" at bounding box center [1162, 373] width 75 height 13
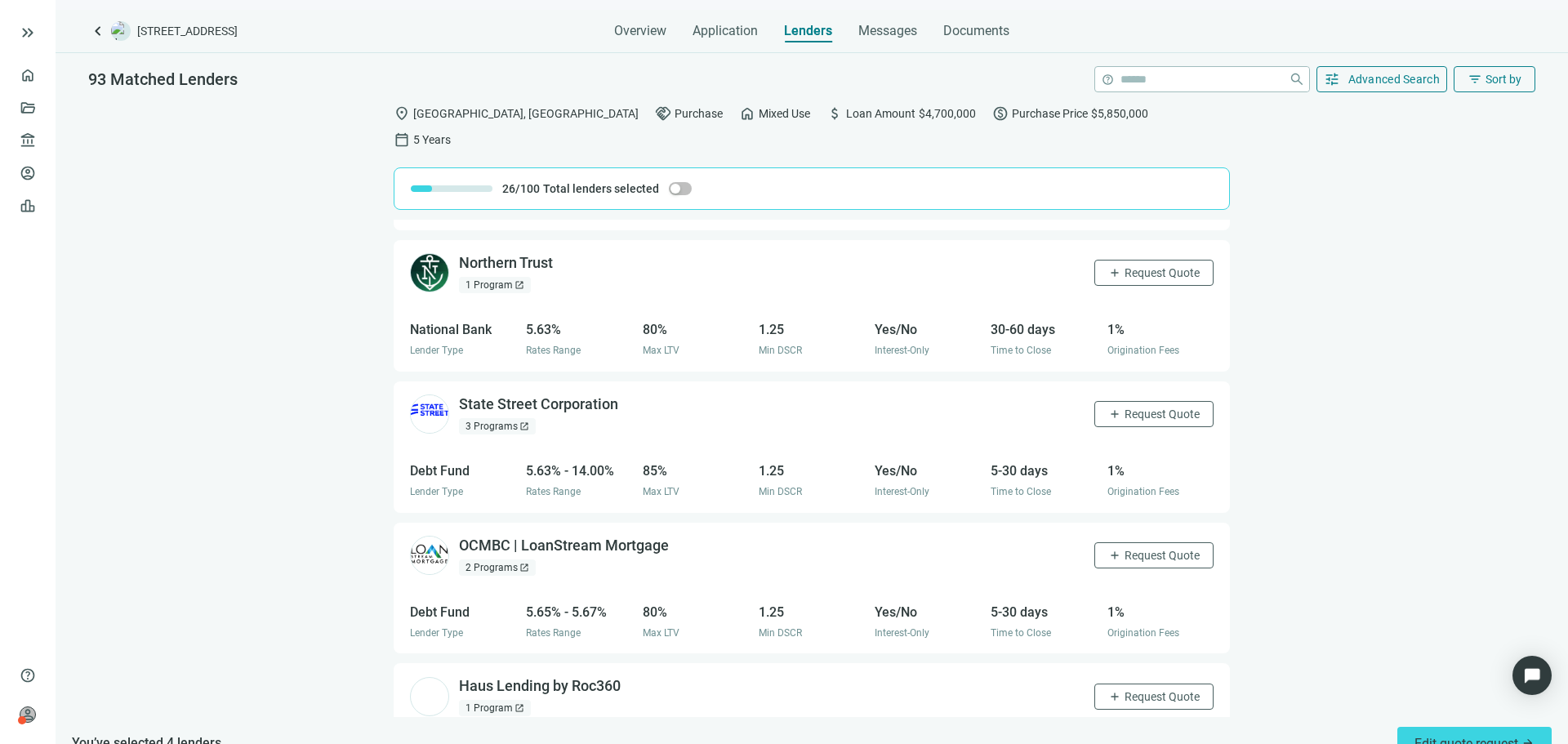
scroll to position [4305, 0]
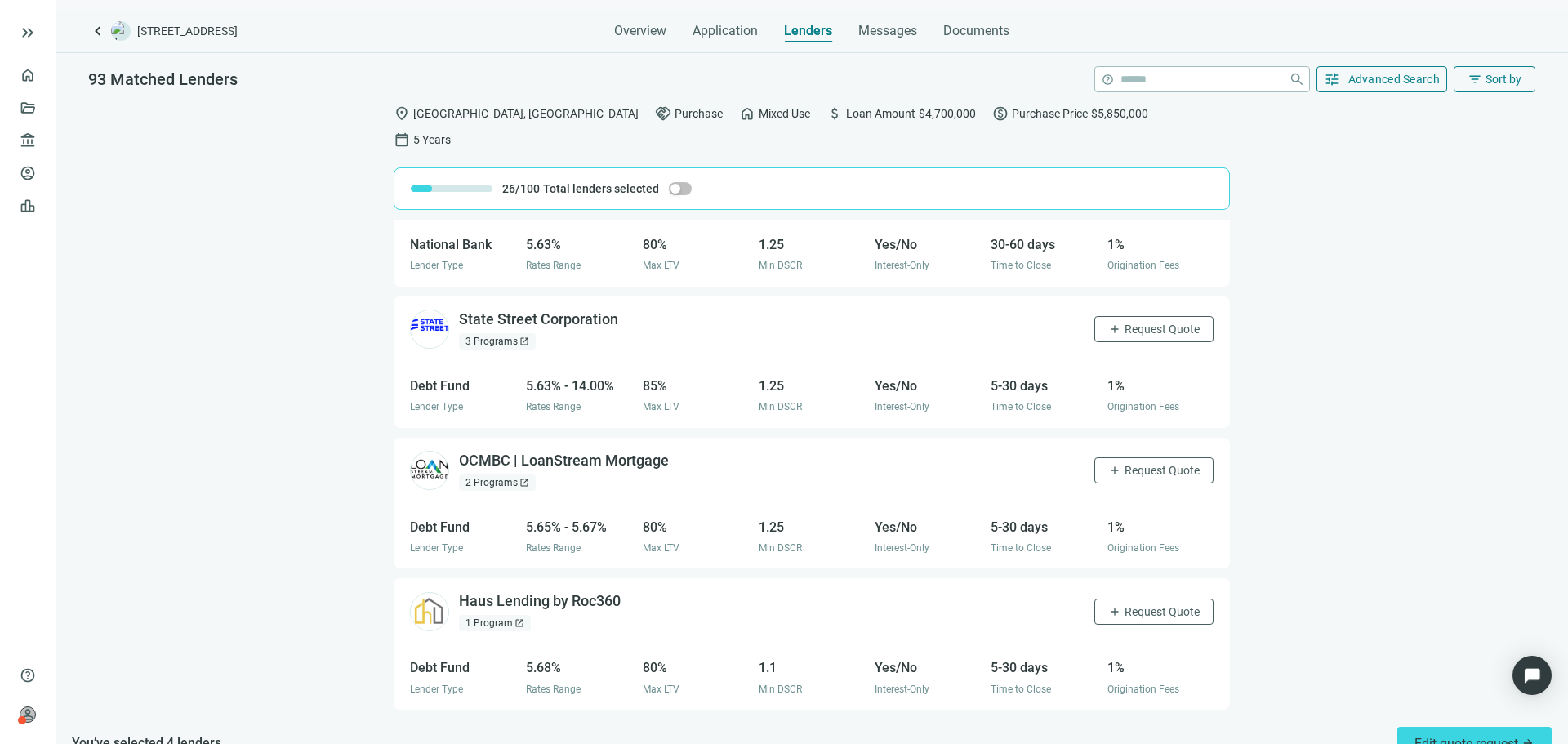
click at [1139, 323] on span "Request Quote" at bounding box center [1162, 329] width 75 height 13
click at [1152, 464] on span "Request Quote" at bounding box center [1162, 470] width 75 height 13
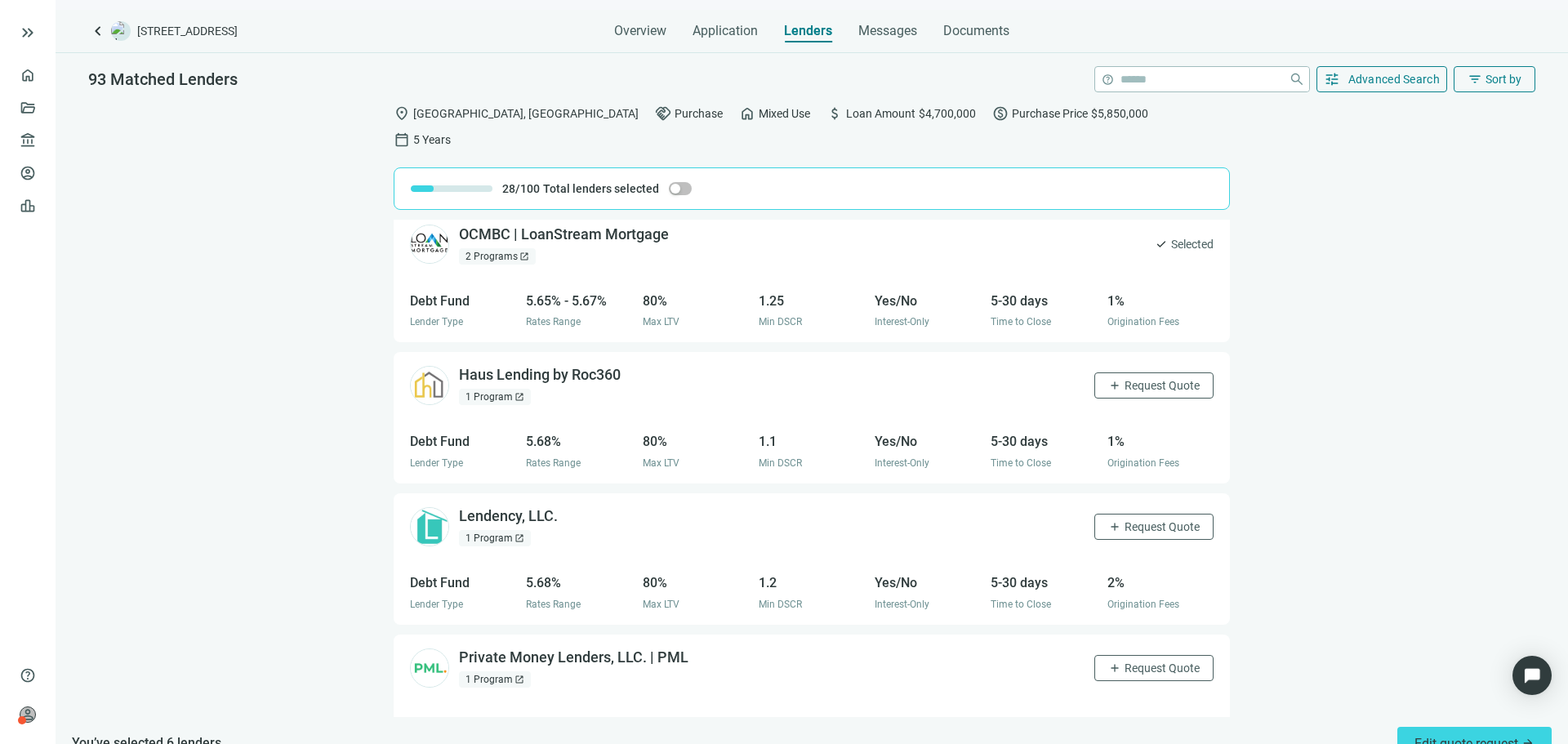
scroll to position [4551, 0]
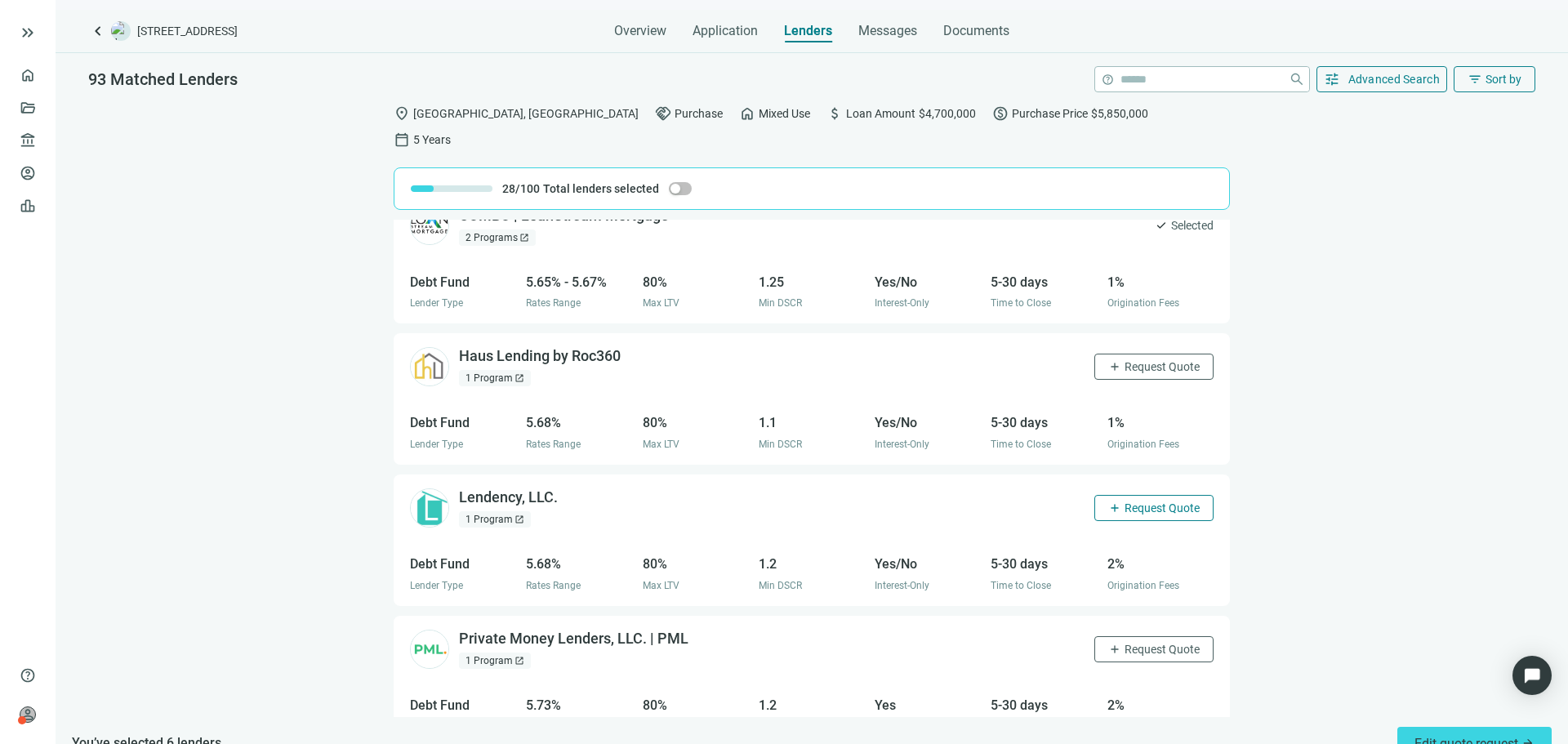
click at [1161, 353] on button "add Request Quote" at bounding box center [1153, 366] width 119 height 26
click at [1133, 495] on button "add Request Quote" at bounding box center [1153, 508] width 119 height 26
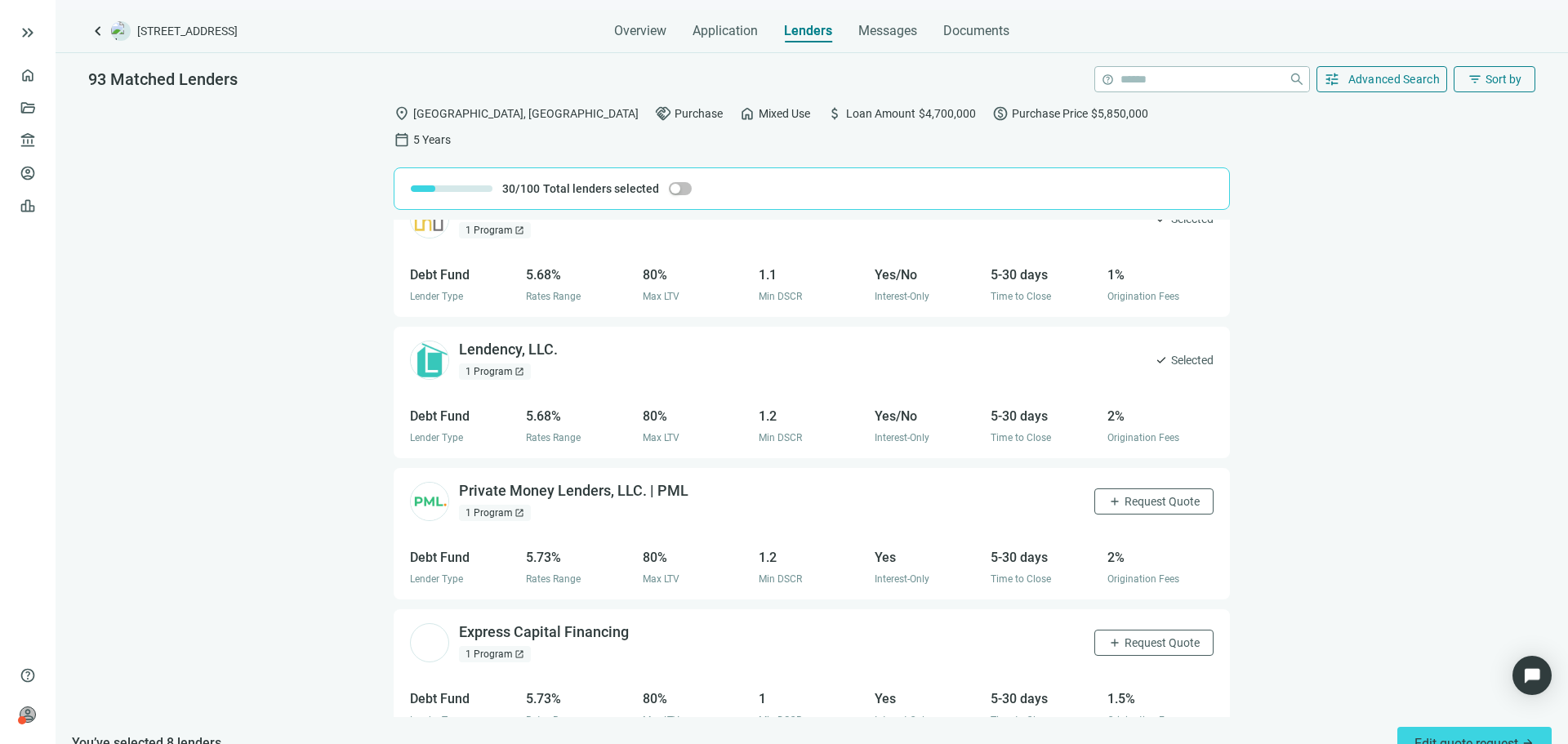
scroll to position [4714, 0]
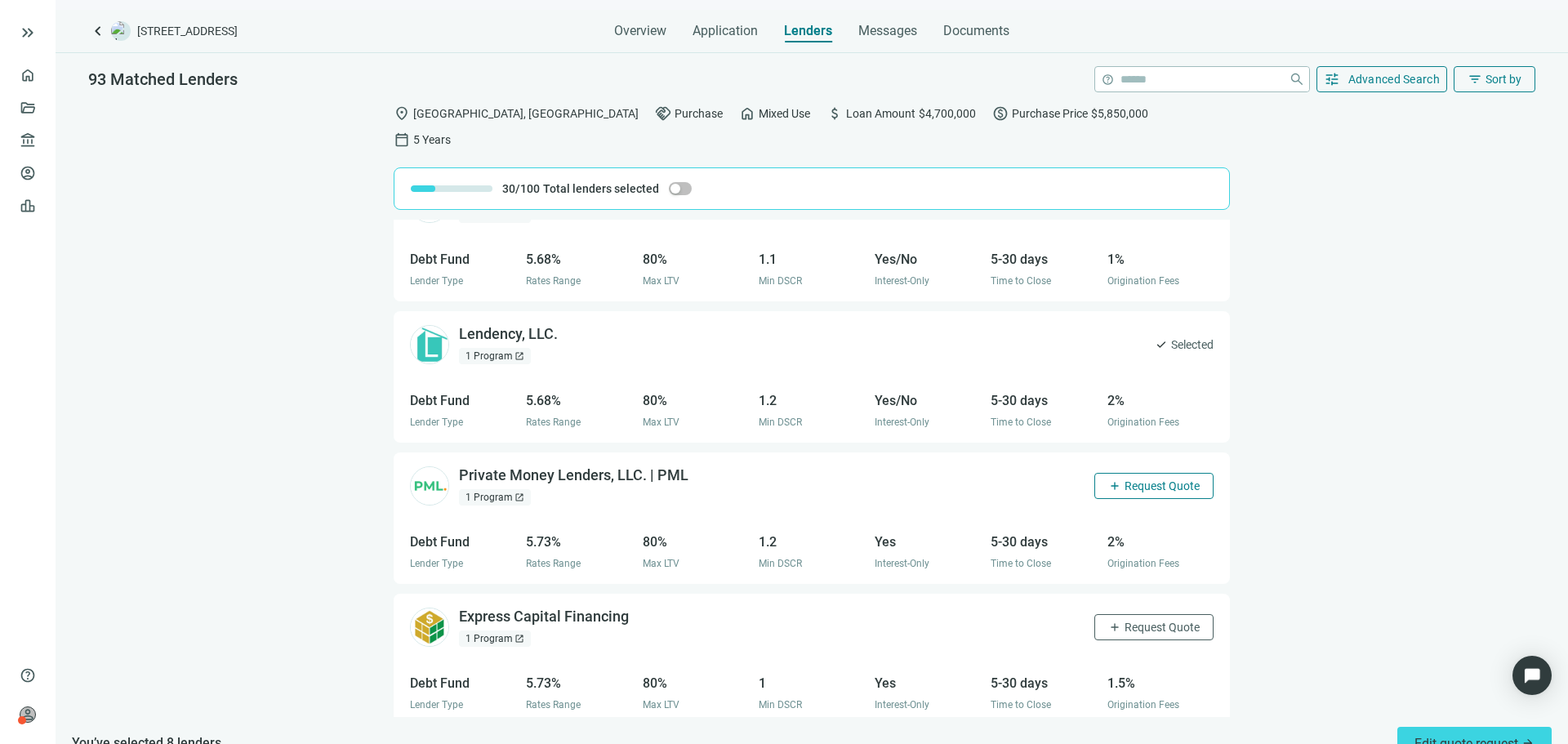
click at [1144, 480] on span "Request Quote" at bounding box center [1162, 486] width 75 height 13
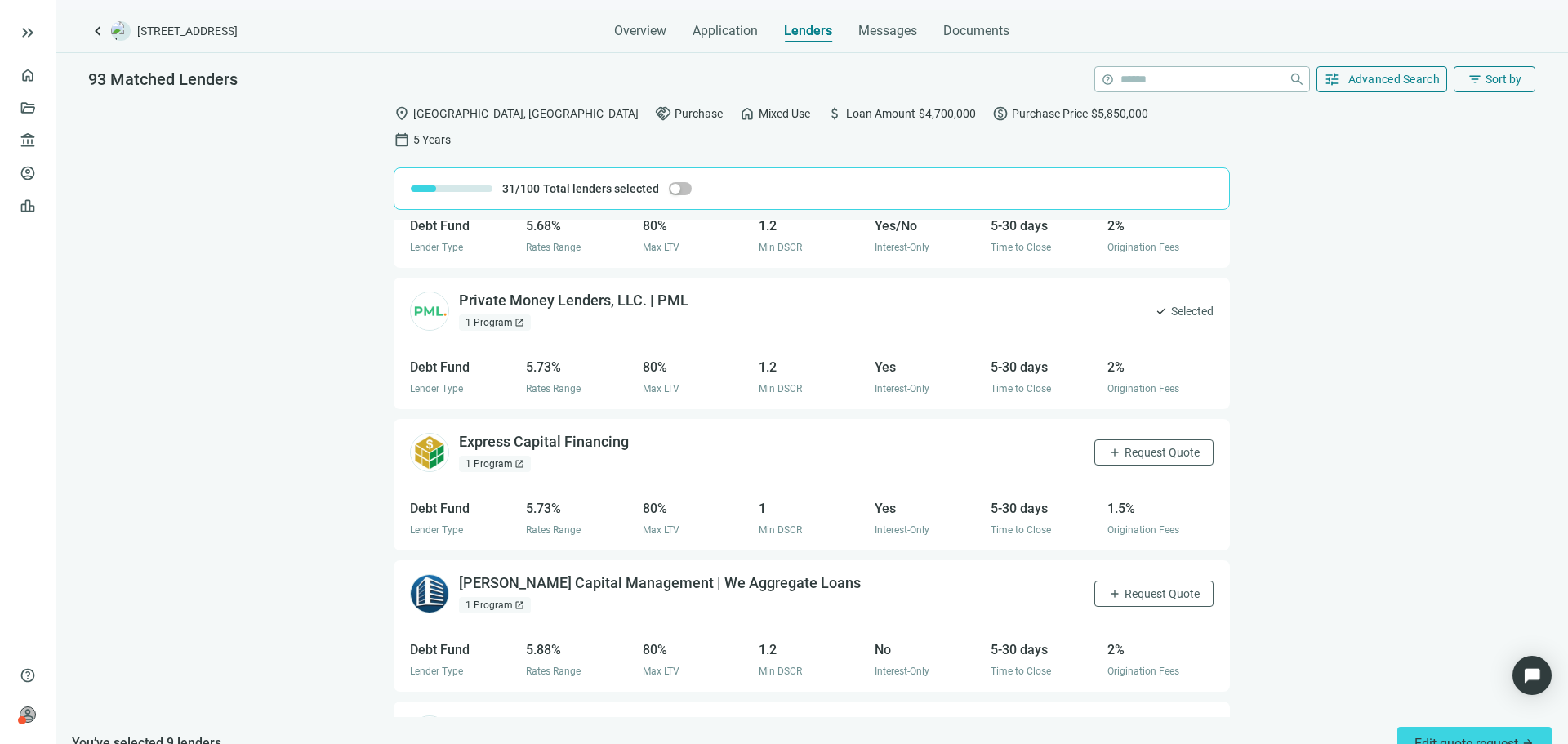
scroll to position [4959, 0]
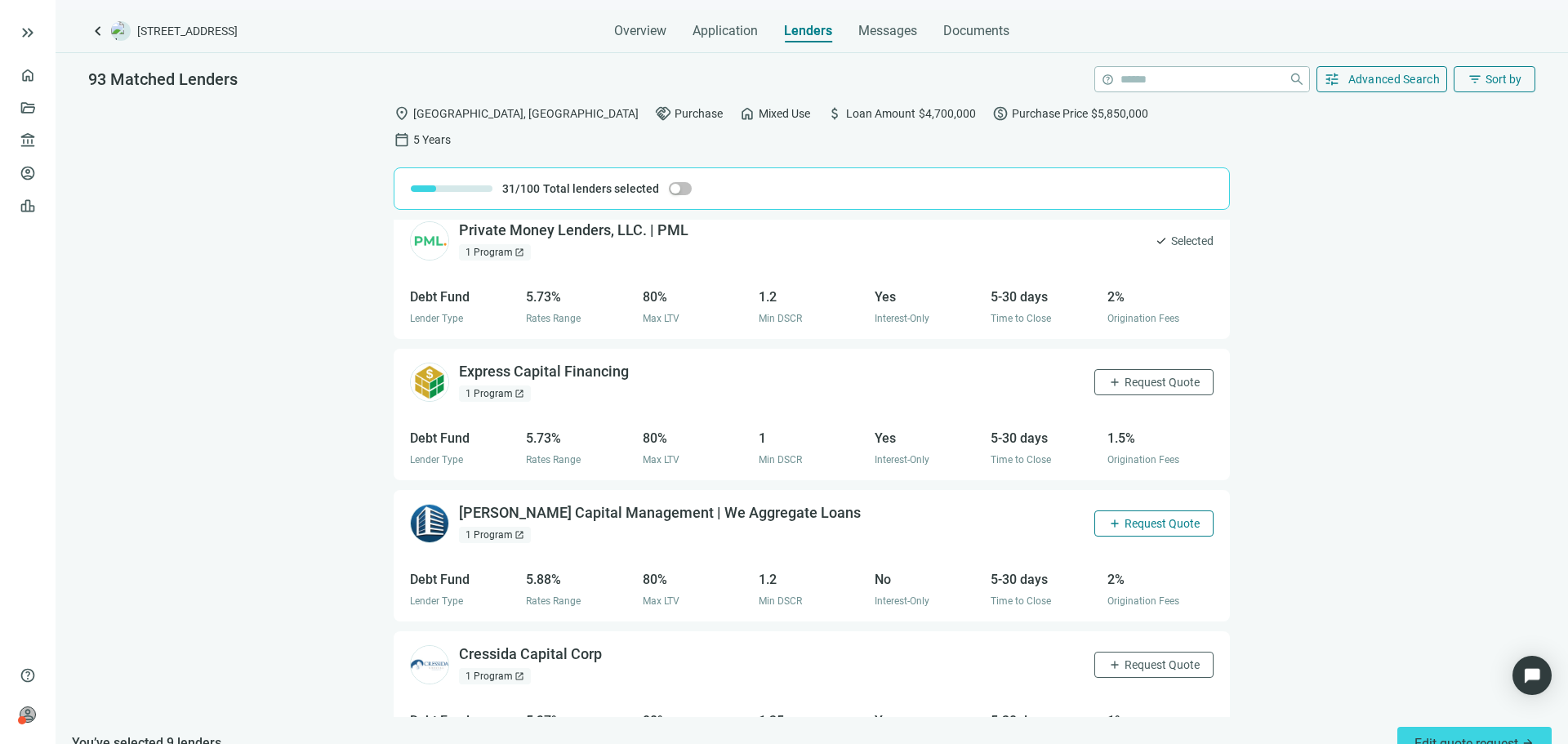
click at [1125, 517] on span "Request Quote" at bounding box center [1162, 523] width 75 height 13
click at [1146, 376] on span "Request Quote" at bounding box center [1162, 382] width 75 height 13
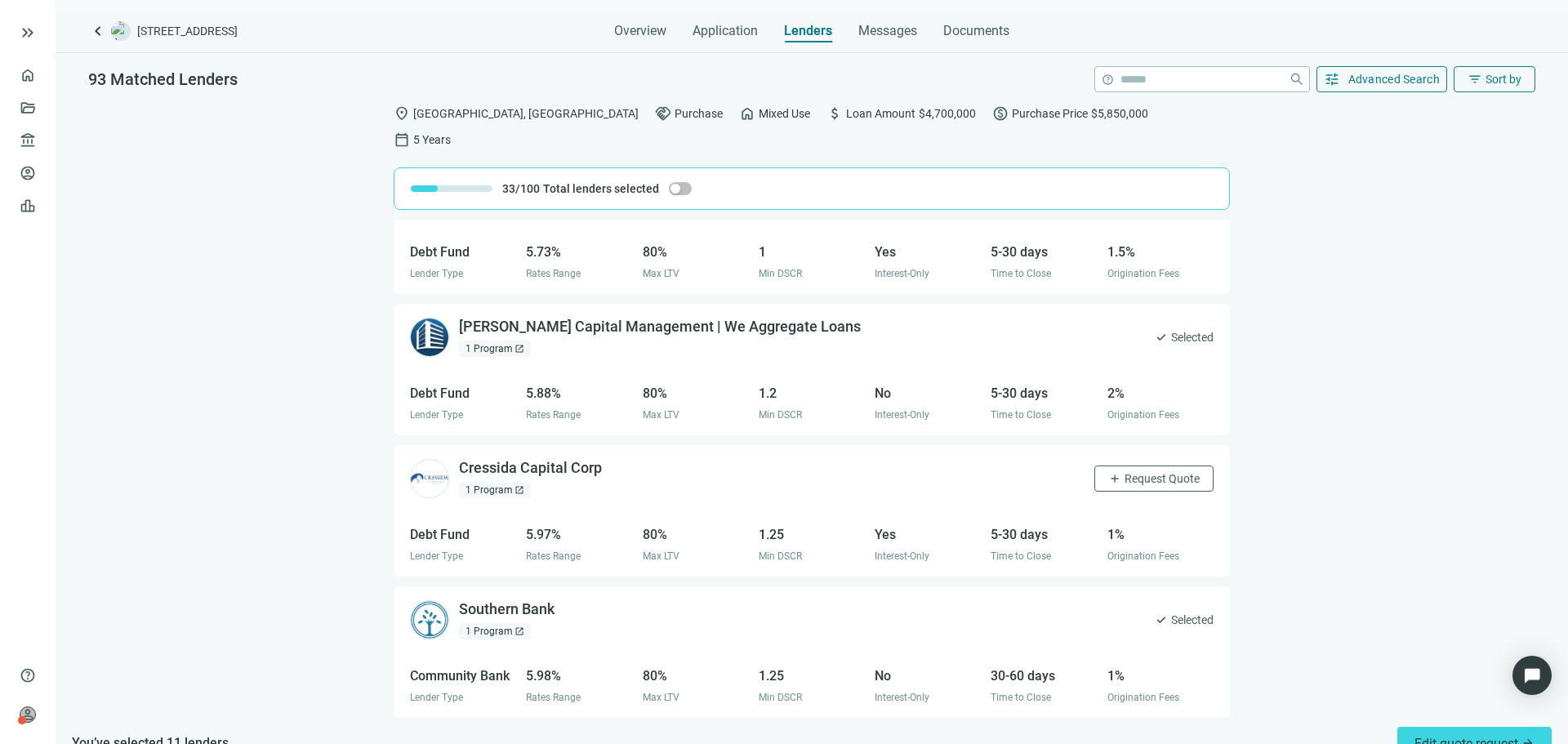
scroll to position [5146, 0]
click at [1127, 472] on span "Request Quote" at bounding box center [1162, 477] width 75 height 13
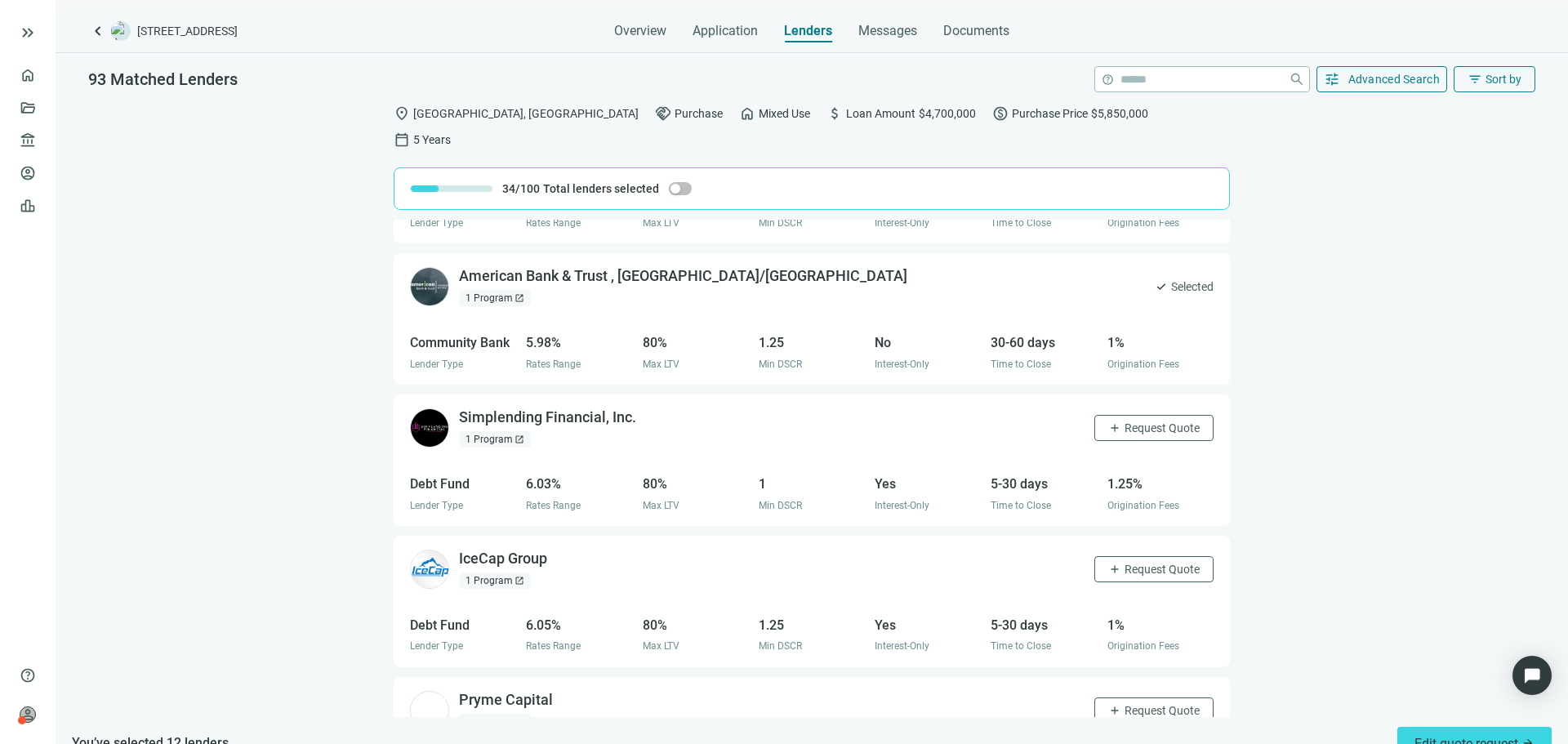
scroll to position [5637, 0]
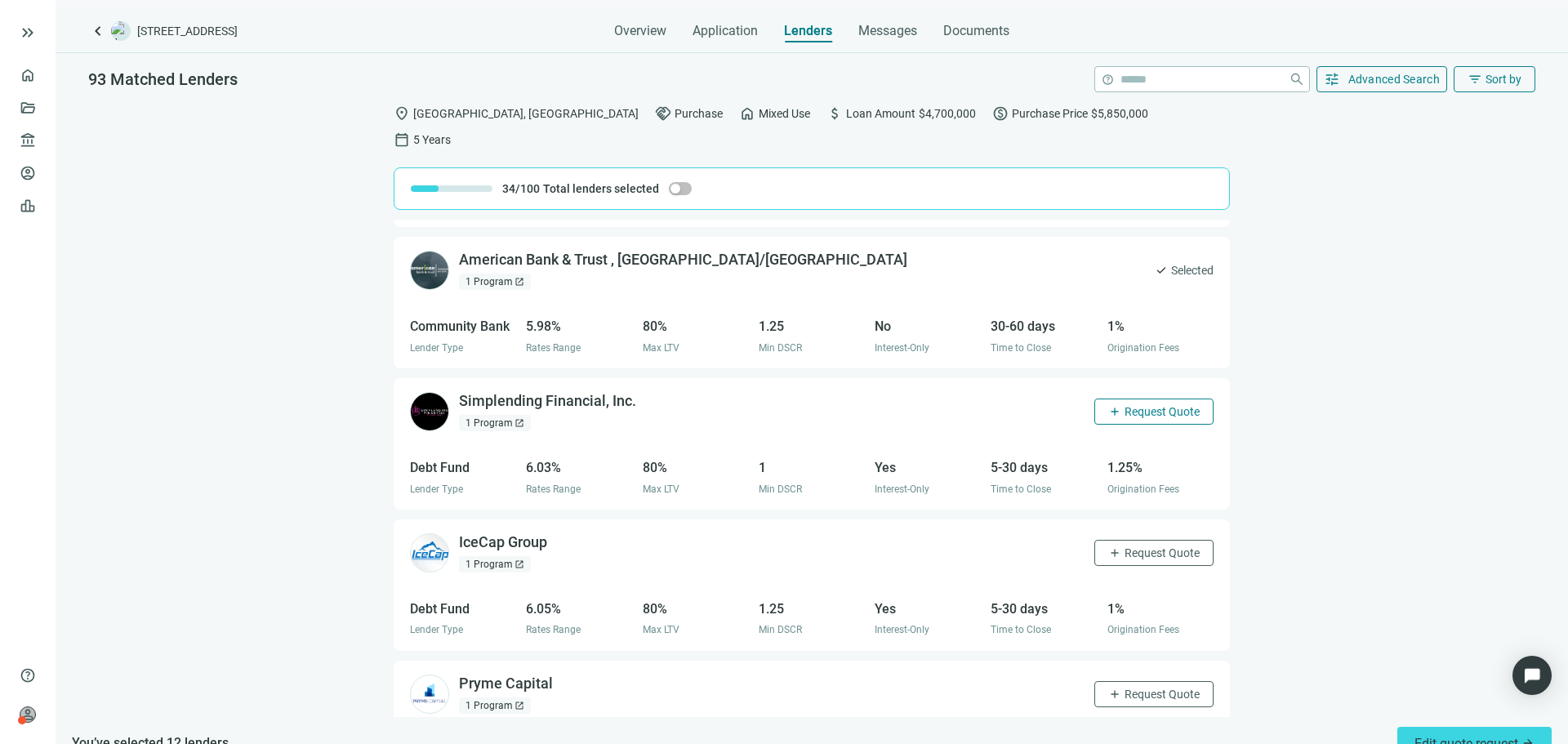
click at [1152, 405] on span "Request Quote" at bounding box center [1162, 411] width 75 height 13
click at [1128, 547] on span "Request Quote" at bounding box center [1162, 553] width 75 height 13
click at [1281, 465] on div "CitiBank | Citigroup Inc open_in_new 13 Recent Loans open_in_new 2 Programs ope…" at bounding box center [812, 469] width 1512 height 498
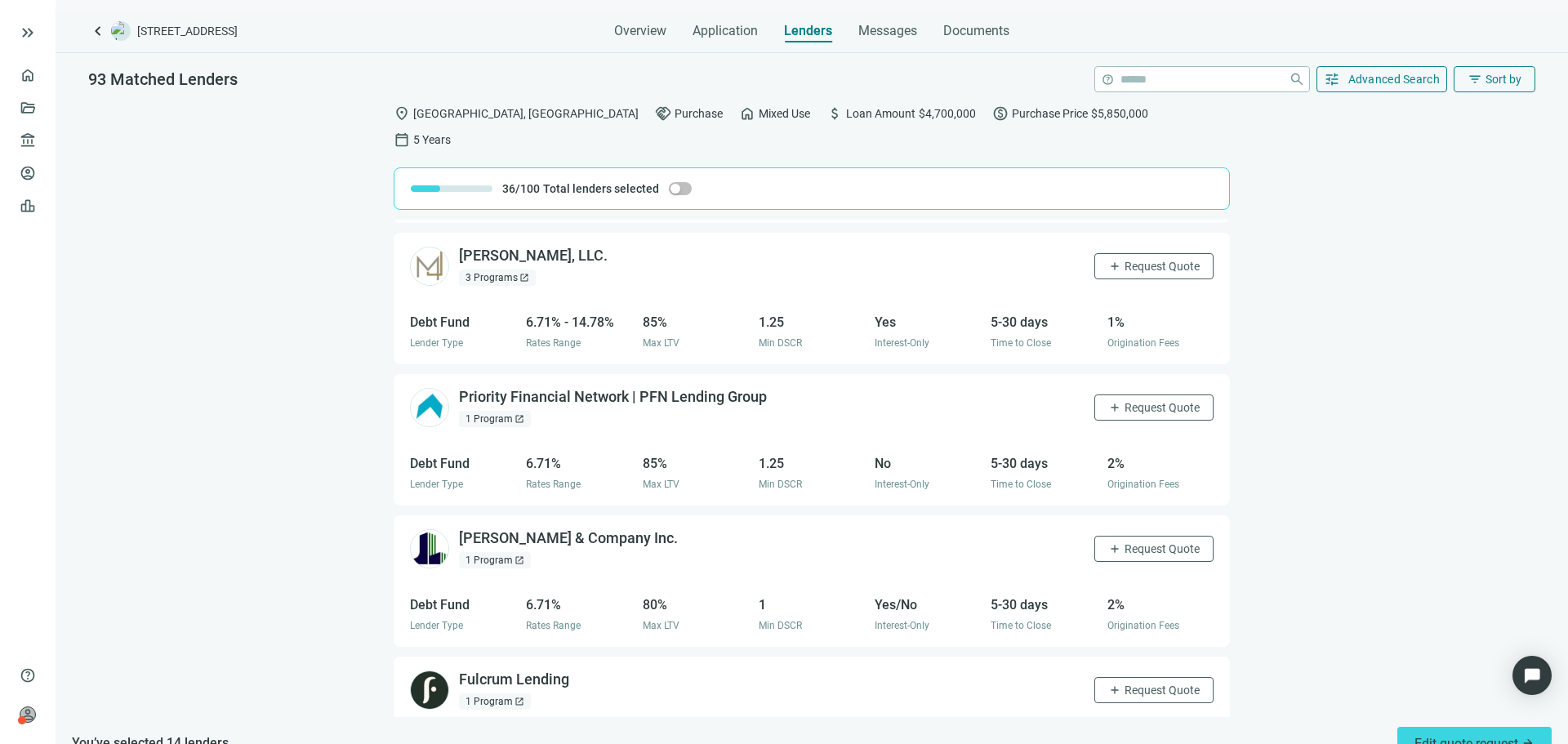
scroll to position [7126, 0]
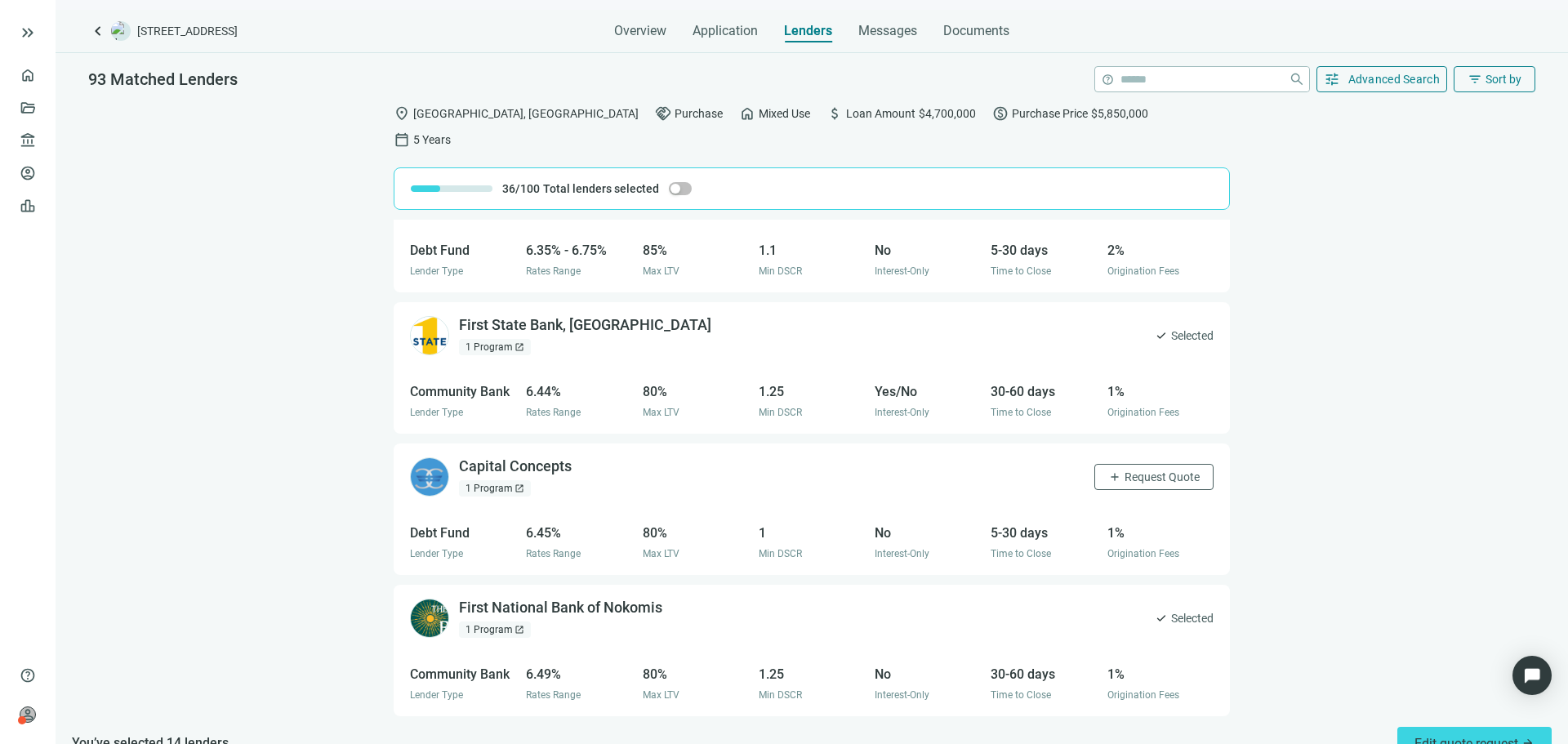
click at [777, 227] on div "Dominion Corporation open_in_new 2 Programs open_in_new add Request Quote" at bounding box center [812, 194] width 836 height 66
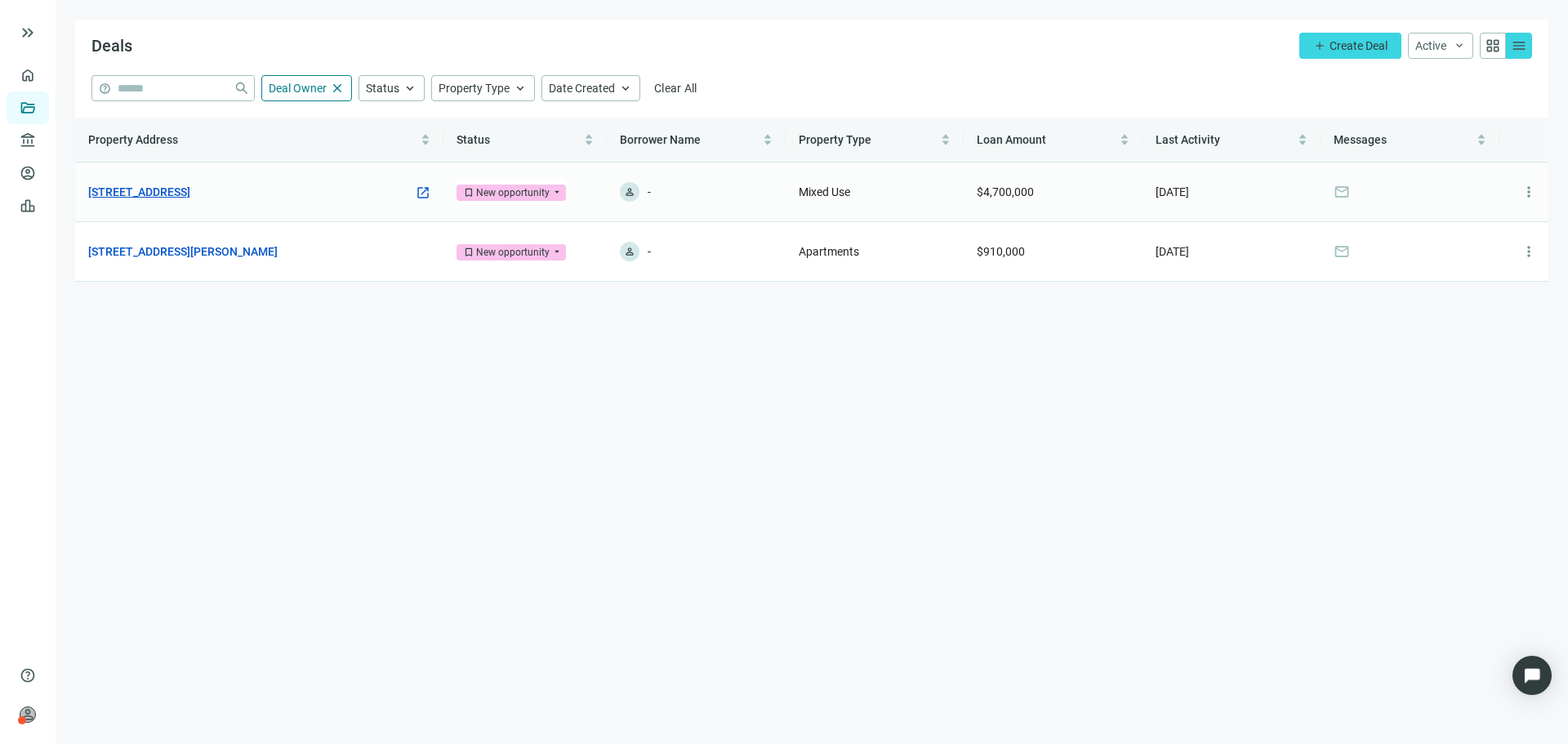
click at [191, 189] on link "[STREET_ADDRESS]" at bounding box center [139, 191] width 102 height 18
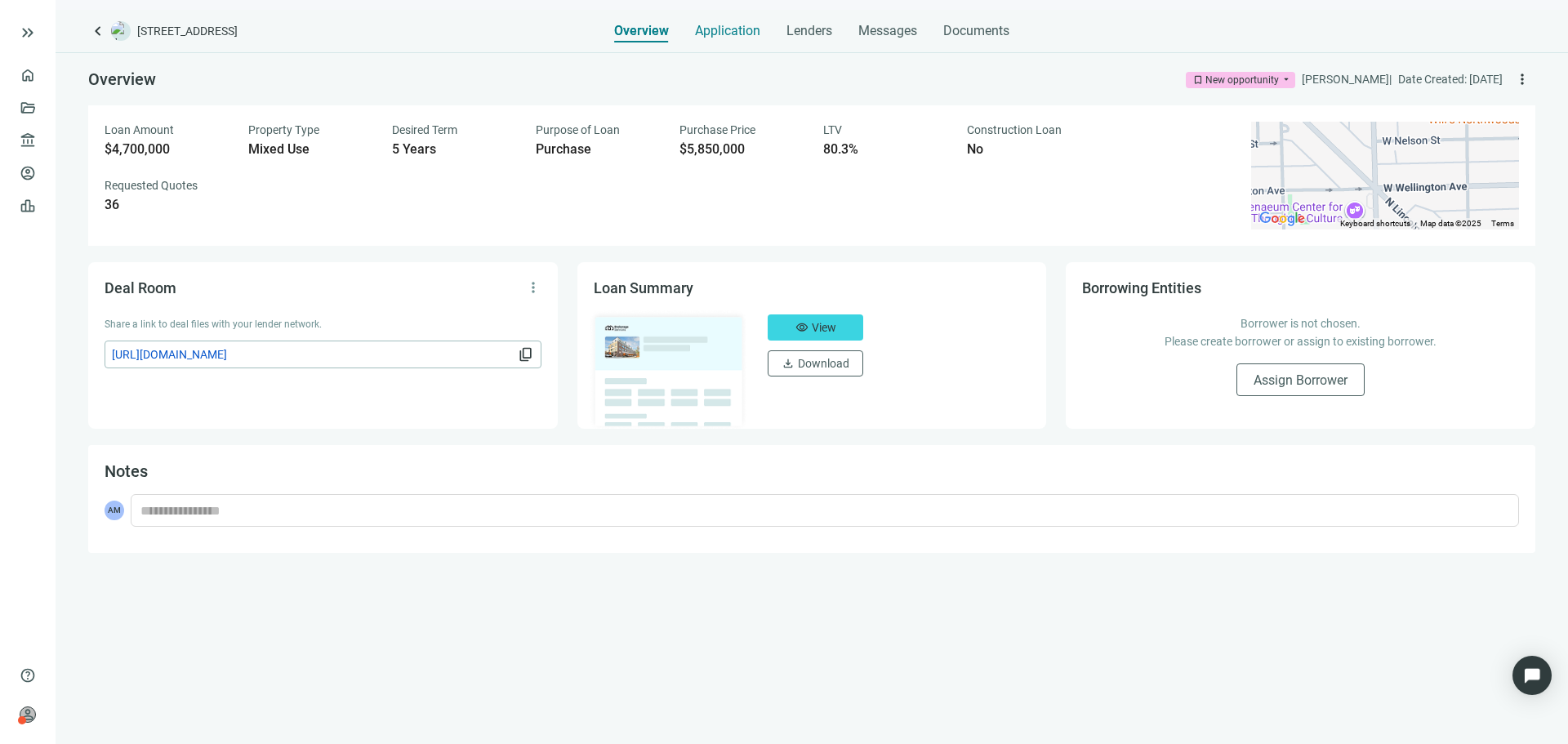
click at [754, 33] on span "Application" at bounding box center [727, 30] width 65 height 16
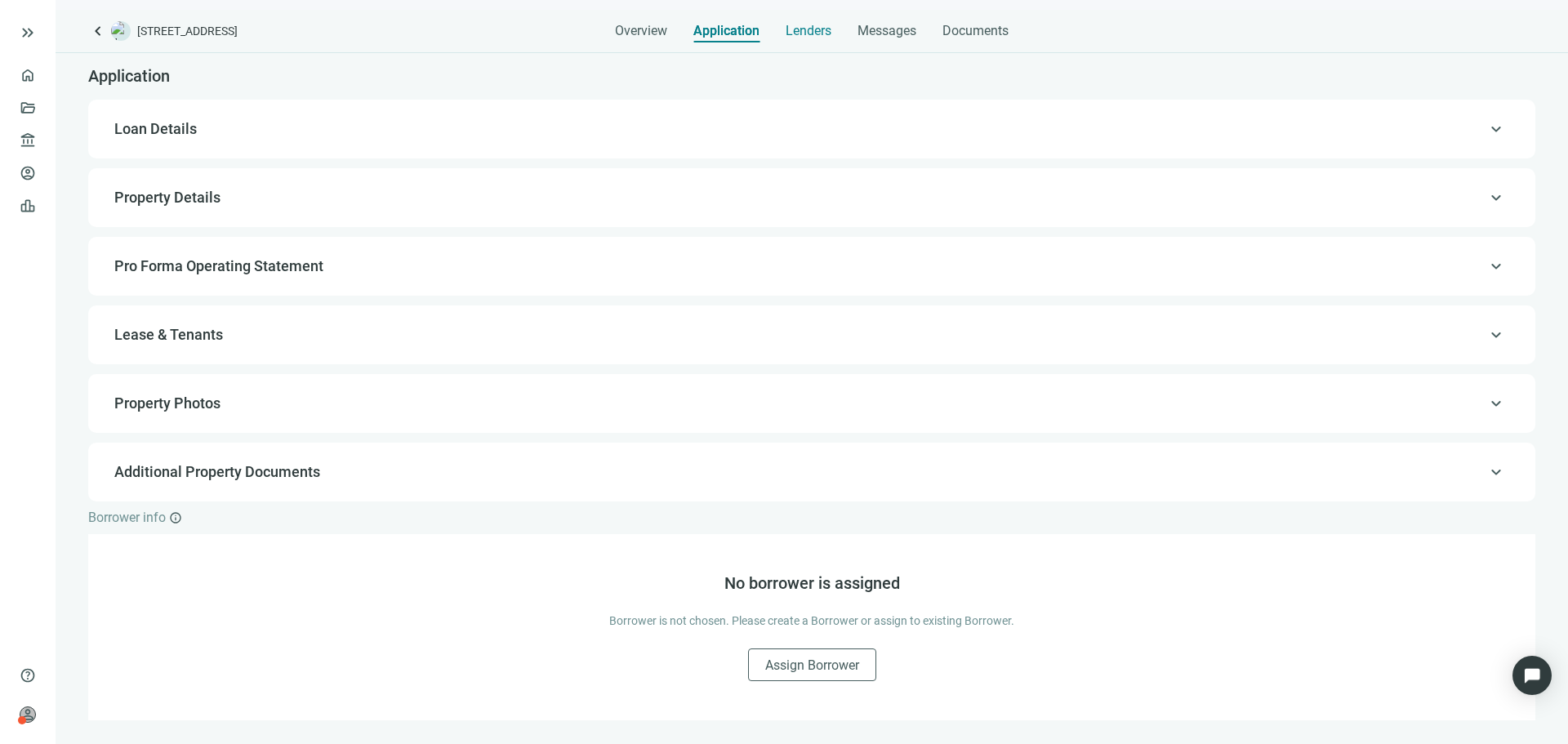
click at [811, 36] on span "Lenders" at bounding box center [808, 30] width 46 height 16
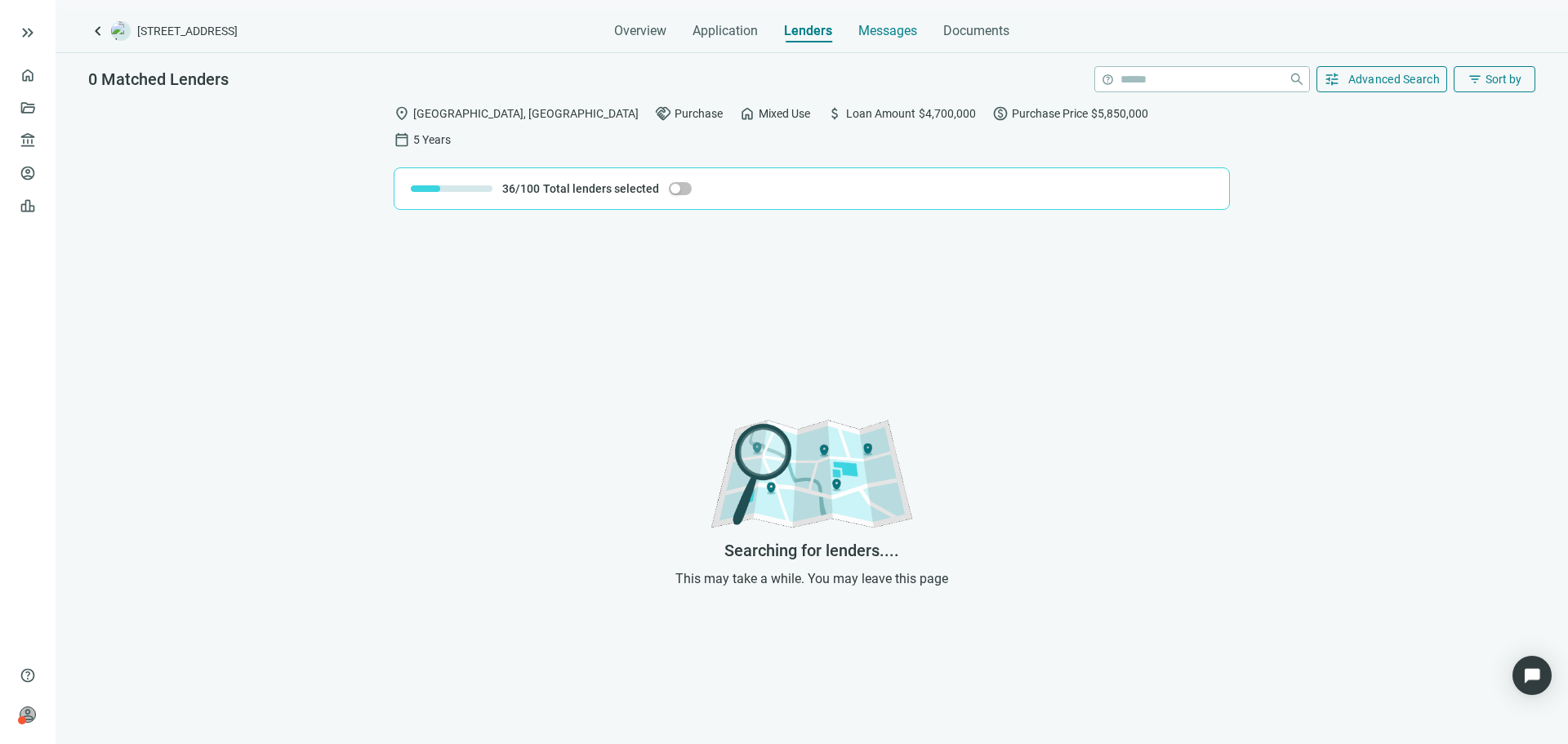
click at [899, 27] on span "Messages" at bounding box center [888, 30] width 59 height 15
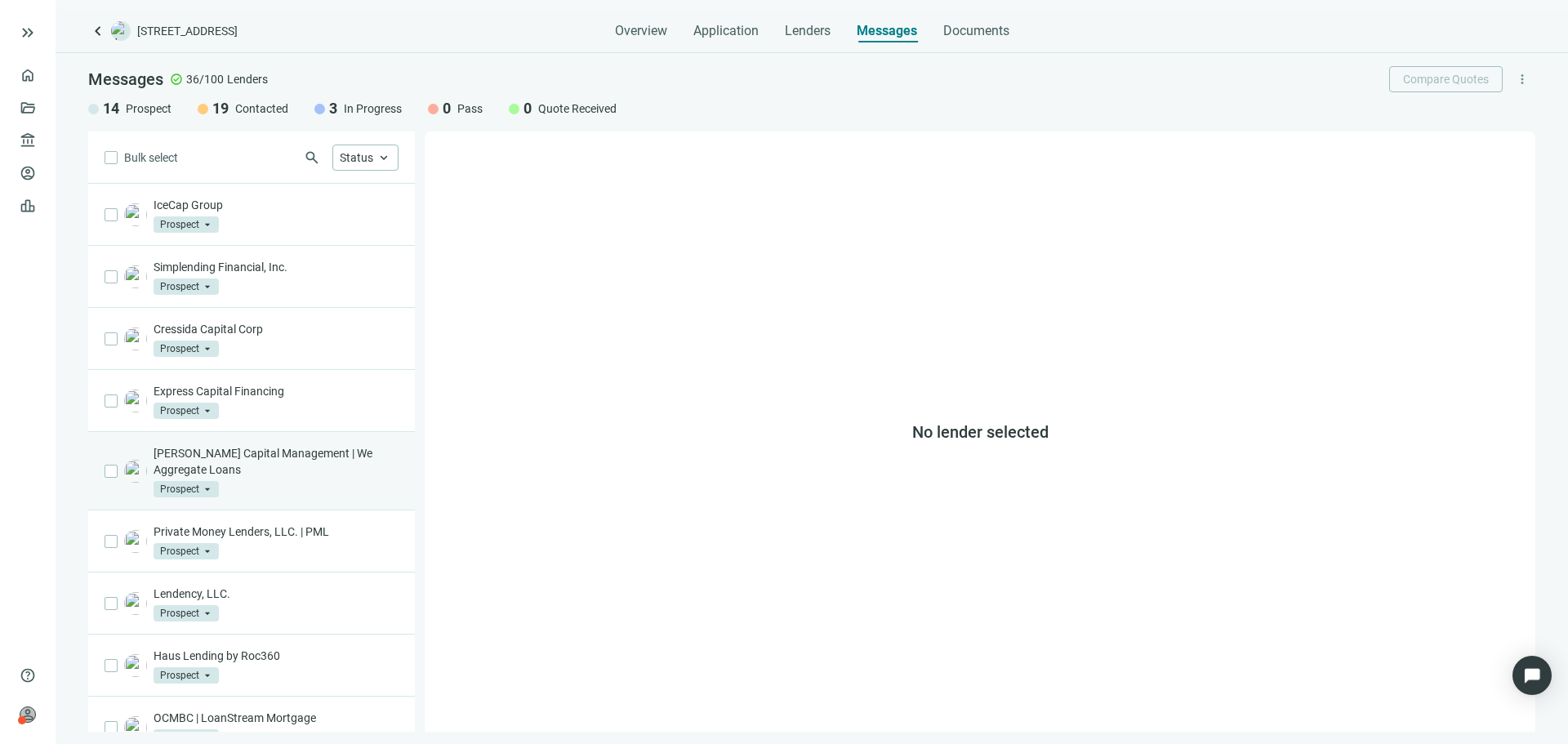
click at [286, 445] on div "Levine Capital Management | We Aggregate Loans Prospect arrow_drop_down" at bounding box center [251, 471] width 326 height 78
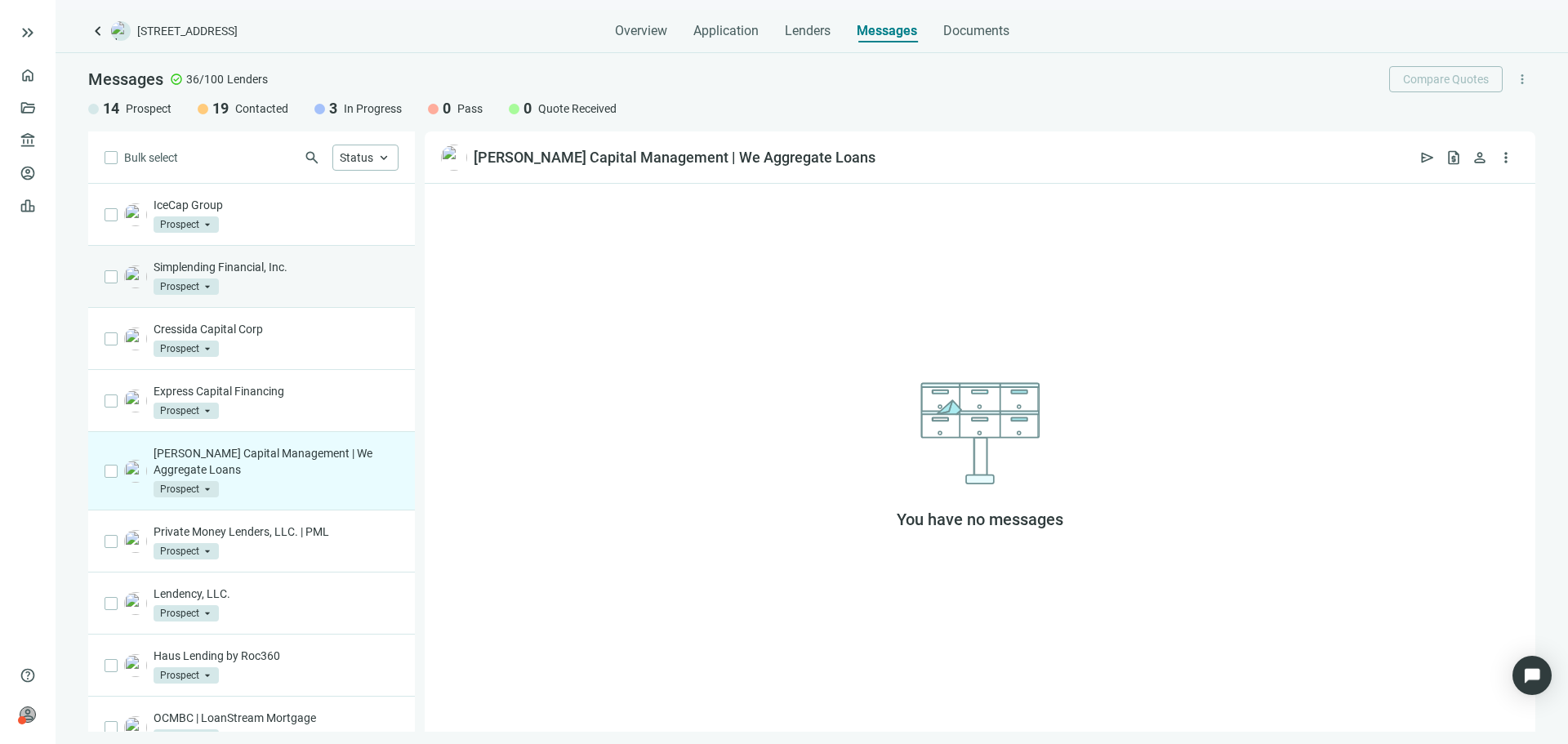
click at [280, 251] on div "Simplending Financial, Inc. Prospect arrow_drop_down" at bounding box center [251, 278] width 326 height 62
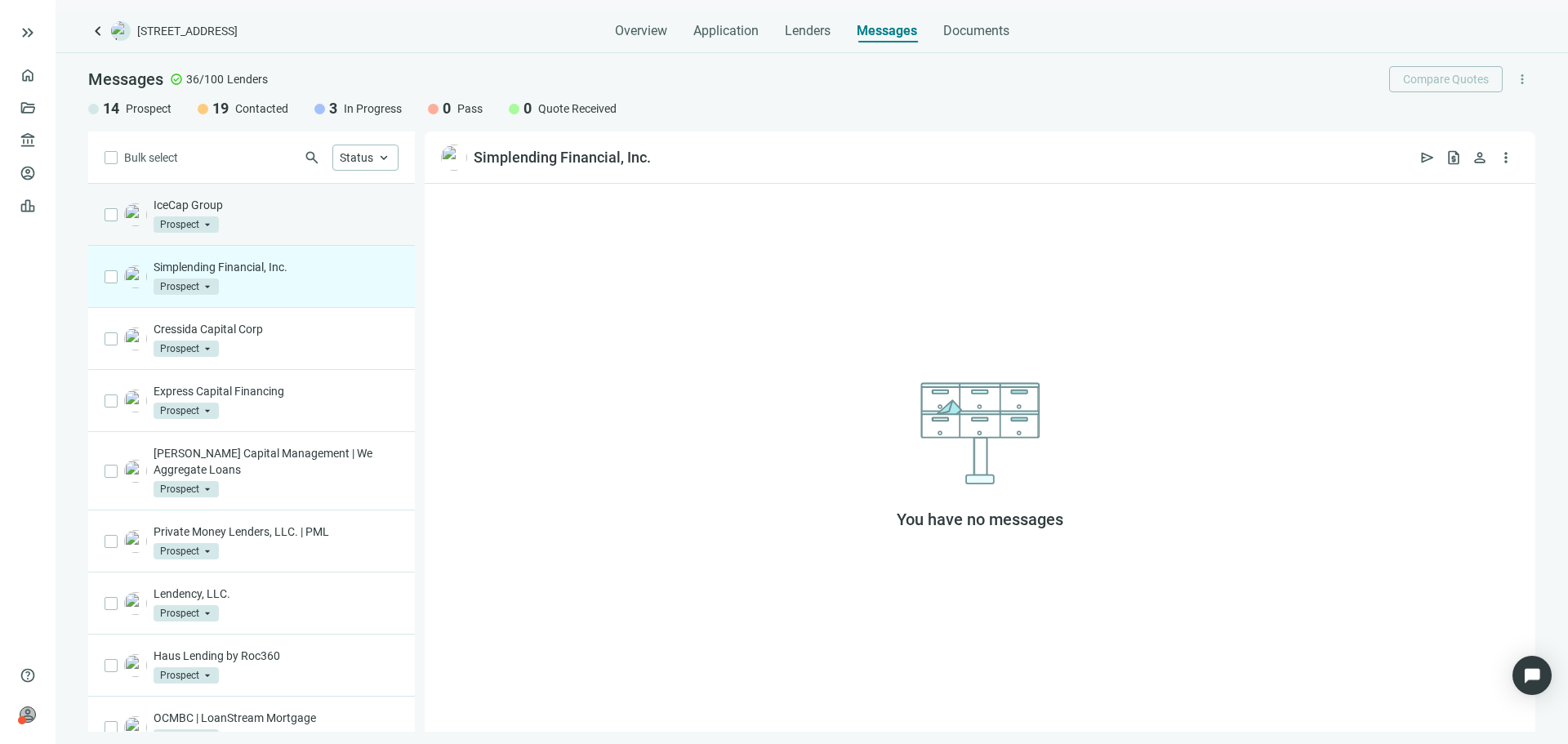
click at [306, 225] on div "IceCap Group Prospect arrow_drop_down" at bounding box center [276, 214] width 245 height 36
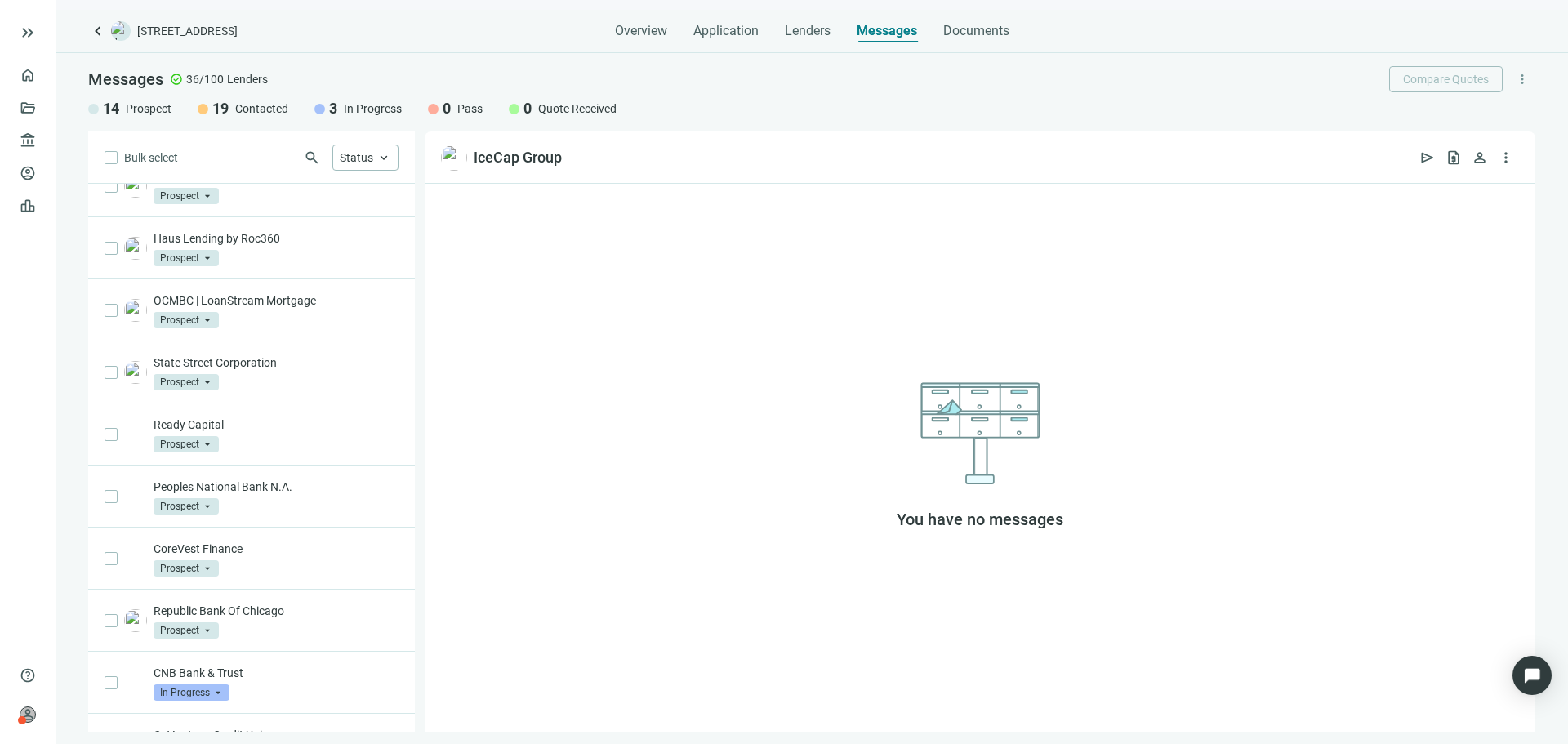
scroll to position [490, 0]
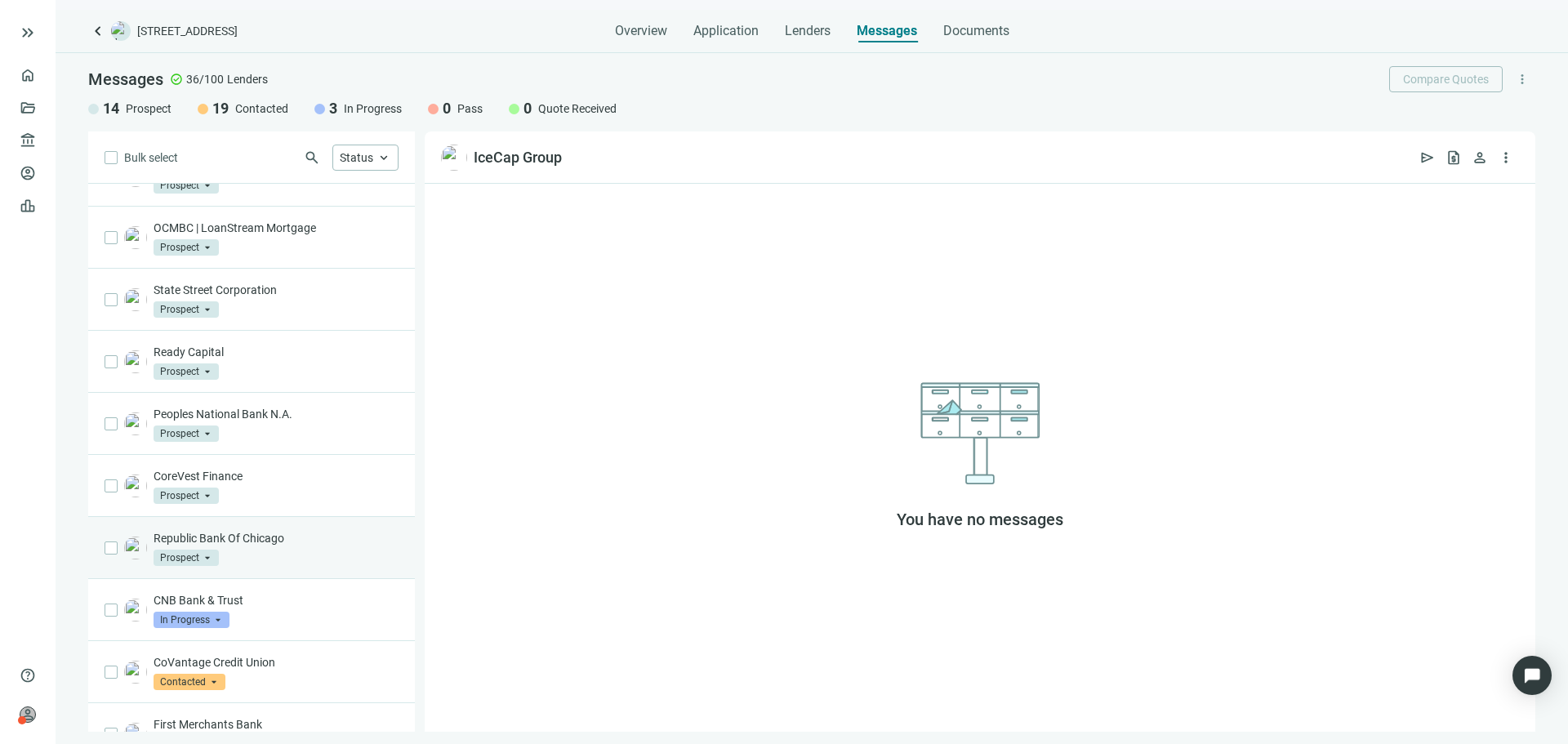
click at [321, 561] on div "Republic Bank Of Chicago Prospect arrow_drop_down" at bounding box center [276, 548] width 245 height 36
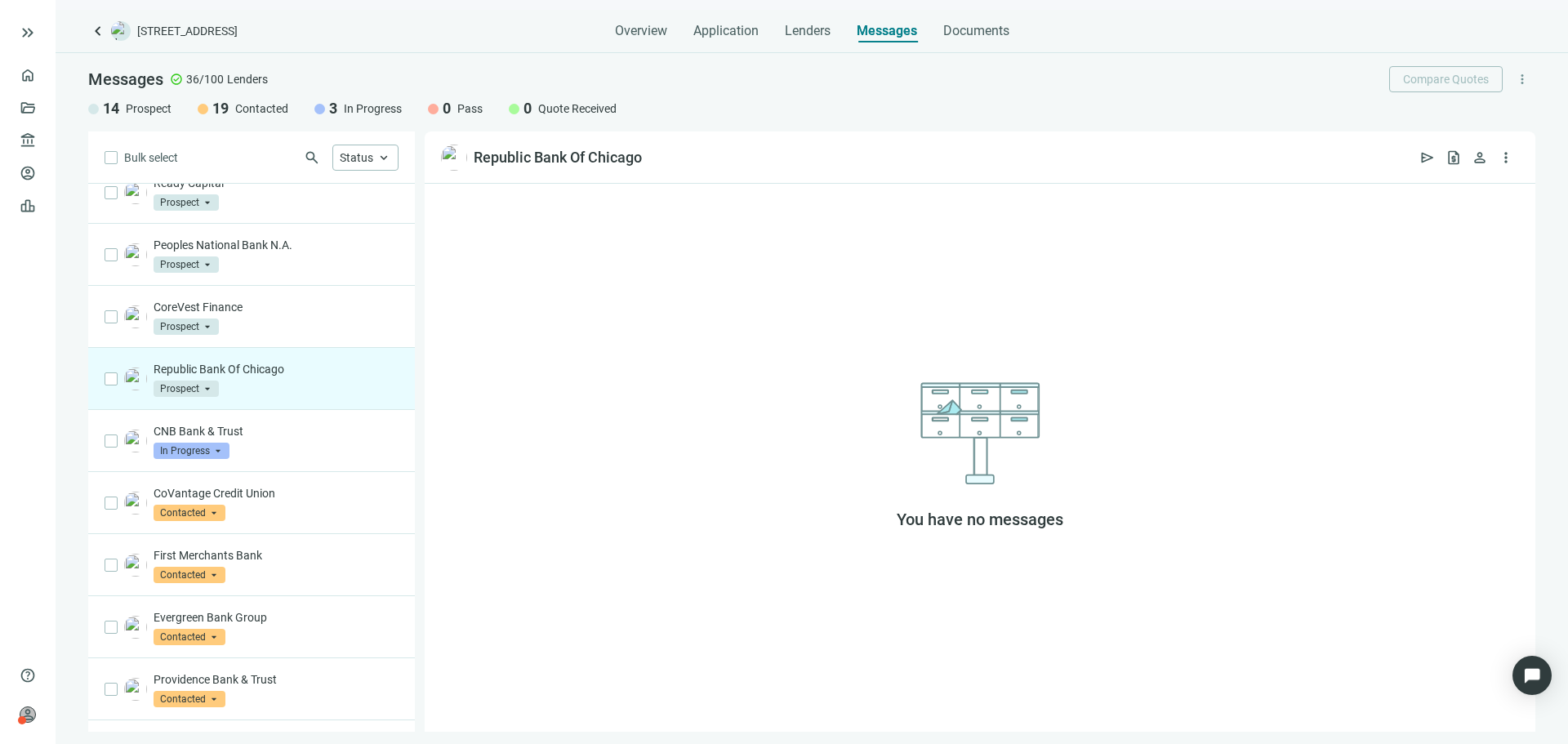
scroll to position [763, 0]
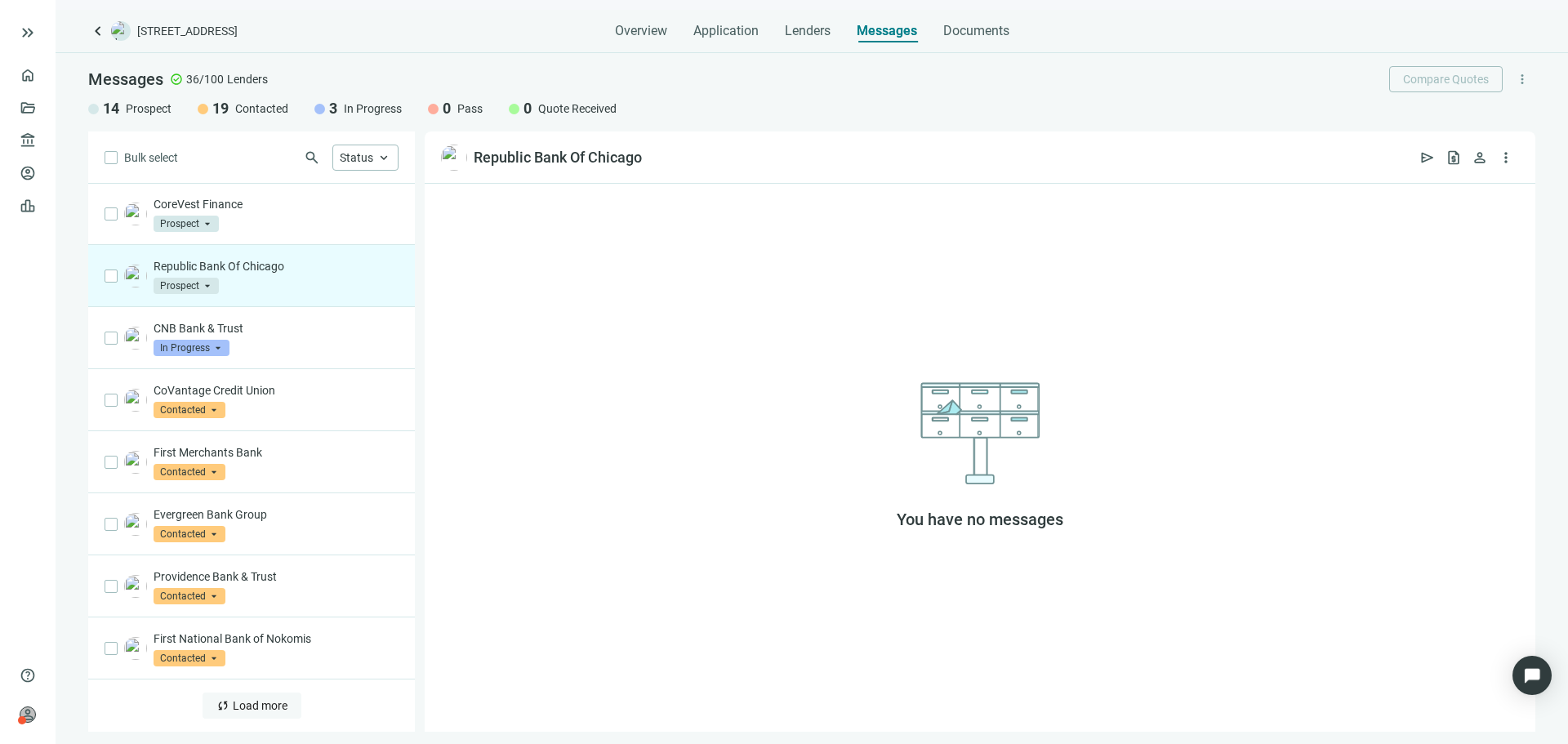
click at [260, 699] on span "Load more" at bounding box center [260, 705] width 55 height 13
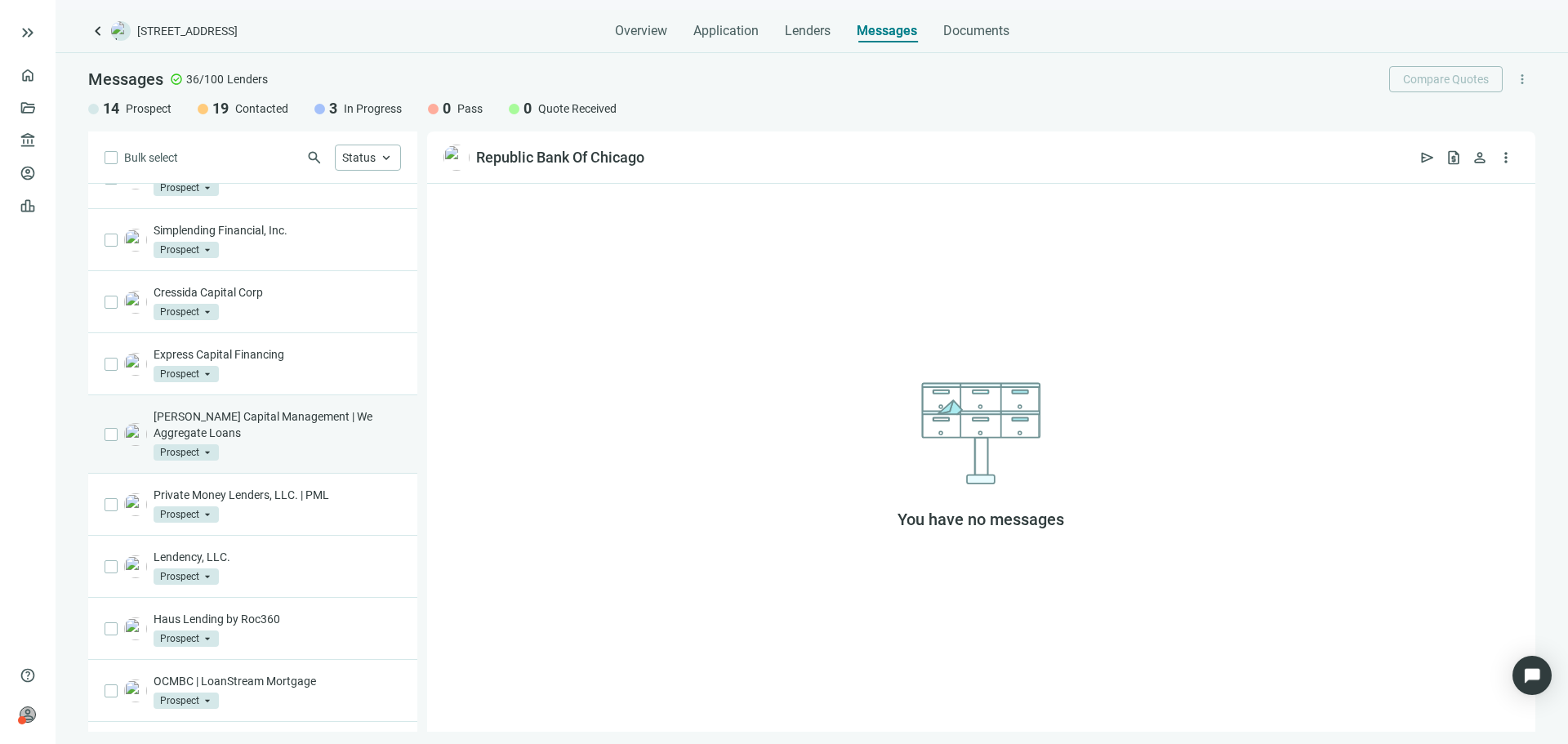
scroll to position [0, 0]
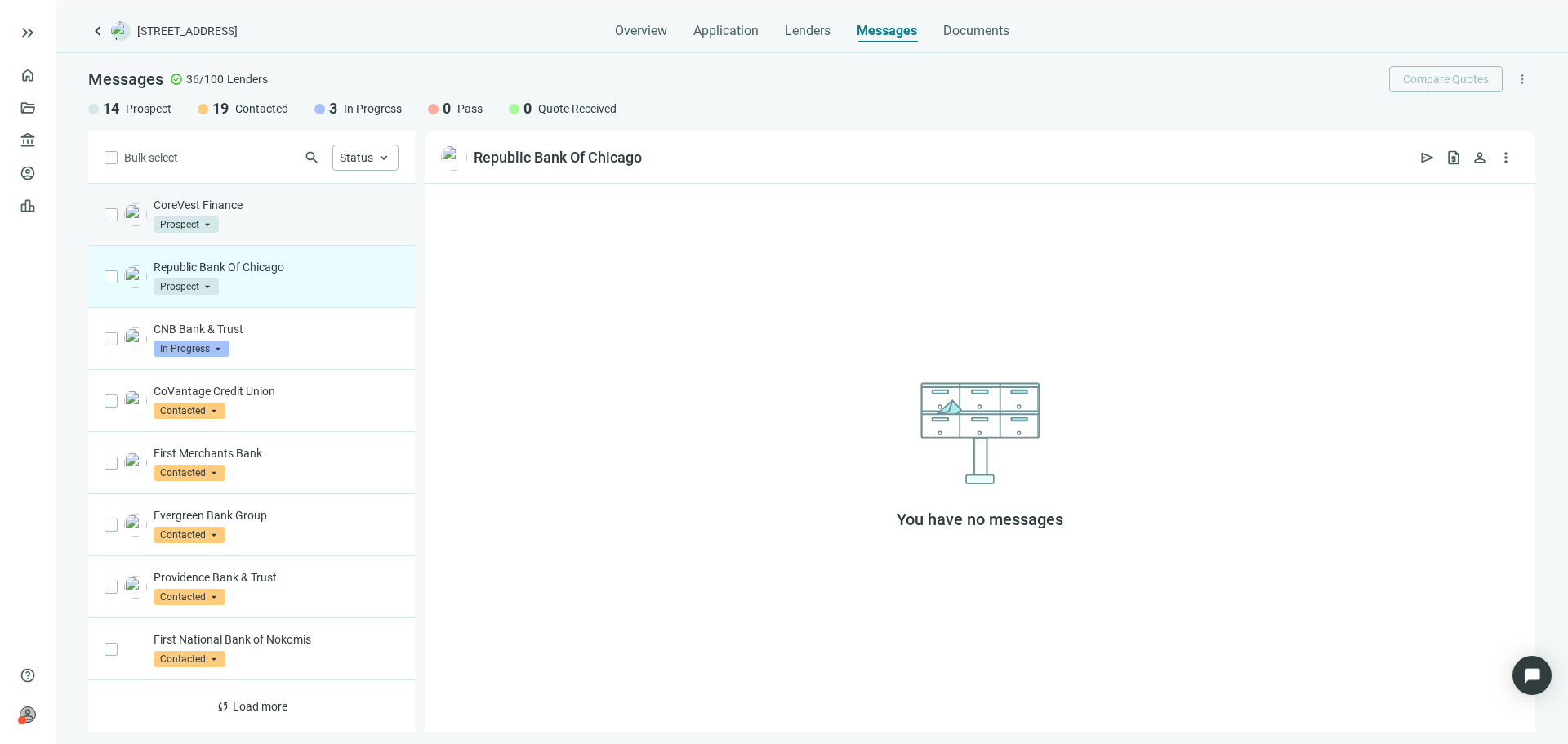
scroll to position [763, 0]
click at [291, 223] on div "CoreVest Finance Prospect arrow_drop_down" at bounding box center [276, 213] width 245 height 36
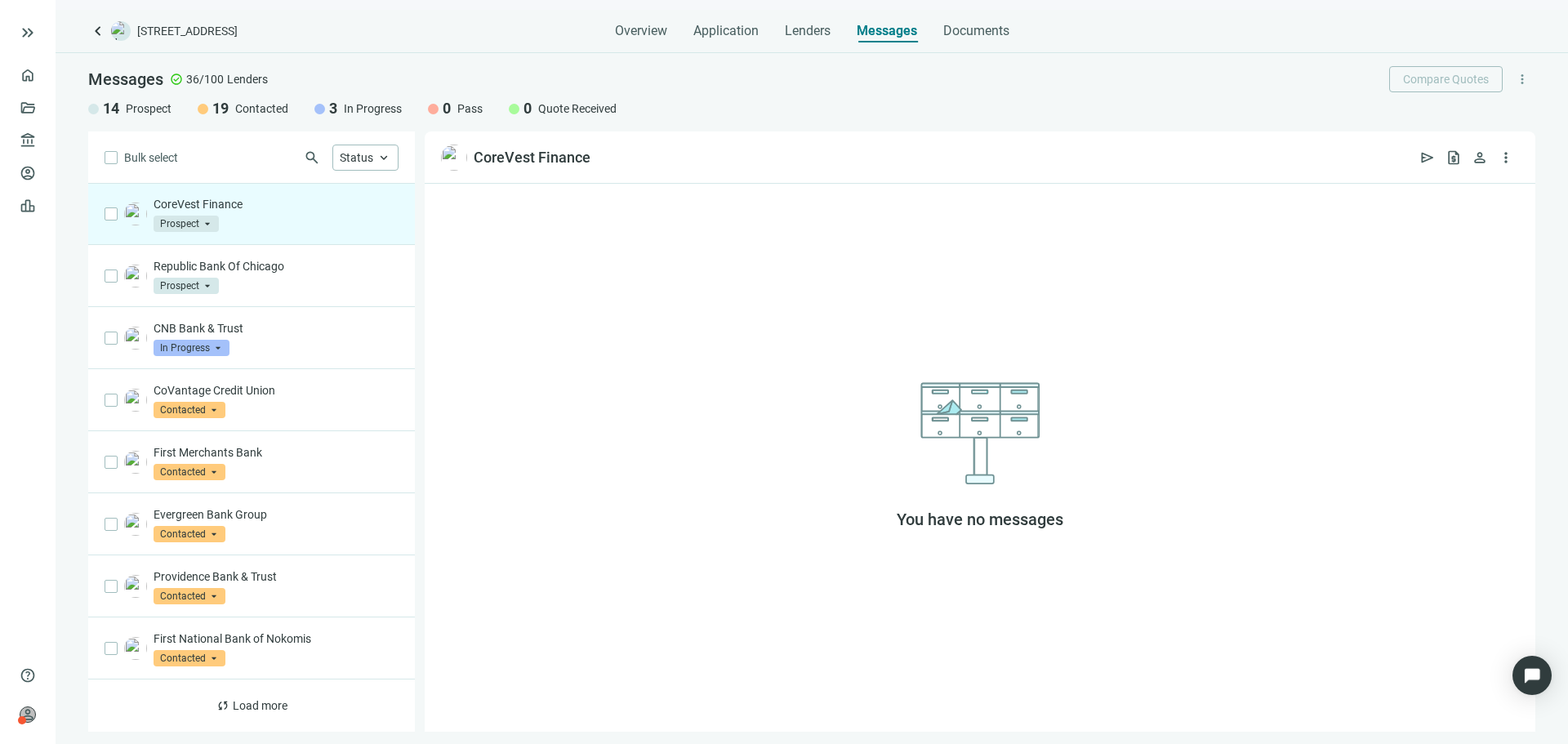
click at [855, 383] on div "You have no messages" at bounding box center [980, 458] width 1110 height 548
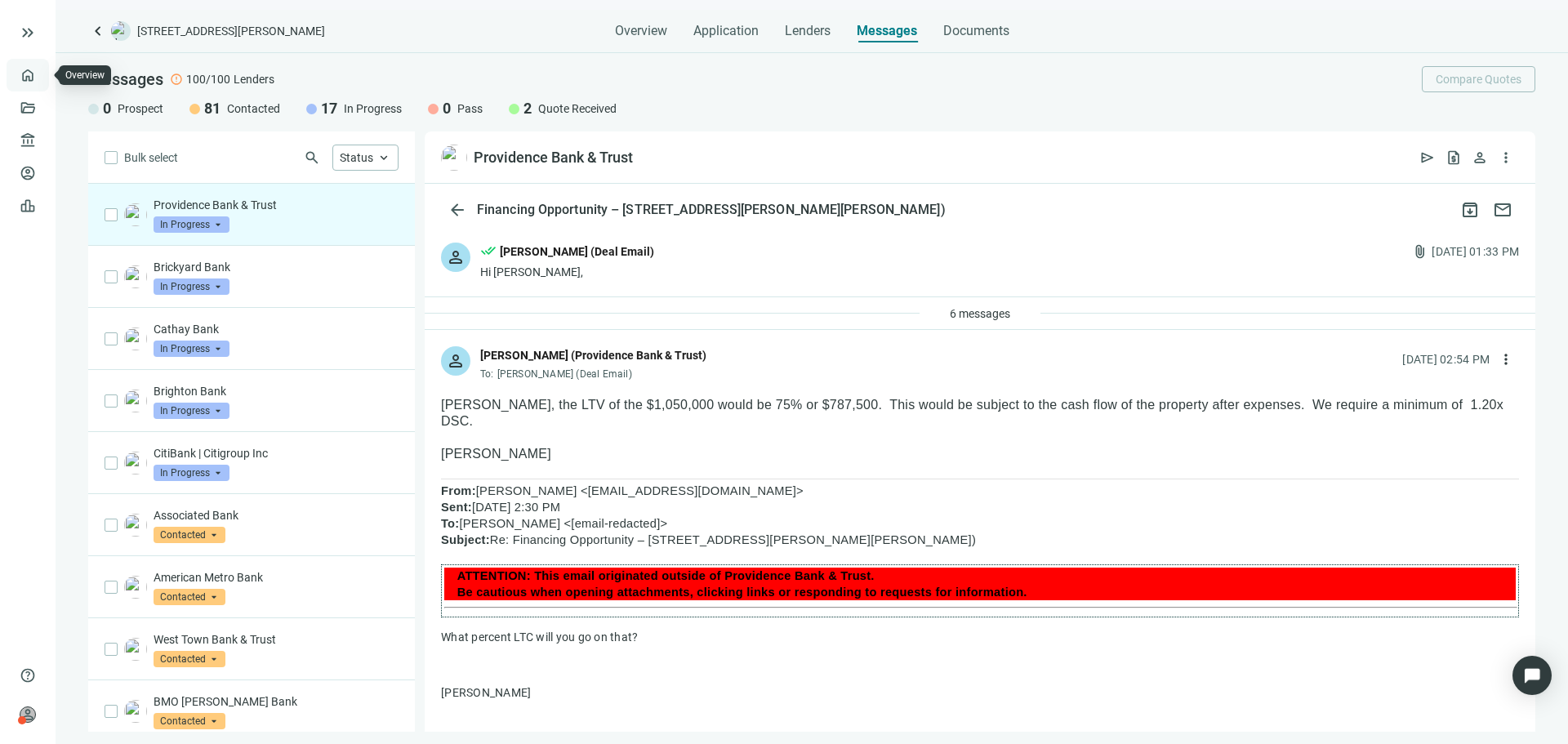
click at [40, 78] on link "Overview" at bounding box center [64, 74] width 48 height 13
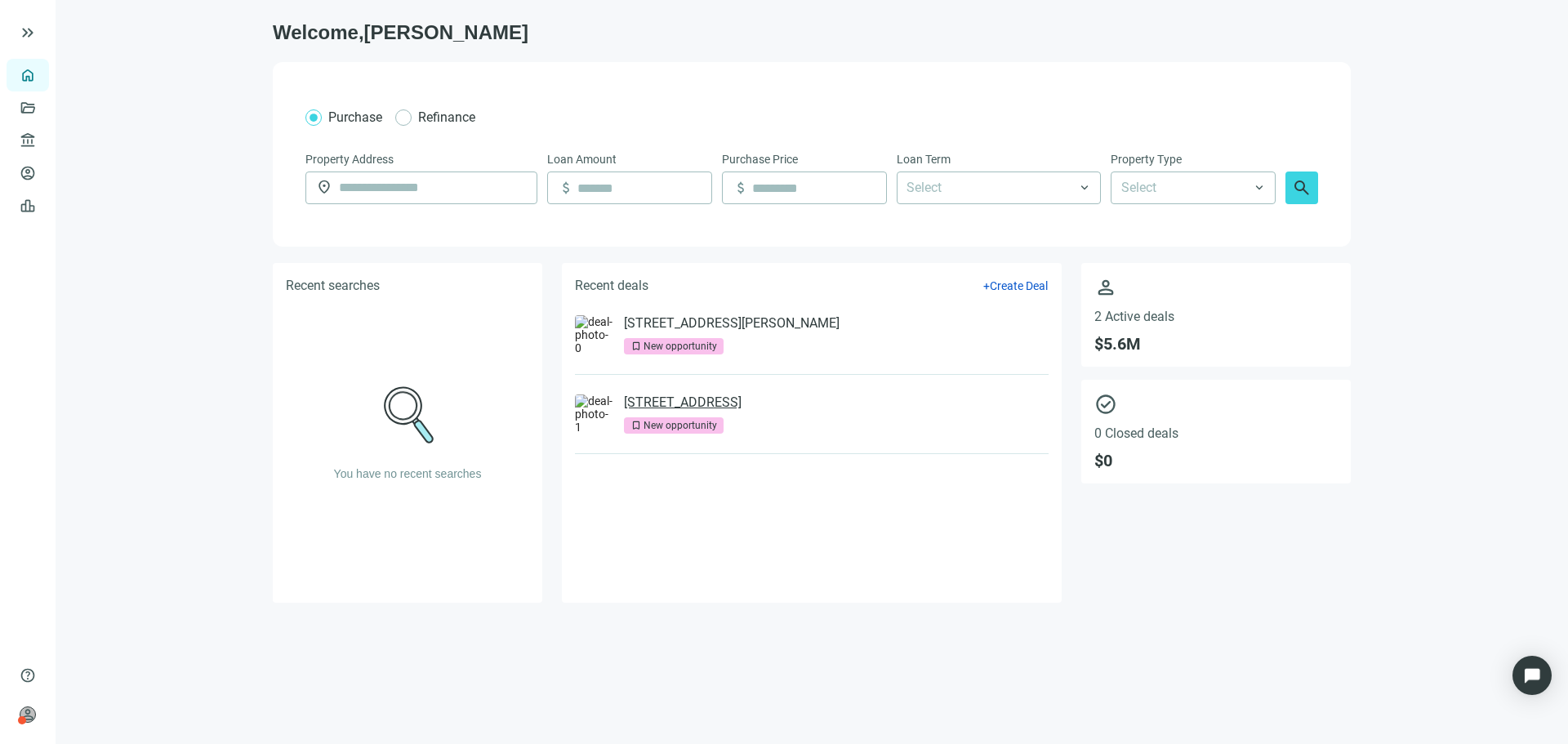
click at [742, 405] on link "[STREET_ADDRESS]" at bounding box center [682, 402] width 117 height 16
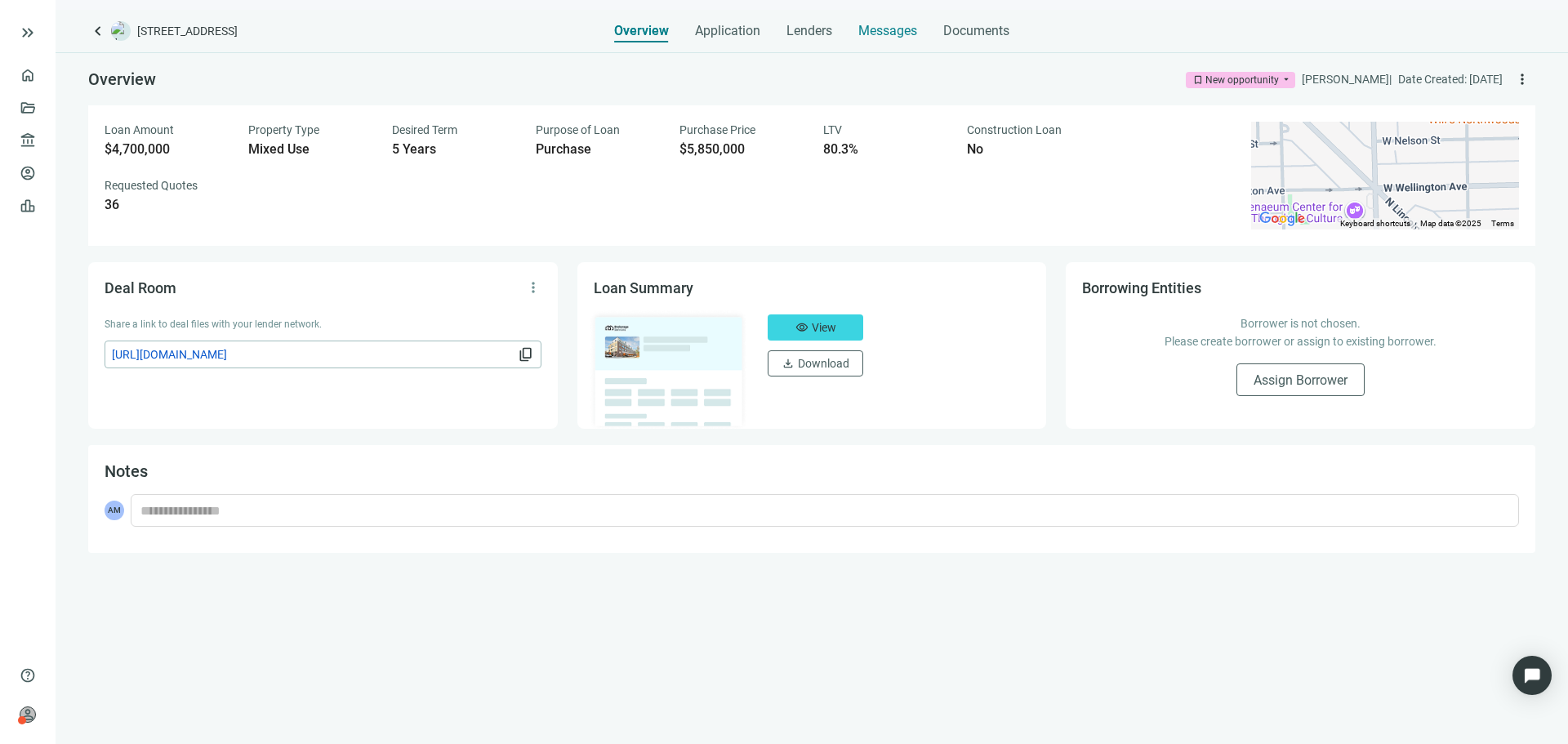
drag, startPoint x: 878, startPoint y: 27, endPoint x: 867, endPoint y: 26, distance: 11.0
click at [878, 26] on span "Messages" at bounding box center [888, 30] width 59 height 15
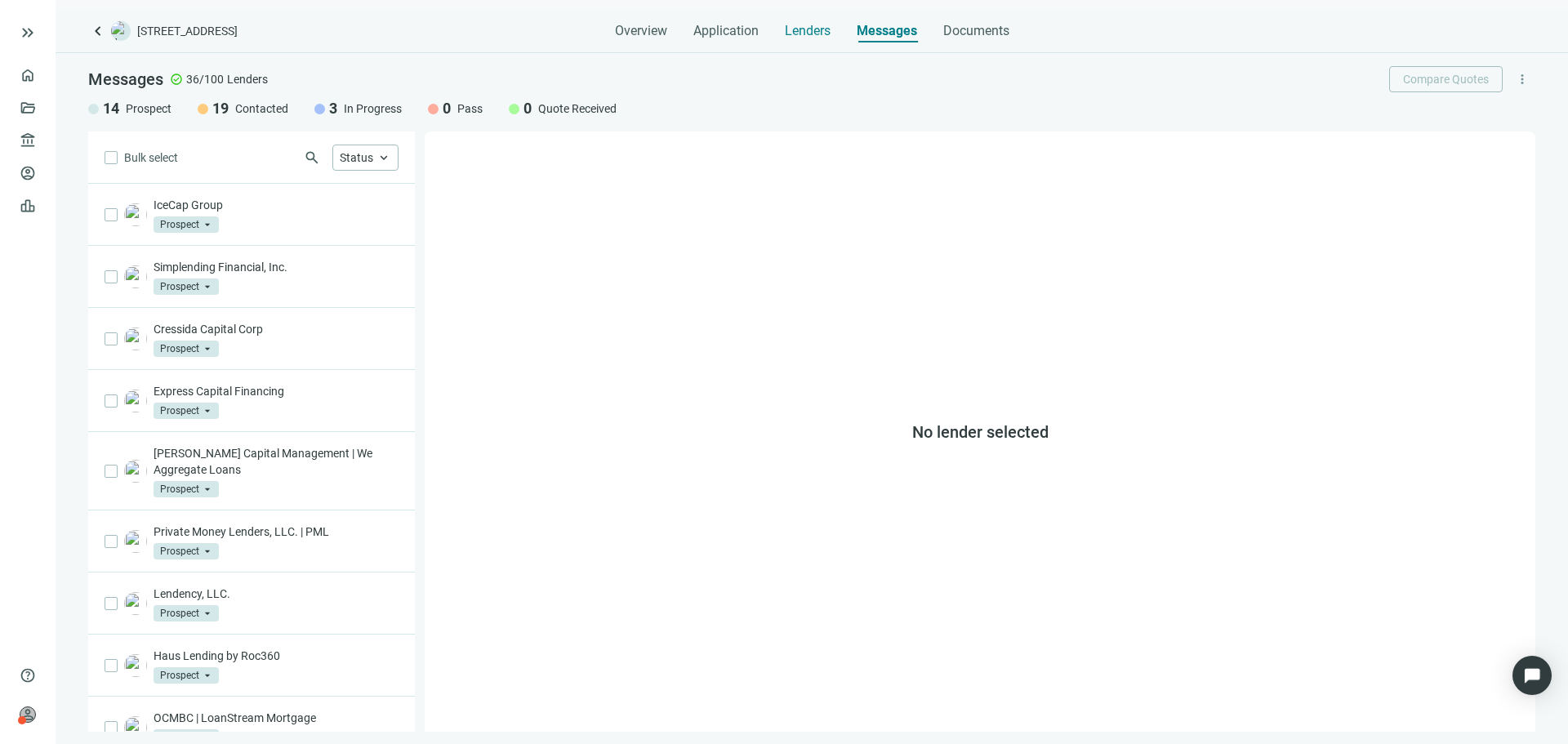
click at [814, 29] on span "Lenders" at bounding box center [808, 30] width 46 height 16
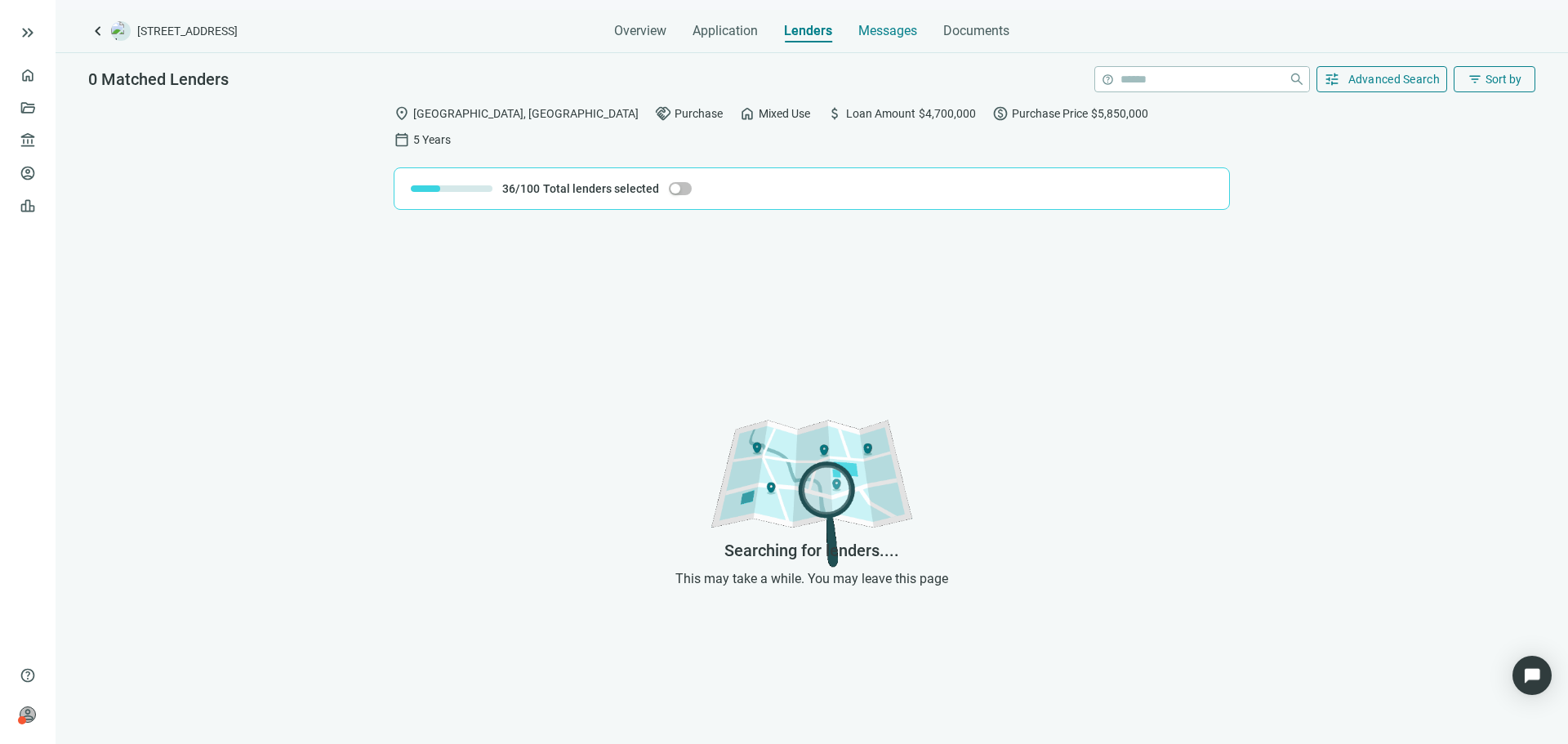
click at [911, 28] on span "Messages" at bounding box center [888, 30] width 59 height 15
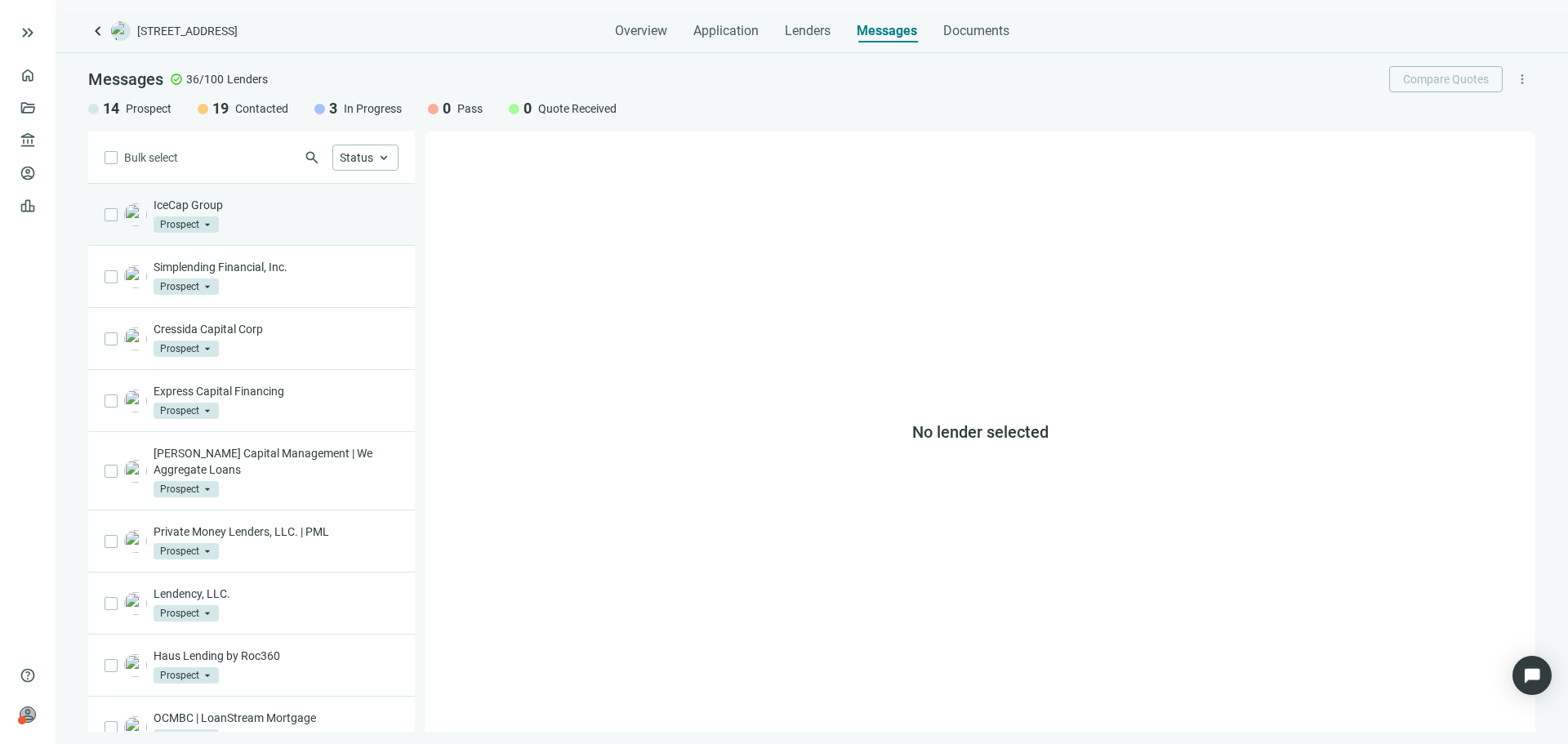
click at [330, 233] on div "IceCap Group Prospect arrow_drop_down" at bounding box center [251, 215] width 326 height 62
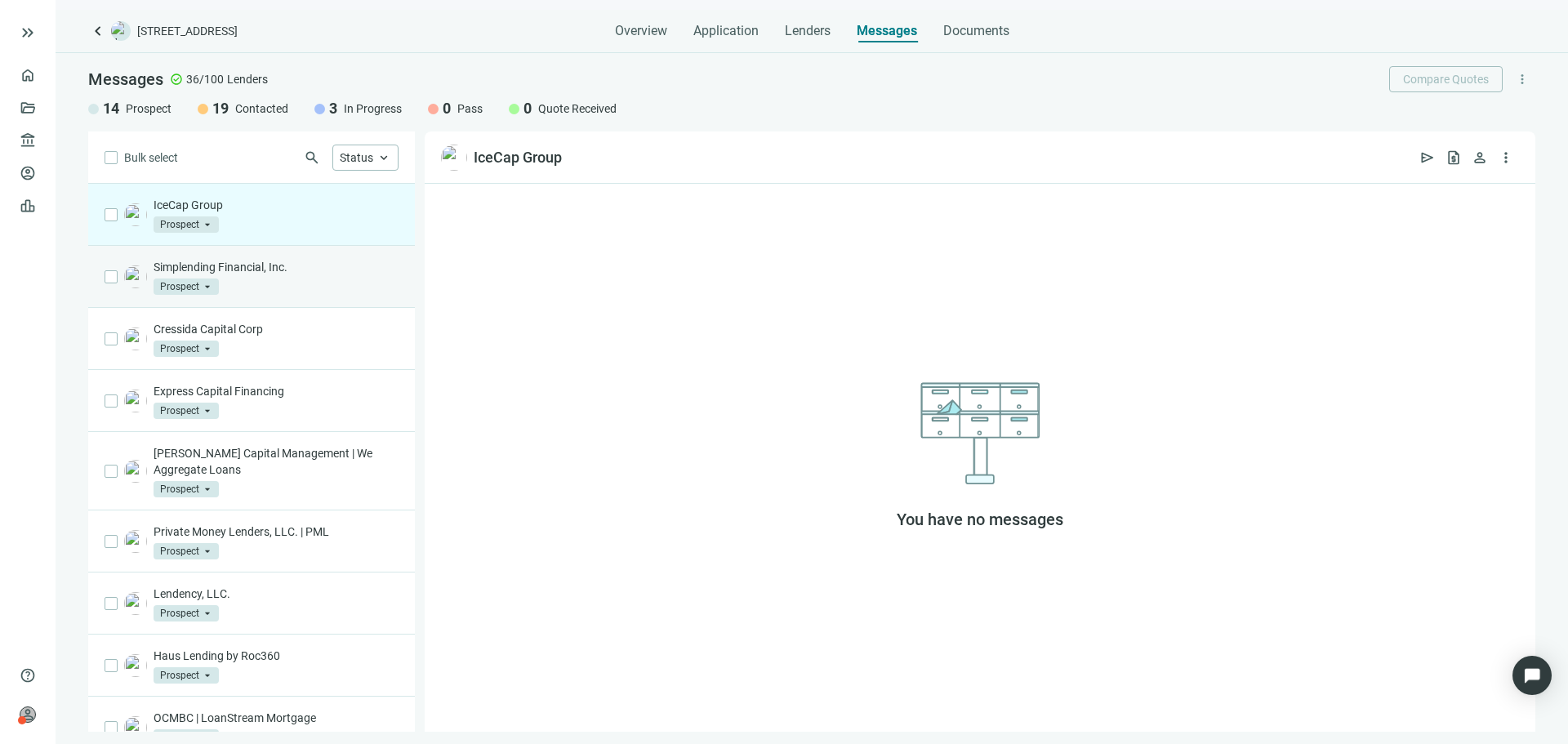
click at [320, 283] on div "Simplending Financial, Inc. Prospect arrow_drop_down" at bounding box center [276, 277] width 245 height 36
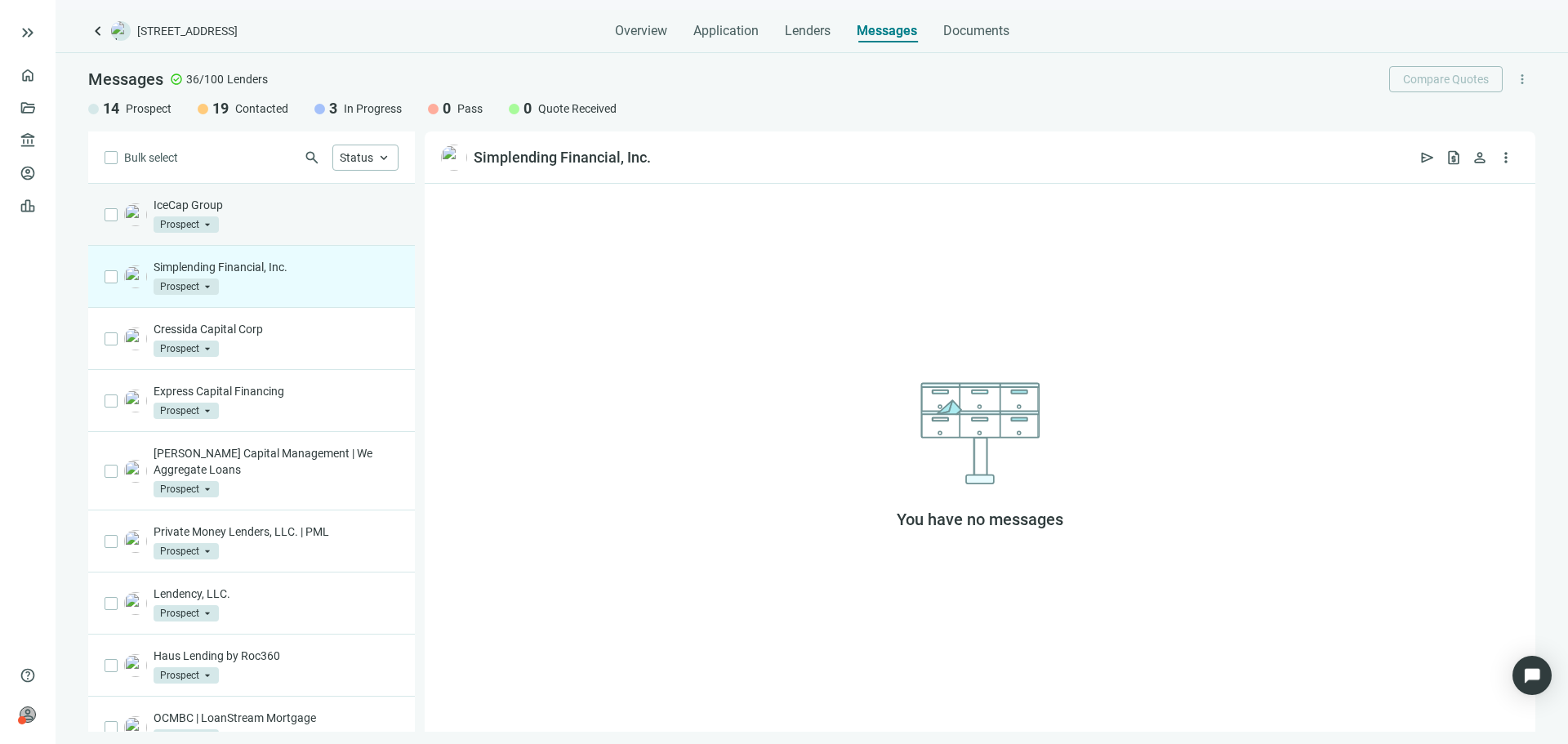
click at [321, 209] on p "IceCap Group" at bounding box center [276, 204] width 245 height 16
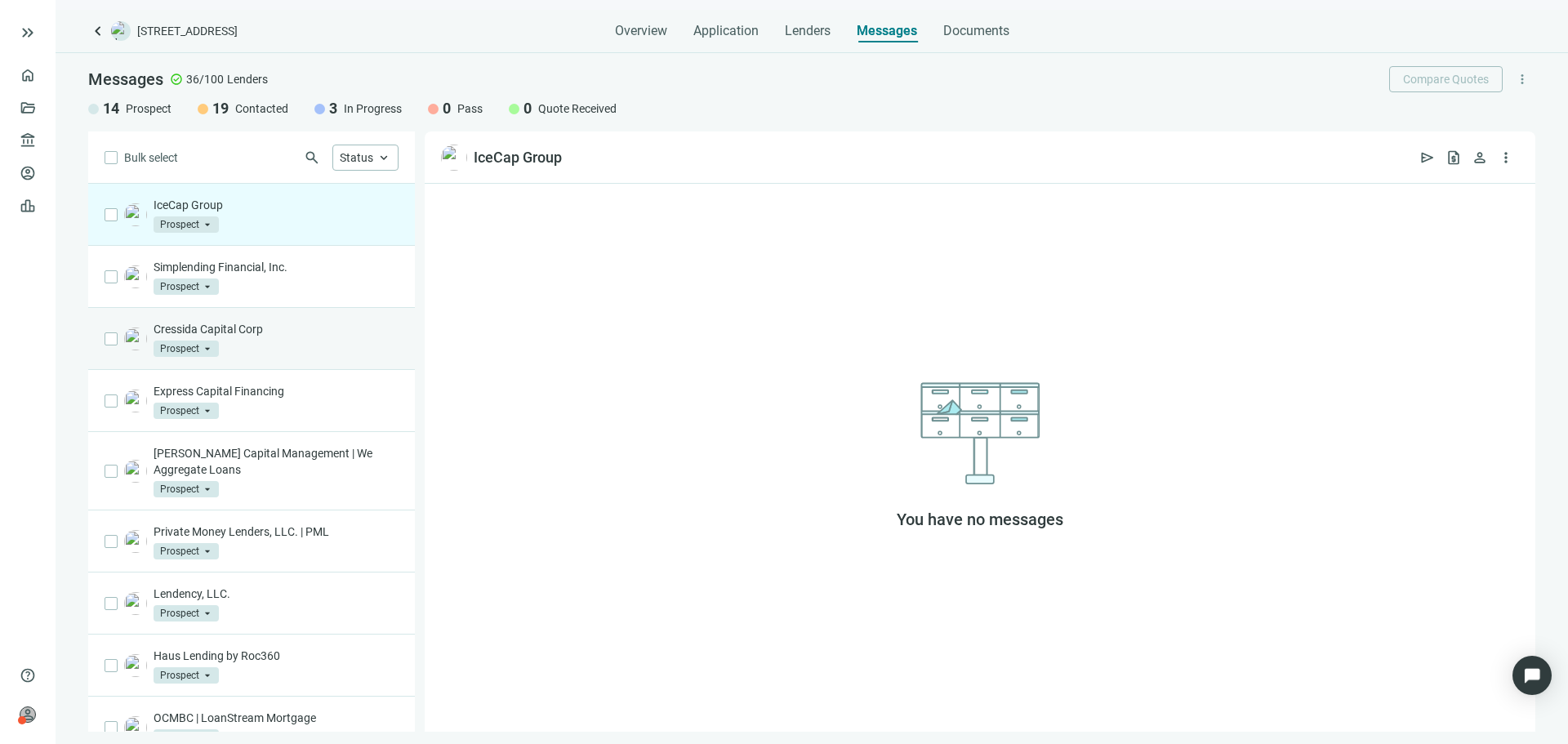
click at [309, 324] on p "Cressida Capital Corp" at bounding box center [276, 329] width 245 height 16
